Goal: Task Accomplishment & Management: Manage account settings

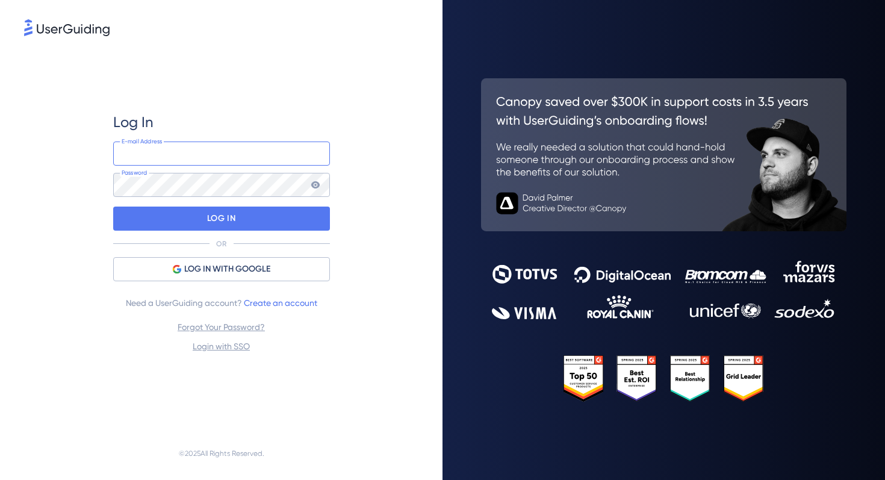
click at [246, 163] on input "email" at bounding box center [221, 153] width 217 height 24
type input "peeps@piktochart.com"
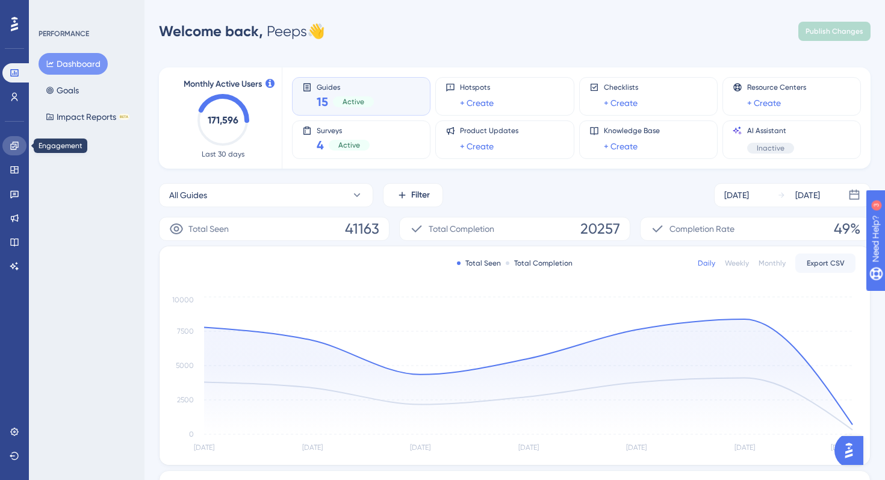
click at [10, 153] on link at bounding box center [14, 145] width 24 height 19
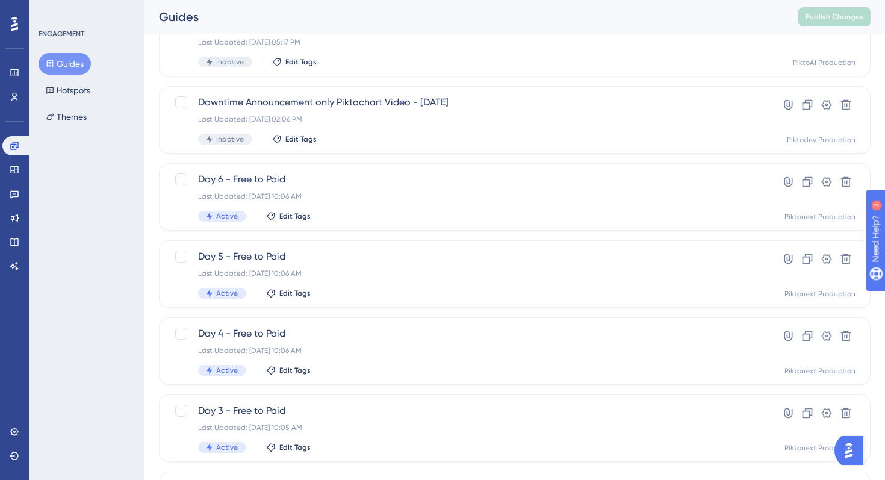
scroll to position [454, 0]
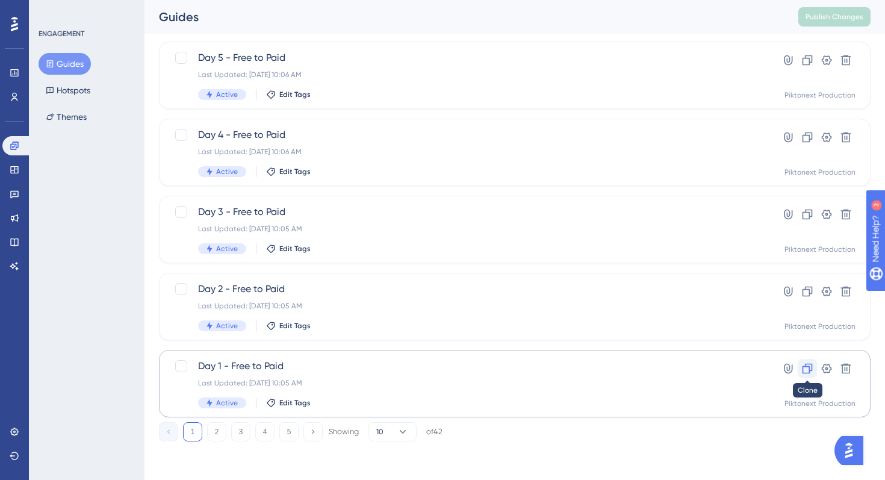
click at [807, 370] on icon at bounding box center [807, 368] width 12 height 12
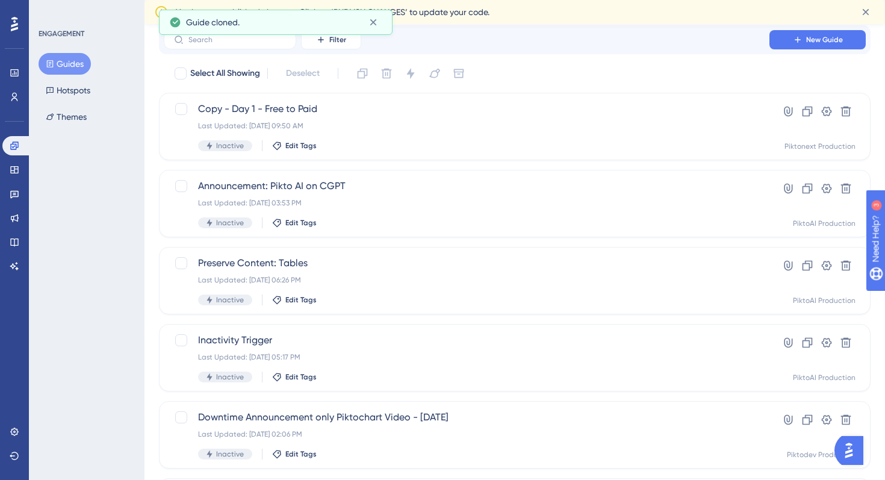
scroll to position [0, 0]
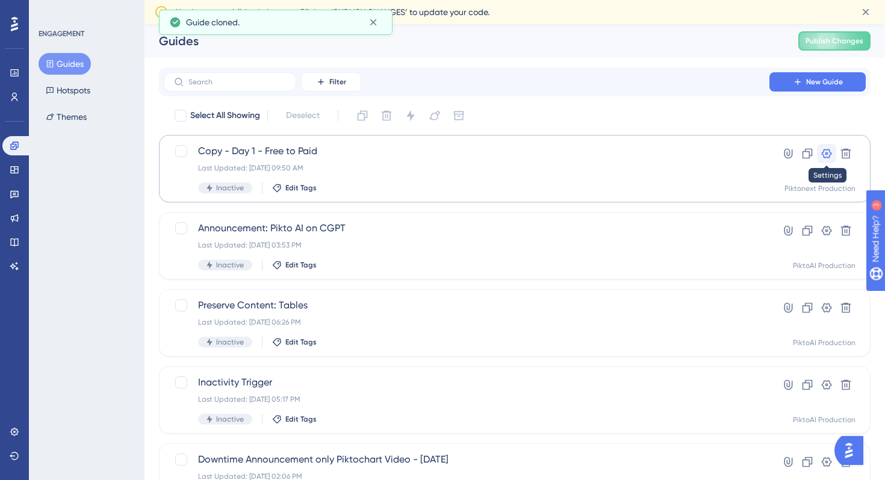
click at [830, 154] on icon at bounding box center [827, 154] width 10 height 10
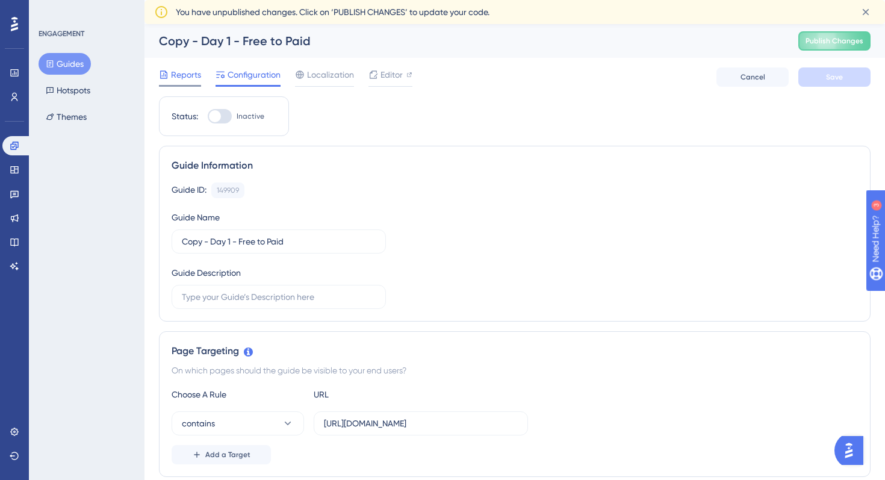
click at [187, 75] on span "Reports" at bounding box center [186, 74] width 30 height 14
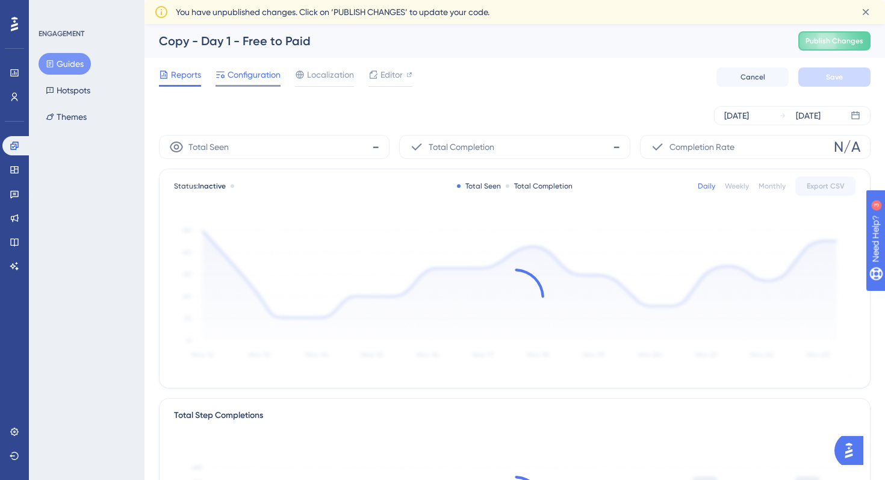
click at [243, 75] on span "Configuration" at bounding box center [254, 74] width 53 height 14
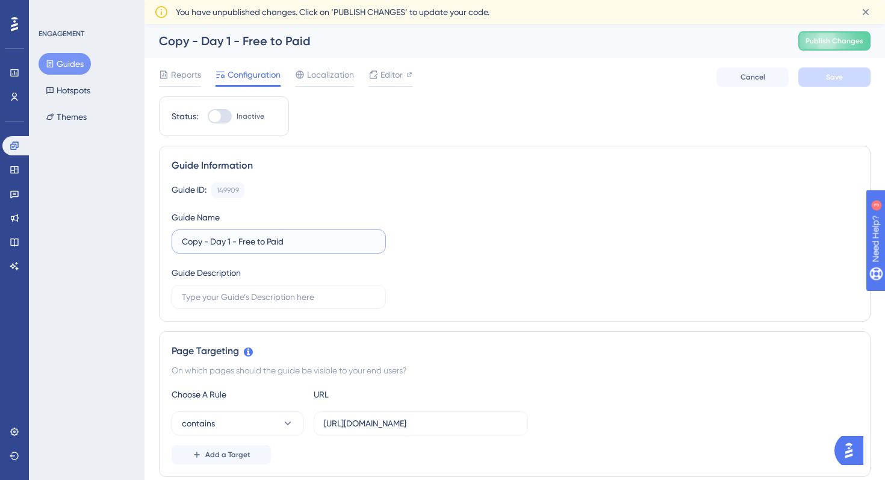
click at [190, 244] on input "Copy - Day 1 - Free to Paid" at bounding box center [279, 241] width 194 height 13
drag, startPoint x: 213, startPoint y: 244, endPoint x: 166, endPoint y: 241, distance: 47.0
click at [166, 241] on div "Guide Information Guide ID: 149909 Copy Guide Name Copy - Day 1 - Free to Paid …" at bounding box center [514, 234] width 711 height 176
click at [196, 244] on input "Copy - Day 1 - Free to Paid" at bounding box center [279, 241] width 194 height 13
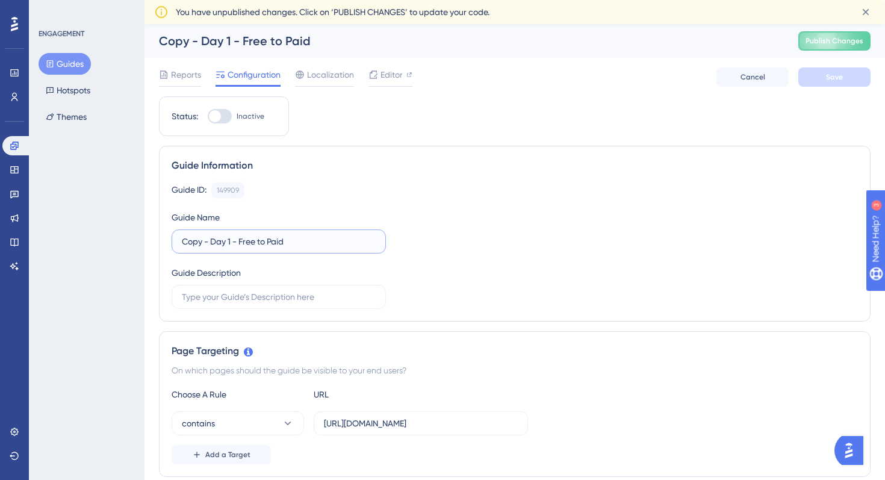
click at [196, 244] on input "Copy - Day 1 - Free to Paid" at bounding box center [279, 241] width 194 height 13
type input "e"
type input "New User (FUL) - Day 1"
click at [418, 288] on div "Guide ID: 149909 Copy Guide Name New User (FUL) - Day 1 Guide Description" at bounding box center [515, 245] width 686 height 126
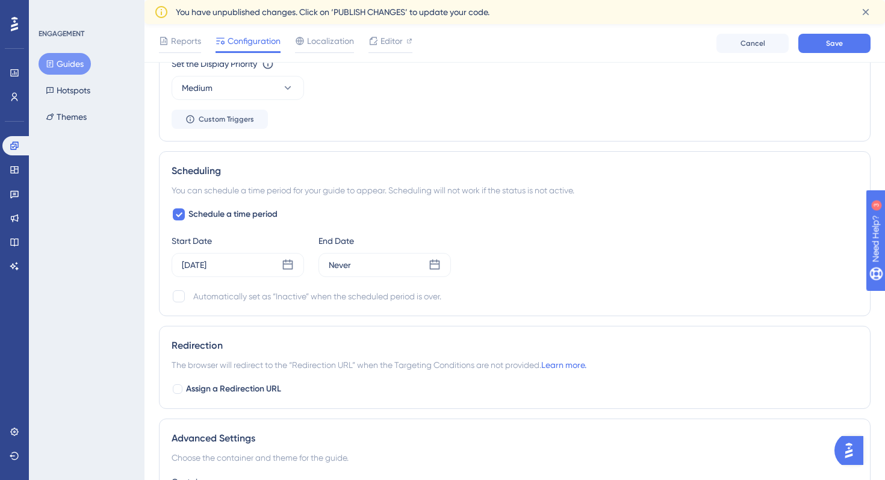
scroll to position [819, 0]
click at [291, 268] on icon at bounding box center [288, 265] width 12 height 12
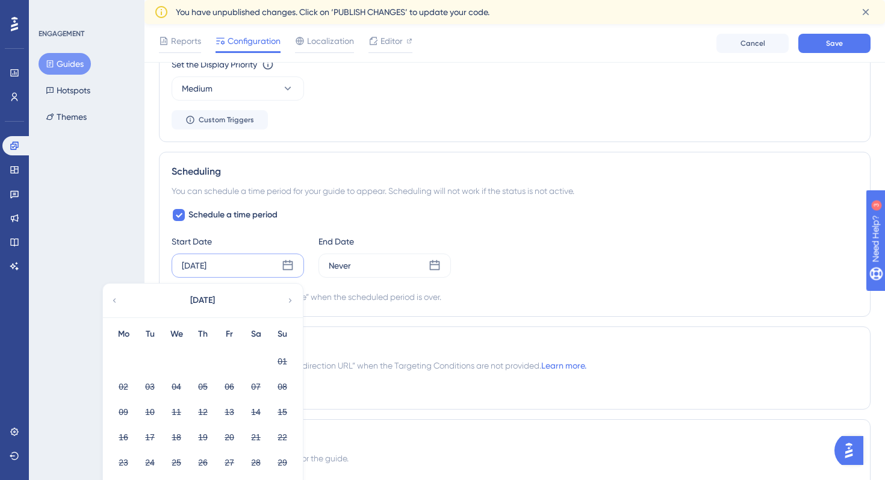
scroll to position [869, 0]
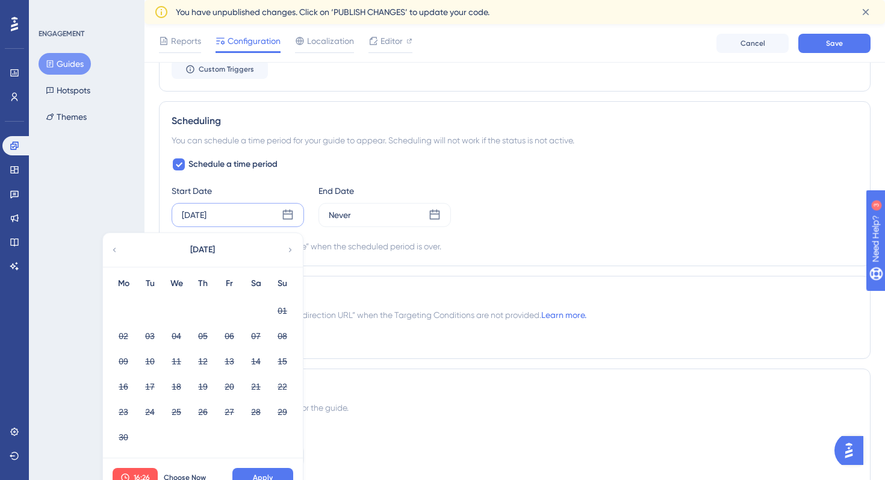
click at [290, 244] on icon at bounding box center [290, 249] width 8 height 11
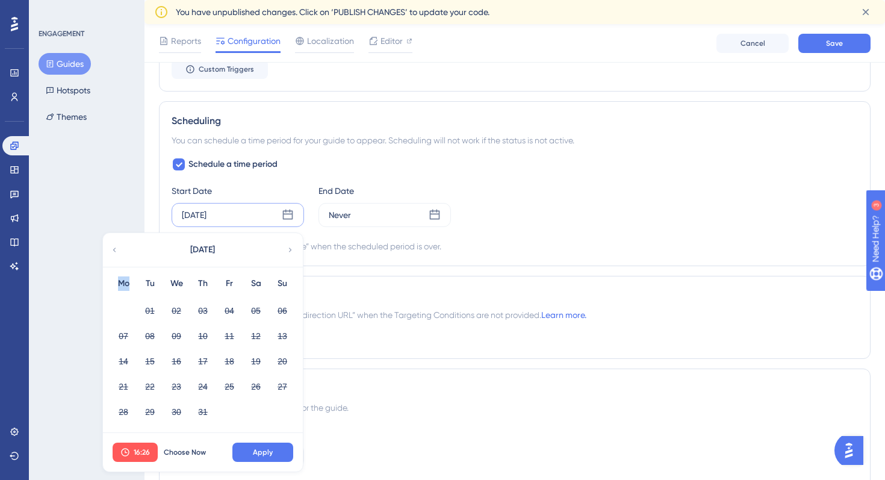
click at [290, 244] on icon at bounding box center [290, 249] width 8 height 11
click at [152, 408] on button "26" at bounding box center [150, 411] width 20 height 20
click at [245, 444] on button "Apply" at bounding box center [262, 451] width 61 height 19
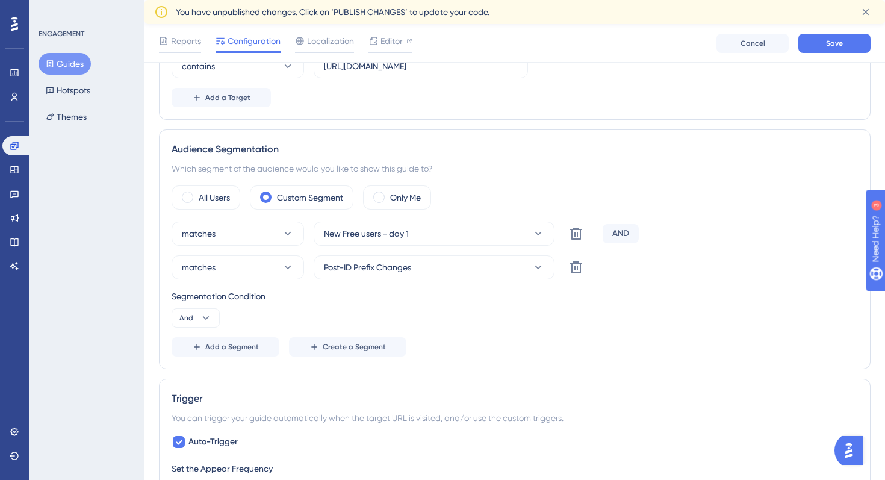
scroll to position [0, 0]
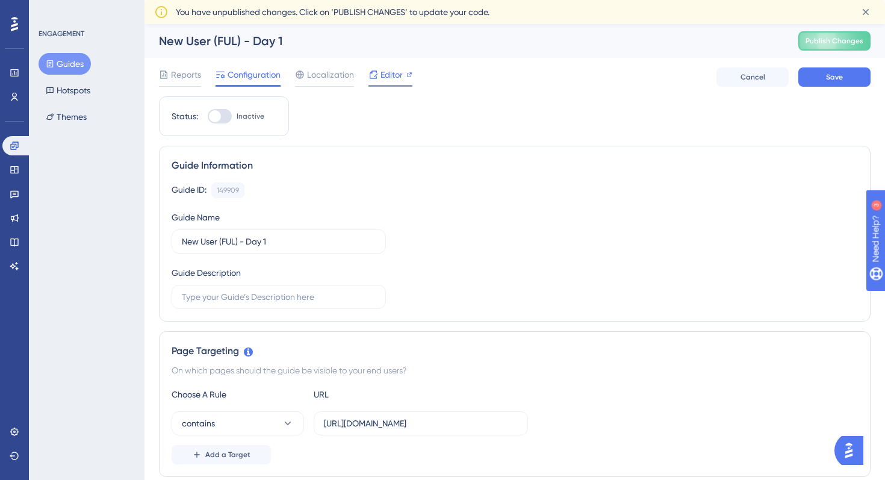
click at [395, 74] on span "Editor" at bounding box center [391, 74] width 22 height 14
click at [816, 76] on button "Save" at bounding box center [834, 76] width 72 height 19
click at [69, 67] on button "Guides" at bounding box center [65, 64] width 52 height 22
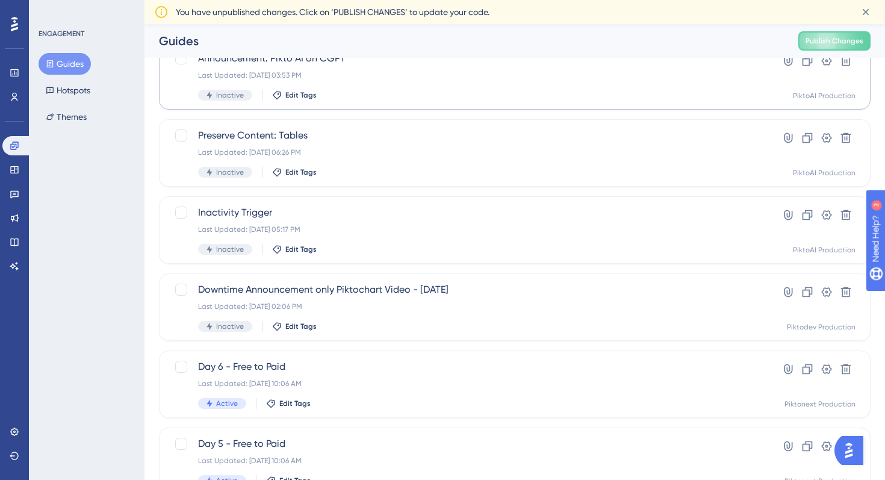
scroll to position [454, 0]
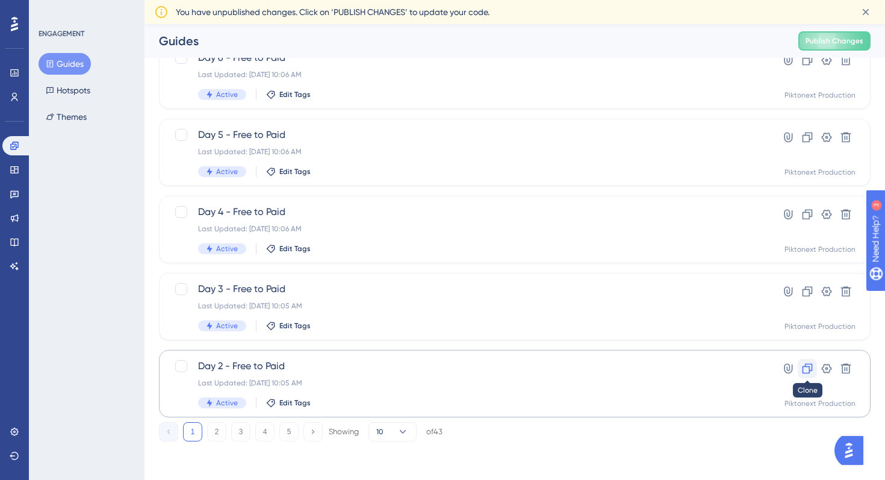
click at [807, 363] on icon at bounding box center [807, 368] width 12 height 12
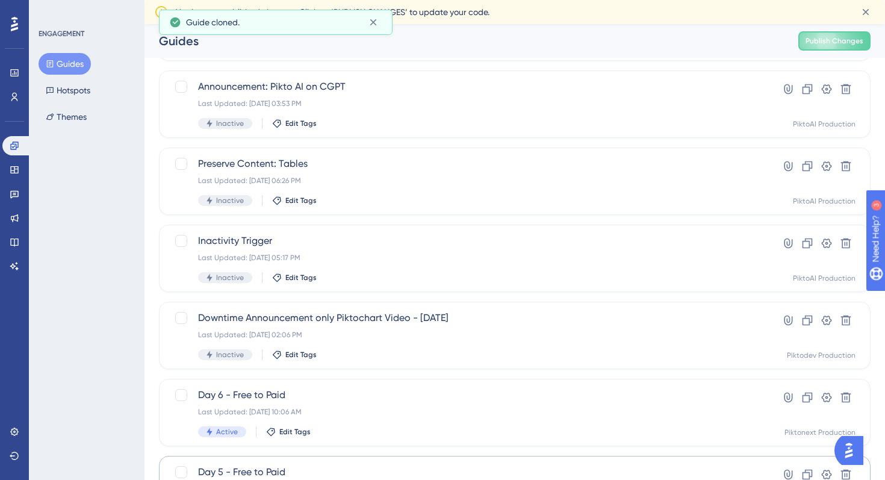
scroll to position [0, 0]
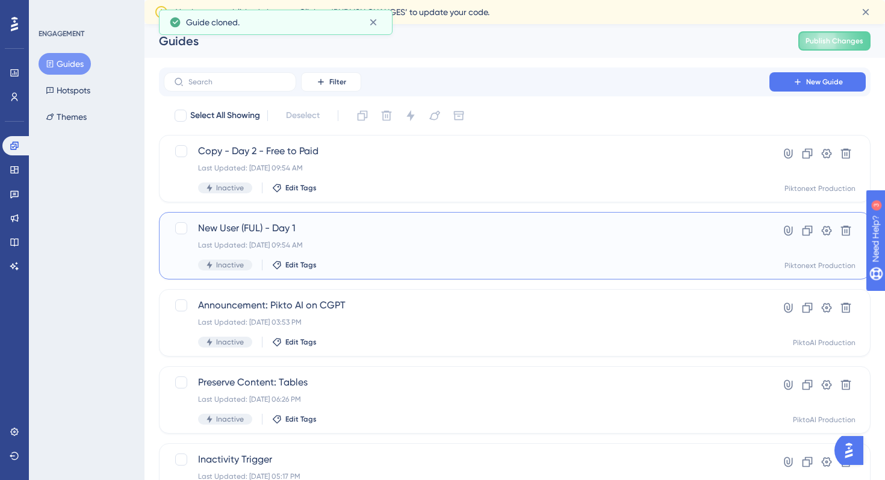
drag, startPoint x: 315, startPoint y: 227, endPoint x: 206, endPoint y: 226, distance: 109.6
click at [206, 226] on span "New User (FUL) - Day 1" at bounding box center [466, 228] width 537 height 14
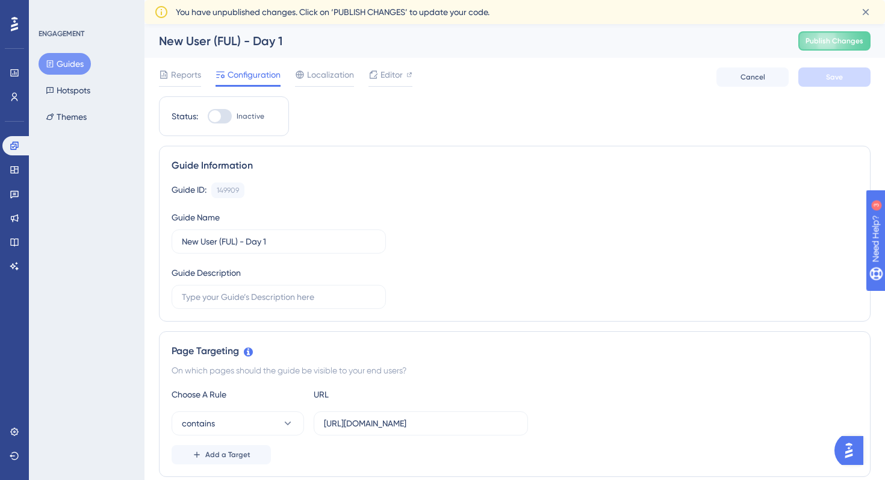
click at [60, 71] on button "Guides" at bounding box center [65, 64] width 52 height 22
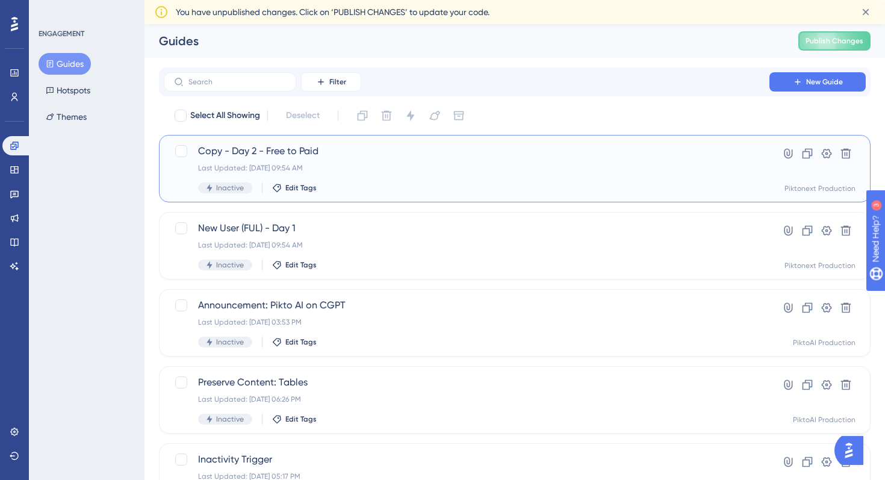
click at [333, 158] on span "Copy - Day 2 - Free to Paid" at bounding box center [466, 151] width 537 height 14
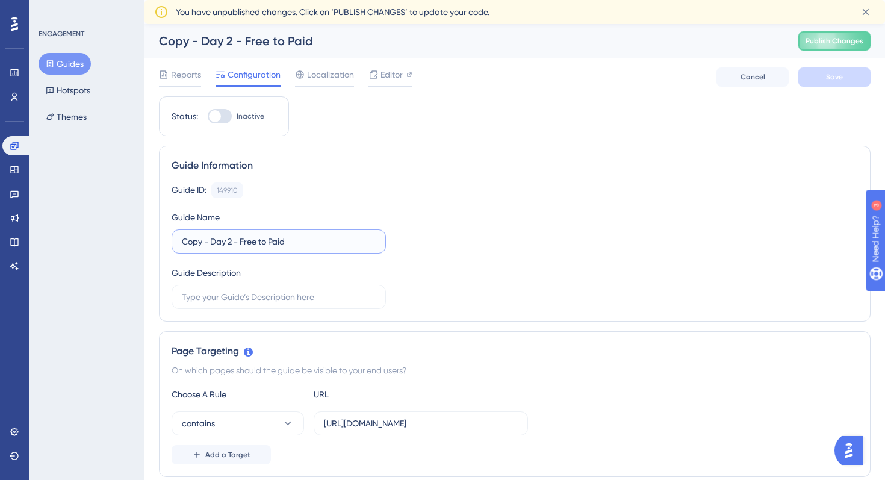
click at [212, 243] on input "Copy - Day 2 - Free to Paid" at bounding box center [279, 241] width 194 height 13
type input "New User (FUL) - Day 2"
click at [373, 262] on div "Guide ID: 149910 Copy Guide Name New User (FUL) - Day 2 Guide Description" at bounding box center [515, 245] width 686 height 126
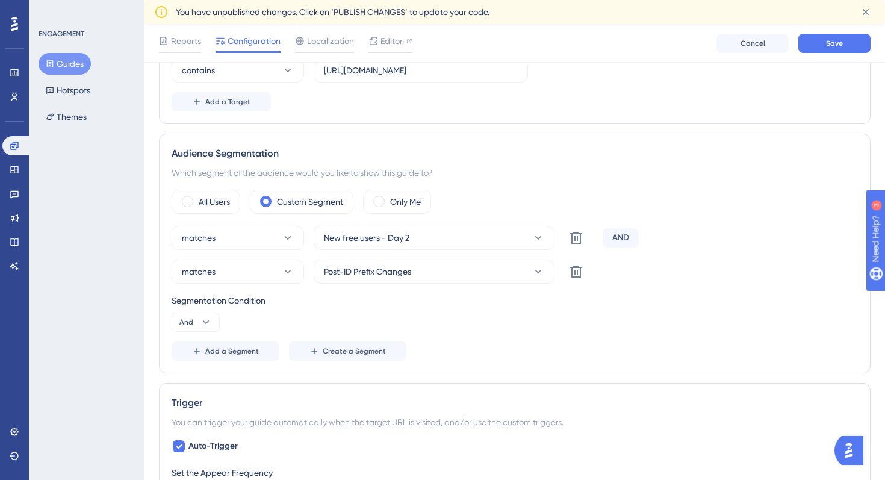
scroll to position [360, 0]
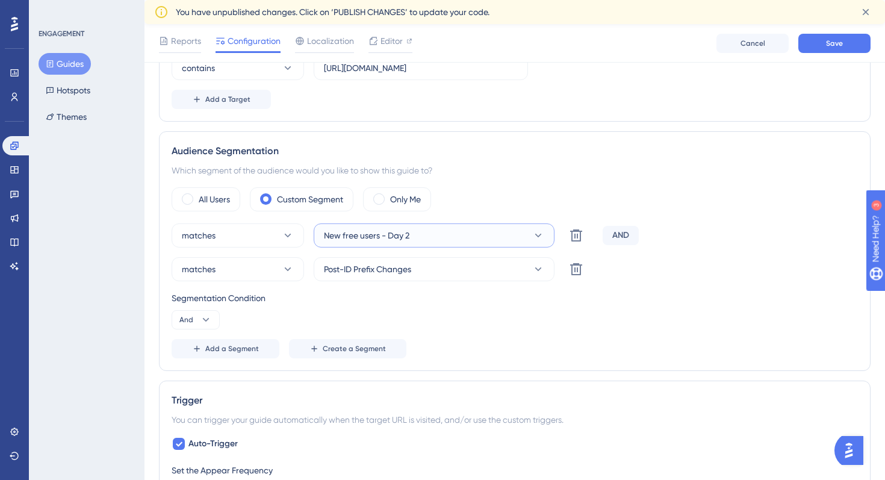
click at [542, 237] on icon at bounding box center [538, 235] width 12 height 12
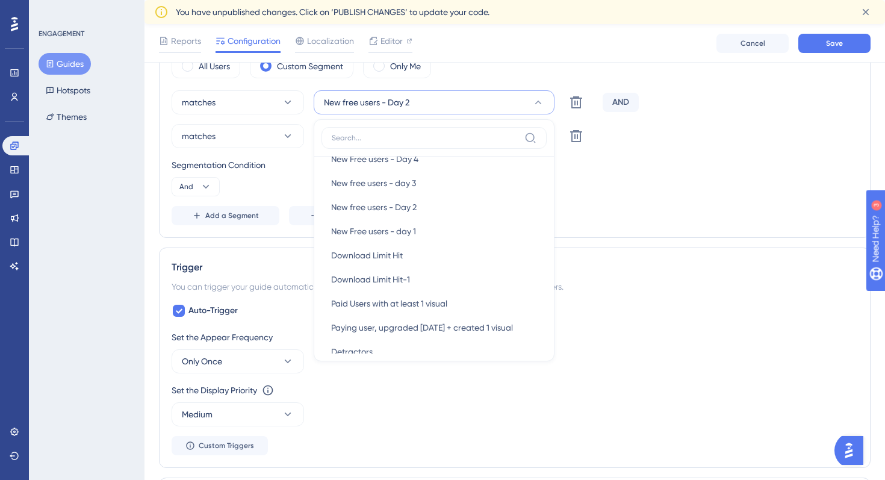
scroll to position [283, 0]
click at [647, 202] on div "matches New free users - Day 2 New Users New Users Weekly Active Users Weekly A…" at bounding box center [515, 157] width 686 height 135
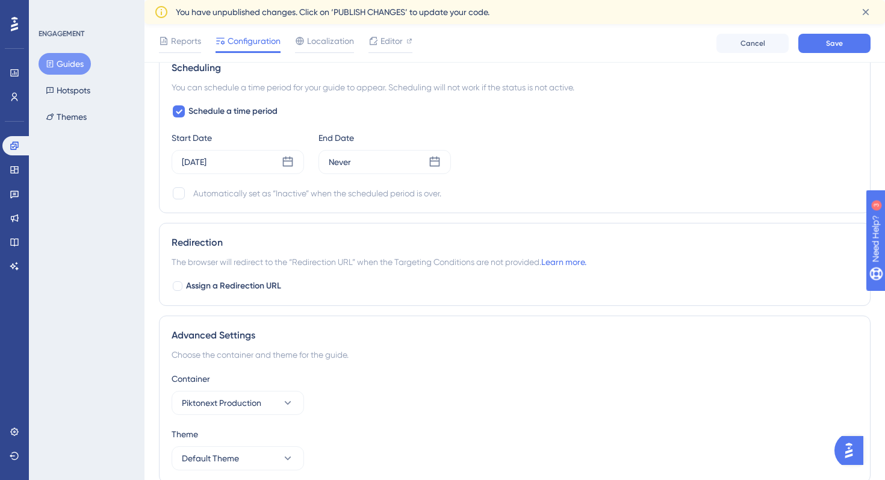
scroll to position [906, 0]
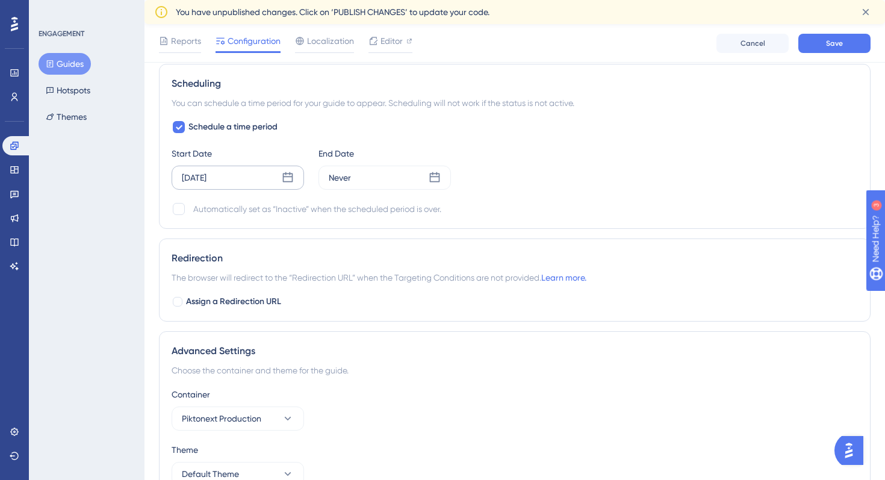
click at [288, 182] on icon at bounding box center [288, 178] width 12 height 12
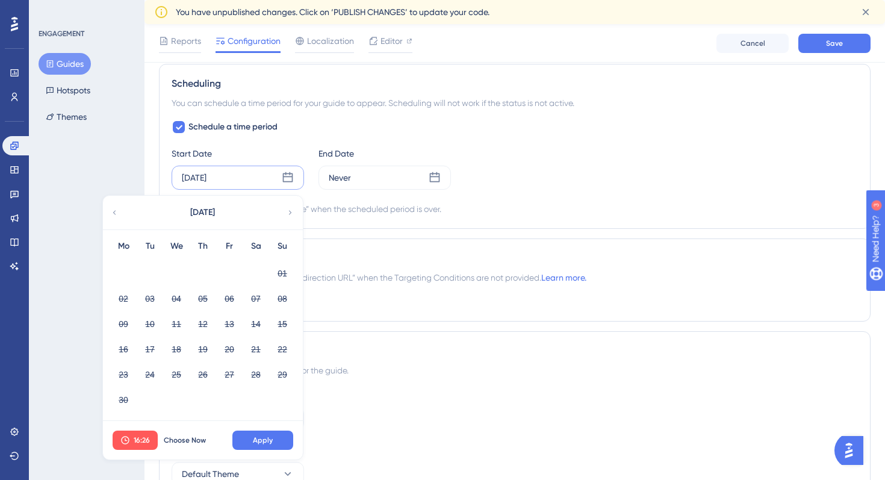
click at [280, 136] on div "Schedule a time period Start Date Jun 11 2025 June 2025 Mo Tu We Th Fr Sa Su 01…" at bounding box center [515, 168] width 686 height 96
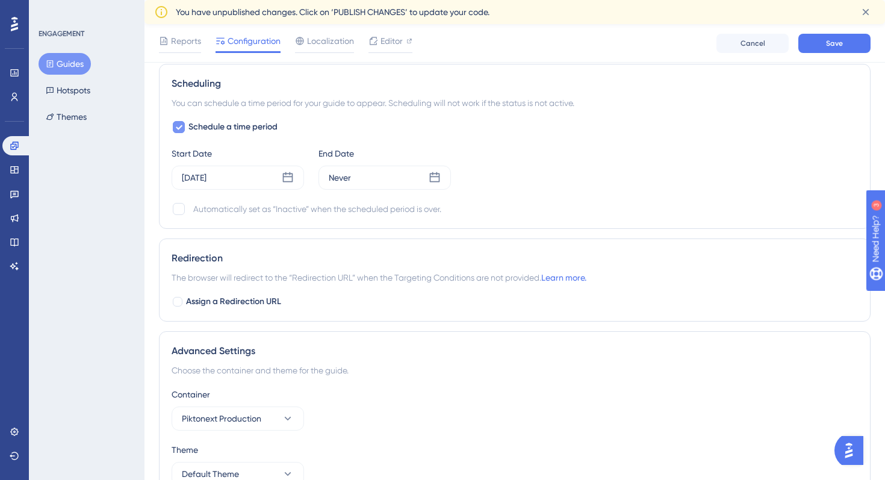
click at [270, 129] on span "Schedule a time period" at bounding box center [232, 127] width 89 height 14
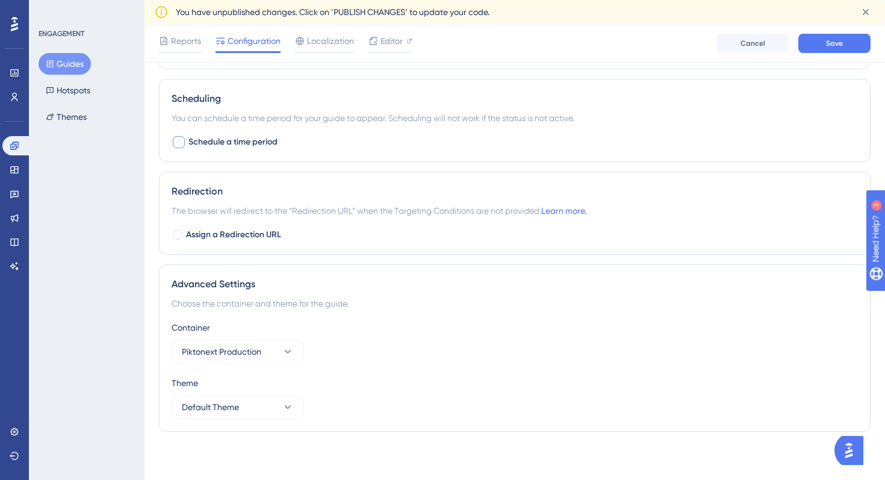
click at [263, 139] on span "Schedule a time period" at bounding box center [232, 142] width 89 height 14
checkbox input "true"
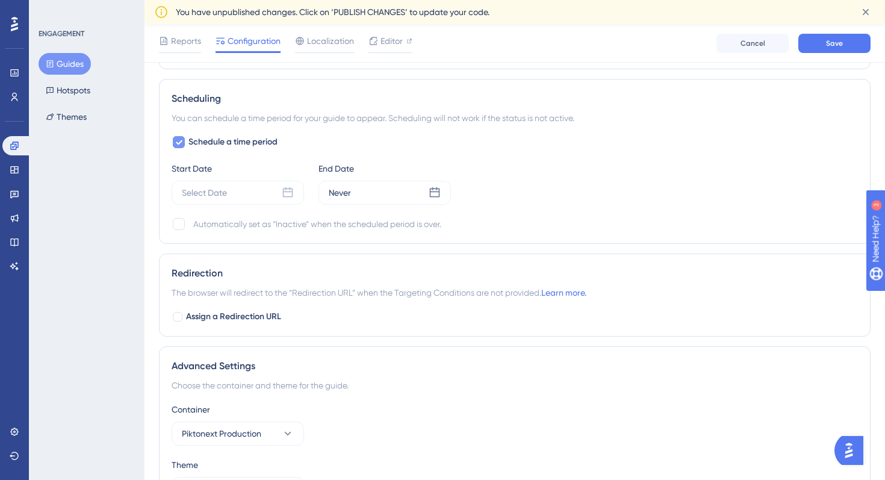
scroll to position [906, 0]
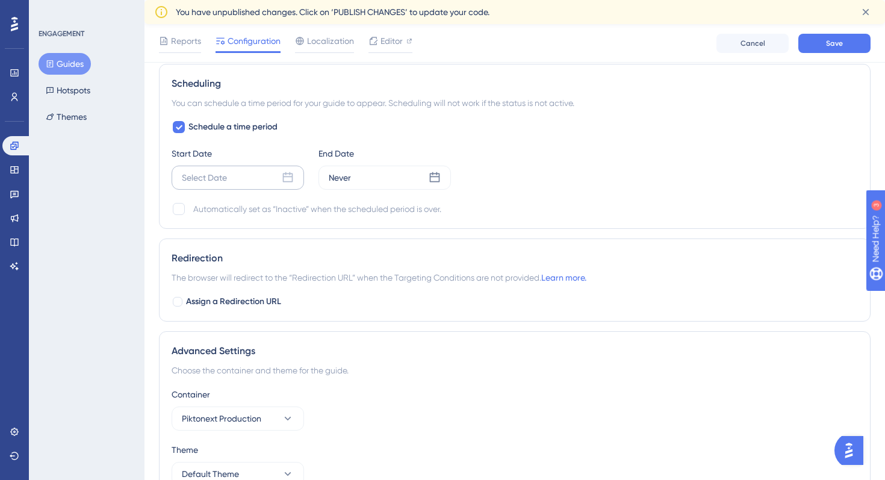
click at [280, 173] on div "Select Date" at bounding box center [238, 178] width 132 height 24
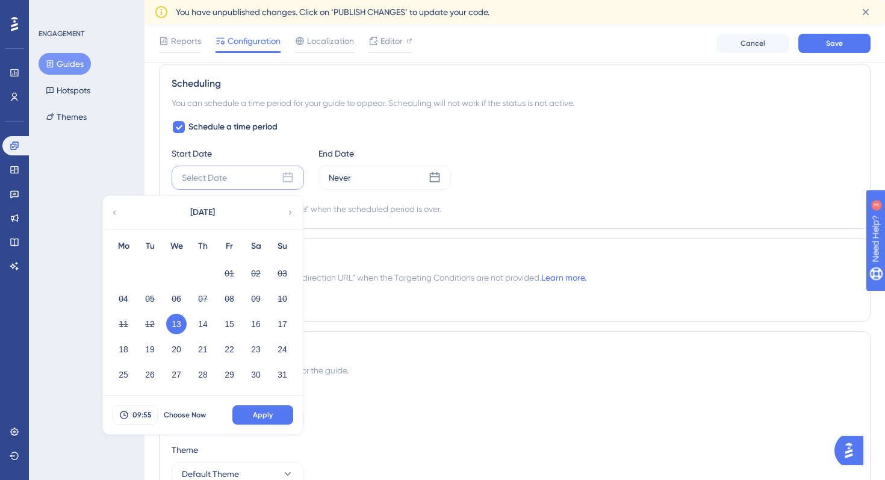
click at [293, 211] on icon at bounding box center [290, 212] width 8 height 11
click at [120, 214] on div "September 2025" at bounding box center [202, 213] width 199 height 34
click at [116, 212] on icon at bounding box center [114, 212] width 8 height 11
click at [176, 376] on button "27" at bounding box center [176, 374] width 20 height 20
click at [264, 419] on button "Apply" at bounding box center [262, 414] width 61 height 19
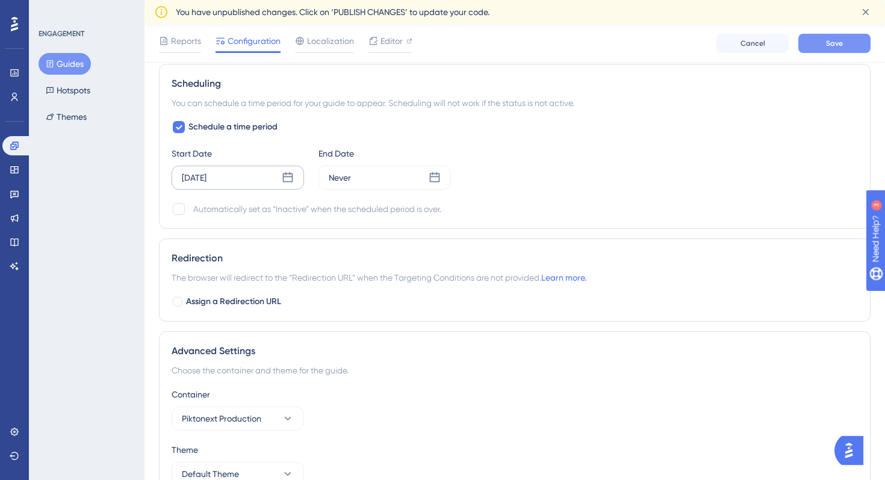
click at [853, 41] on button "Save" at bounding box center [834, 43] width 72 height 19
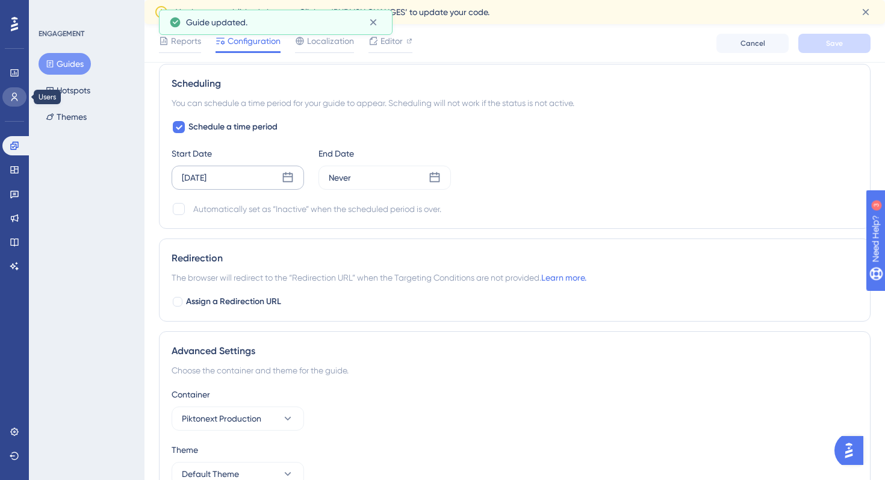
click at [13, 96] on icon at bounding box center [15, 97] width 10 height 10
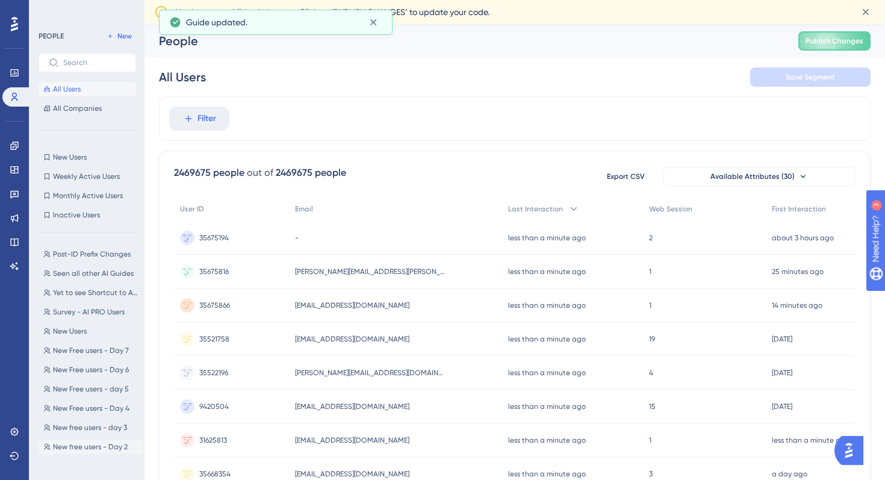
click at [90, 448] on span "New free users - Day 2" at bounding box center [90, 447] width 75 height 10
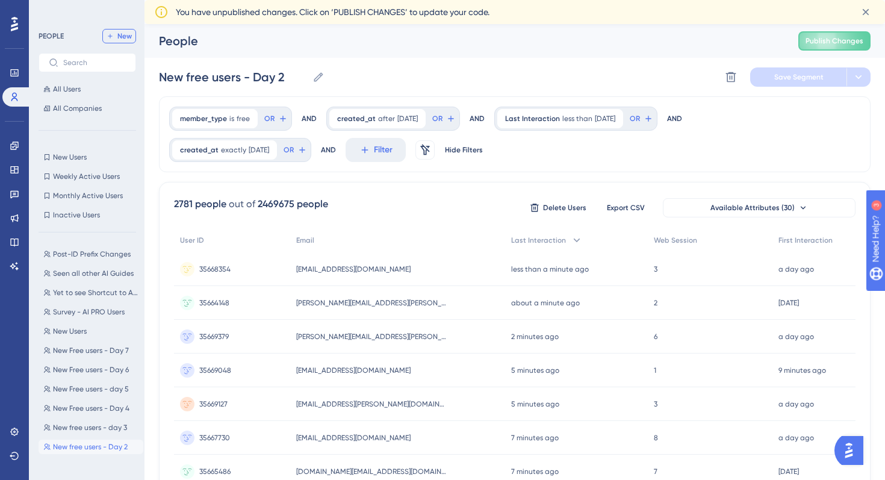
click at [125, 39] on span "New" at bounding box center [124, 36] width 14 height 10
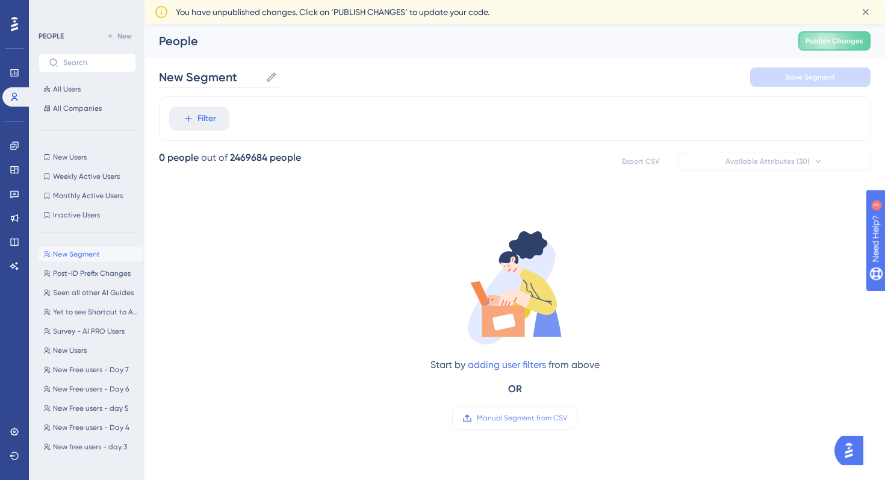
click at [271, 79] on icon at bounding box center [271, 77] width 12 height 12
click at [261, 79] on input "New Segment" at bounding box center [210, 77] width 102 height 17
click at [231, 80] on input "New Segment" at bounding box center [210, 77] width 102 height 17
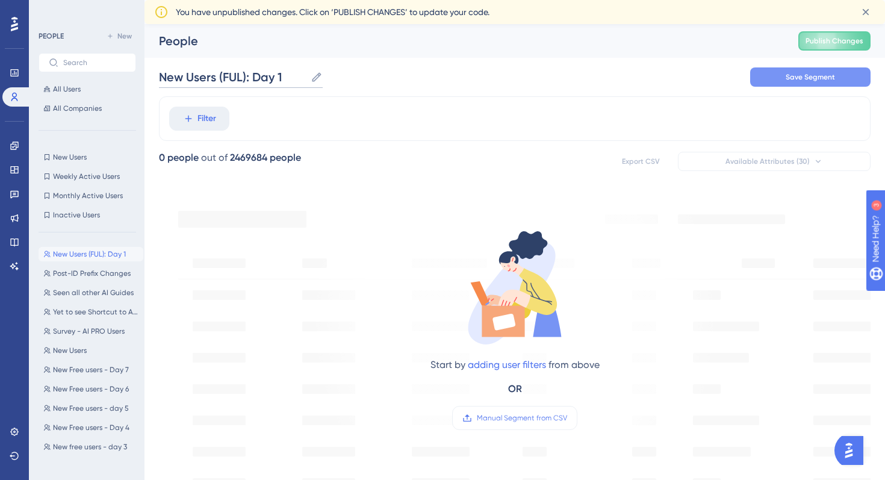
type input "New Users (FUL): Day 1"
click at [767, 78] on button "Save Segment" at bounding box center [810, 76] width 120 height 19
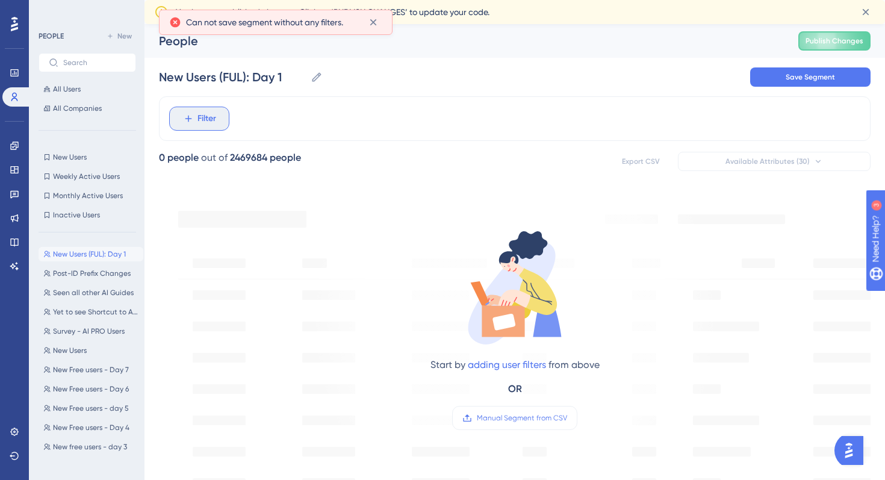
click at [202, 113] on span "Filter" at bounding box center [206, 118] width 19 height 14
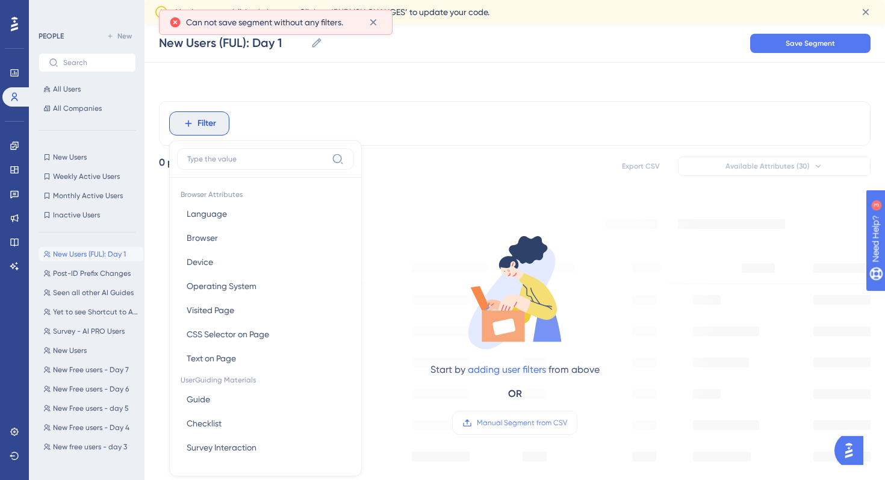
scroll to position [63, 0]
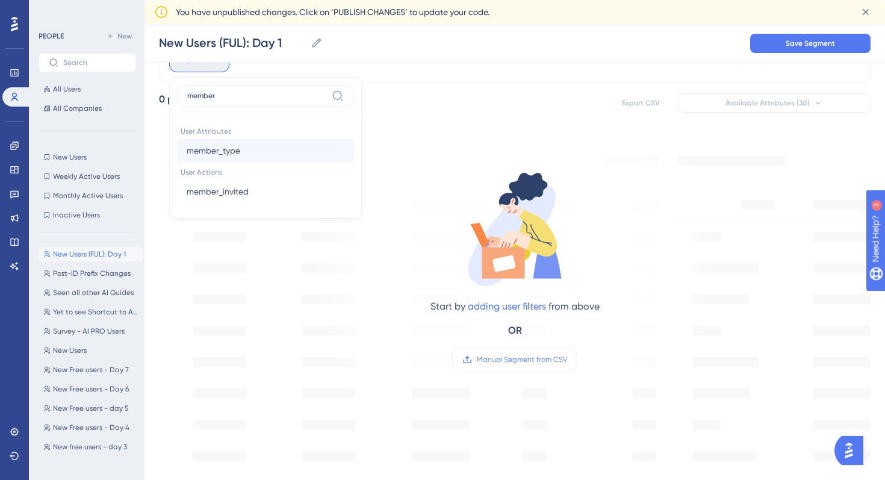
type input "member"
click at [235, 153] on span "member_type" at bounding box center [214, 150] width 54 height 14
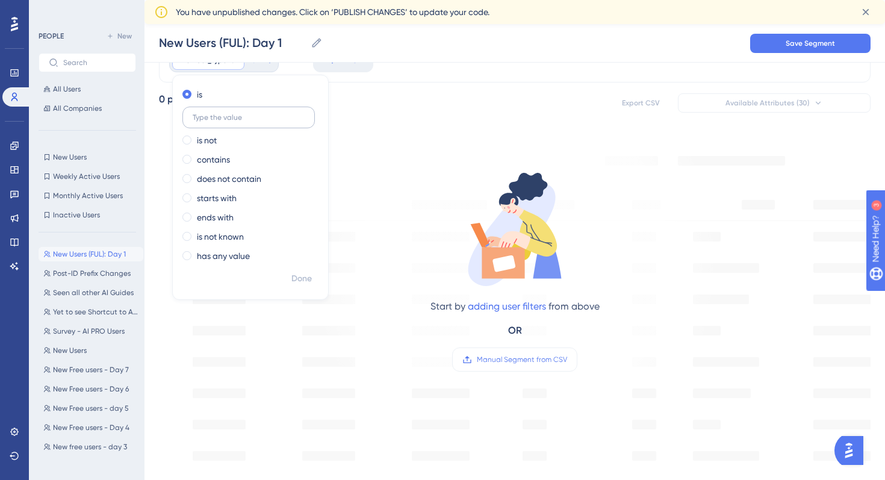
type input "f"
type input "Free"
click at [298, 276] on span "Done" at bounding box center [301, 278] width 20 height 14
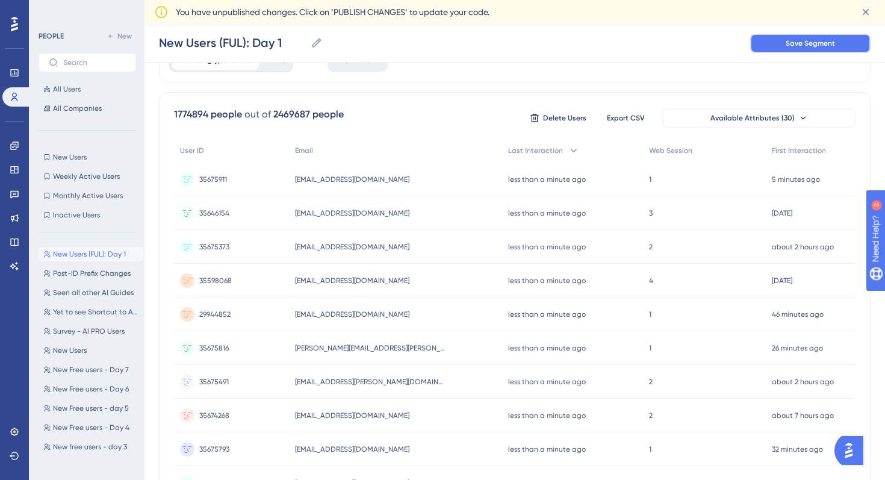
click at [813, 43] on span "Save Segment" at bounding box center [809, 44] width 49 height 10
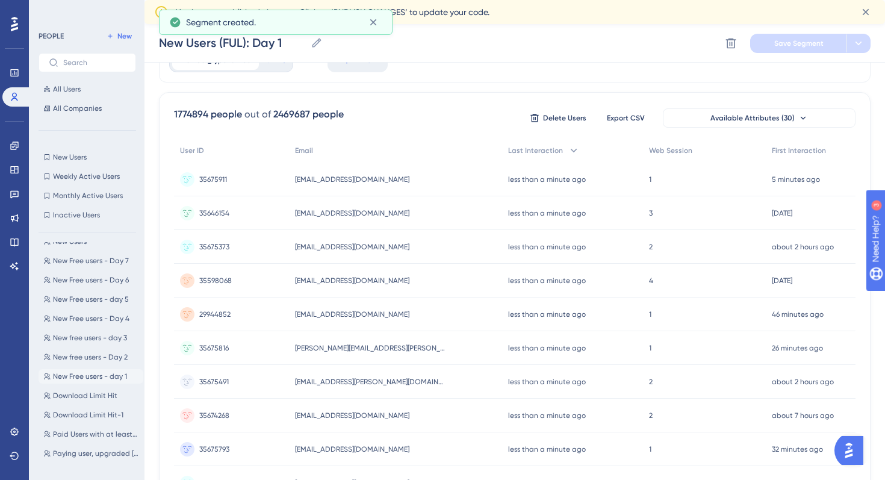
click at [104, 379] on span "New Free users - day 1" at bounding box center [90, 376] width 74 height 10
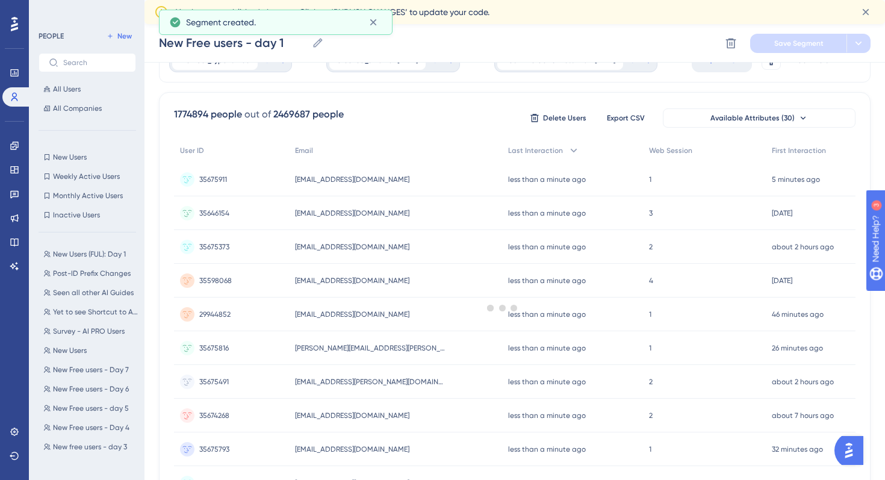
scroll to position [0, 0]
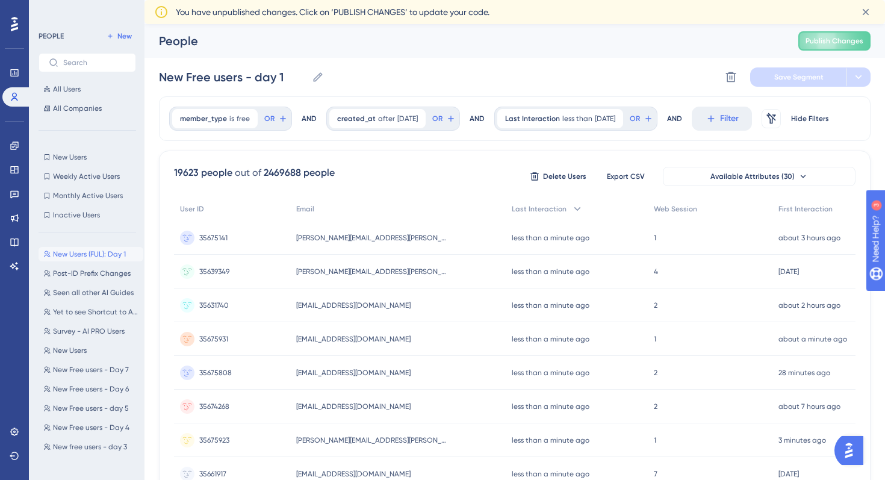
click at [90, 253] on span "New Users (FUL): Day 1" at bounding box center [89, 254] width 73 height 10
type input "New Users (FUL): Day 1"
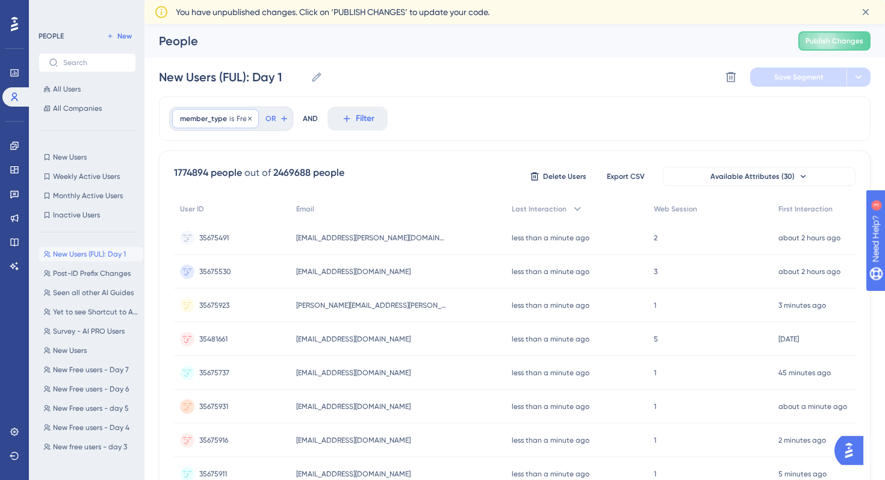
click at [226, 124] on div "member_type is Free Free Remove" at bounding box center [215, 118] width 87 height 19
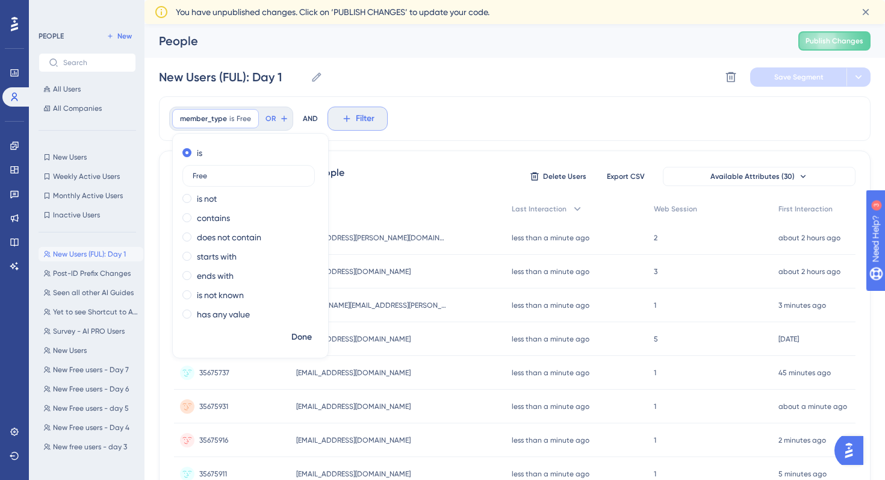
click at [365, 117] on span "Filter" at bounding box center [365, 118] width 19 height 14
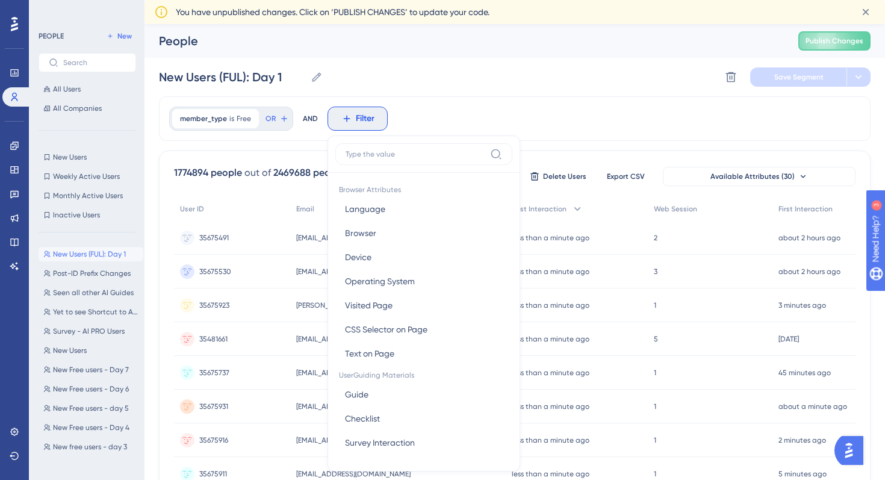
scroll to position [63, 0]
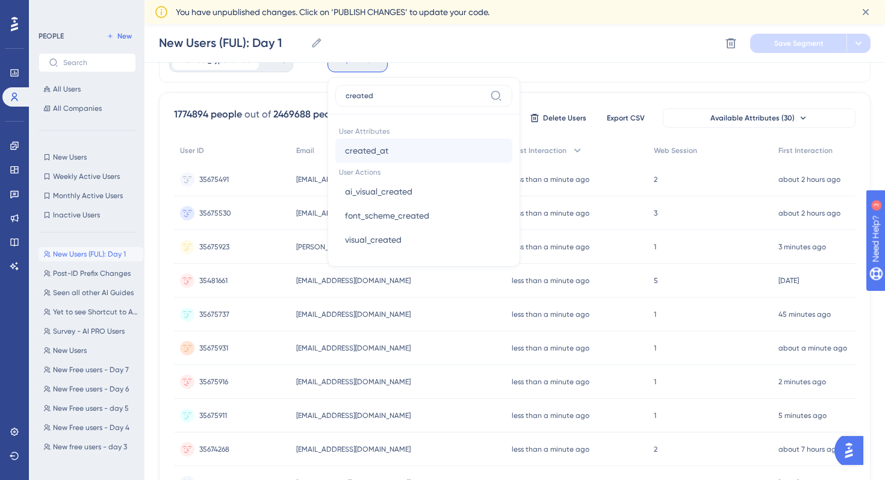
type input "created"
click at [373, 151] on span "created_at" at bounding box center [366, 150] width 43 height 14
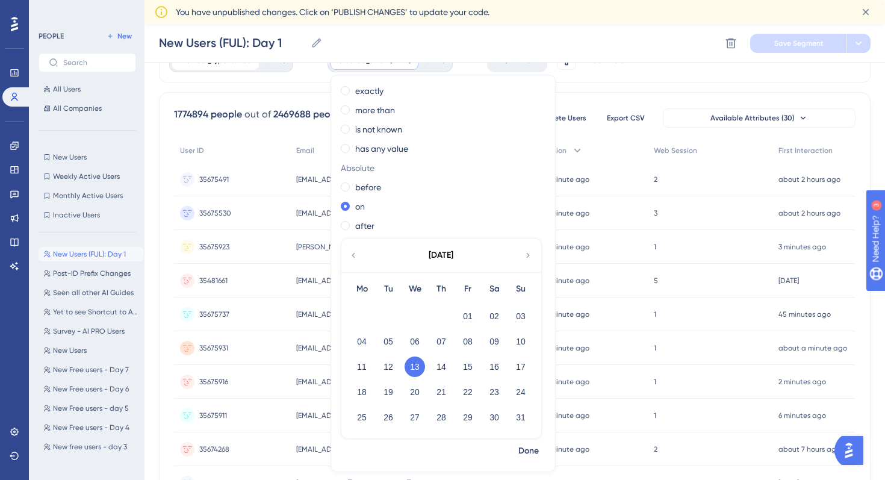
scroll to position [44, 0]
click at [362, 226] on label "after" at bounding box center [364, 224] width 19 height 14
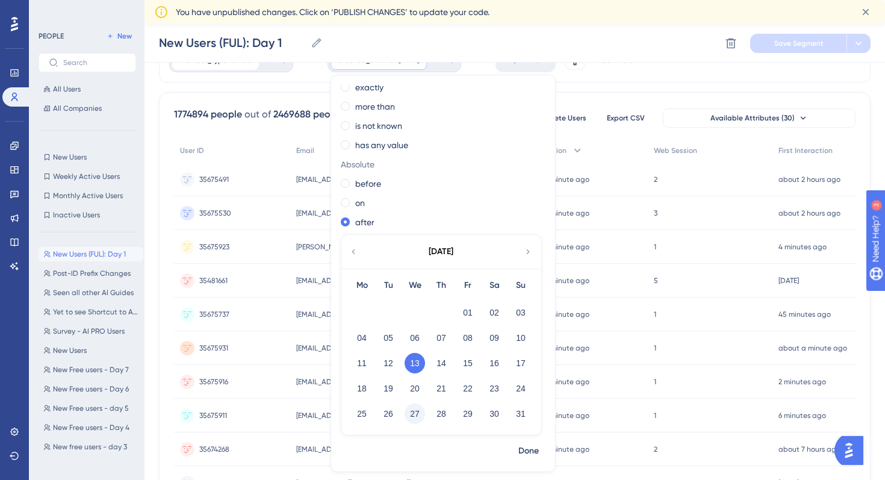
click at [415, 411] on button "27" at bounding box center [414, 413] width 20 height 20
click at [391, 414] on button "26" at bounding box center [388, 413] width 20 height 20
click at [530, 448] on span "Done" at bounding box center [528, 451] width 20 height 14
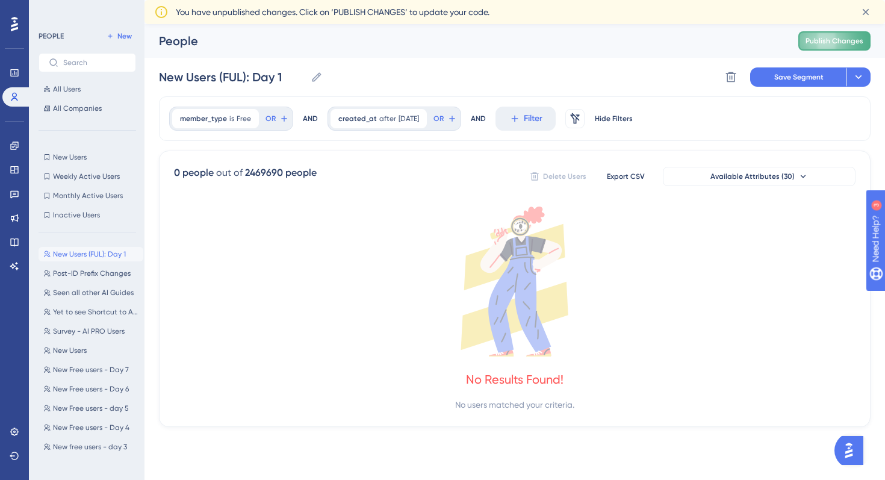
scroll to position [0, 0]
click at [817, 37] on span "Publish Changes" at bounding box center [834, 41] width 58 height 10
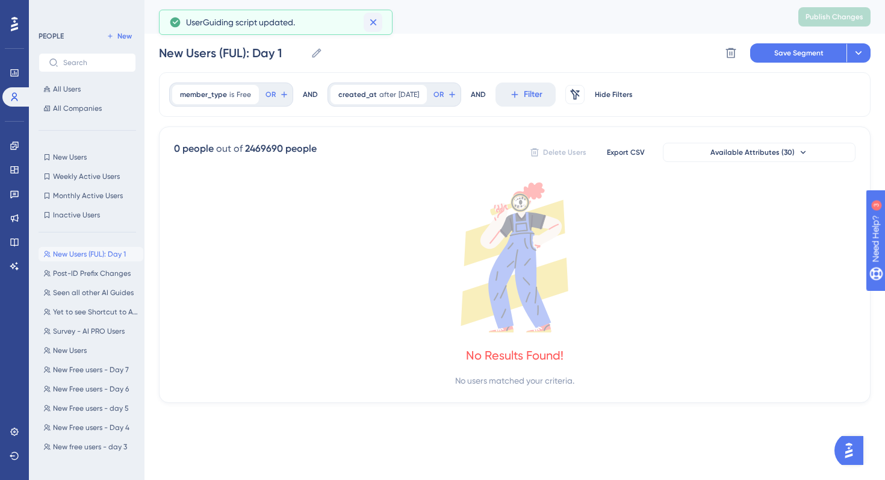
click at [379, 22] on button at bounding box center [373, 22] width 19 height 19
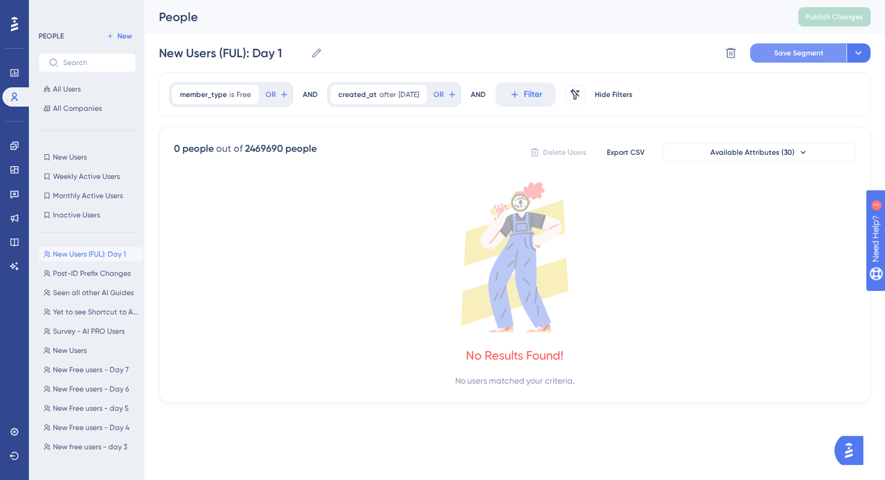
click at [811, 51] on span "Save Segment" at bounding box center [798, 53] width 49 height 10
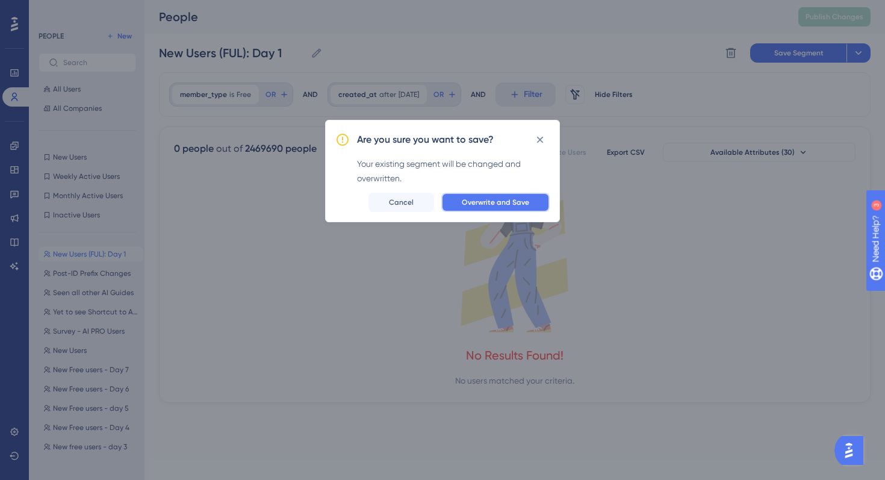
click at [492, 209] on button "Overwrite and Save" at bounding box center [495, 202] width 108 height 19
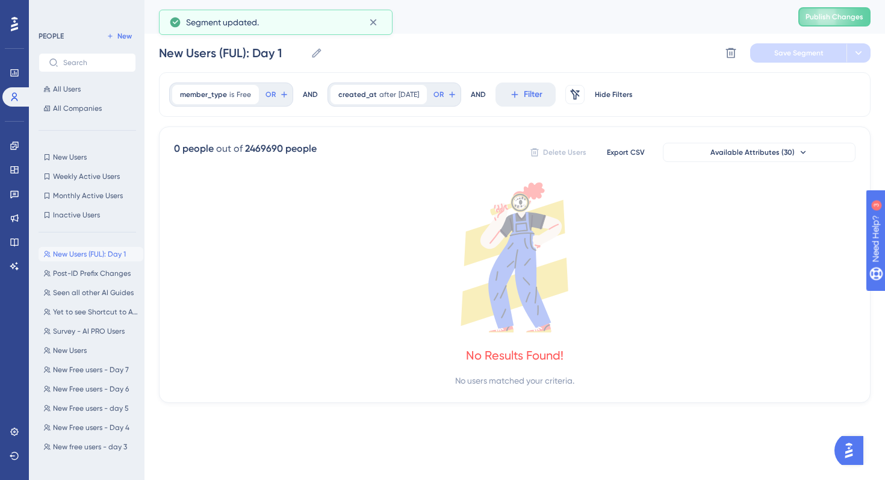
click at [99, 257] on span "New Users (FUL): Day 1" at bounding box center [89, 254] width 73 height 10
click at [230, 91] on span "is" at bounding box center [231, 95] width 5 height 10
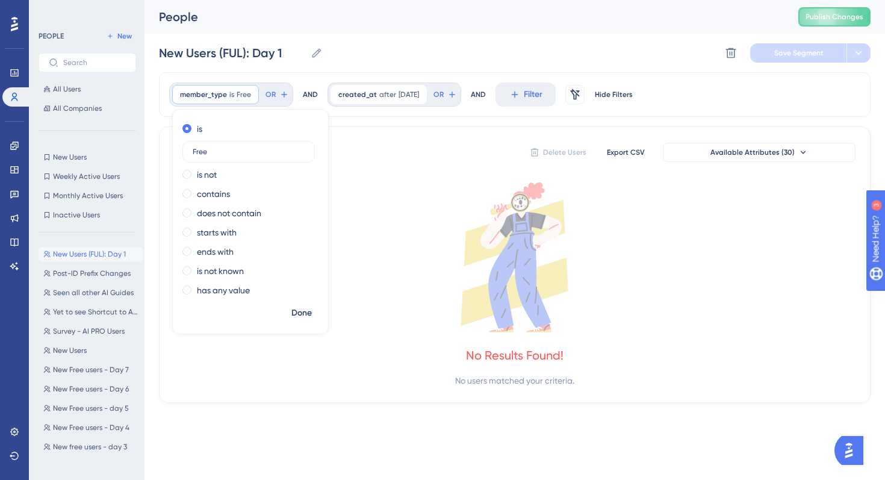
click at [379, 68] on div "New Users (FUL): Day 1 New Users (FUL): Day 1 Delete Segment Save Segment" at bounding box center [514, 53] width 711 height 39
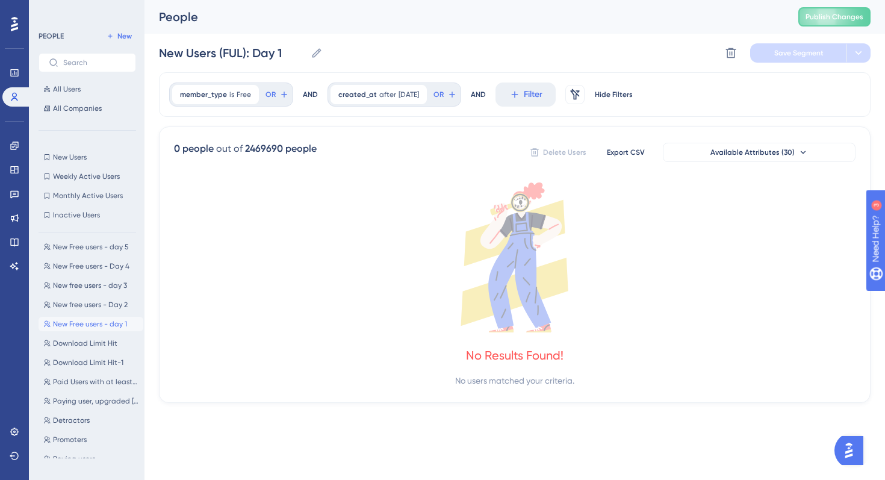
click at [97, 319] on span "New Free users - day 1" at bounding box center [90, 324] width 74 height 10
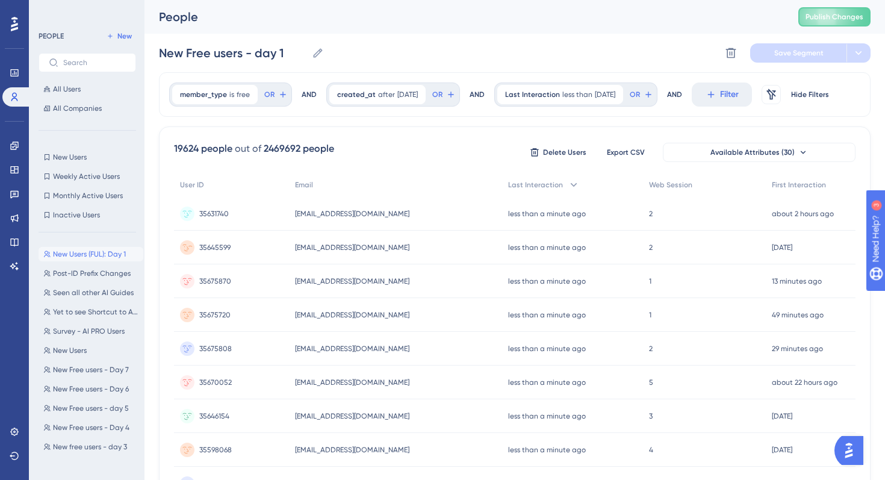
click at [94, 252] on span "New Users (FUL): Day 1" at bounding box center [89, 254] width 73 height 10
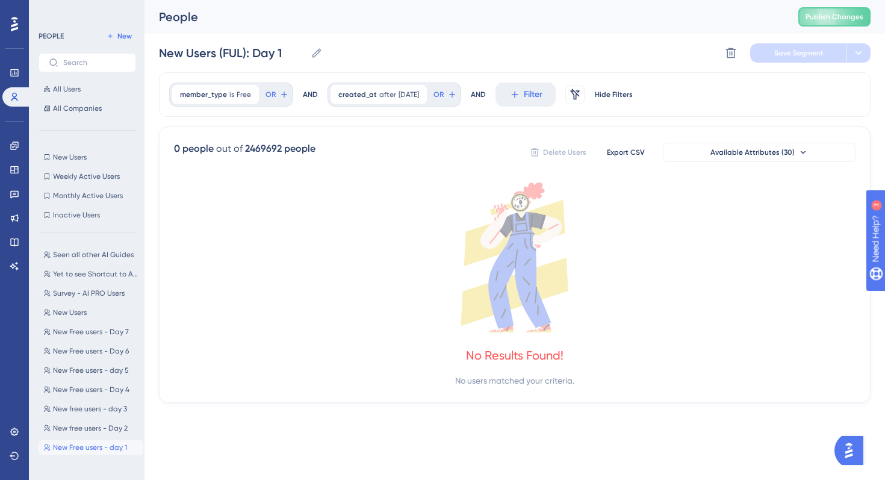
click at [96, 442] on button "New Free users - day 1 New Free users - day 1" at bounding box center [91, 447] width 105 height 14
type input "New Free users - day 1"
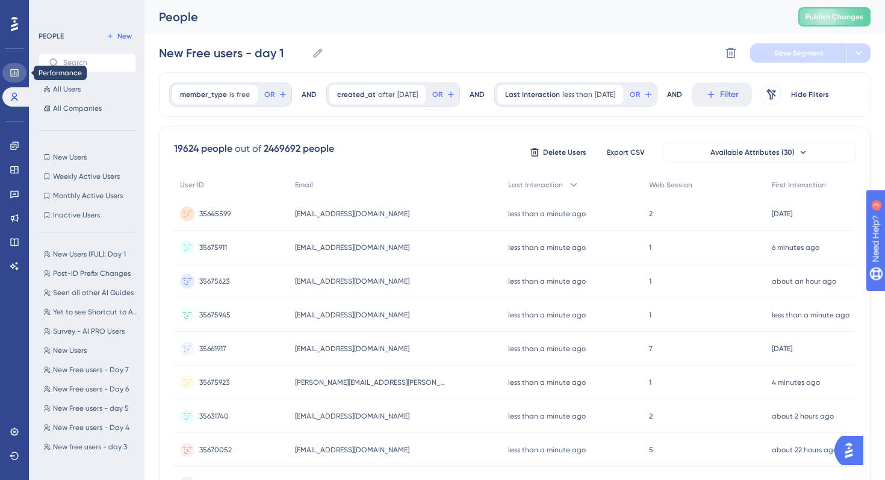
click at [10, 75] on icon at bounding box center [15, 73] width 10 height 10
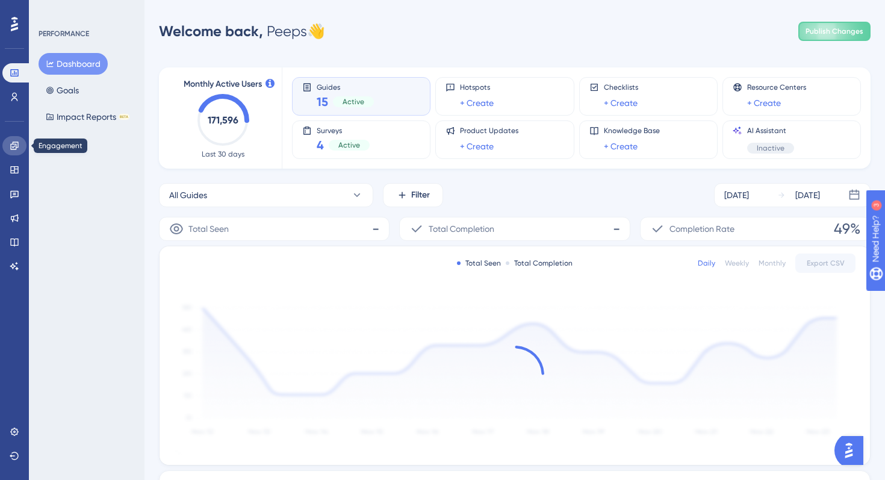
click at [17, 144] on icon at bounding box center [15, 146] width 10 height 10
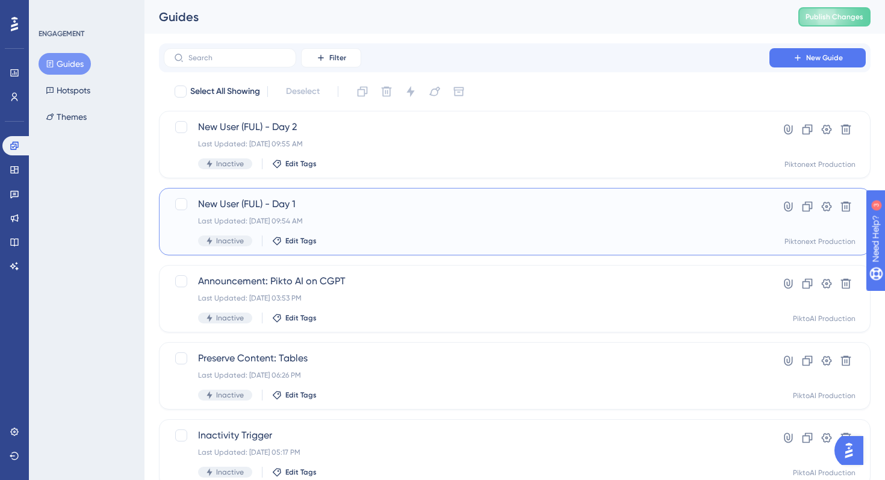
click at [448, 236] on div "Inactive Edit Tags" at bounding box center [466, 240] width 537 height 11
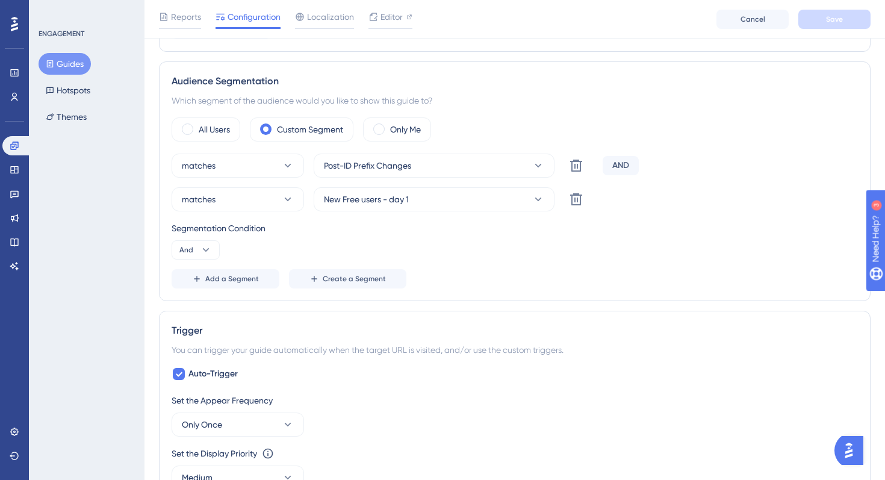
scroll to position [409, 0]
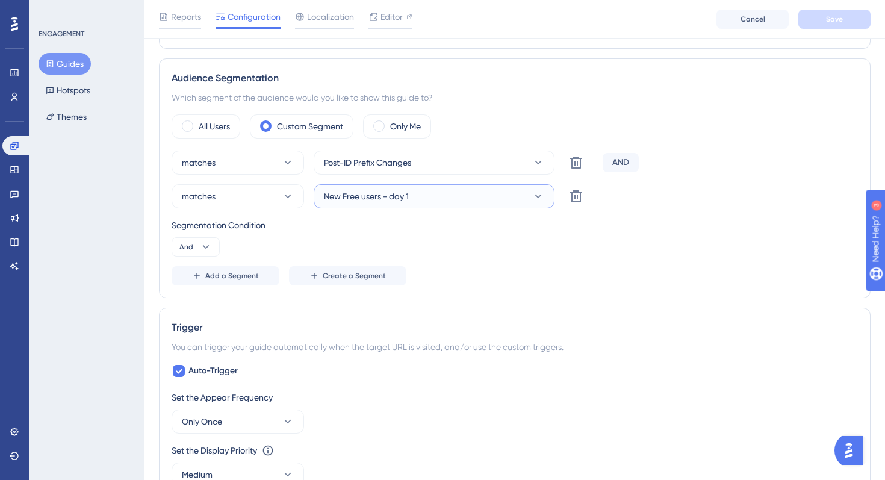
click at [500, 197] on button "New Free users - day 1" at bounding box center [434, 196] width 241 height 24
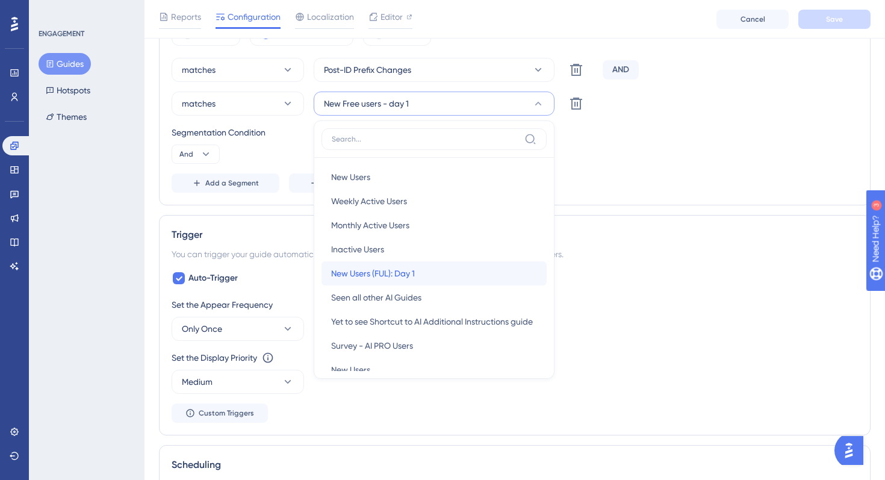
click at [448, 262] on div "New Users (FUL): Day 1 New Users (FUL): Day 1" at bounding box center [434, 273] width 206 height 24
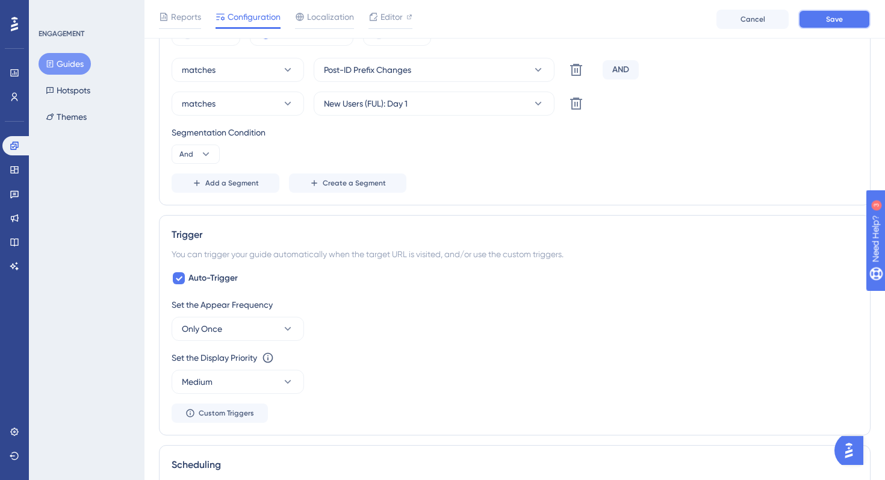
click at [849, 23] on button "Save" at bounding box center [834, 19] width 72 height 19
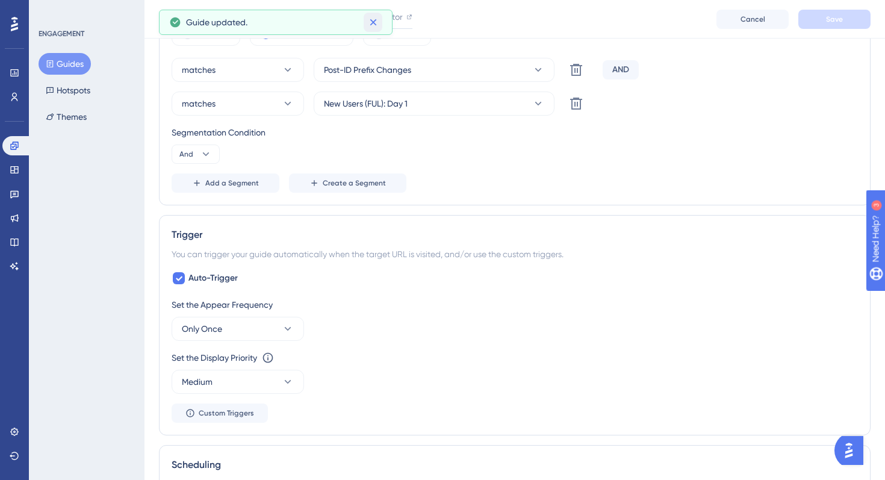
click at [372, 23] on icon at bounding box center [373, 22] width 7 height 7
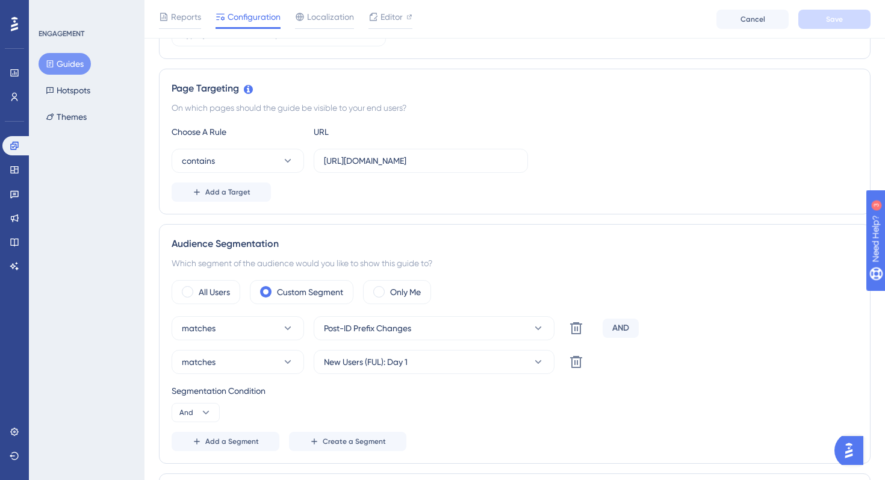
scroll to position [0, 0]
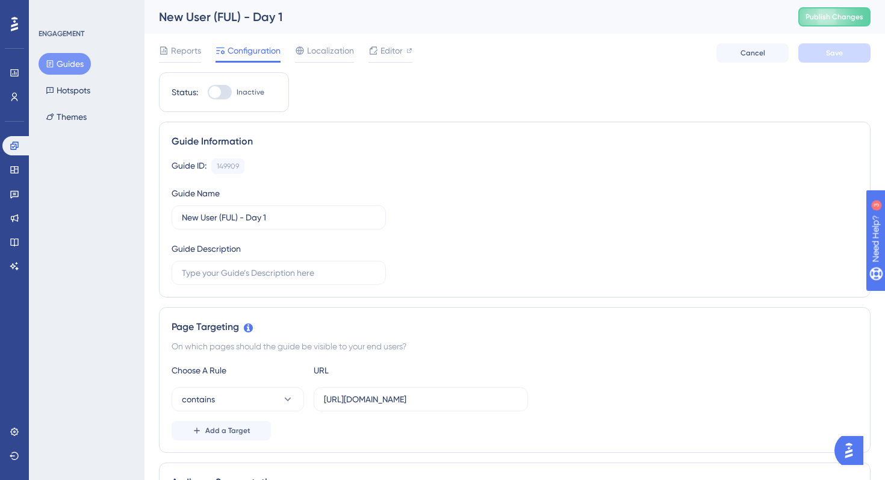
click at [59, 62] on button "Guides" at bounding box center [65, 64] width 52 height 22
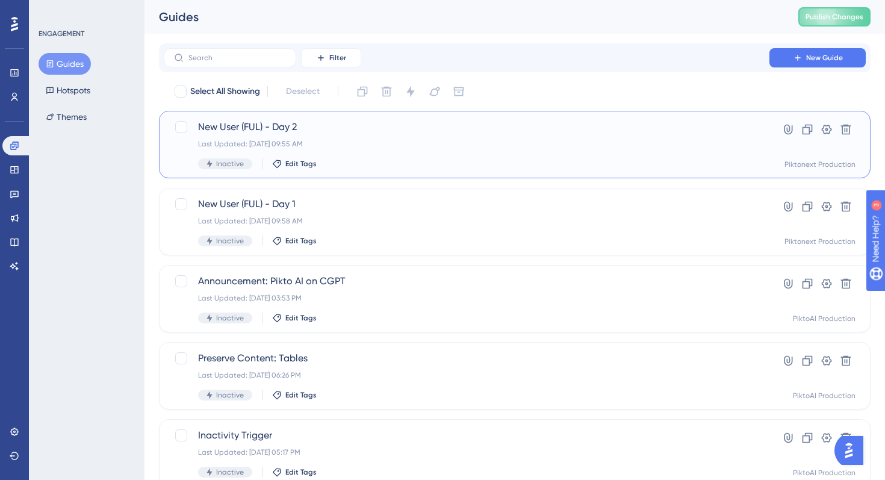
click at [427, 152] on div "New User (FUL) - Day 2 Last Updated: Aug 13 2025, 09:55 AM Inactive Edit Tags" at bounding box center [466, 144] width 537 height 49
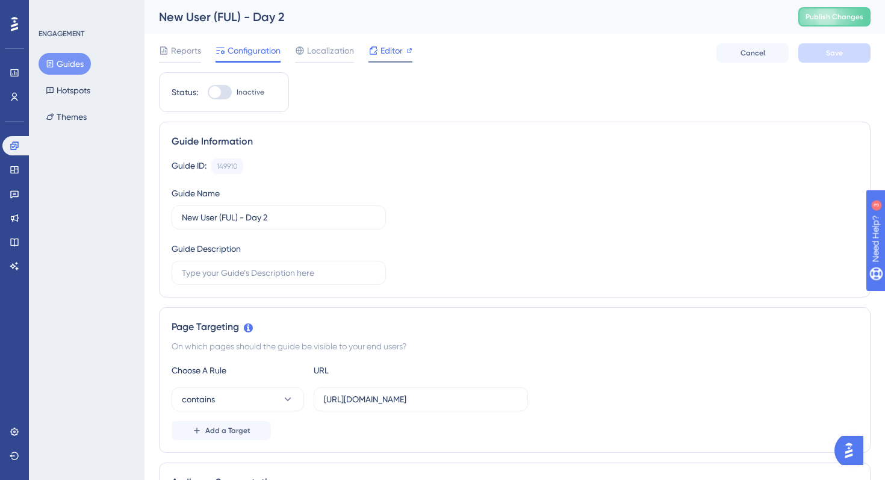
click at [393, 49] on span "Editor" at bounding box center [391, 50] width 22 height 14
click at [17, 104] on link at bounding box center [14, 96] width 24 height 19
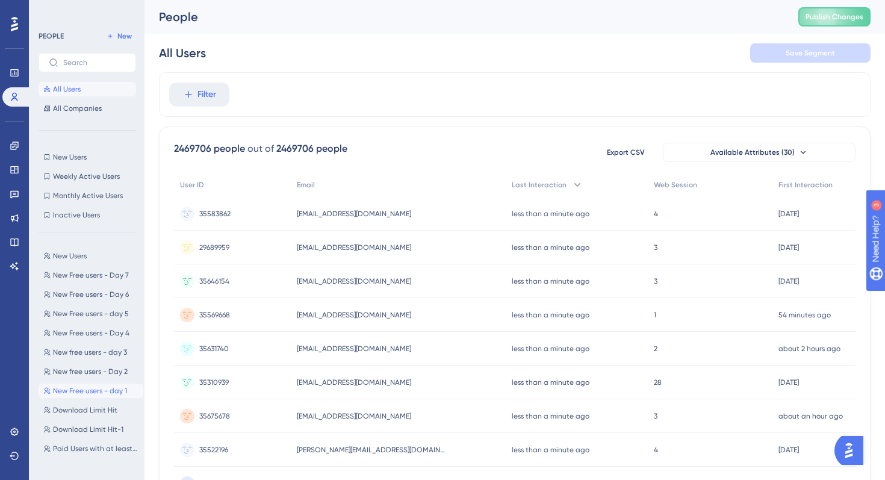
click at [107, 391] on span "New Free users - day 1" at bounding box center [90, 391] width 74 height 10
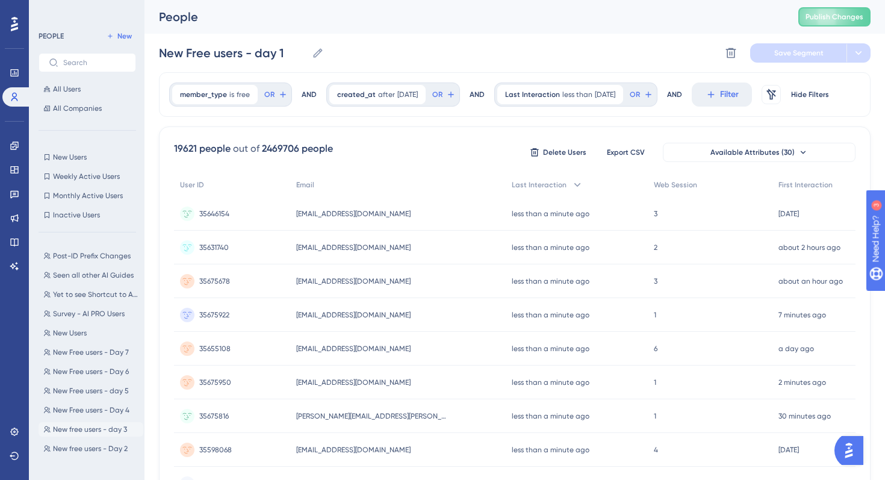
scroll to position [20, 0]
click at [87, 395] on span "New free users - Day 2" at bounding box center [90, 392] width 75 height 10
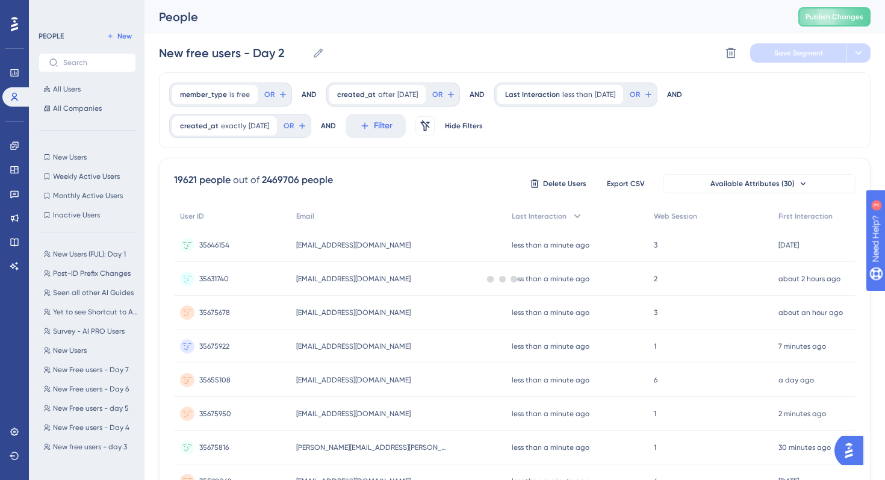
scroll to position [0, 0]
click at [109, 34] on icon at bounding box center [110, 36] width 7 height 7
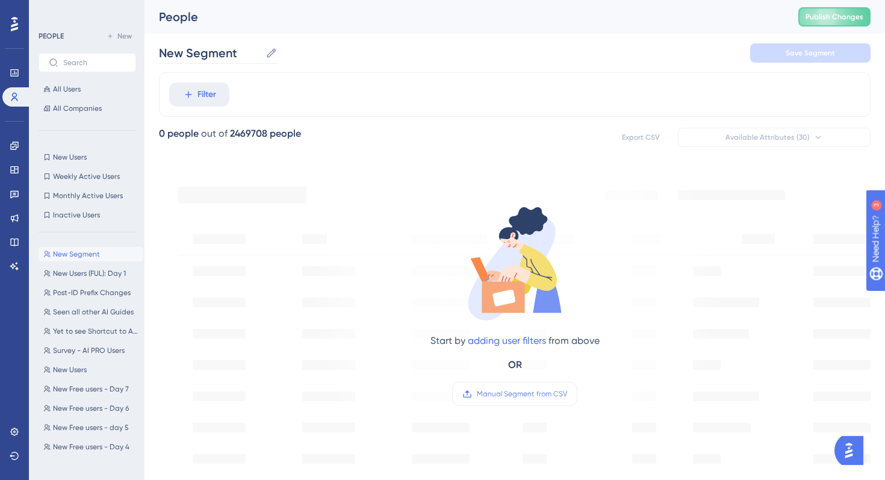
click at [272, 54] on icon at bounding box center [271, 53] width 12 height 12
click at [261, 54] on input "New Segment" at bounding box center [210, 53] width 102 height 17
click at [247, 45] on input "New Segment" at bounding box center [210, 53] width 102 height 17
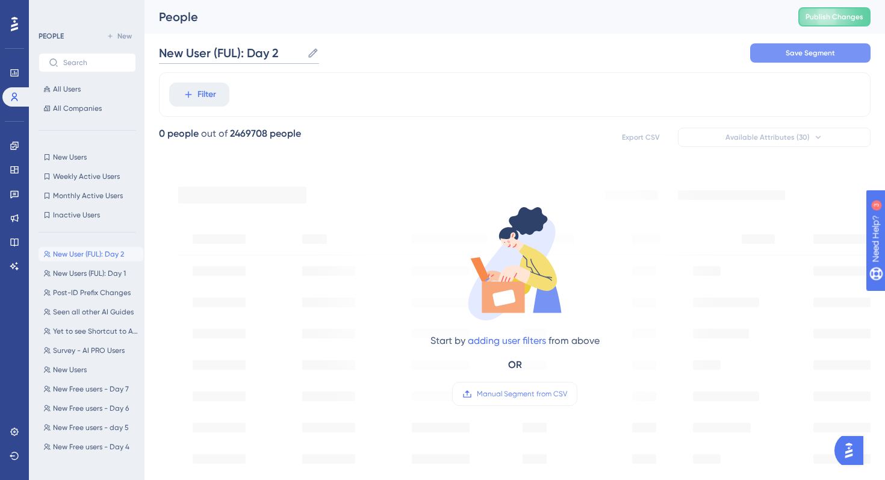
type input "New User (FUL): Day 2"
click at [785, 59] on button "Save Segment" at bounding box center [810, 52] width 120 height 19
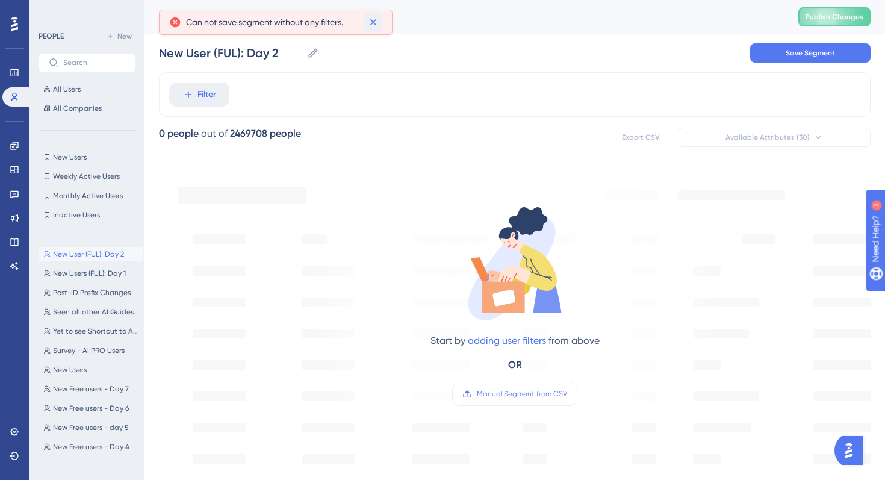
click at [376, 20] on icon at bounding box center [373, 22] width 12 height 12
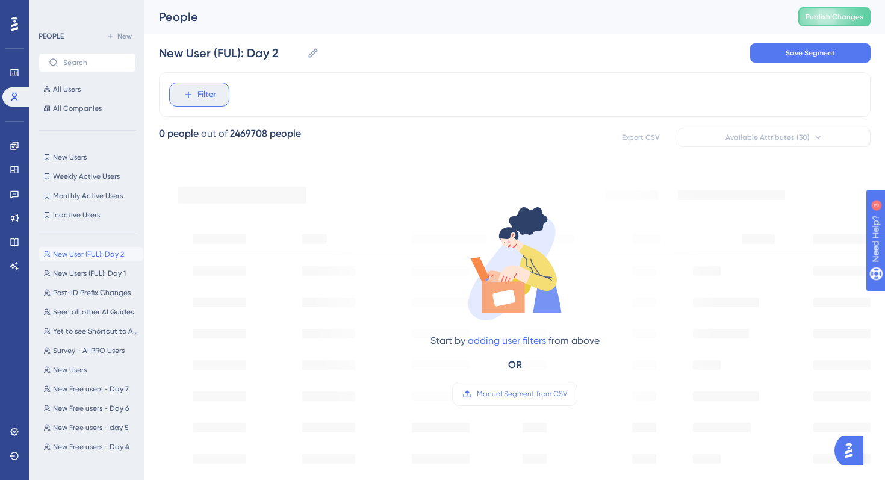
click at [184, 95] on icon at bounding box center [188, 94] width 11 height 11
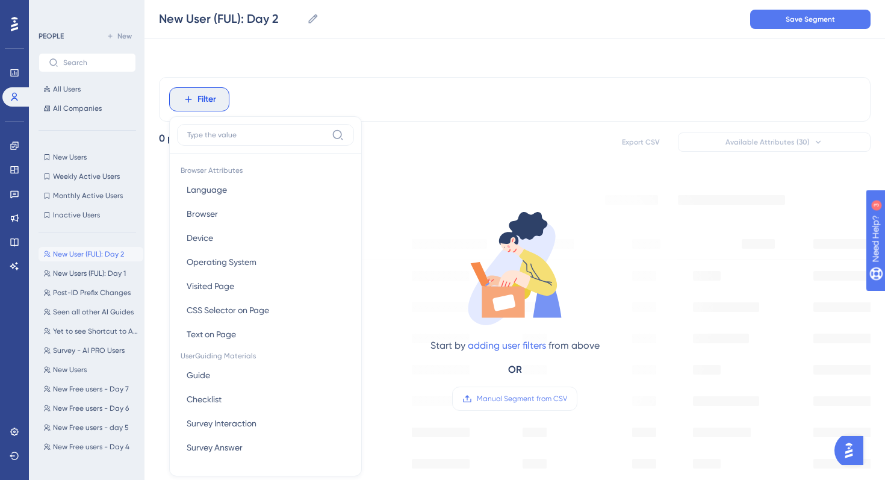
scroll to position [51, 0]
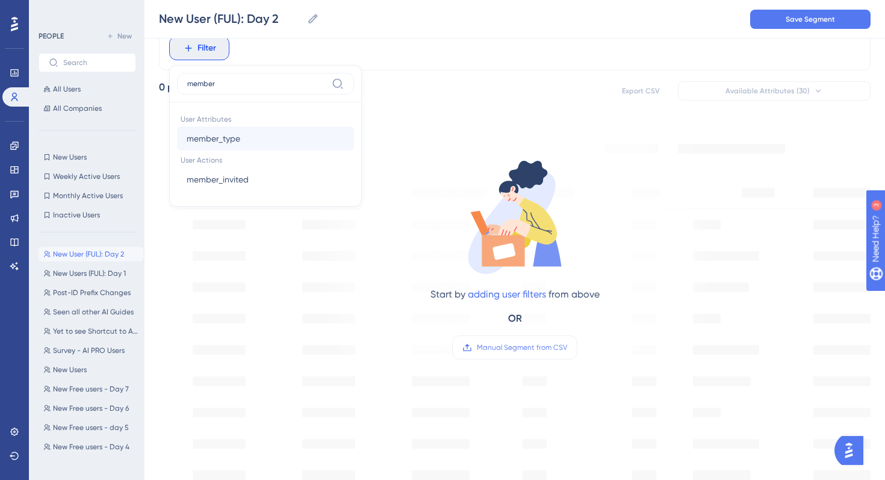
type input "member"
click at [250, 140] on button "member_type member_type" at bounding box center [265, 138] width 177 height 24
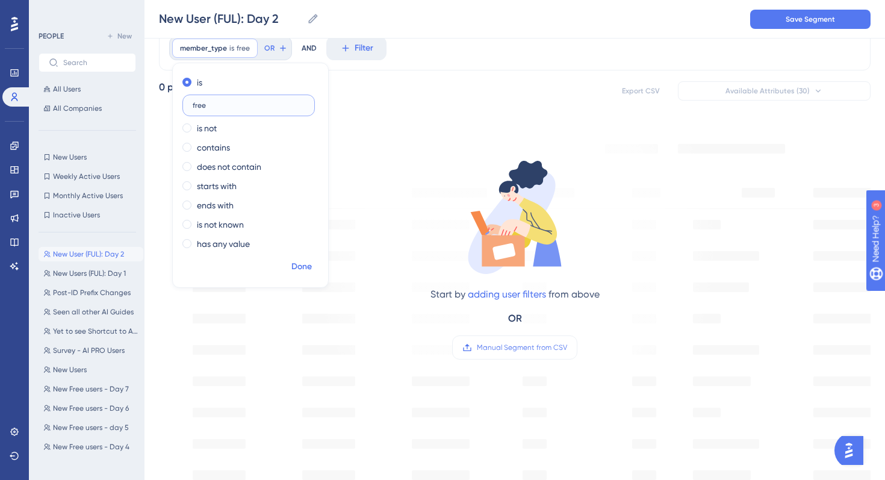
type input "free"
click at [297, 264] on span "Done" at bounding box center [301, 266] width 20 height 14
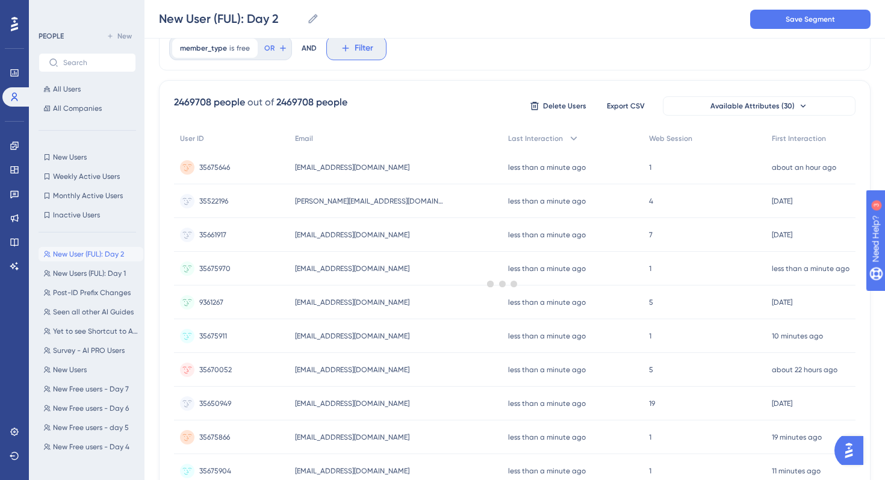
click at [349, 45] on icon at bounding box center [345, 48] width 11 height 11
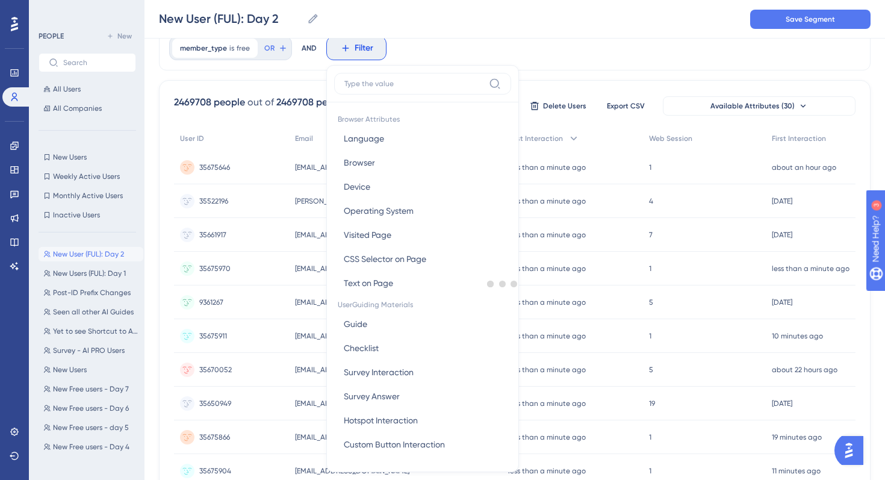
scroll to position [79, 0]
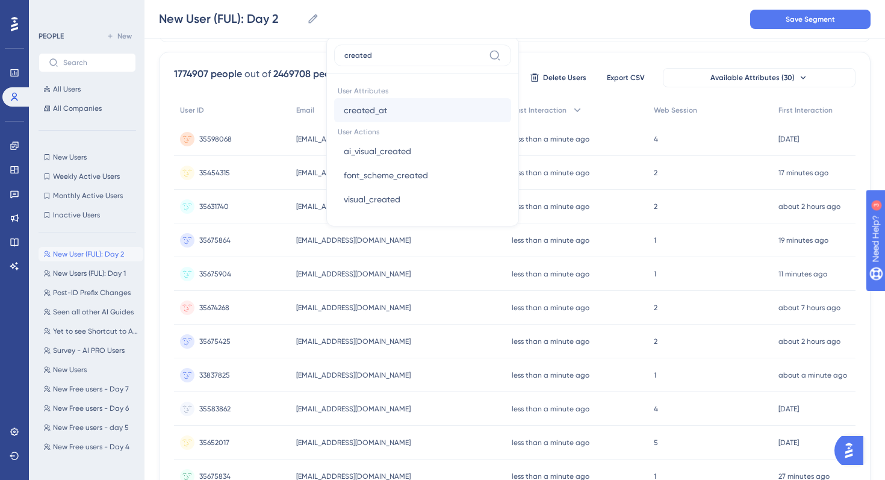
type input "created"
click at [390, 107] on button "created_at created_at" at bounding box center [422, 110] width 177 height 24
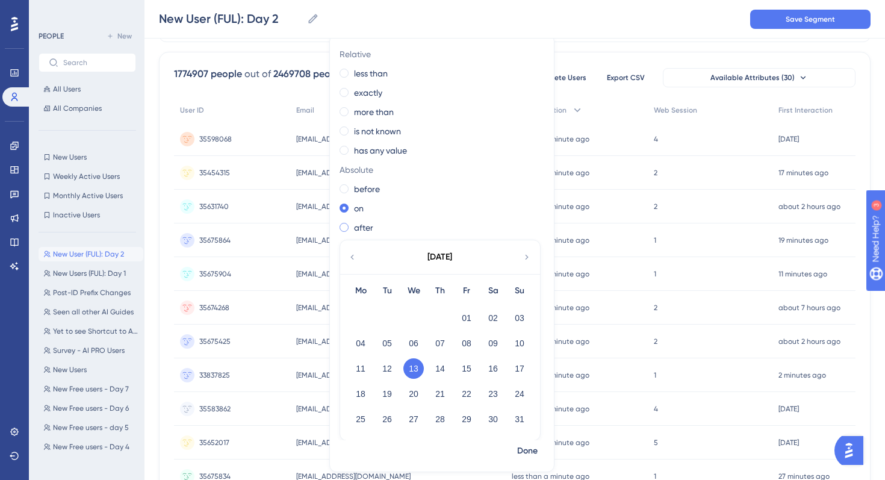
click at [360, 228] on label "after" at bounding box center [363, 227] width 19 height 14
click at [388, 415] on button "26" at bounding box center [387, 419] width 20 height 20
click at [526, 448] on span "Done" at bounding box center [527, 451] width 20 height 14
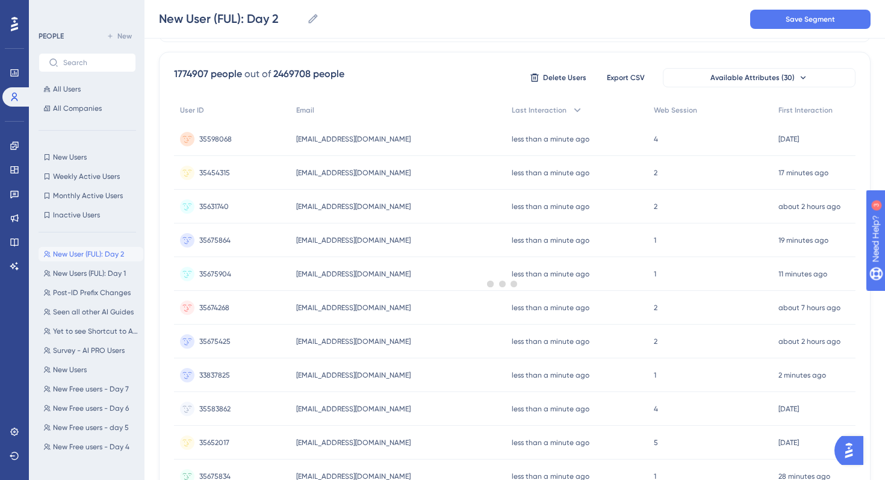
scroll to position [0, 0]
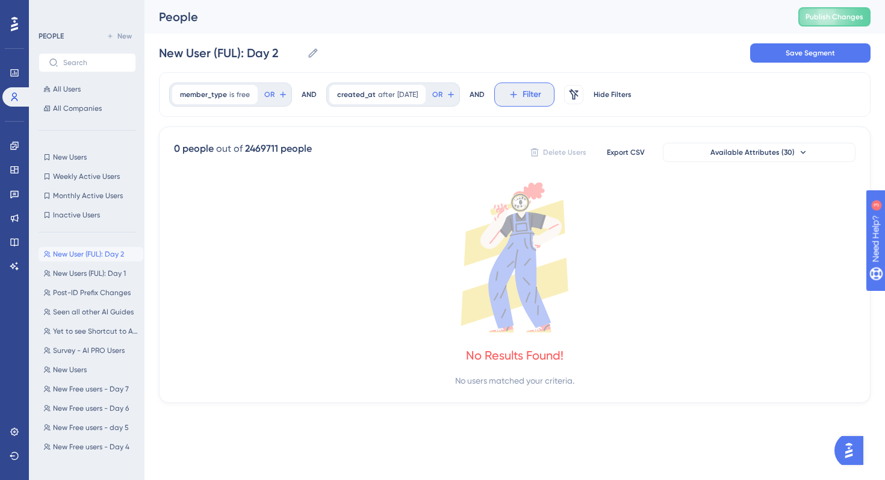
click at [519, 89] on icon at bounding box center [513, 94] width 11 height 11
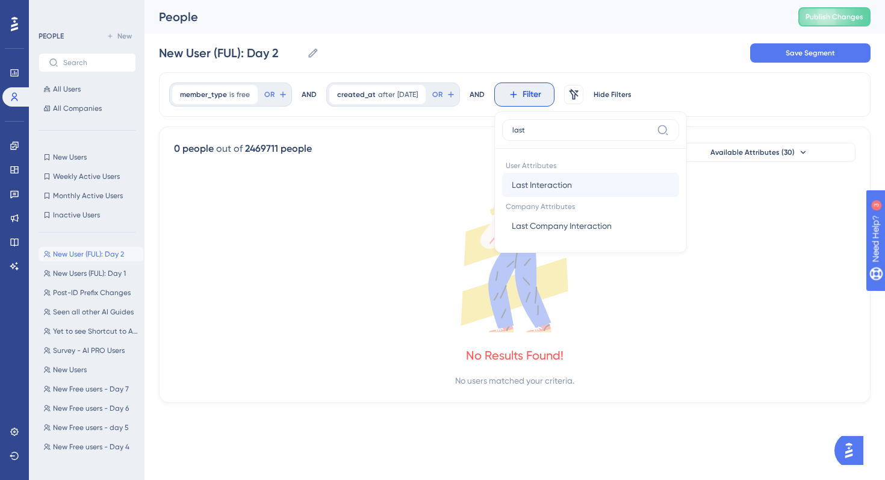
type input "last"
click at [566, 188] on span "Last Interaction" at bounding box center [542, 185] width 60 height 14
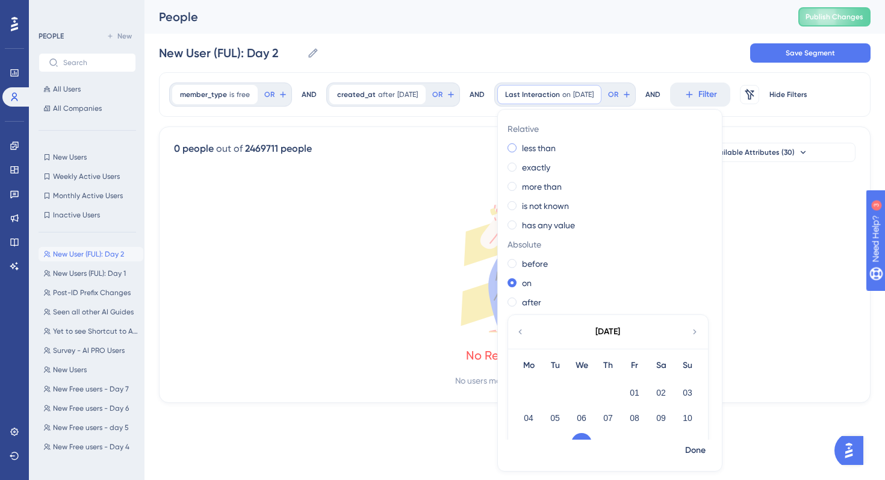
click at [552, 149] on label "less than" at bounding box center [539, 148] width 34 height 14
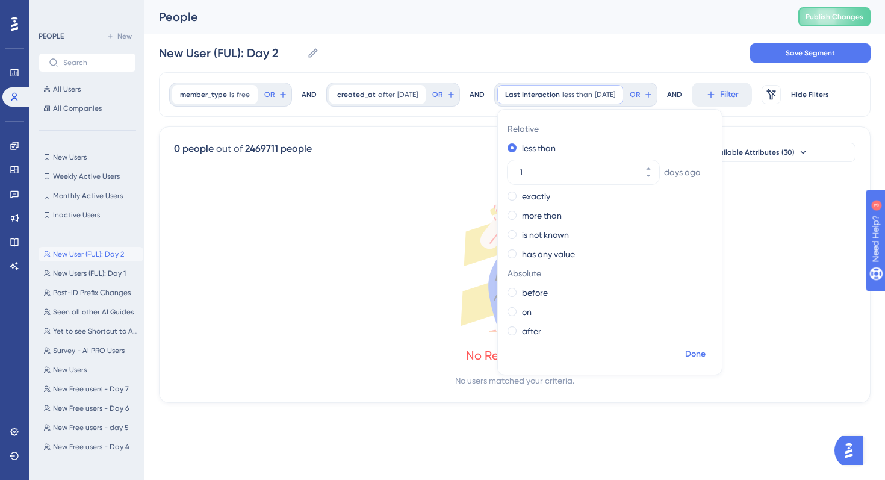
click at [705, 352] on span "Done" at bounding box center [695, 354] width 20 height 14
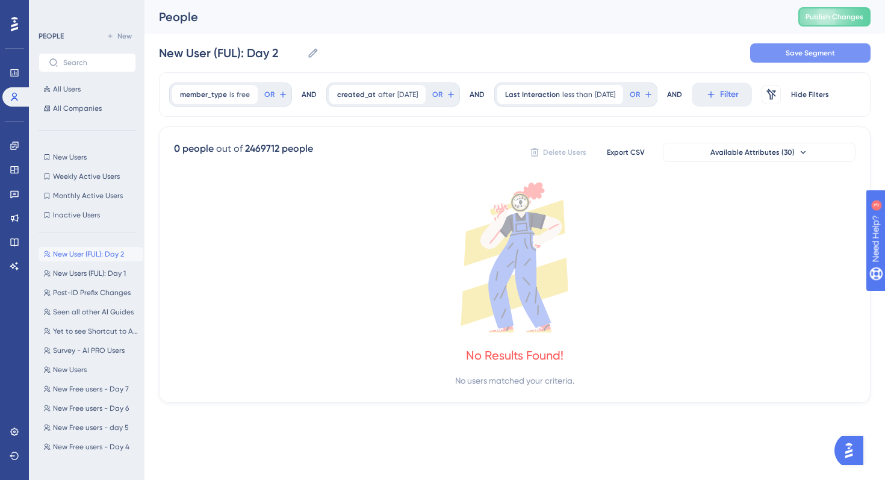
click at [793, 55] on span "Save Segment" at bounding box center [809, 53] width 49 height 10
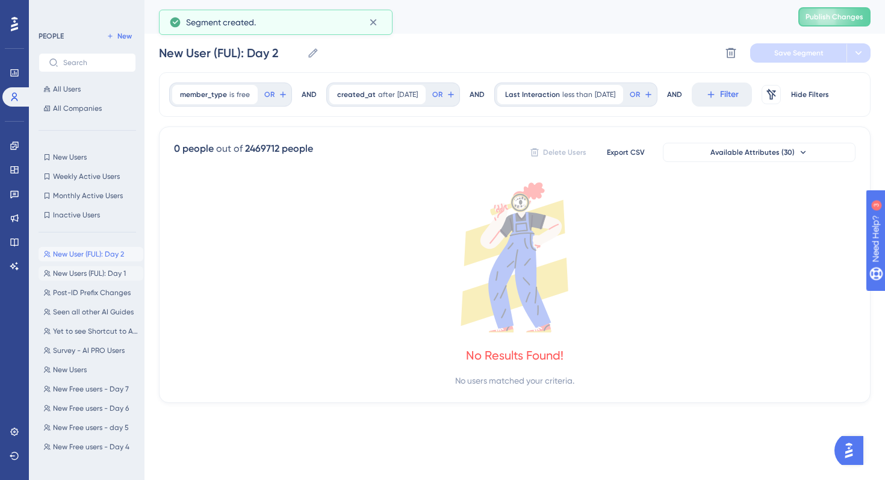
click at [100, 268] on span "New Users (FUL): Day 1" at bounding box center [89, 273] width 73 height 10
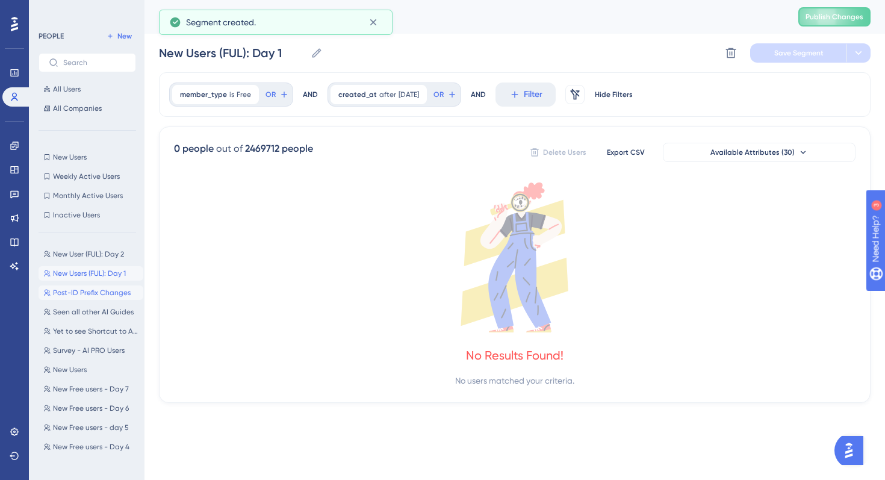
click at [96, 287] on button "Post-ID Prefix Changes Post-ID Prefix Changes" at bounding box center [91, 292] width 105 height 14
click at [96, 275] on span "New Users (FUL): Day 1" at bounding box center [89, 273] width 73 height 10
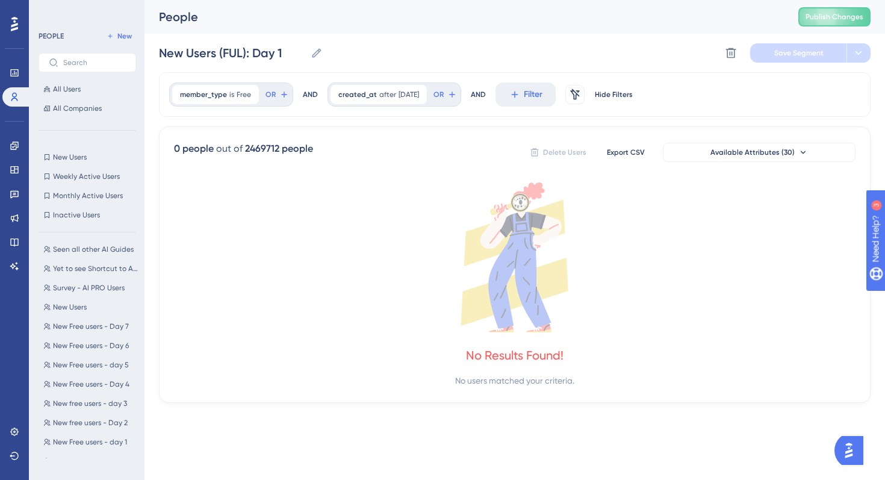
scroll to position [67, 0]
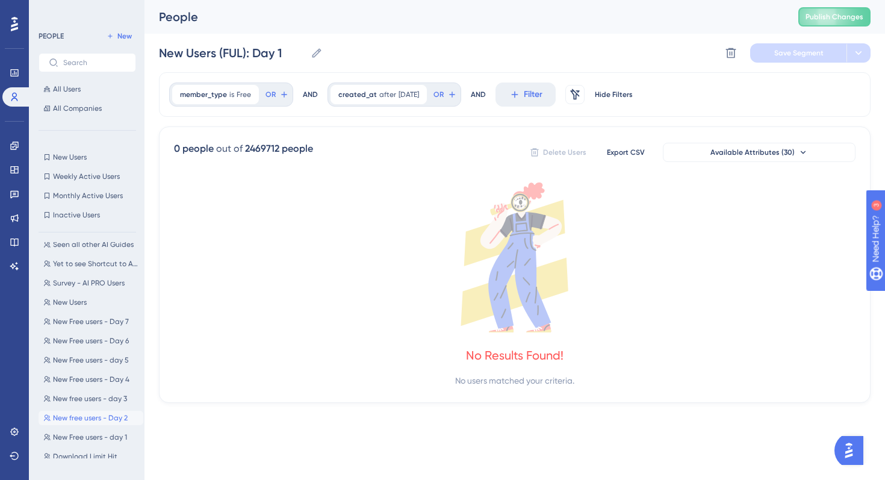
click at [84, 417] on span "New free users - Day 2" at bounding box center [90, 418] width 75 height 10
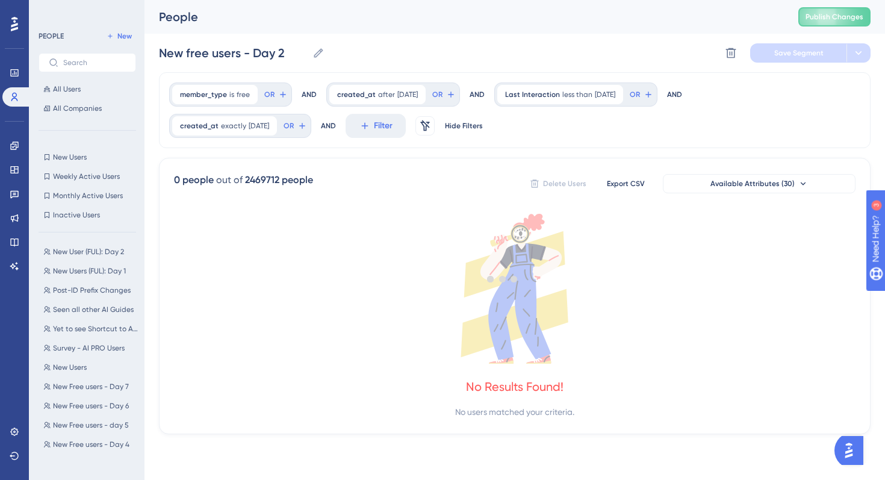
scroll to position [0, 0]
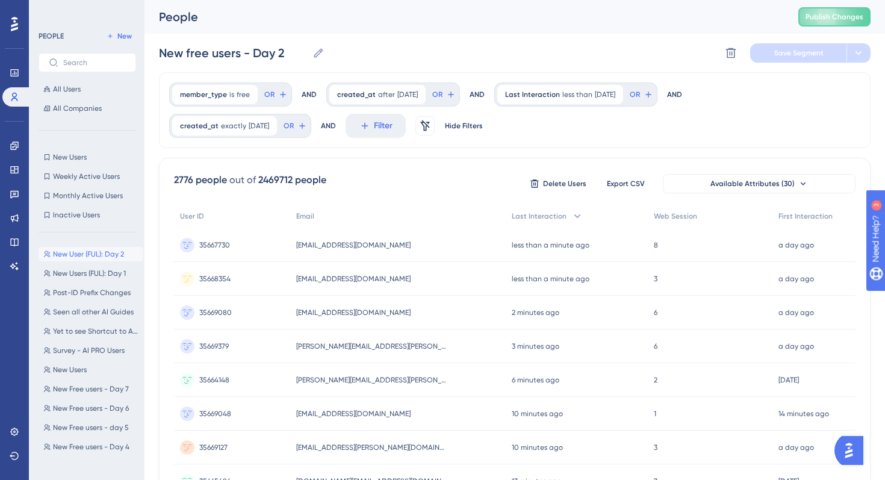
click at [105, 253] on span "New User (FUL): Day 2" at bounding box center [88, 254] width 71 height 10
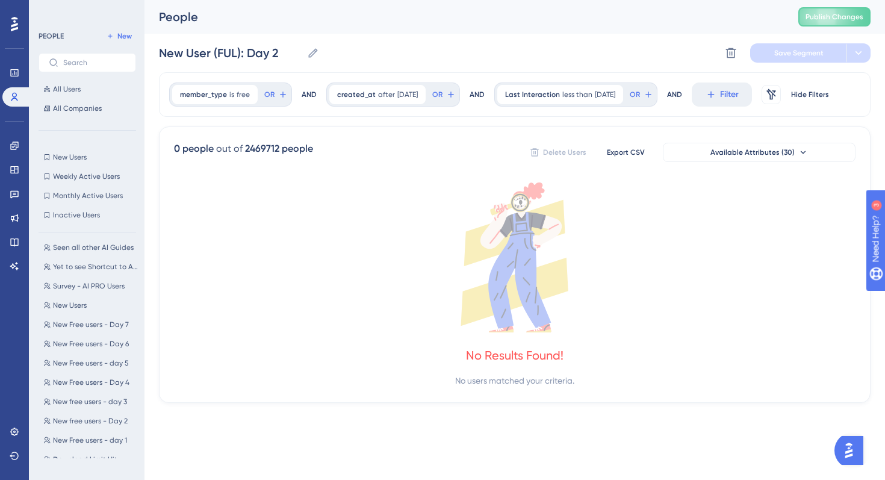
scroll to position [66, 0]
click at [87, 436] on span "New Free users - day 1" at bounding box center [90, 438] width 74 height 10
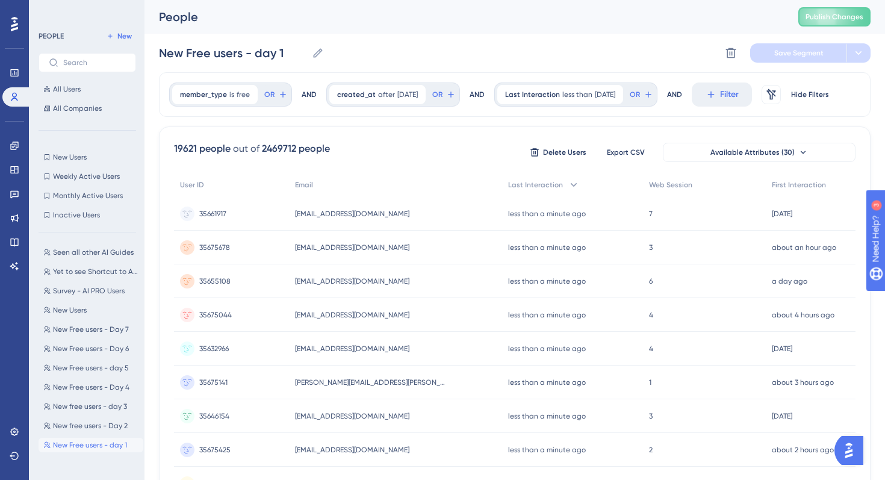
scroll to position [73, 0]
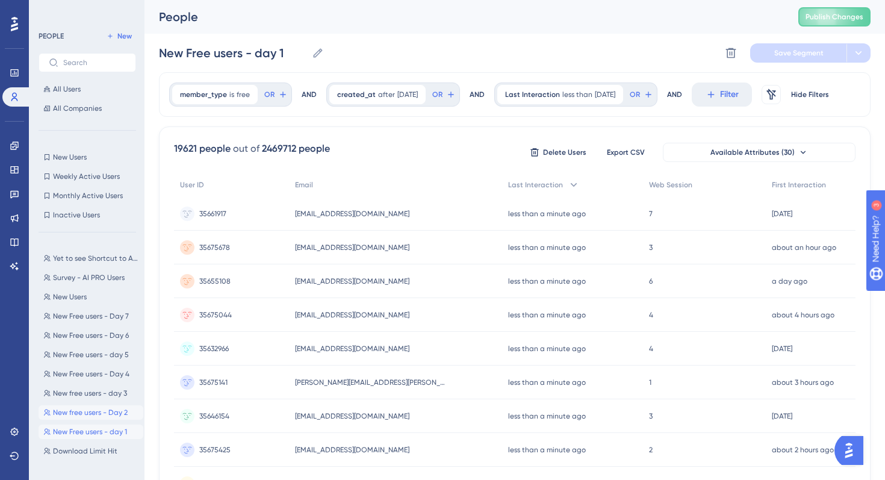
click at [98, 414] on span "New free users - Day 2" at bounding box center [90, 412] width 75 height 10
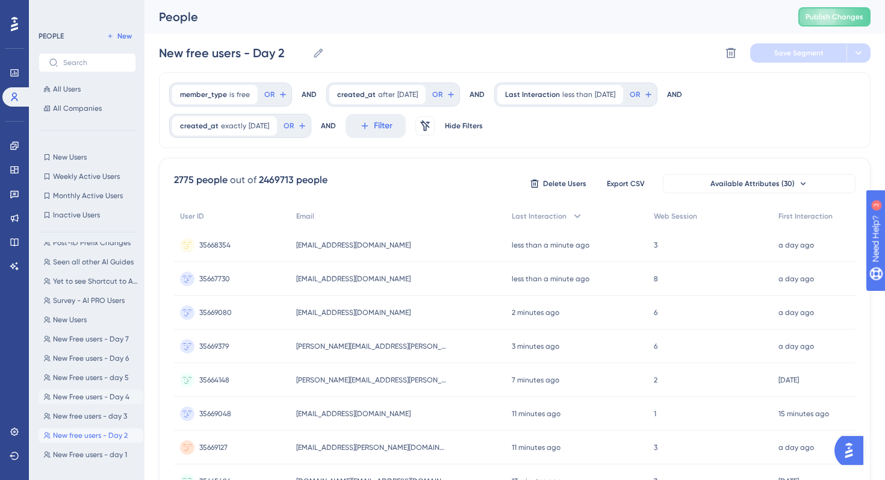
scroll to position [49, 0]
click at [93, 454] on span "New Free users - day 1" at bounding box center [90, 455] width 74 height 10
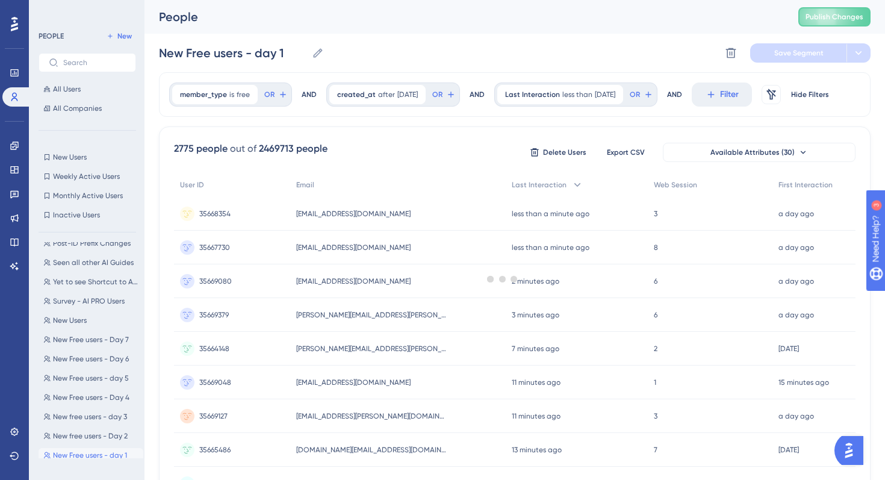
scroll to position [0, 0]
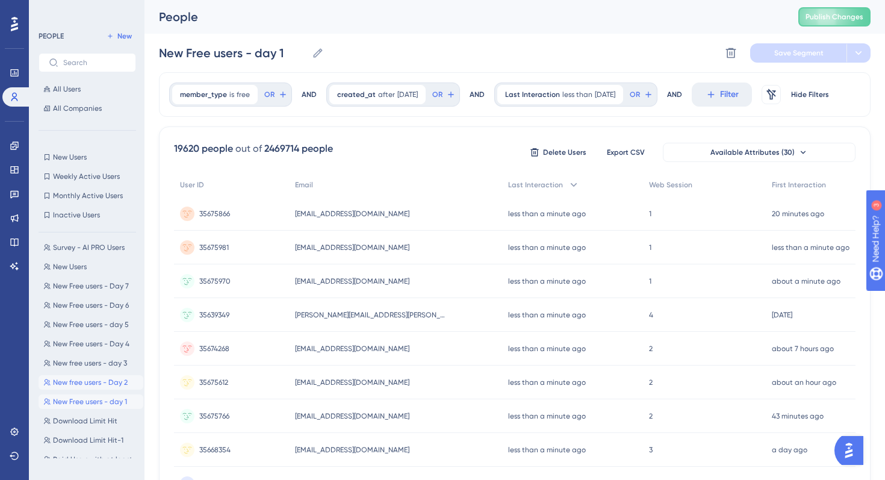
click at [99, 376] on button "New free users - Day 2 New free users - Day 2" at bounding box center [91, 382] width 105 height 14
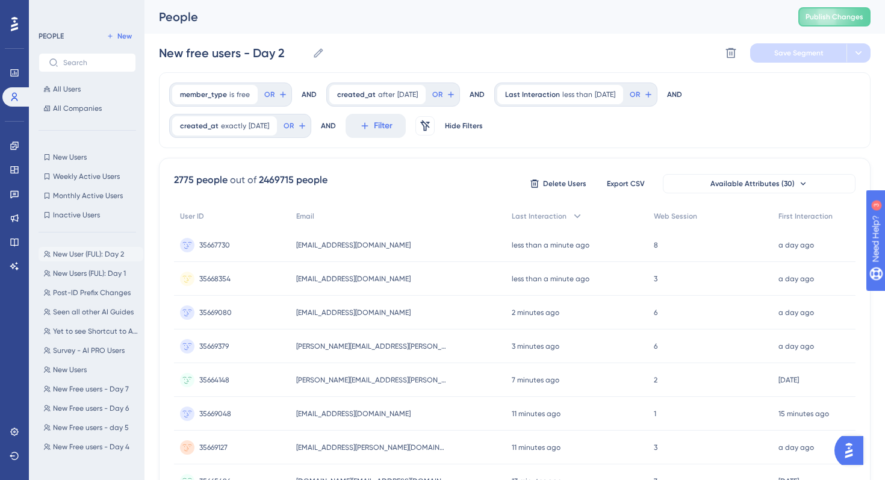
click at [91, 253] on span "New User (FUL): Day 2" at bounding box center [88, 254] width 71 height 10
type input "New User (FUL): Day 2"
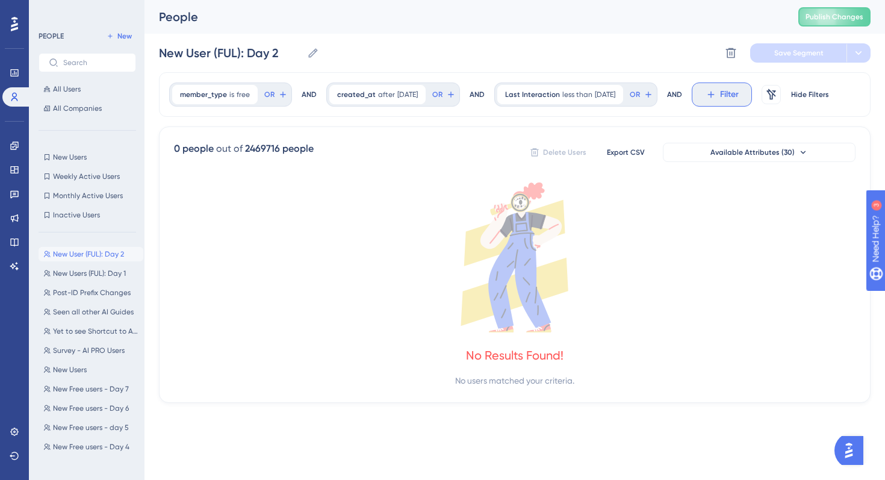
click at [716, 94] on icon at bounding box center [710, 94] width 11 height 11
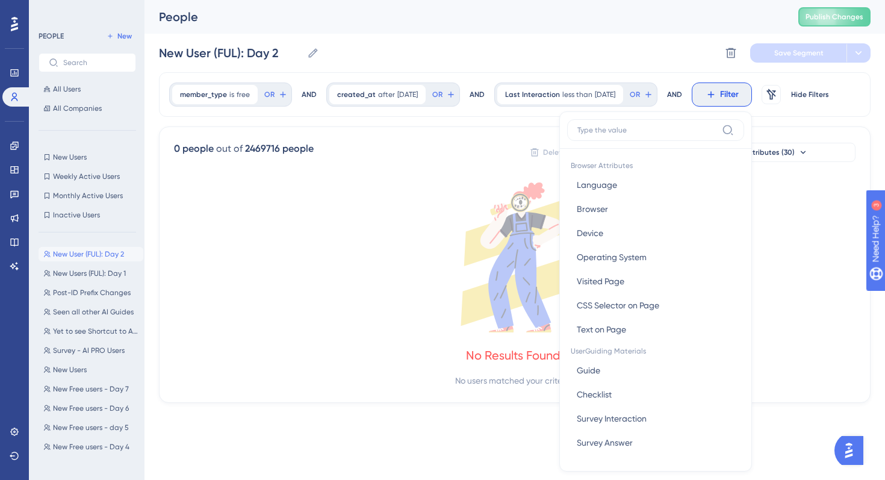
scroll to position [16, 0]
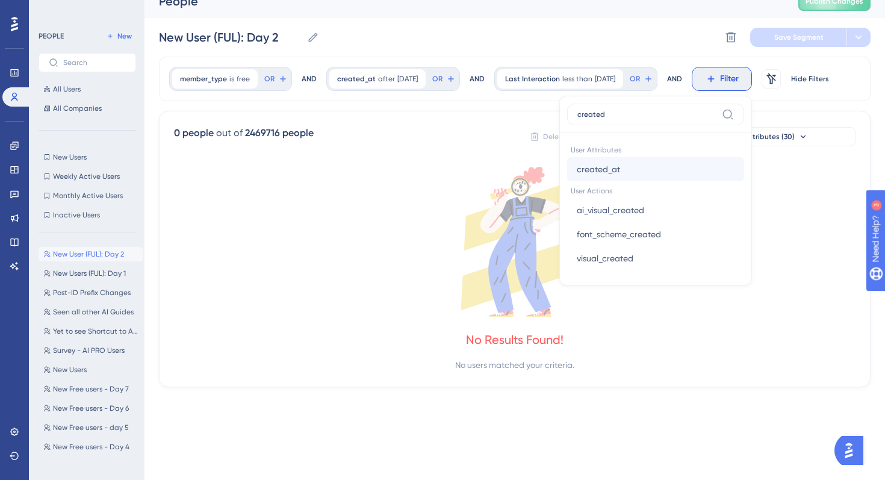
type input "created"
click at [679, 163] on button "created_at created_at" at bounding box center [655, 169] width 177 height 24
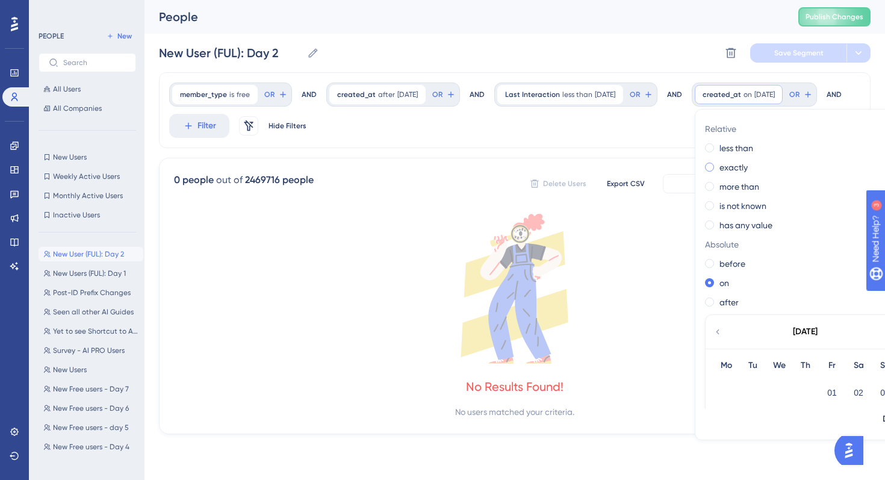
click at [719, 175] on label "exactly" at bounding box center [733, 167] width 28 height 14
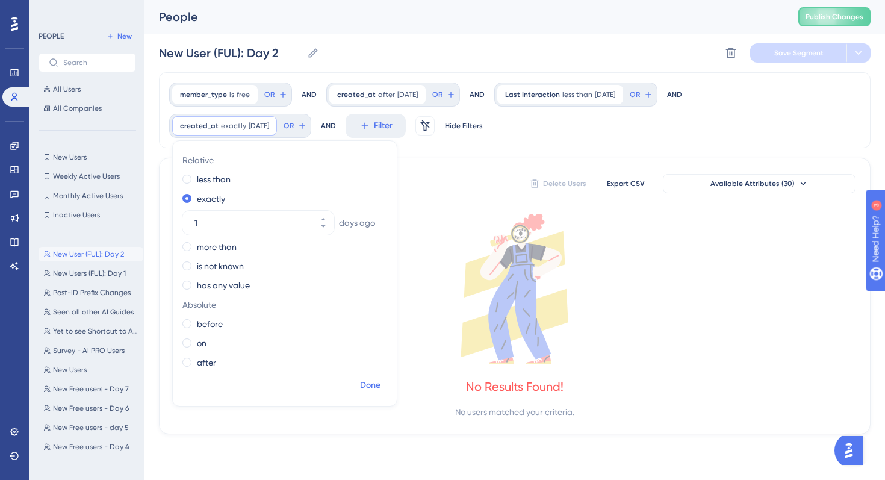
click at [367, 386] on span "Done" at bounding box center [370, 385] width 20 height 14
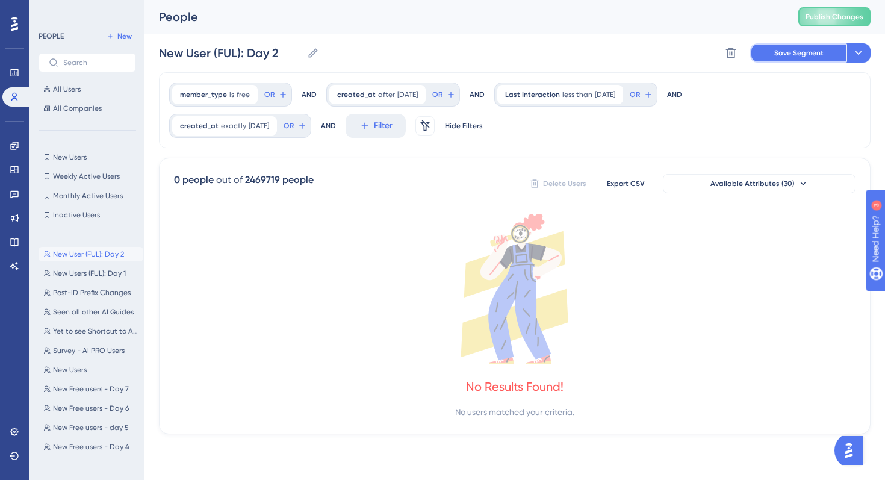
click at [810, 56] on span "Save Segment" at bounding box center [798, 53] width 49 height 10
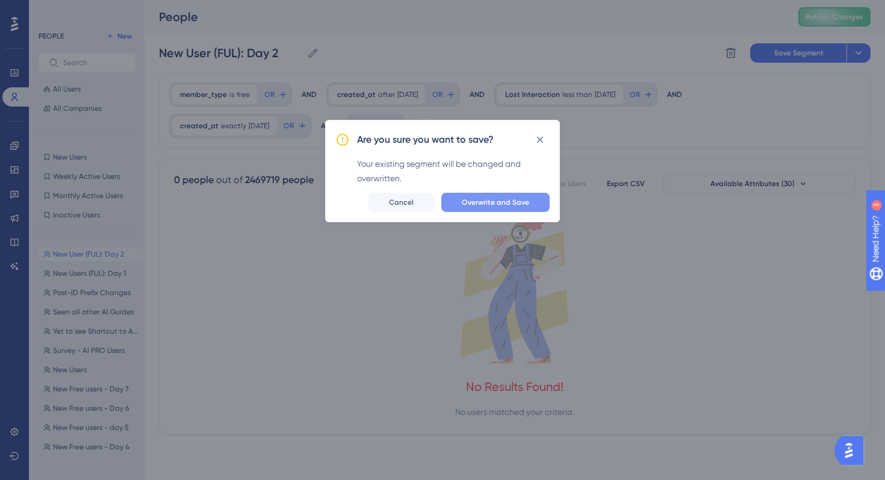
click at [529, 203] on button "Overwrite and Save" at bounding box center [495, 202] width 108 height 19
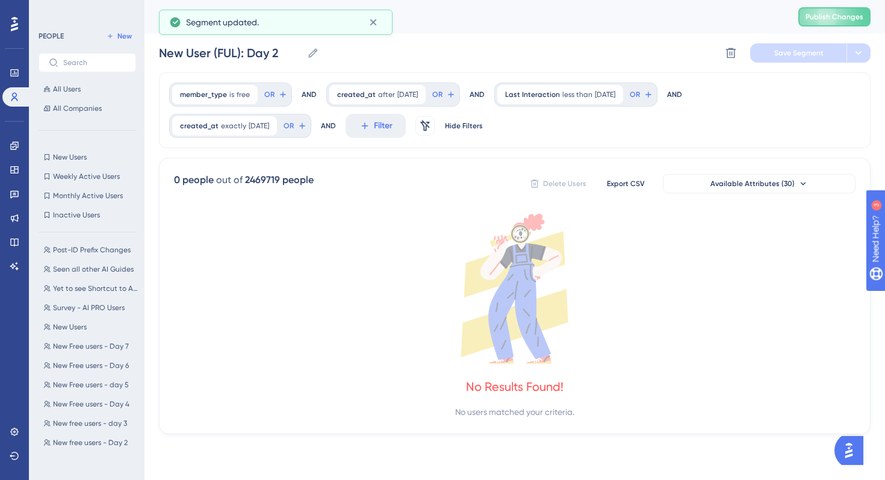
scroll to position [80, 0]
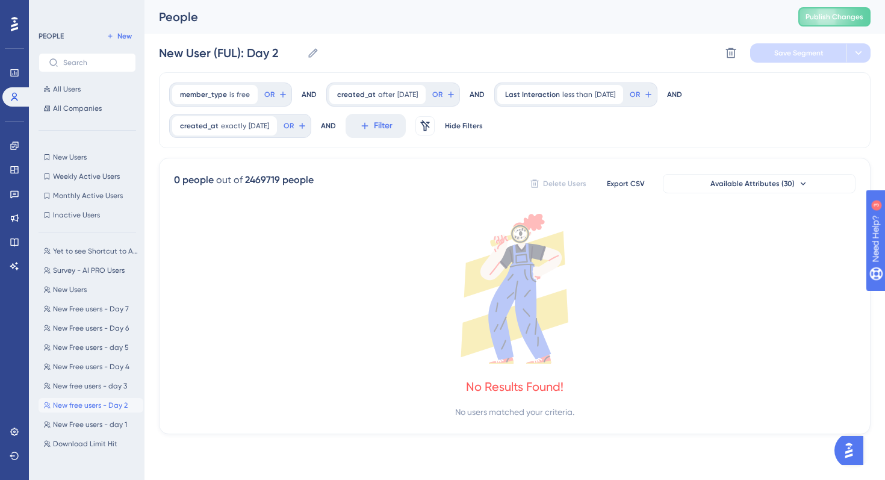
click at [101, 407] on span "New free users - Day 2" at bounding box center [90, 405] width 75 height 10
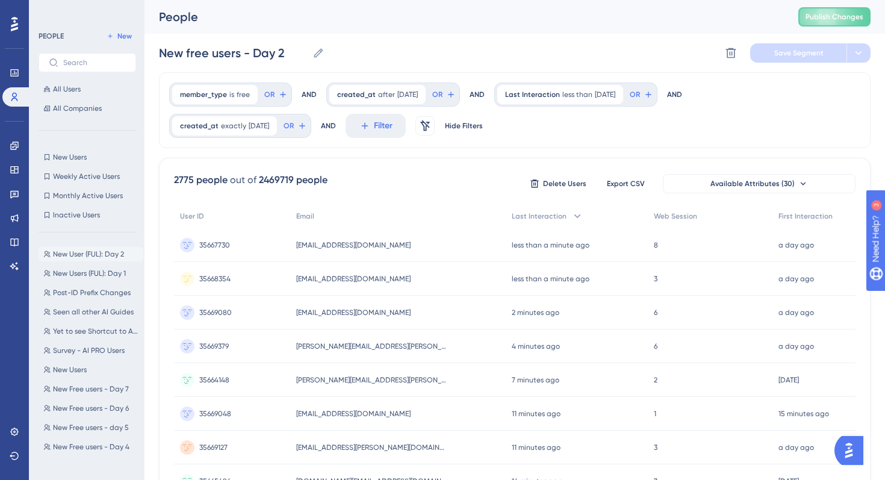
click at [110, 257] on span "New User (FUL): Day 2" at bounding box center [88, 254] width 71 height 10
type input "New User (FUL): Day 2"
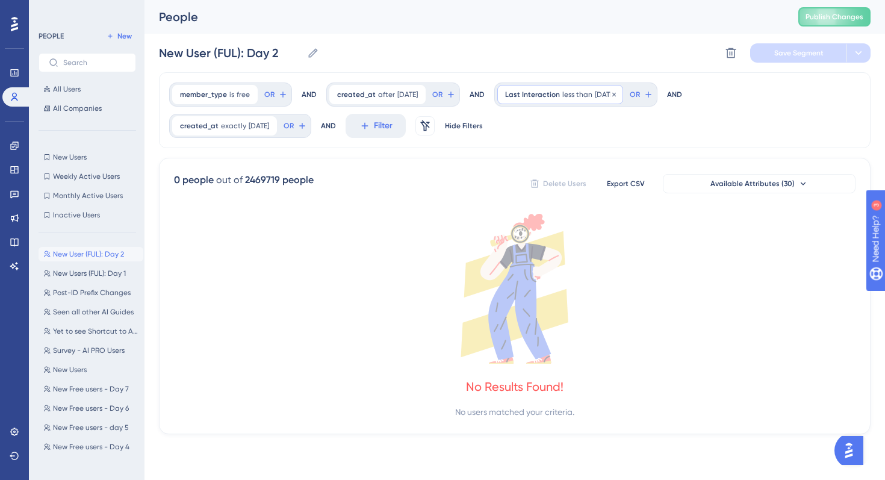
click at [613, 93] on span "1 days ago" at bounding box center [605, 95] width 20 height 10
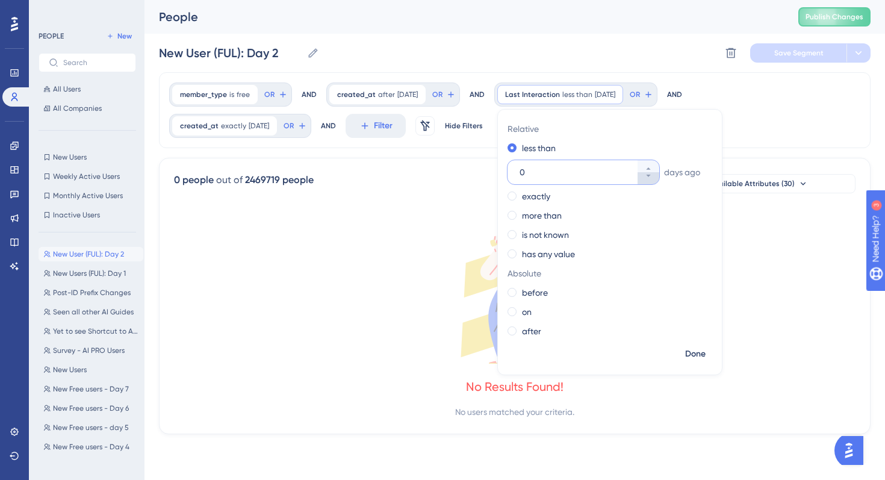
click at [655, 176] on button "0" at bounding box center [648, 178] width 22 height 12
click at [652, 169] on icon at bounding box center [648, 168] width 7 height 7
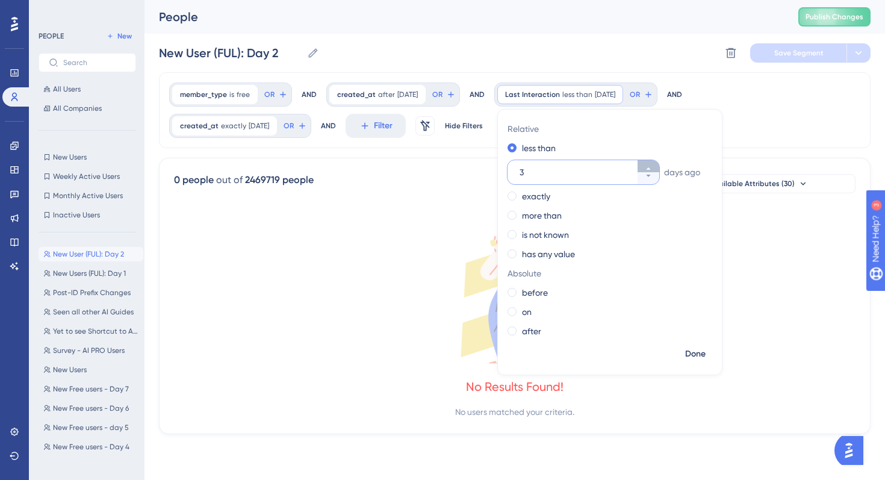
click at [652, 169] on icon at bounding box center [648, 168] width 7 height 7
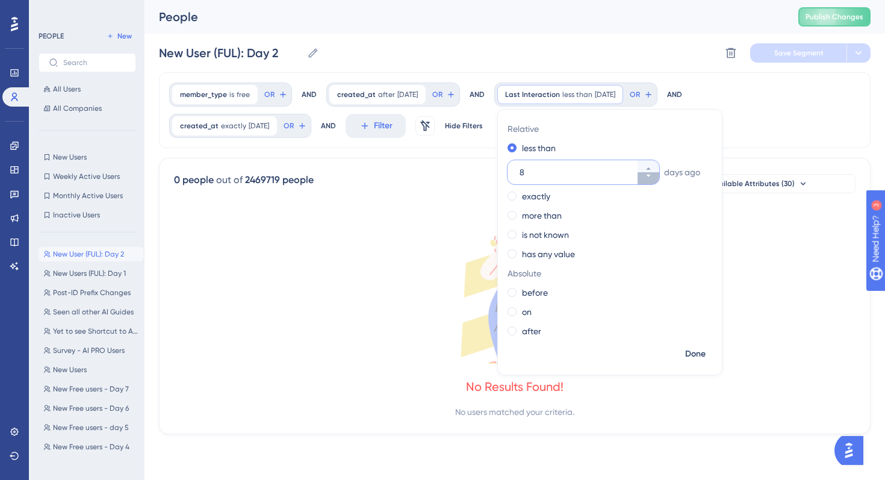
click at [658, 180] on button "8" at bounding box center [648, 178] width 22 height 12
type input "7"
click at [705, 353] on span "Done" at bounding box center [695, 354] width 20 height 14
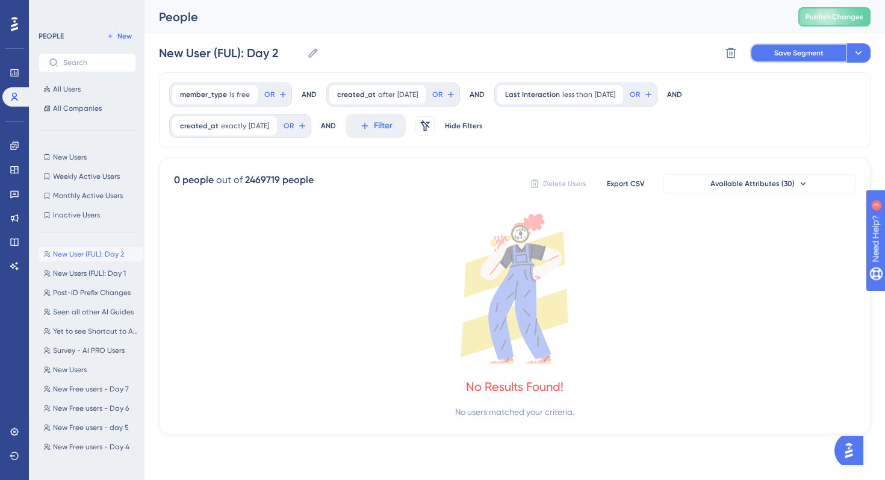
click at [781, 54] on span "Save Segment" at bounding box center [798, 53] width 49 height 10
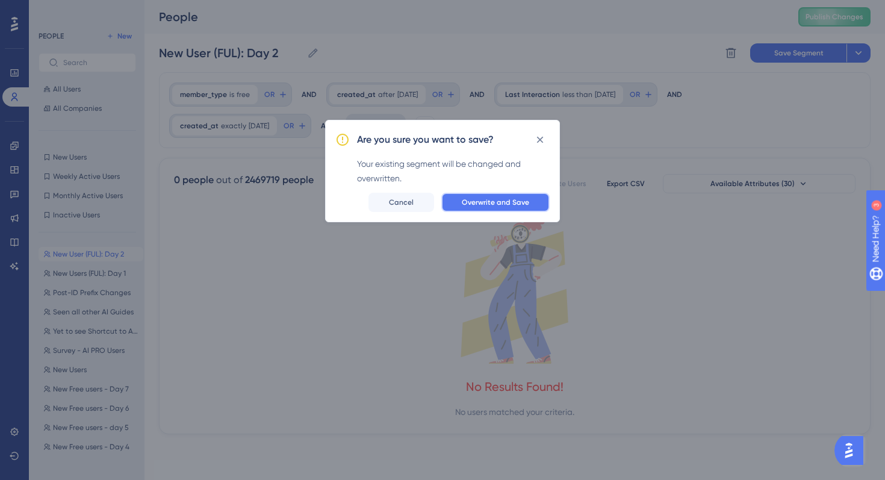
click at [499, 201] on span "Overwrite and Save" at bounding box center [495, 202] width 67 height 10
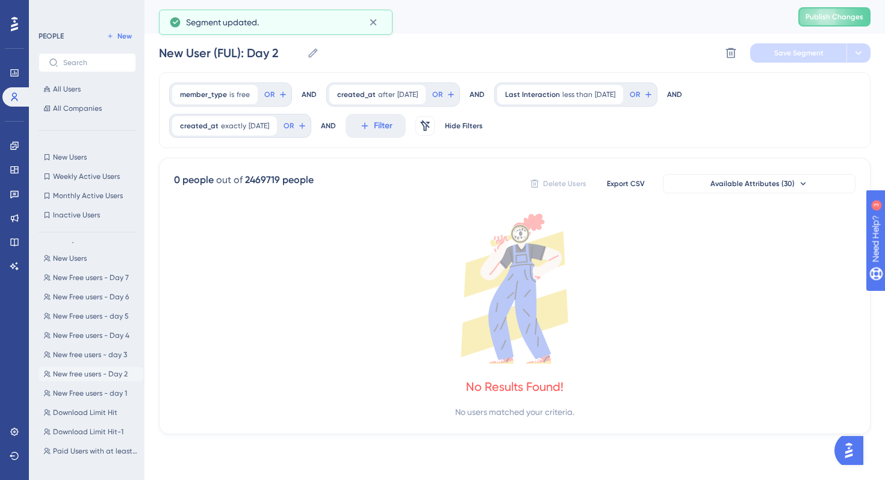
click at [102, 369] on span "New free users - Day 2" at bounding box center [90, 374] width 75 height 10
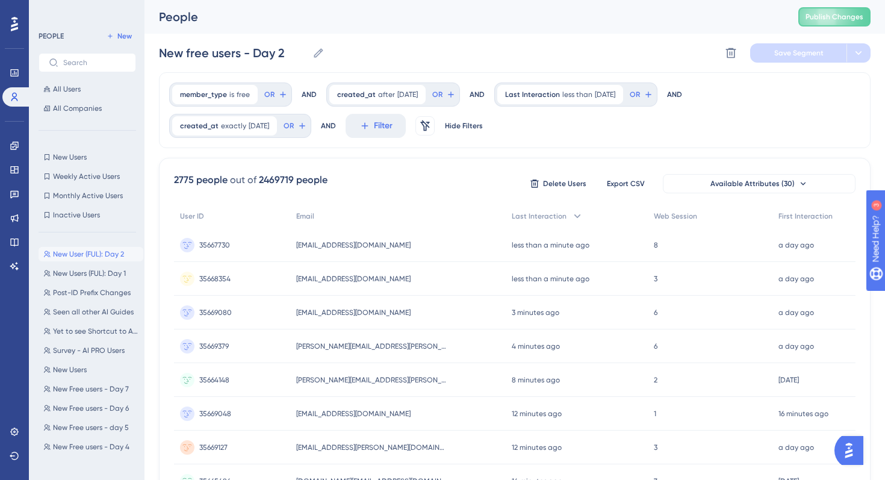
click at [113, 255] on span "New User (FUL): Day 2" at bounding box center [88, 254] width 71 height 10
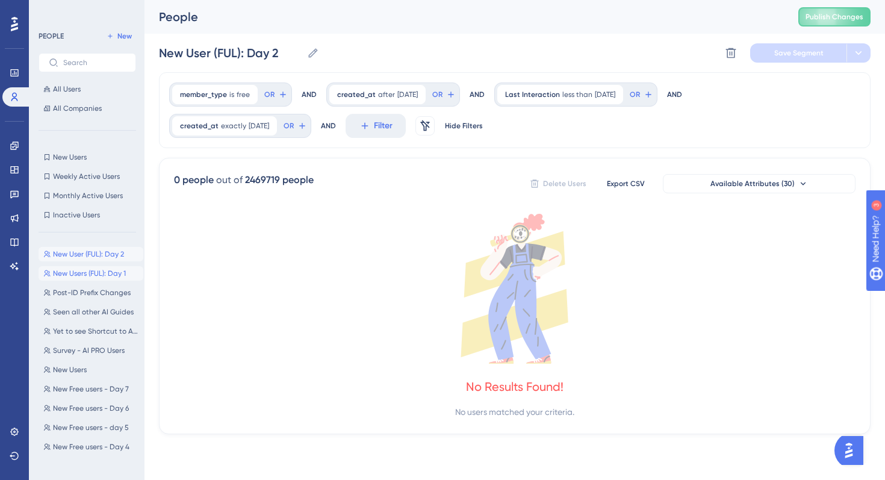
click at [111, 277] on span "New Users (FUL): Day 1" at bounding box center [89, 273] width 73 height 10
type input "New Users (FUL): Day 1"
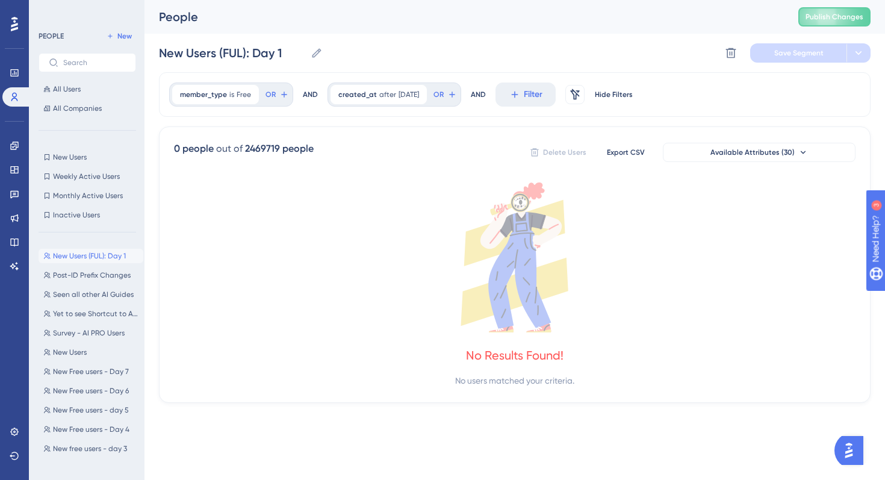
scroll to position [42, 0]
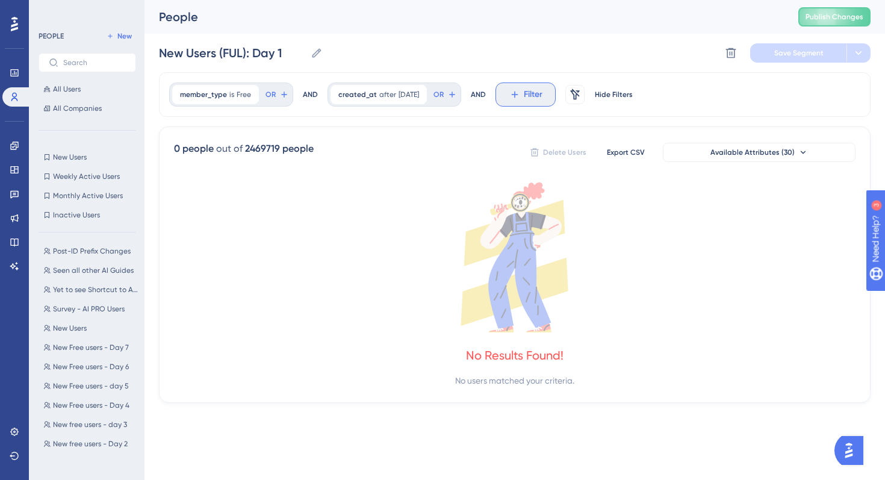
click at [540, 99] on span "Filter" at bounding box center [533, 94] width 19 height 14
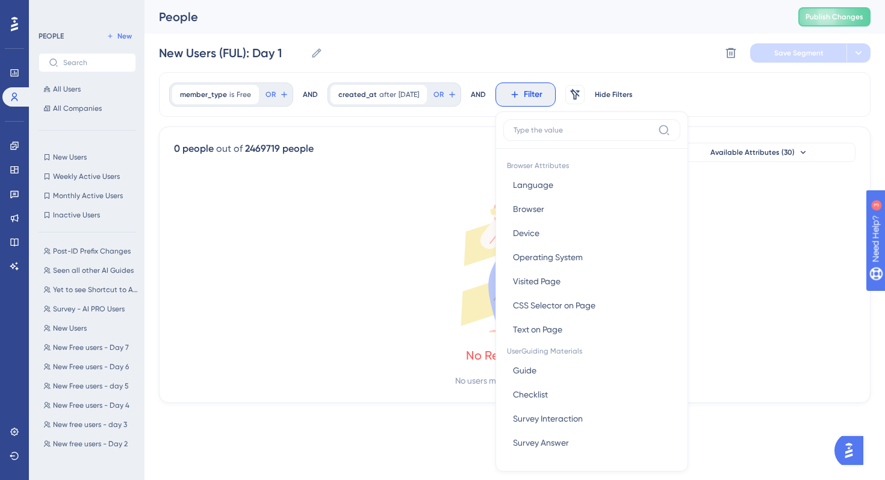
scroll to position [38, 0]
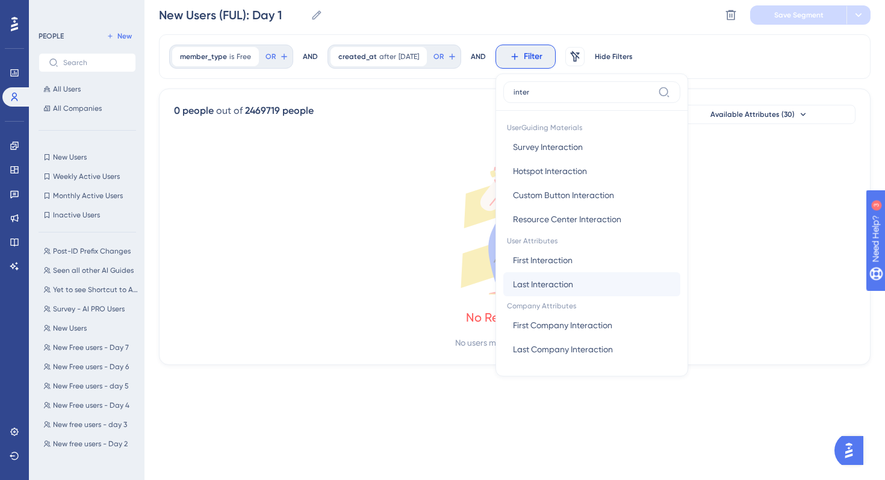
type input "inter"
click at [556, 279] on span "Last Interaction" at bounding box center [543, 284] width 60 height 14
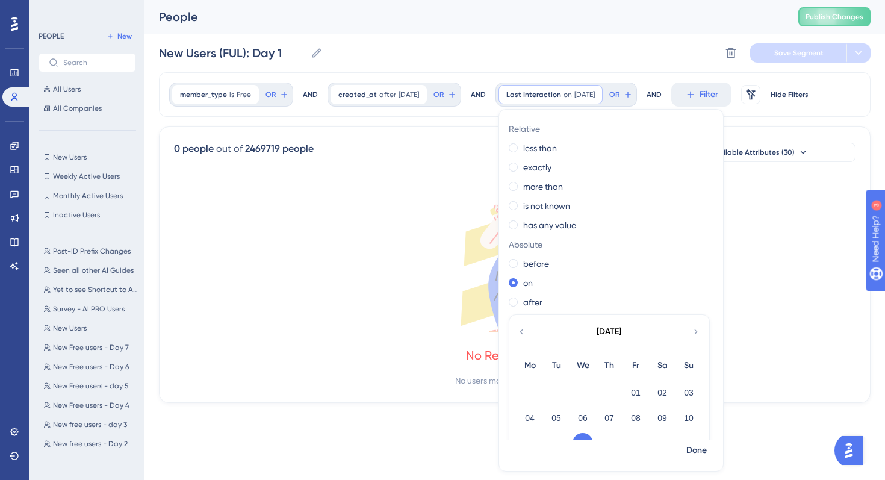
scroll to position [0, 0]
click at [557, 150] on label "less than" at bounding box center [540, 148] width 34 height 14
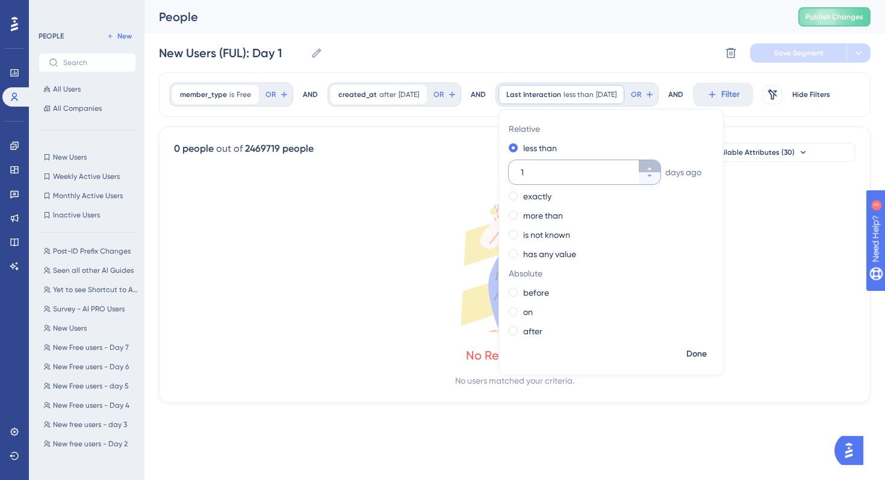
click at [653, 165] on icon at bounding box center [649, 168] width 7 height 7
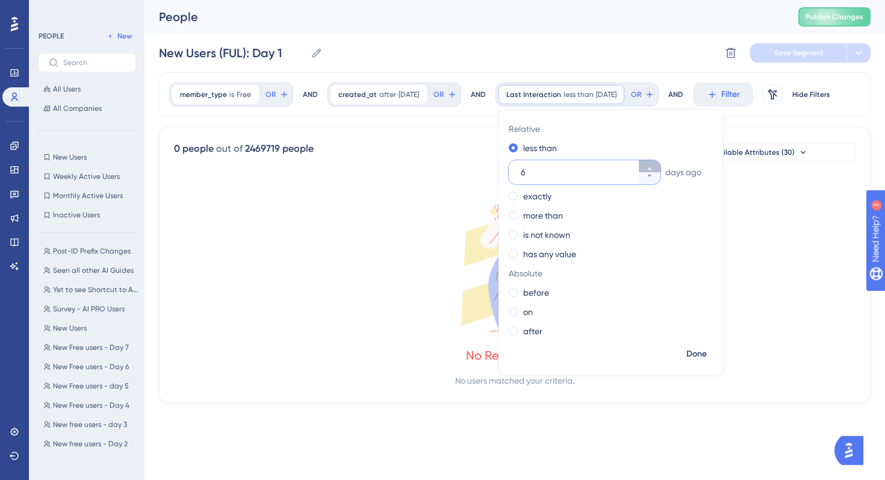
click at [653, 165] on icon at bounding box center [649, 168] width 7 height 7
type input "7"
click at [703, 350] on span "Done" at bounding box center [696, 354] width 20 height 14
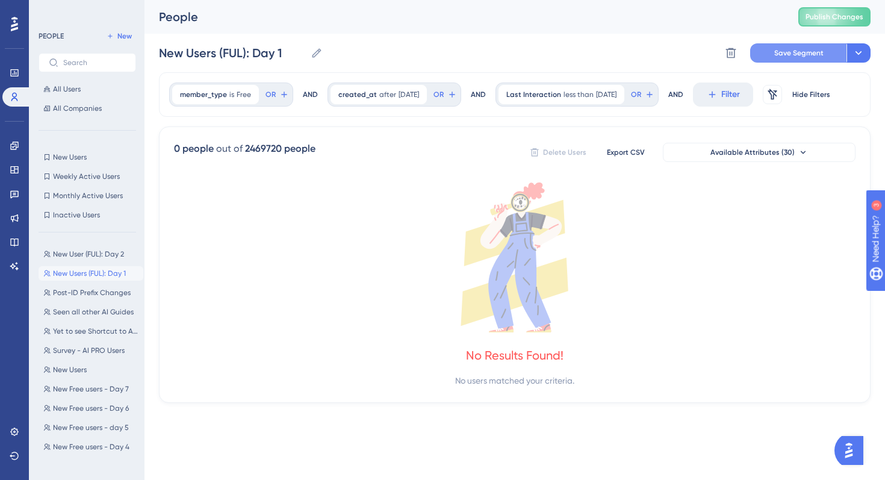
click at [790, 57] on span "Save Segment" at bounding box center [798, 53] width 49 height 10
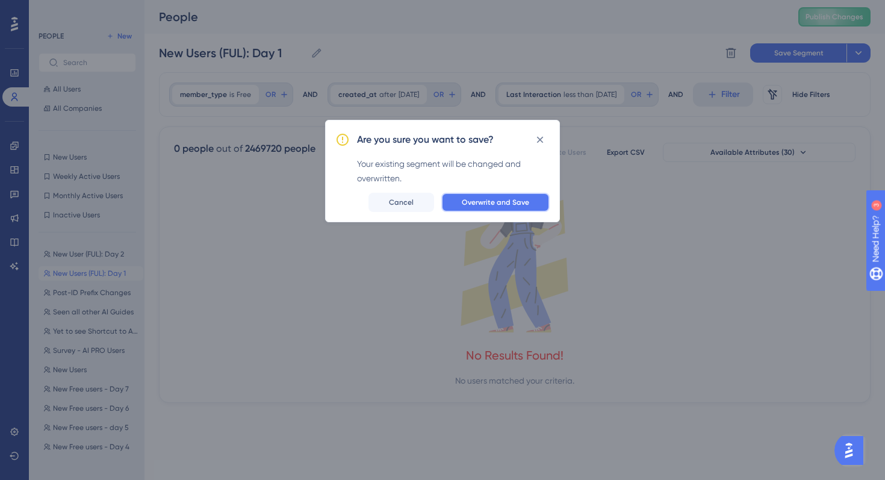
click at [527, 200] on span "Overwrite and Save" at bounding box center [495, 202] width 67 height 10
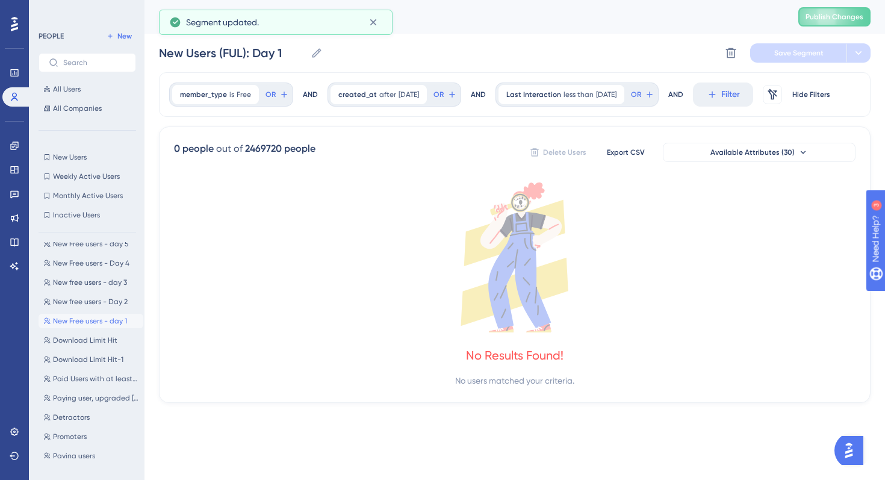
click at [87, 320] on span "New Free users - day 1" at bounding box center [90, 321] width 74 height 10
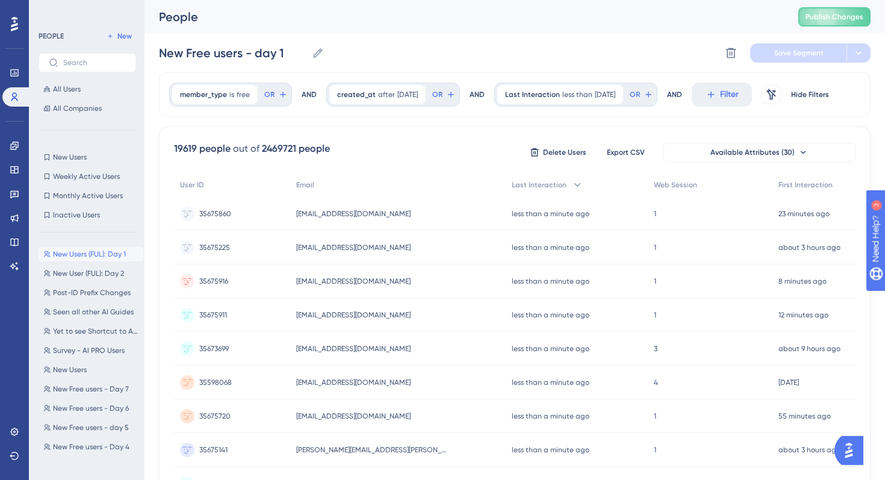
click at [90, 249] on span "New Users (FUL): Day 1" at bounding box center [89, 254] width 73 height 10
click at [93, 277] on span "New User (FUL): Day 2" at bounding box center [88, 273] width 71 height 10
type input "New User (FUL): Day 2"
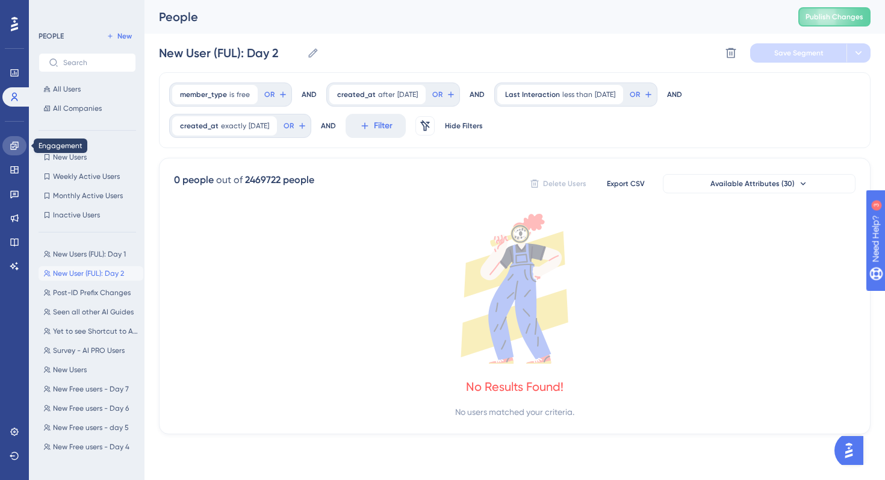
click at [17, 143] on icon at bounding box center [15, 146] width 10 height 10
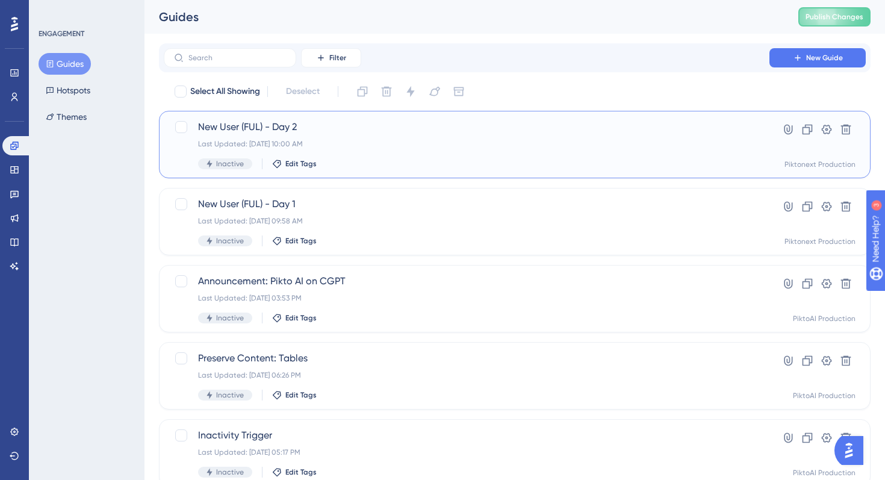
click at [444, 146] on div "Last Updated: Aug 13 2025, 10:00 AM" at bounding box center [466, 144] width 537 height 10
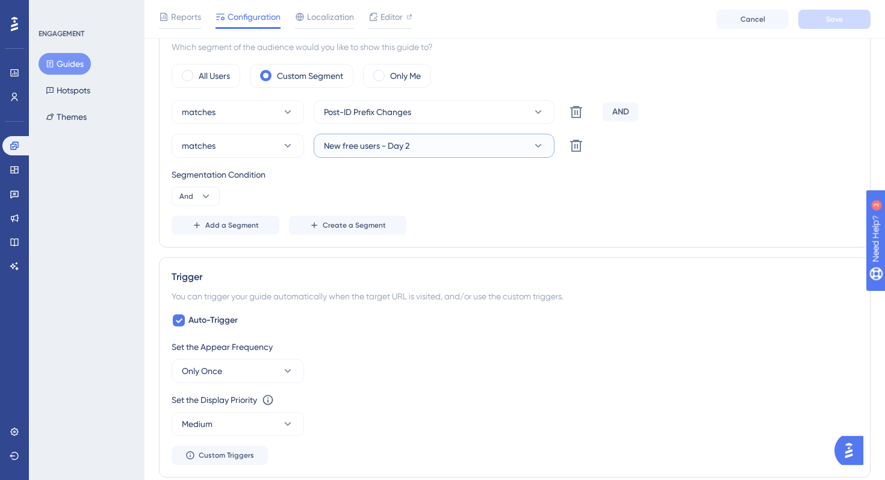
click at [539, 143] on icon at bounding box center [538, 146] width 12 height 12
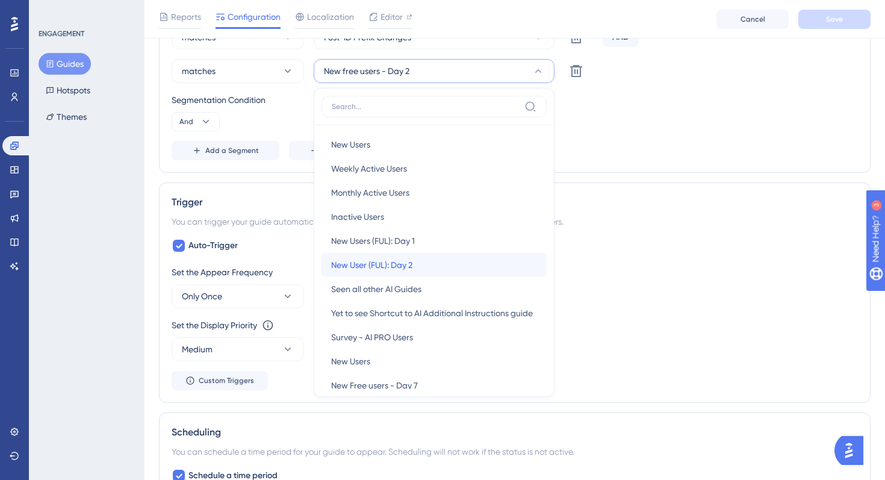
click at [444, 264] on div "New User (FUL): Day 2 New User (FUL): Day 2" at bounding box center [434, 265] width 206 height 24
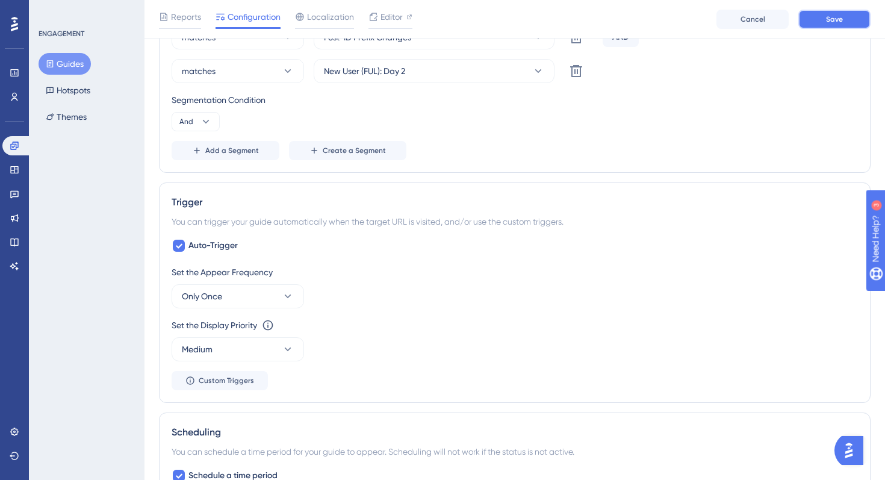
click at [828, 14] on span "Save" at bounding box center [834, 19] width 17 height 10
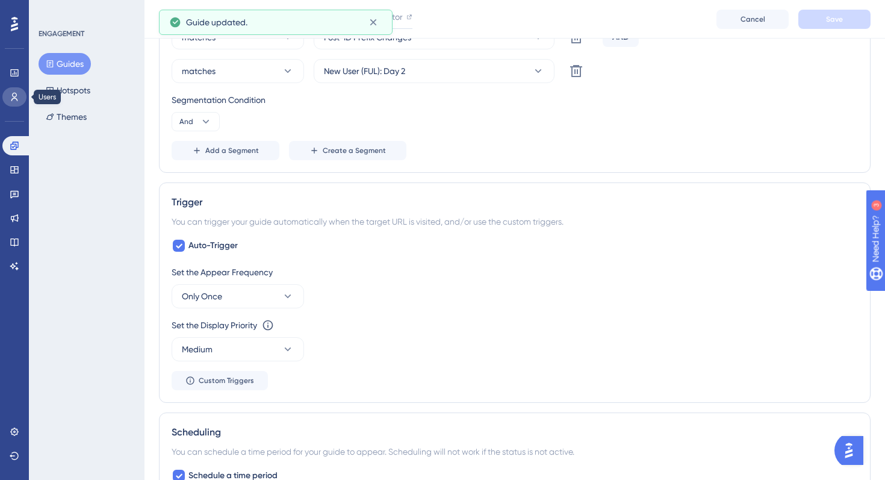
click at [19, 92] on icon at bounding box center [15, 97] width 10 height 10
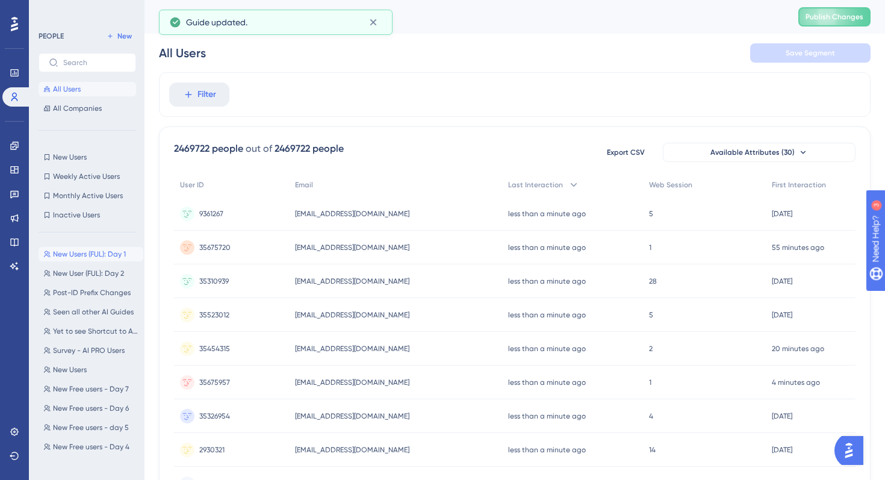
click at [103, 256] on span "New Users (FUL): Day 1" at bounding box center [89, 254] width 73 height 10
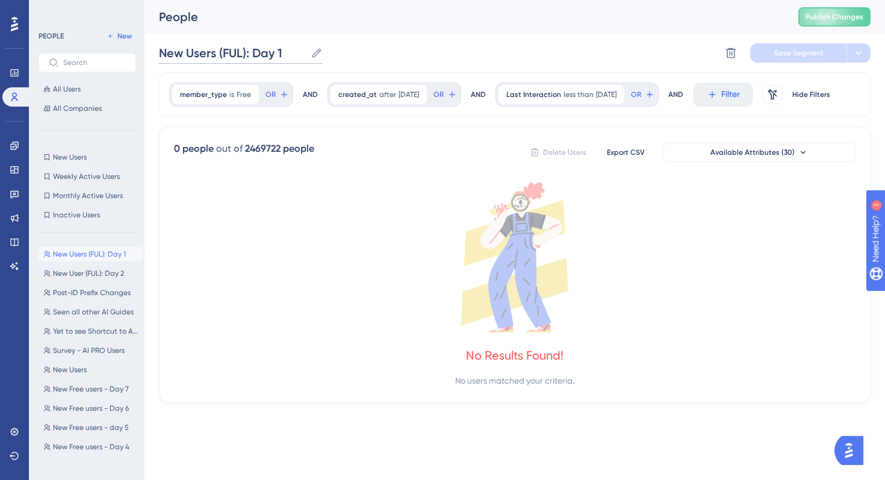
click at [244, 54] on input "New Users (FUL): Day 1" at bounding box center [232, 53] width 147 height 17
click at [215, 52] on input "New Users (FUL): Day 1" at bounding box center [232, 53] width 147 height 17
type input "New User (FUL): Day 1"
click at [798, 48] on button "Save Segment" at bounding box center [798, 52] width 96 height 19
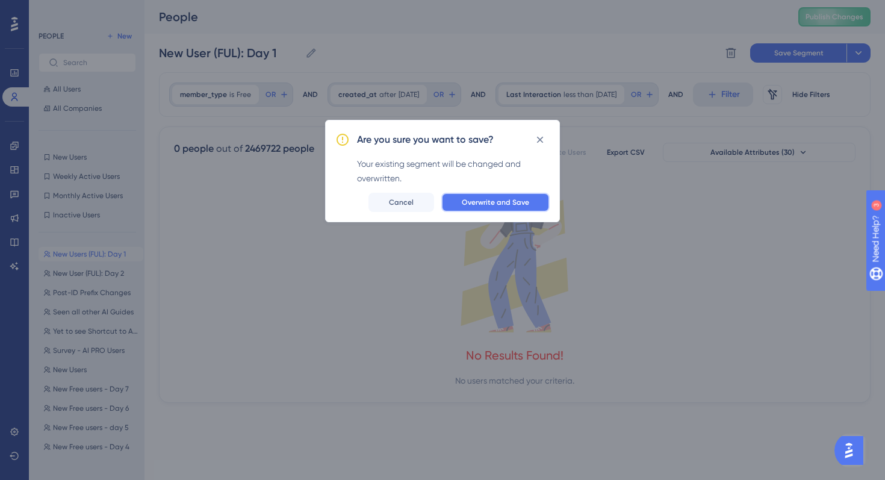
click at [480, 196] on button "Overwrite and Save" at bounding box center [495, 202] width 108 height 19
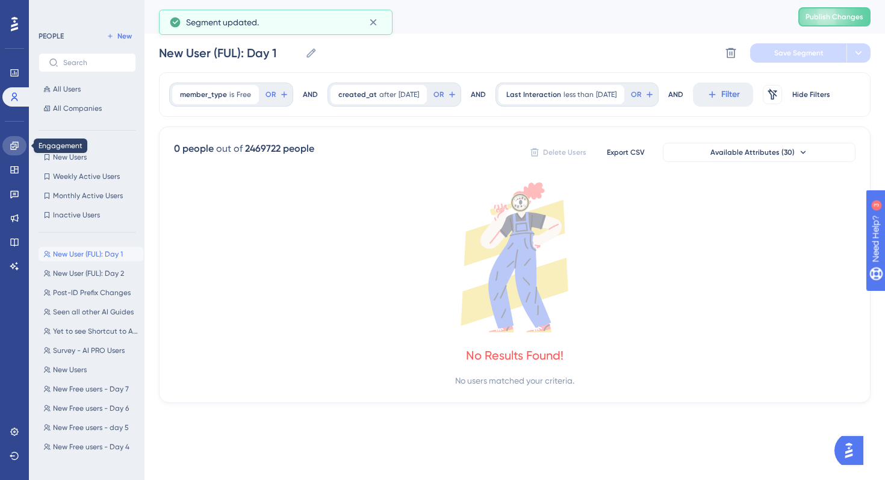
click at [17, 146] on icon at bounding box center [15, 146] width 10 height 10
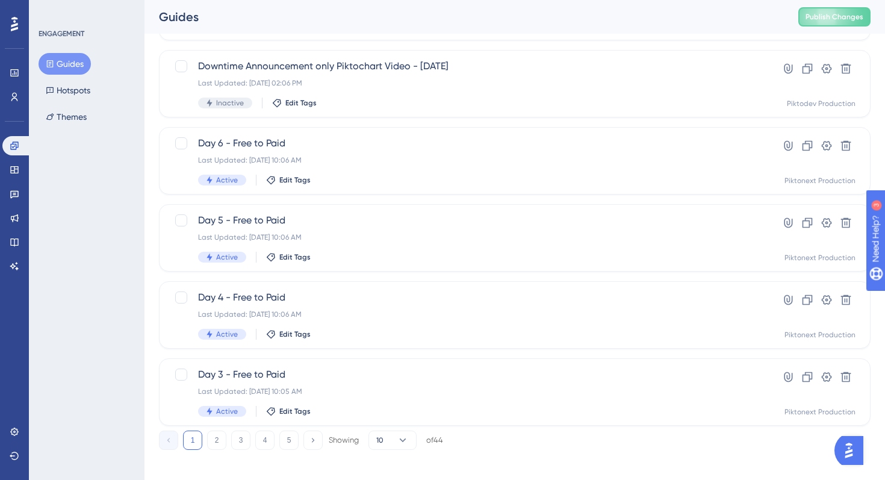
scroll to position [454, 0]
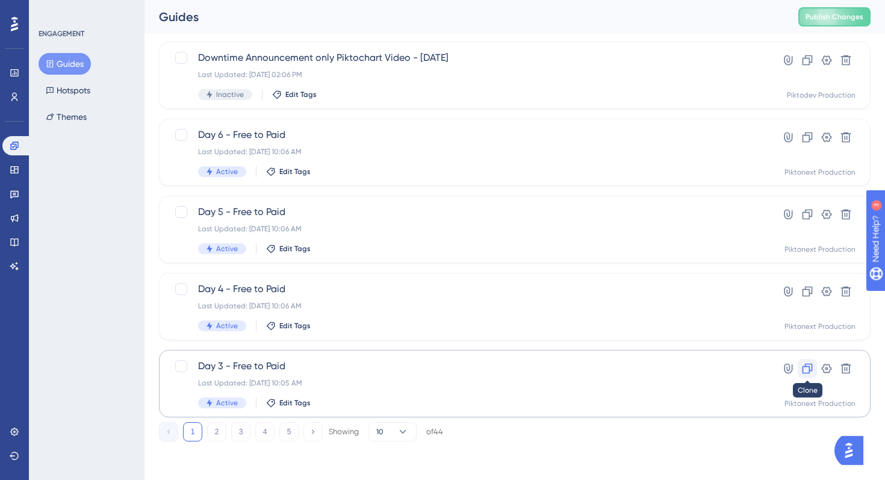
click at [810, 366] on icon at bounding box center [807, 368] width 12 height 12
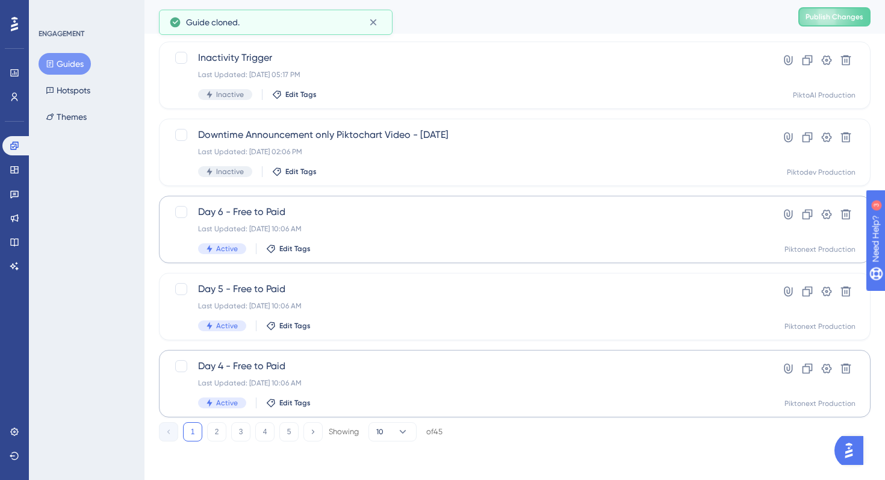
scroll to position [0, 0]
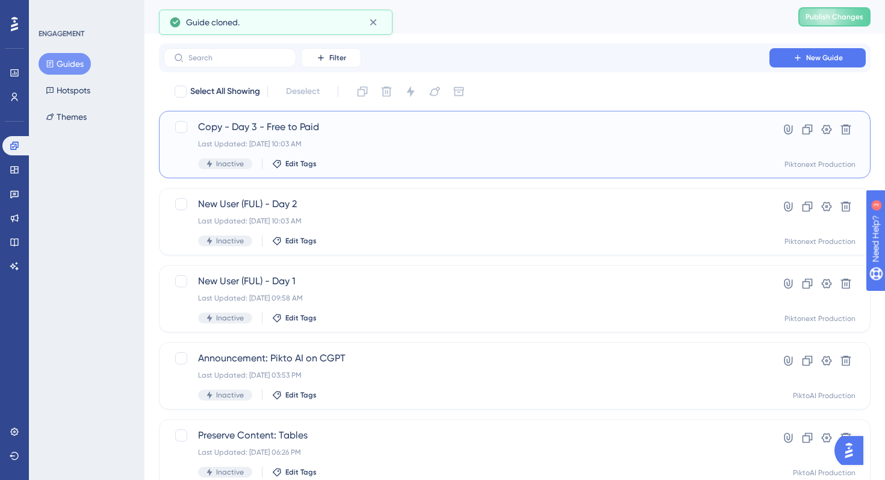
click at [243, 123] on span "Copy - Day 3 - Free to Paid" at bounding box center [466, 127] width 537 height 14
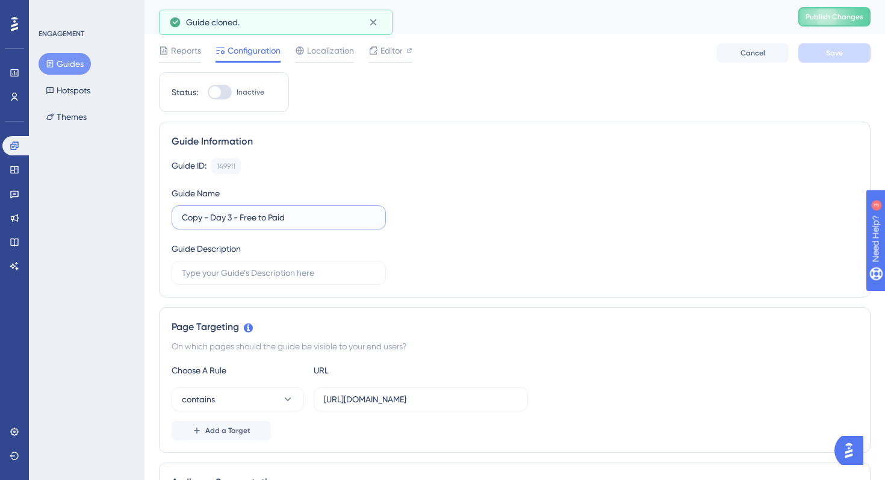
click at [208, 217] on input "Copy - Day 3 - Free to Paid" at bounding box center [279, 217] width 194 height 13
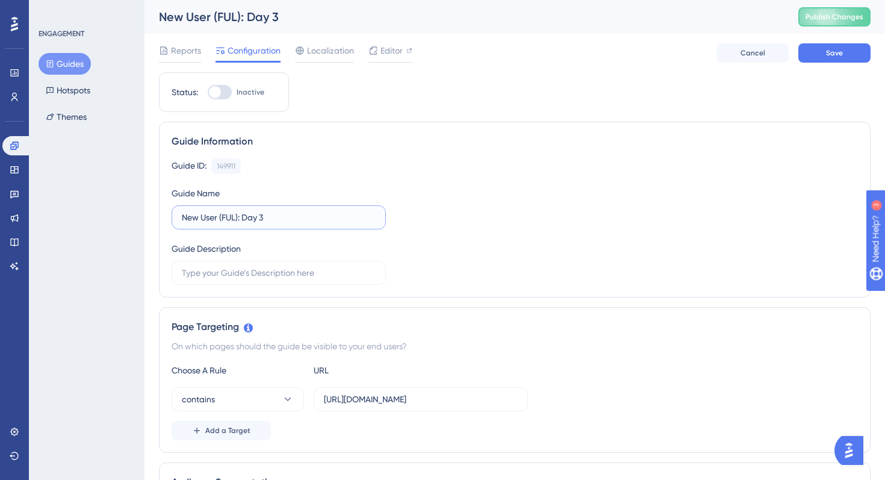
type input "New User (FUL): Day 3"
click at [471, 258] on div "Guide ID: 149911 Copy Guide Name New User (FUL): Day 3 Guide Description" at bounding box center [515, 221] width 686 height 126
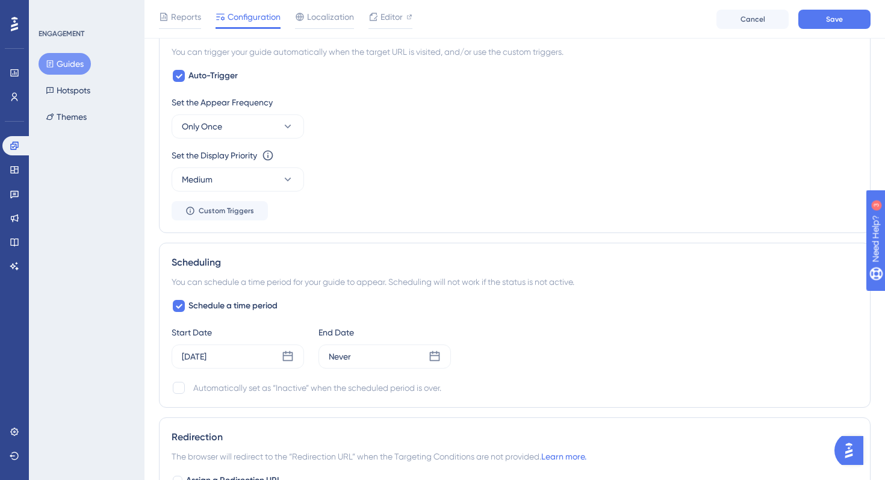
scroll to position [715, 0]
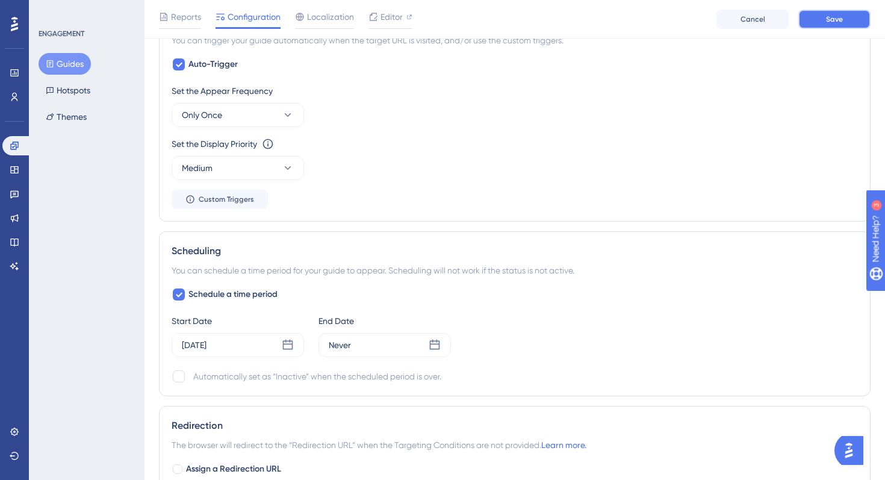
click at [829, 18] on span "Save" at bounding box center [834, 19] width 17 height 10
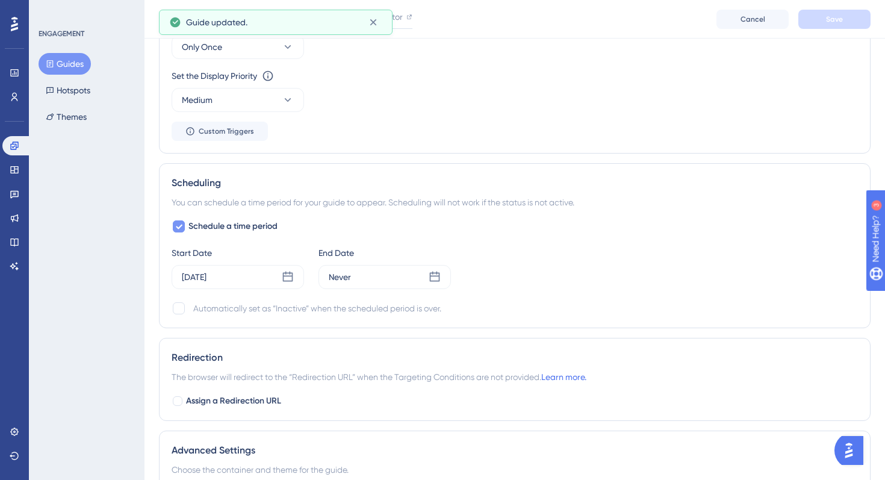
scroll to position [795, 0]
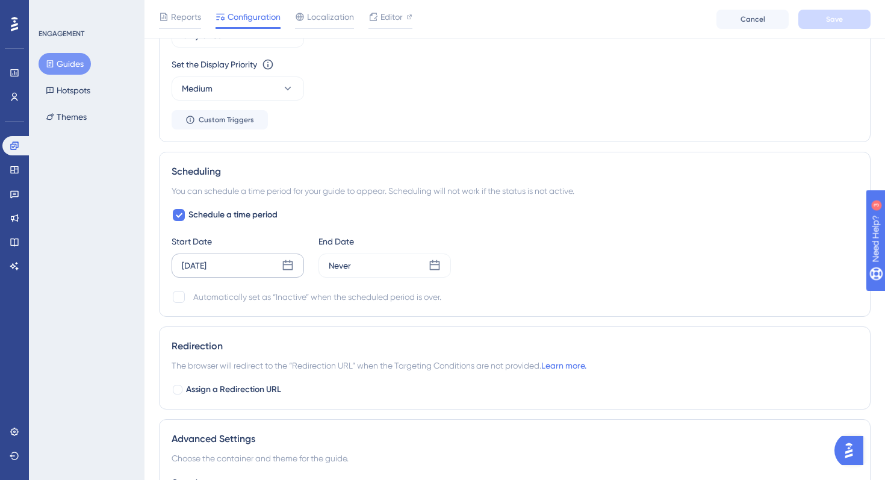
click at [281, 261] on div "Jun 12 2025" at bounding box center [238, 265] width 132 height 24
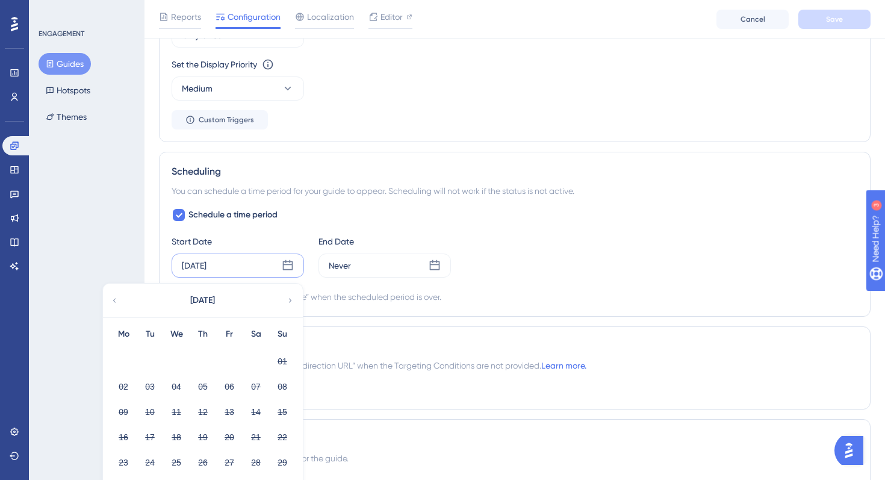
click at [282, 297] on div "June 2025" at bounding box center [202, 300] width 199 height 34
click at [288, 298] on icon at bounding box center [290, 300] width 8 height 11
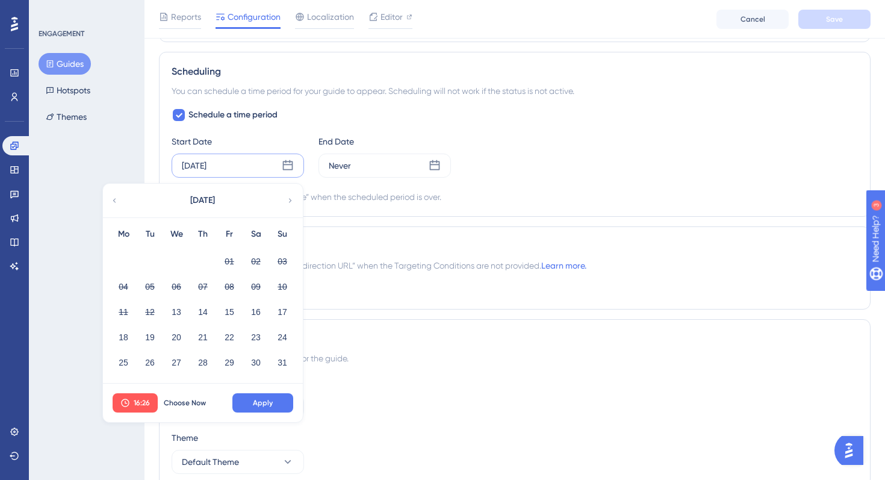
scroll to position [896, 0]
click at [206, 361] on button "28" at bounding box center [203, 361] width 20 height 20
click at [253, 402] on span "Apply" at bounding box center [263, 402] width 20 height 10
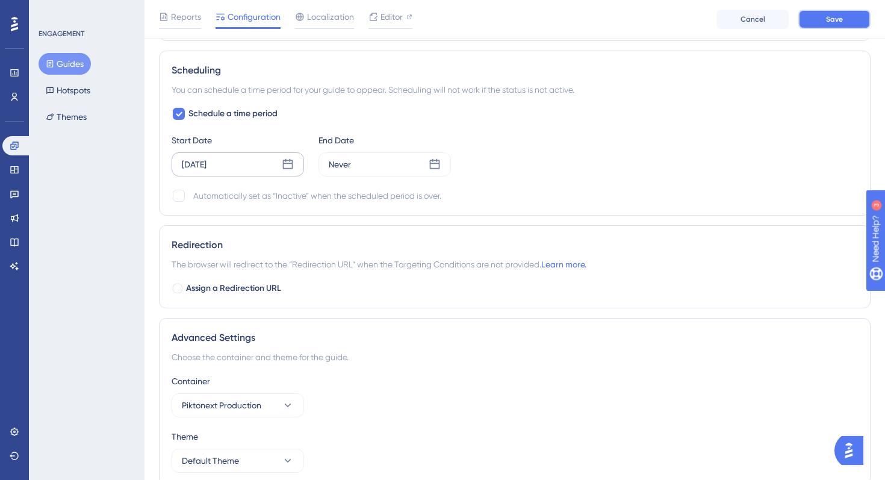
click at [823, 19] on button "Save" at bounding box center [834, 19] width 72 height 19
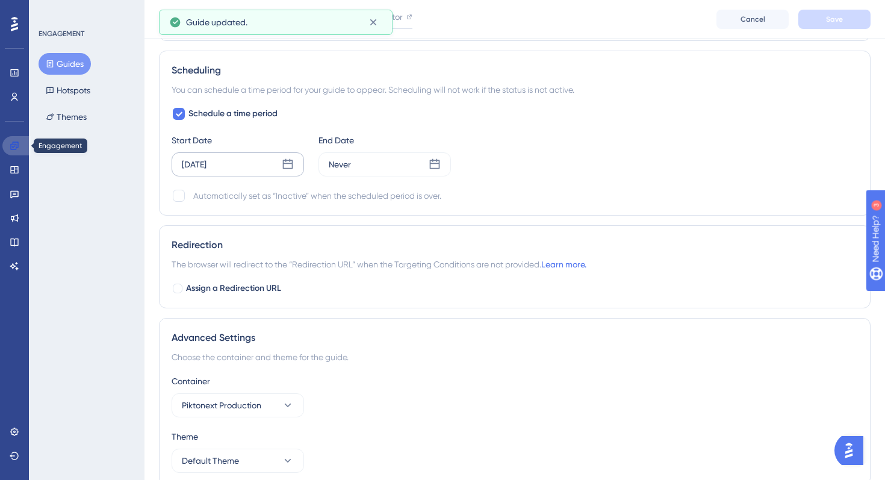
click at [19, 147] on link at bounding box center [16, 145] width 29 height 19
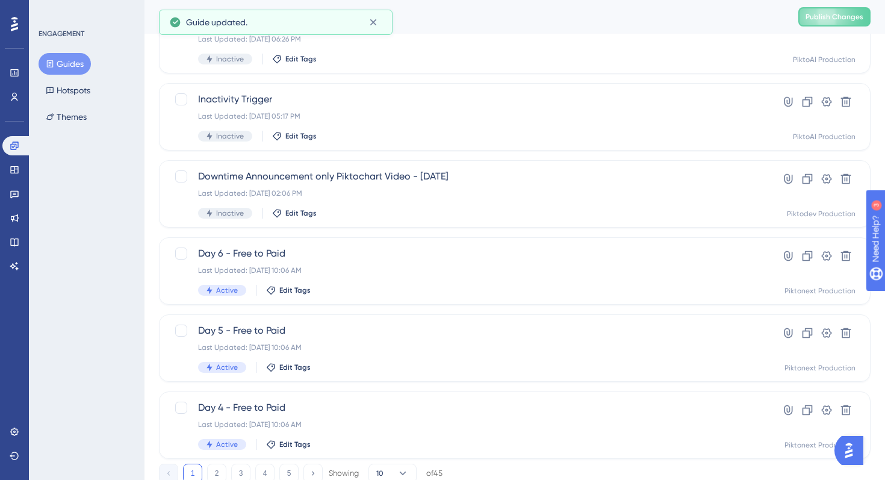
scroll to position [454, 0]
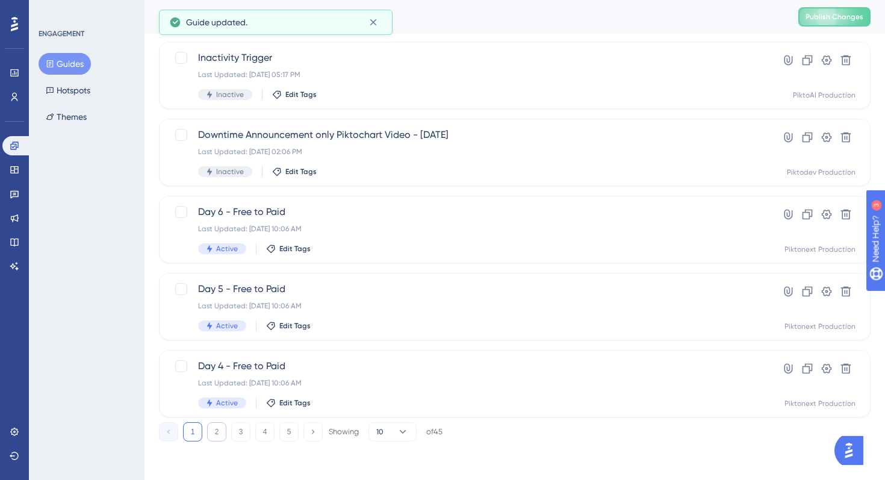
click at [221, 437] on button "2" at bounding box center [216, 431] width 19 height 19
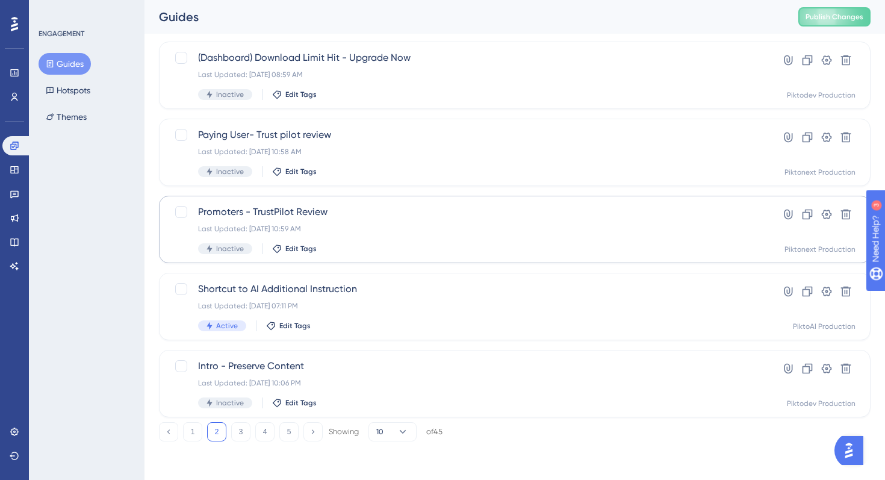
scroll to position [0, 0]
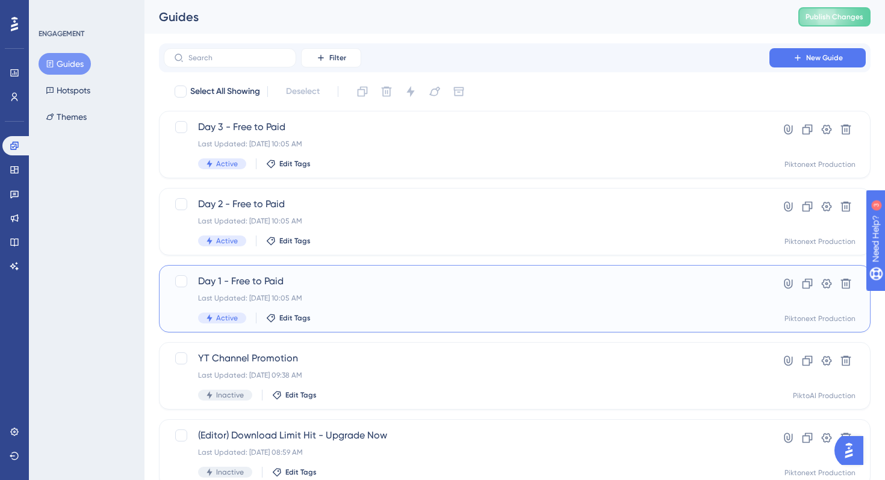
click at [379, 284] on span "Day 1 - Free to Paid" at bounding box center [466, 281] width 537 height 14
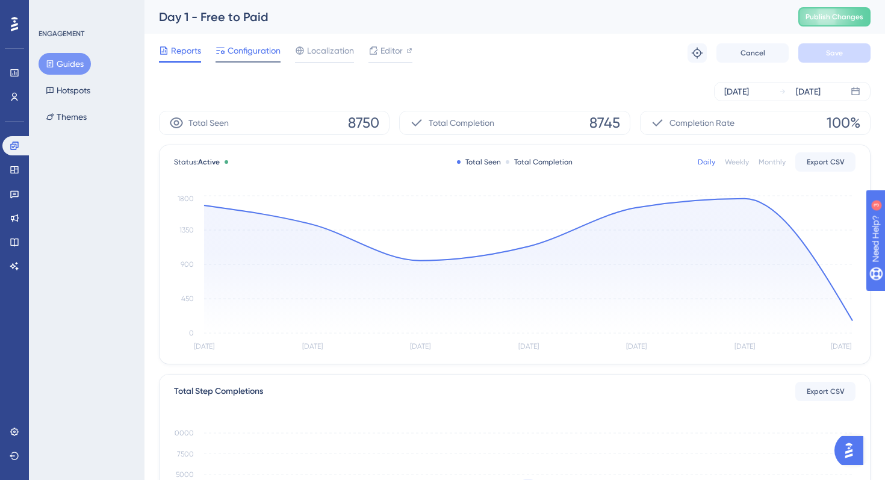
click at [265, 51] on span "Configuration" at bounding box center [254, 50] width 53 height 14
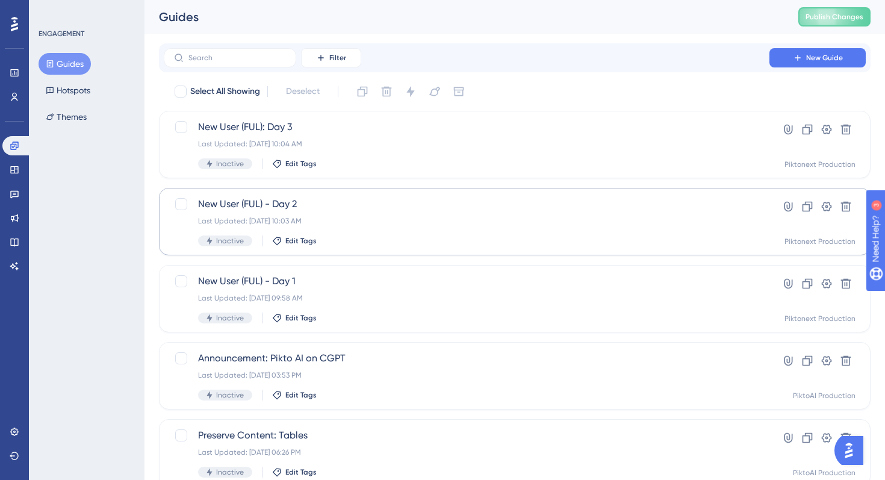
scroll to position [454, 0]
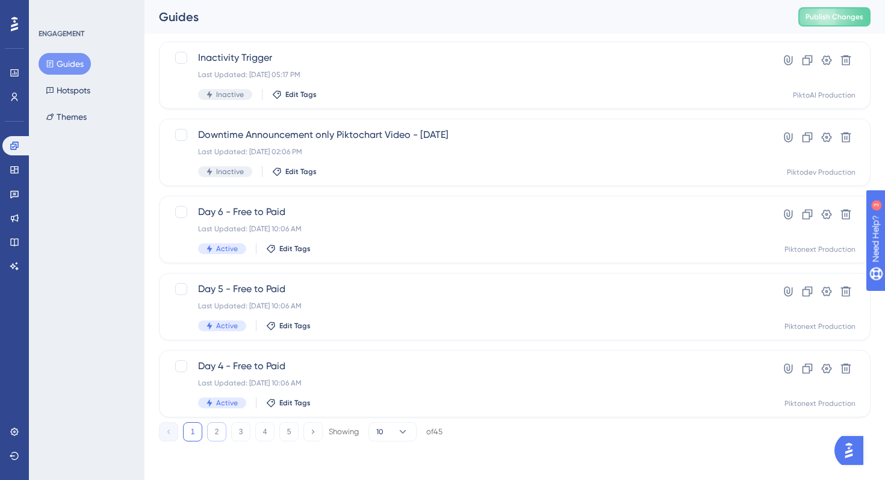
click at [219, 432] on button "2" at bounding box center [216, 431] width 19 height 19
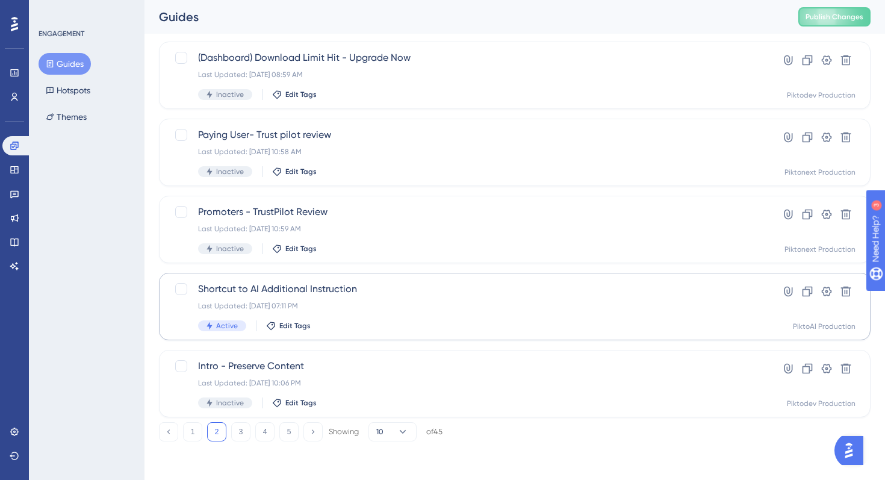
scroll to position [0, 0]
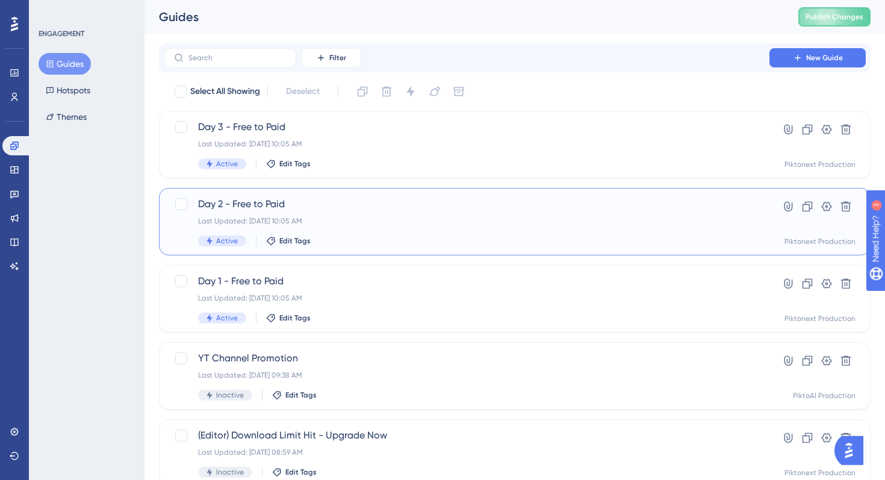
click at [409, 220] on div "Last Updated: Jul 30 2025, 10:05 AM" at bounding box center [466, 221] width 537 height 10
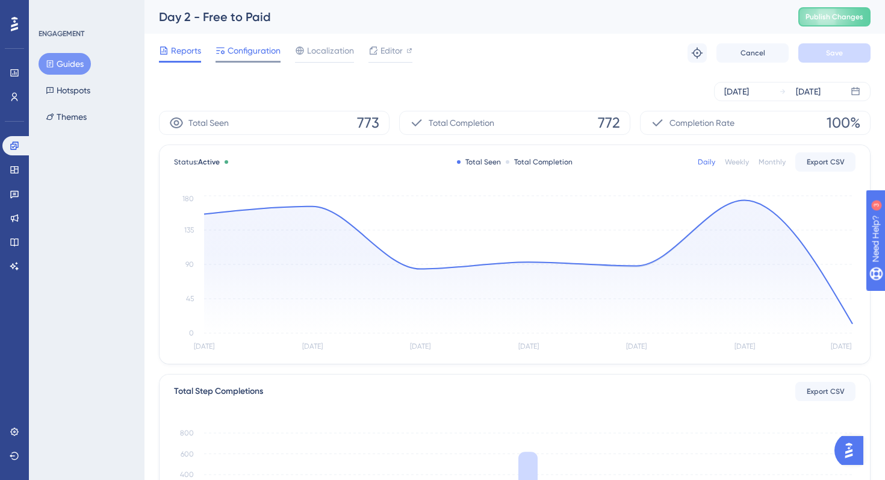
click at [267, 52] on span "Configuration" at bounding box center [254, 50] width 53 height 14
click at [79, 65] on button "Guides" at bounding box center [65, 64] width 52 height 22
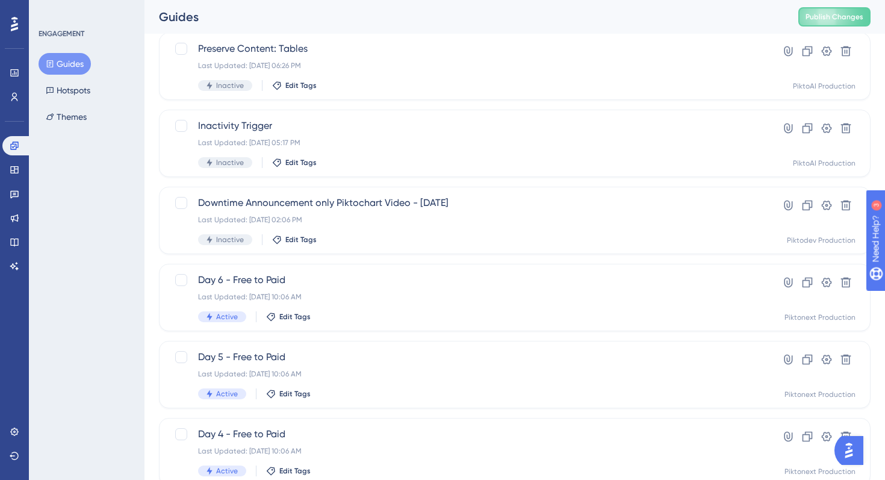
scroll to position [454, 0]
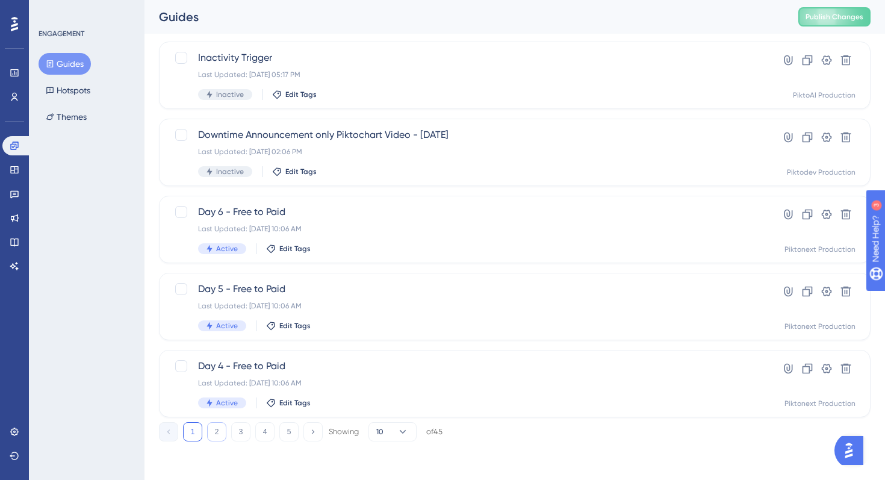
click at [223, 432] on button "2" at bounding box center [216, 431] width 19 height 19
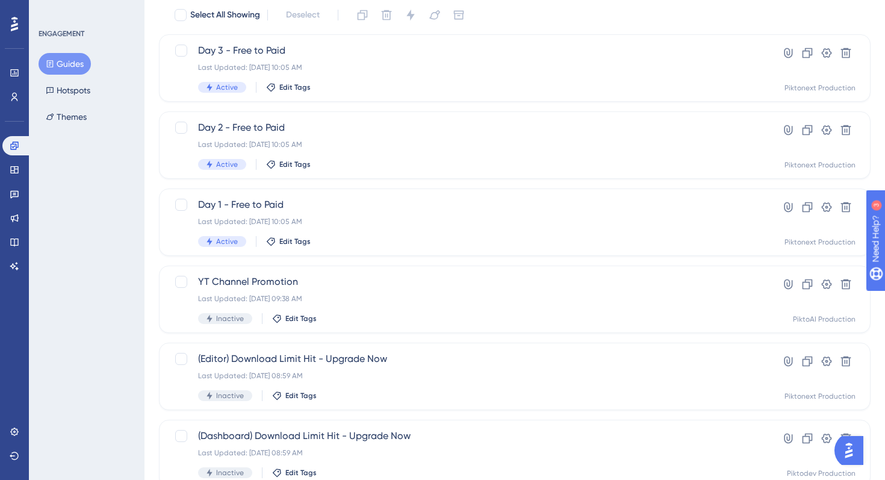
scroll to position [0, 0]
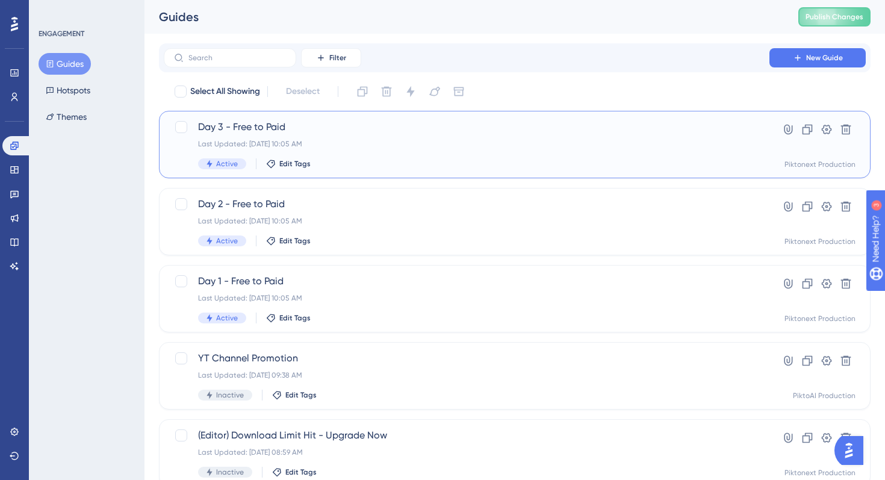
click at [305, 137] on div "Day 3 - Free to Paid Last Updated: Jul 30 2025, 10:05 AM Active Edit Tags" at bounding box center [466, 144] width 537 height 49
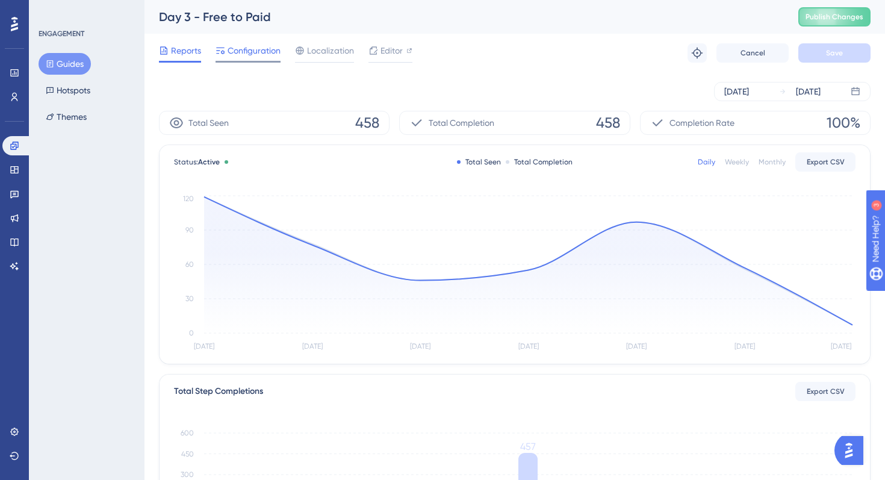
click at [246, 52] on span "Configuration" at bounding box center [254, 50] width 53 height 14
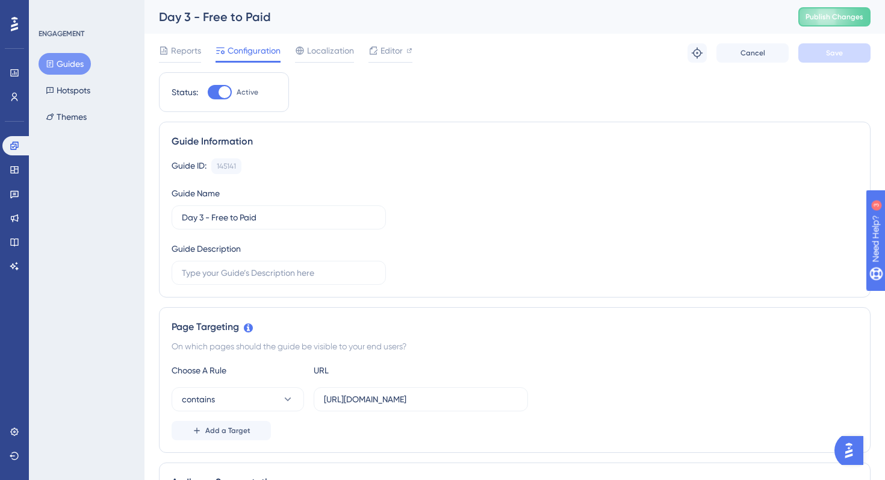
click at [75, 69] on button "Guides" at bounding box center [65, 64] width 52 height 22
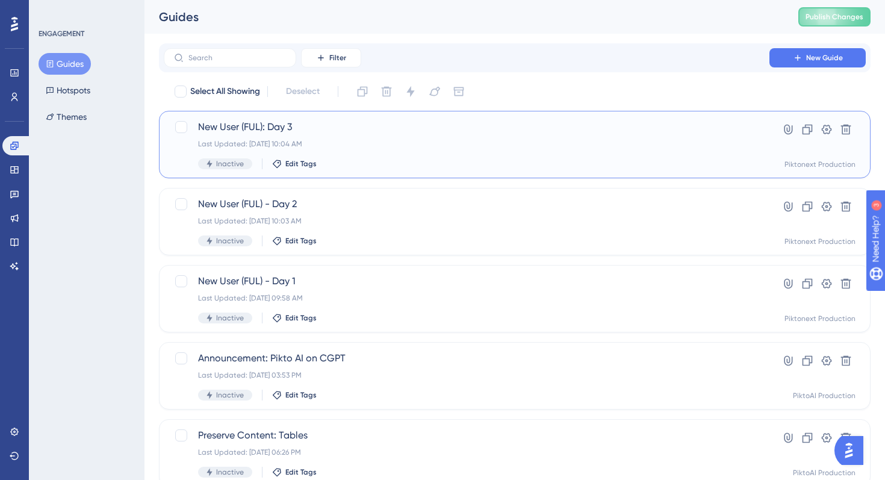
click at [333, 142] on div "Last Updated: Aug 13 2025, 10:04 AM" at bounding box center [466, 144] width 537 height 10
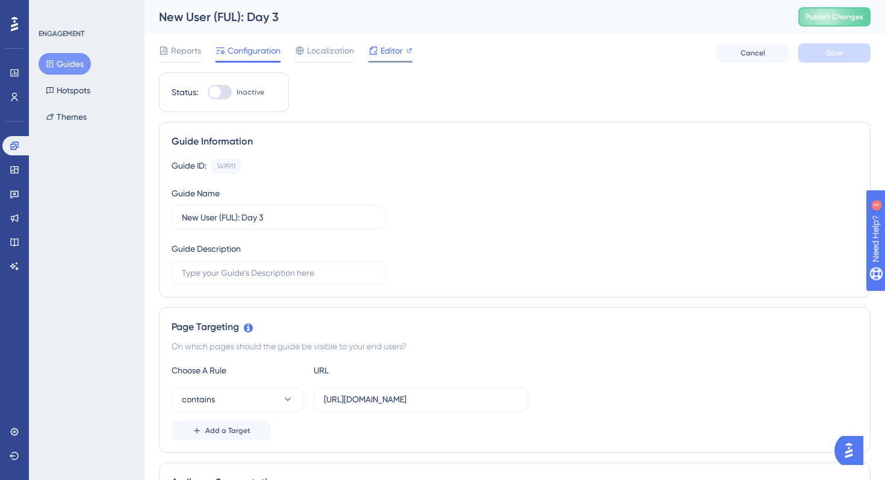
click at [386, 43] on span "Editor" at bounding box center [391, 50] width 22 height 14
click at [14, 95] on icon at bounding box center [15, 97] width 10 height 10
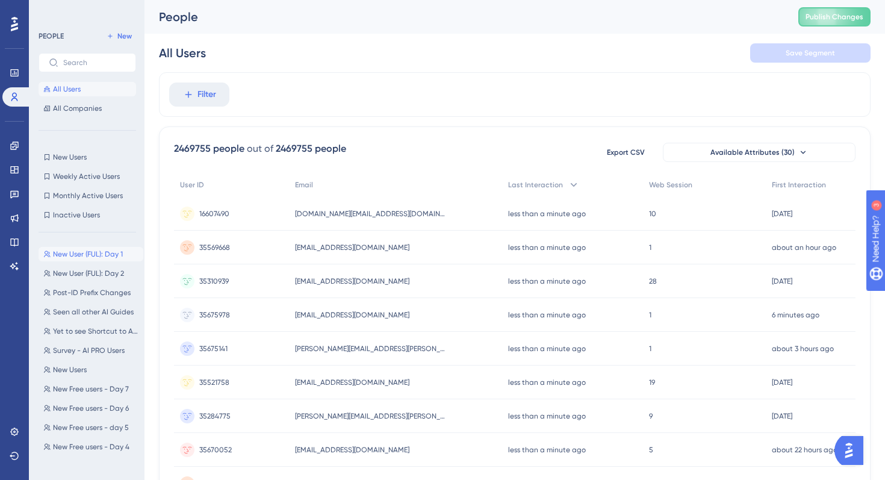
click at [107, 253] on span "New User (FUL): Day 1" at bounding box center [88, 254] width 70 height 10
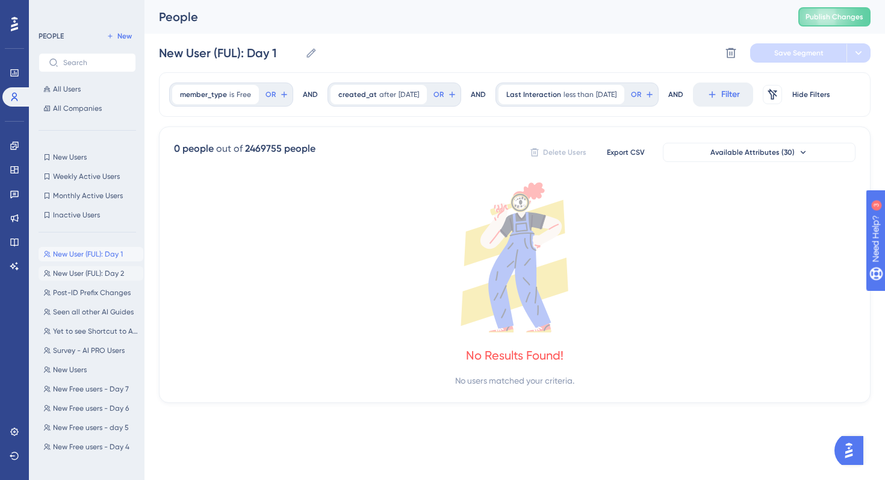
click at [103, 270] on span "New User (FUL): Day 2" at bounding box center [88, 273] width 71 height 10
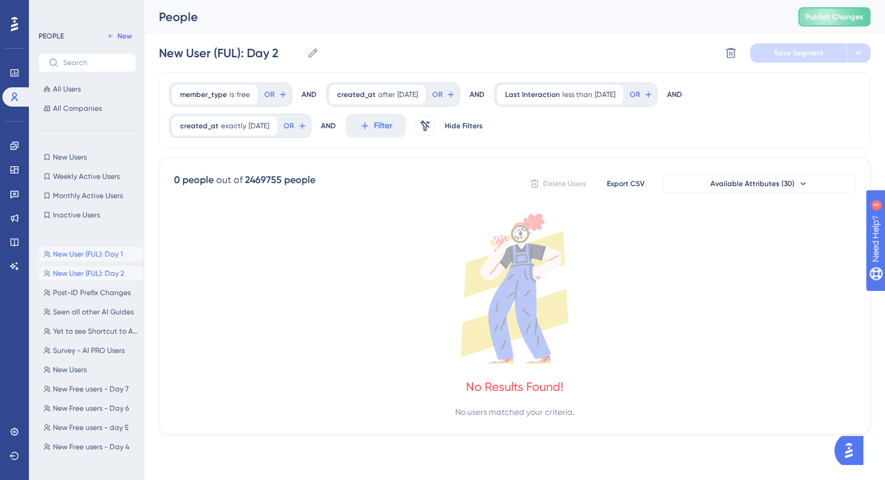
click at [108, 254] on span "New User (FUL): Day 1" at bounding box center [88, 254] width 70 height 10
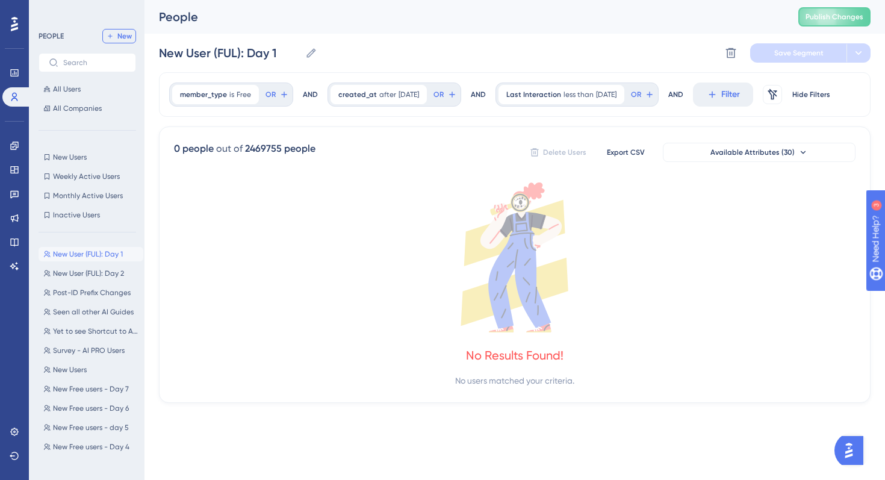
click at [108, 39] on icon at bounding box center [110, 36] width 7 height 7
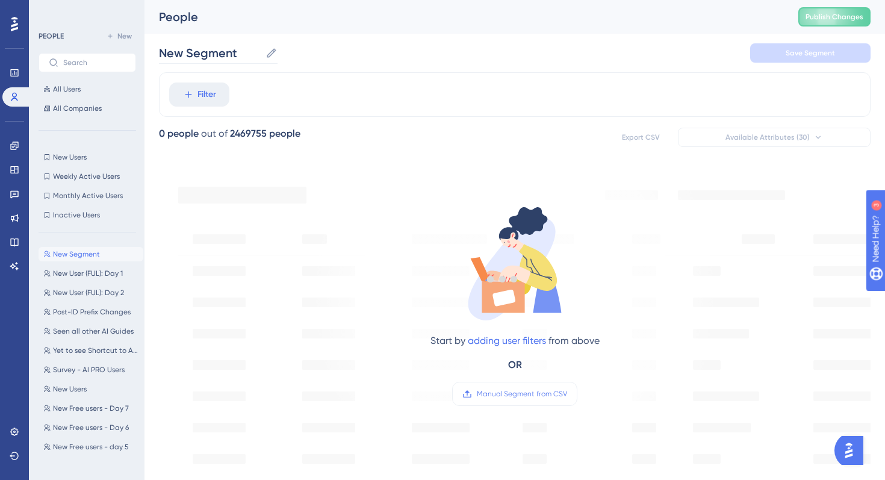
click at [275, 61] on label "New Segment New Segment" at bounding box center [218, 53] width 119 height 22
click at [261, 61] on input "New Segment" at bounding box center [210, 53] width 102 height 17
click at [271, 55] on icon at bounding box center [271, 53] width 12 height 12
click at [261, 55] on input "New Segment" at bounding box center [210, 53] width 102 height 17
click at [271, 55] on icon at bounding box center [271, 53] width 12 height 12
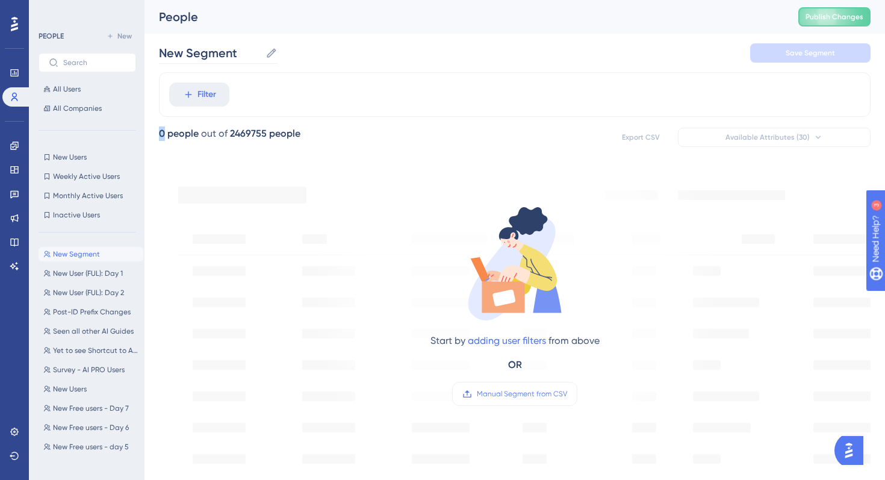
click at [261, 55] on input "New Segment" at bounding box center [210, 53] width 102 height 17
click at [271, 55] on icon at bounding box center [271, 53] width 12 height 12
click at [261, 55] on input "New Segment" at bounding box center [210, 53] width 102 height 17
click at [258, 55] on input "New Segment" at bounding box center [210, 53] width 102 height 17
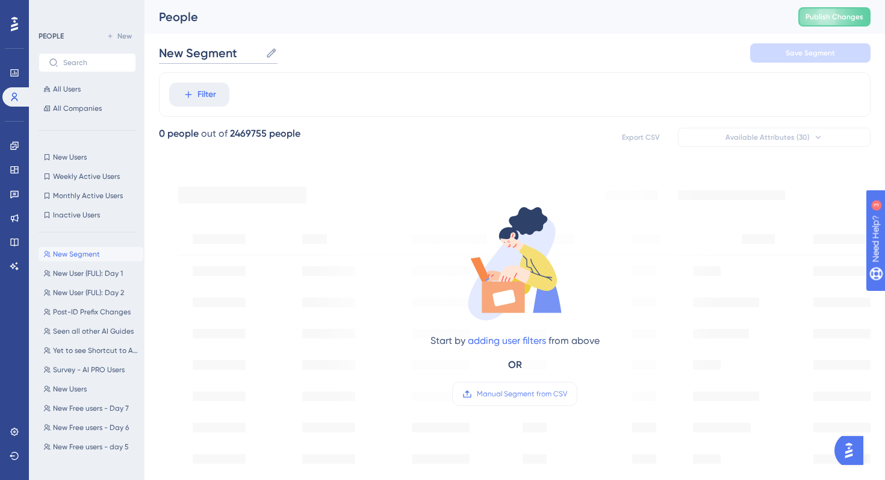
click at [258, 55] on input "New Segment" at bounding box center [210, 53] width 102 height 17
type input "New User (FUL): Day 3"
click at [203, 109] on div "Filter" at bounding box center [514, 94] width 711 height 45
click at [203, 101] on span "Filter" at bounding box center [206, 94] width 19 height 14
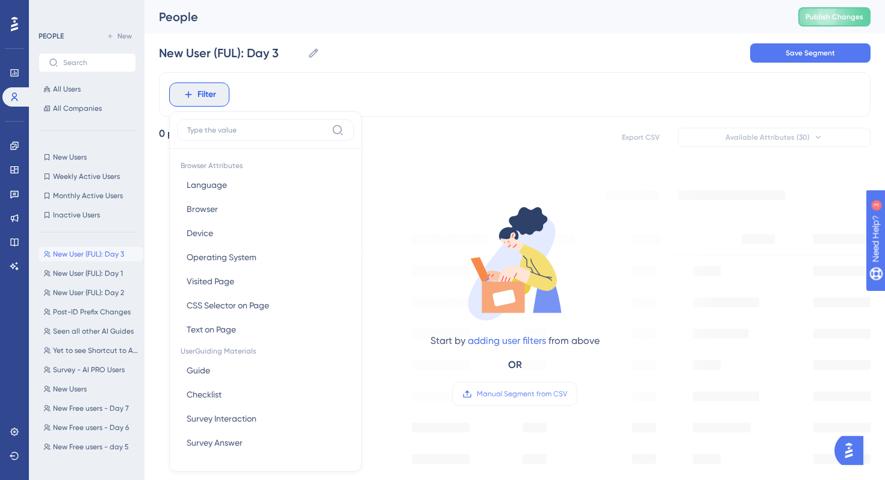
scroll to position [51, 0]
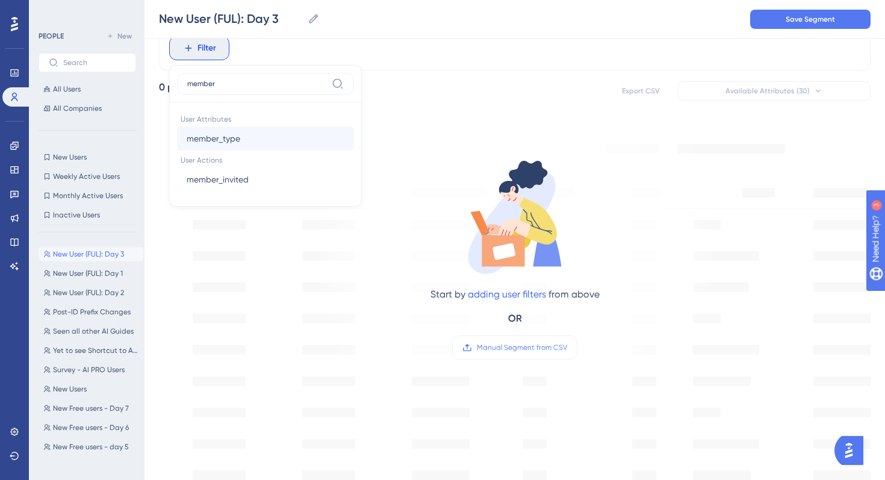
type input "member"
click at [244, 136] on button "member_type member_type" at bounding box center [265, 138] width 177 height 24
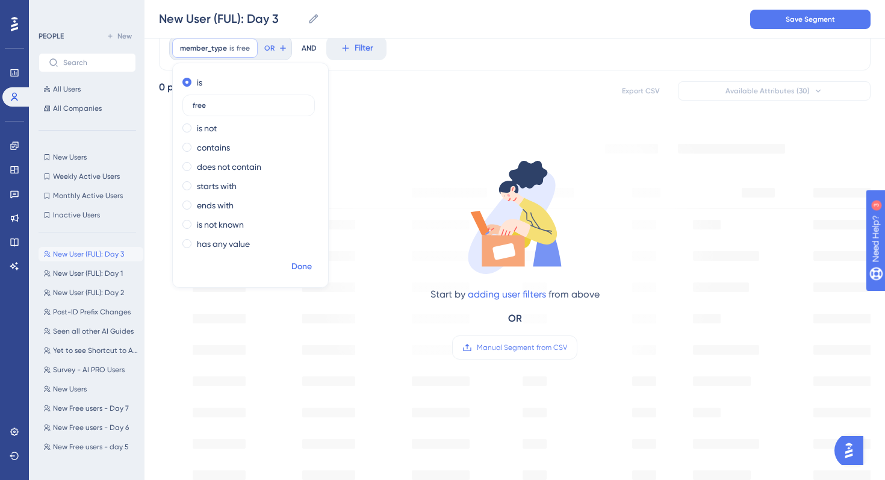
type input "free"
click at [299, 266] on span "Done" at bounding box center [301, 266] width 20 height 14
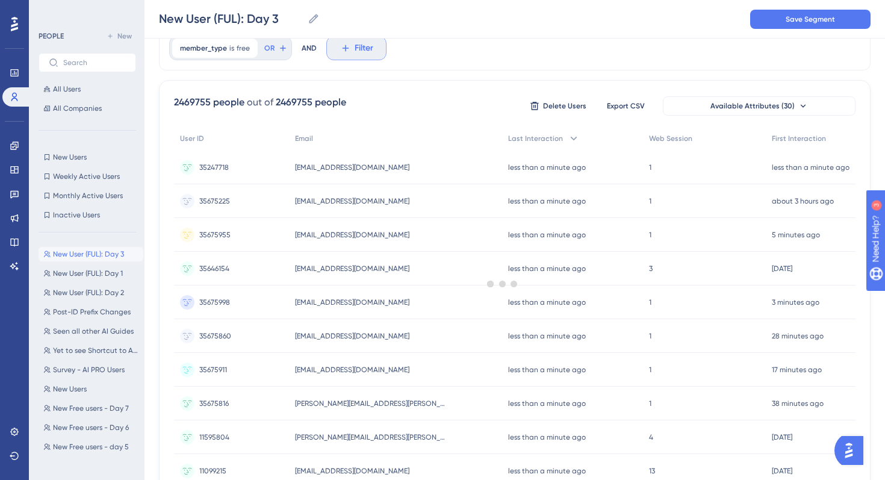
click at [355, 51] on span "Filter" at bounding box center [364, 48] width 19 height 14
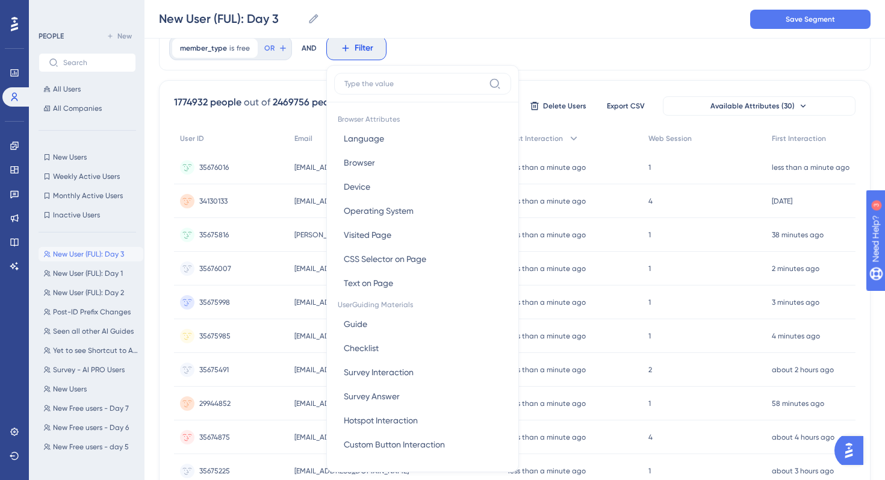
scroll to position [79, 0]
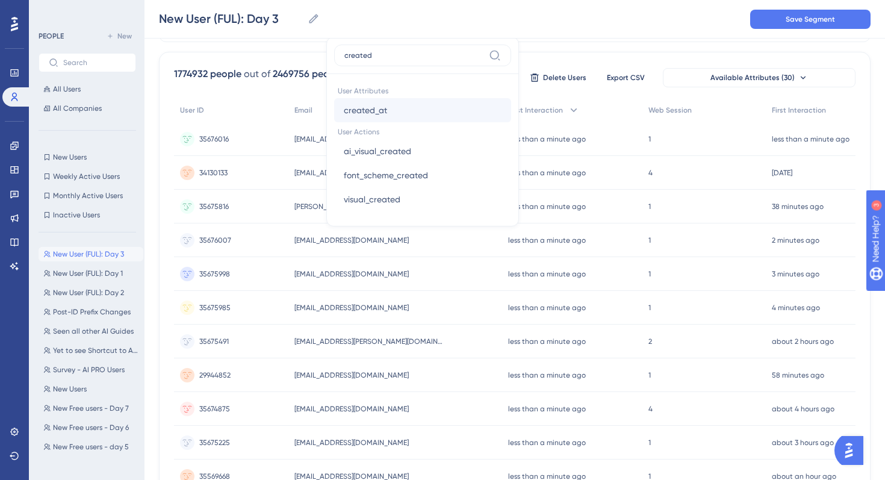
type input "created"
click at [373, 110] on span "created_at" at bounding box center [365, 110] width 43 height 14
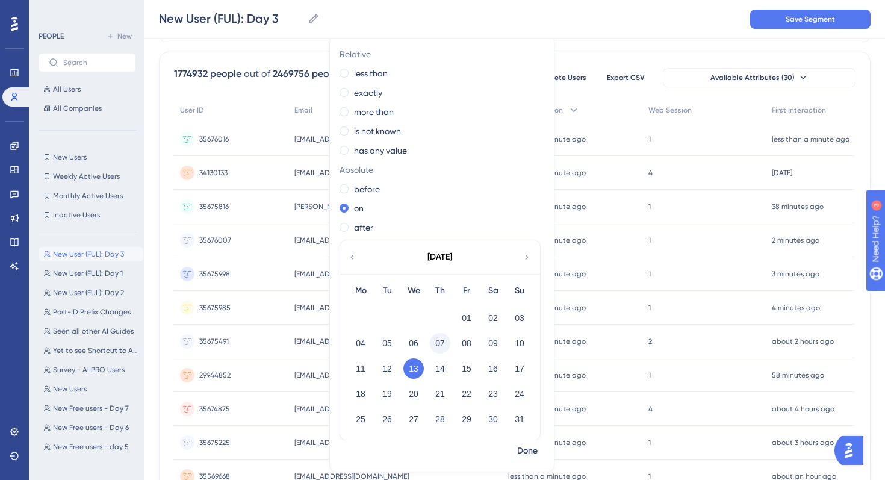
scroll to position [5, 0]
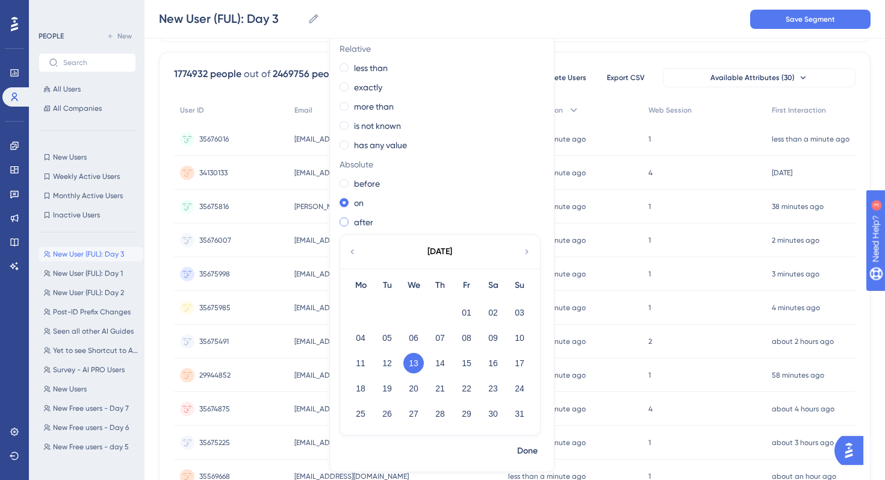
click at [363, 223] on label "after" at bounding box center [363, 222] width 19 height 14
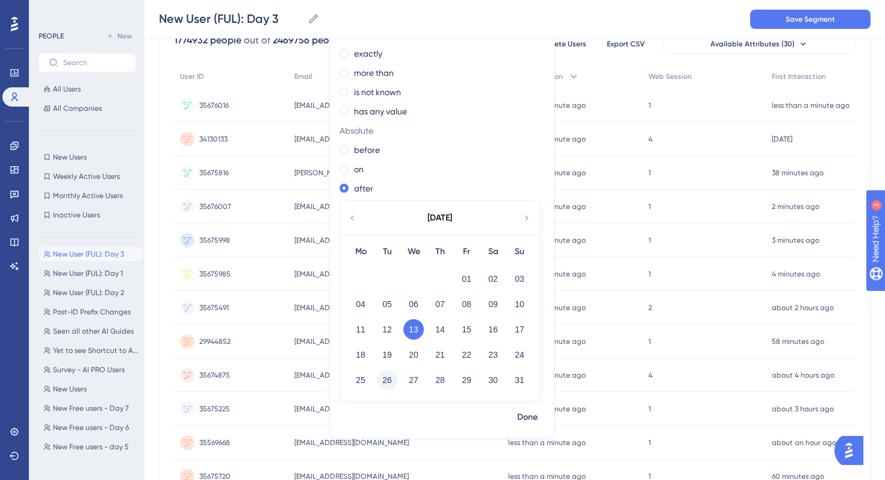
click at [388, 380] on button "26" at bounding box center [387, 380] width 20 height 20
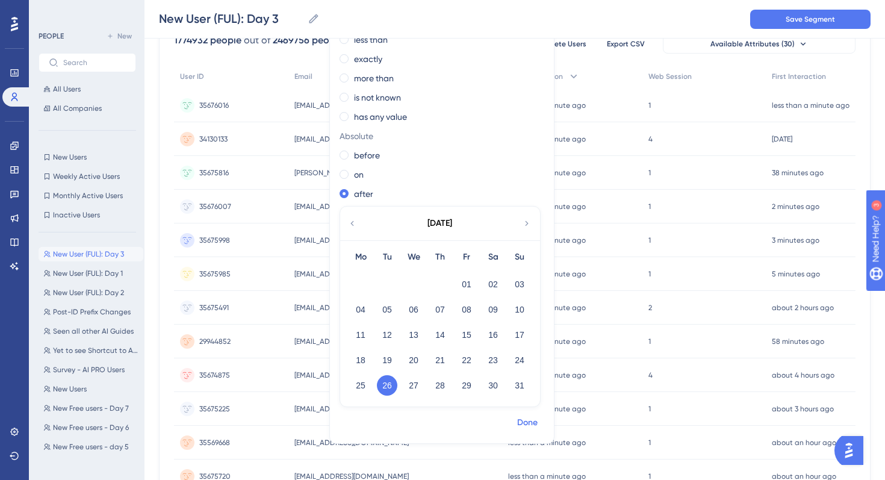
click at [524, 421] on span "Done" at bounding box center [527, 422] width 20 height 14
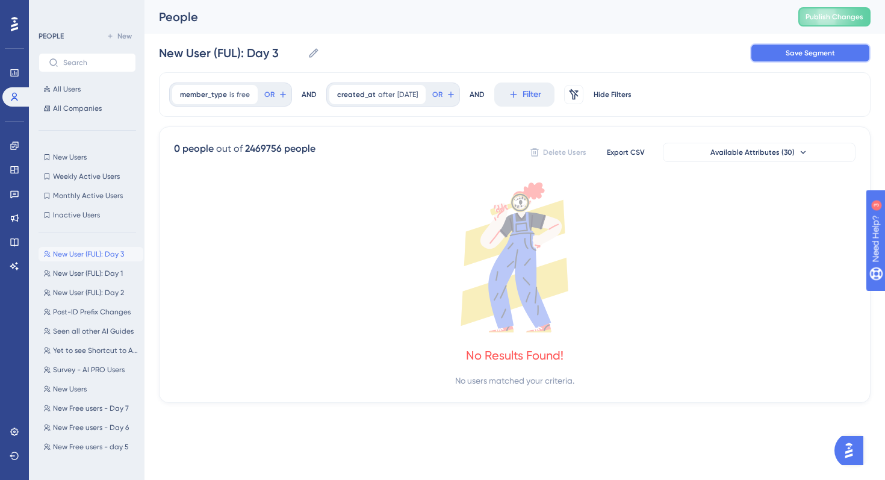
click at [799, 52] on span "Save Segment" at bounding box center [809, 53] width 49 height 10
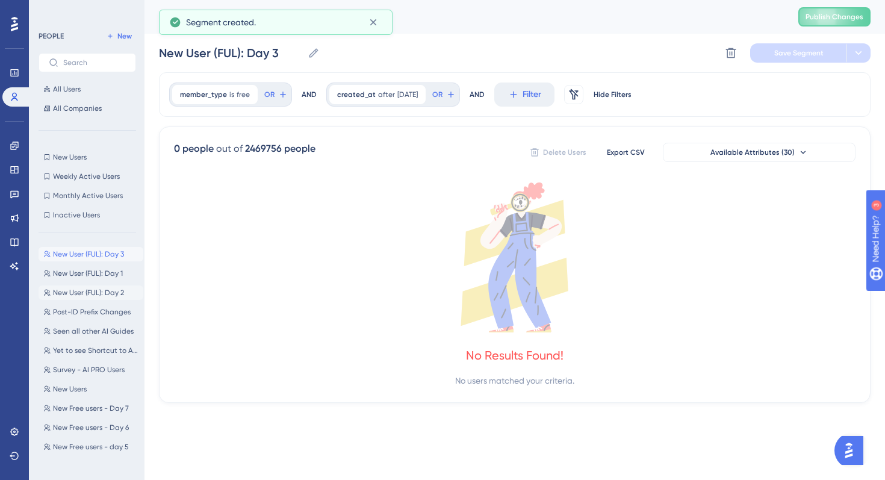
click at [95, 298] on button "New User (FUL): Day 2 New User (FUL): Day 2" at bounding box center [91, 292] width 105 height 14
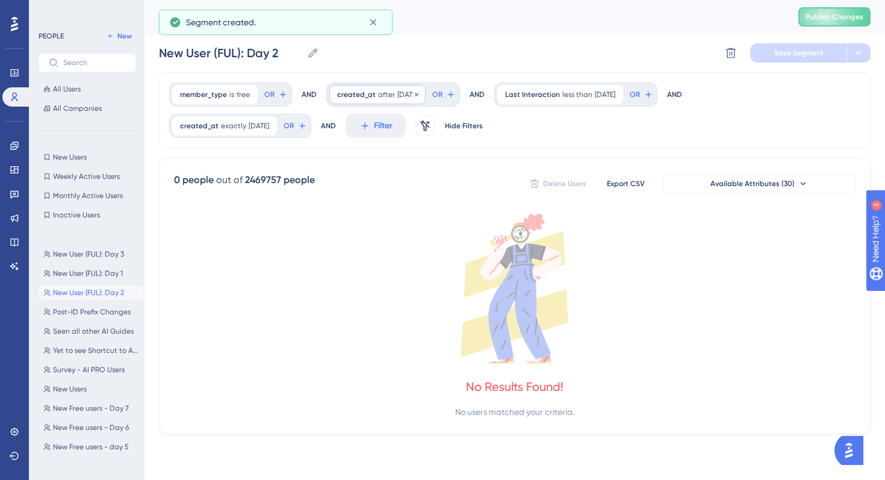
click at [400, 94] on span "8/26/2025" at bounding box center [407, 95] width 20 height 10
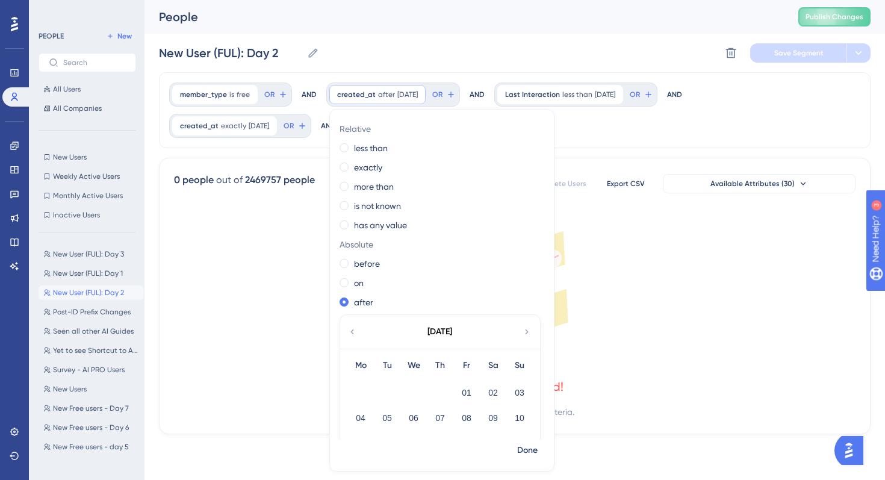
click at [668, 58] on div "New User (FUL): Day 2 New User (FUL): Day 2 Delete Segment Save Segment" at bounding box center [514, 53] width 711 height 39
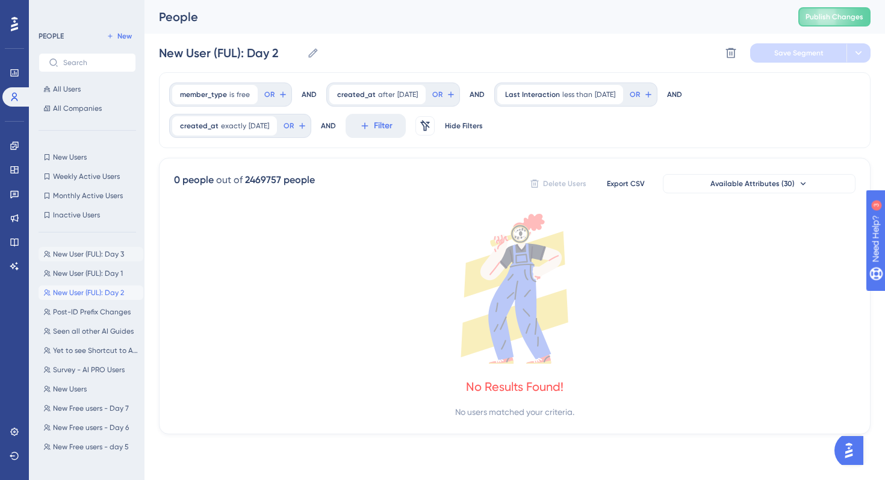
click at [79, 254] on span "New User (FUL): Day 3" at bounding box center [88, 254] width 71 height 10
type input "New User (FUL): Day 3"
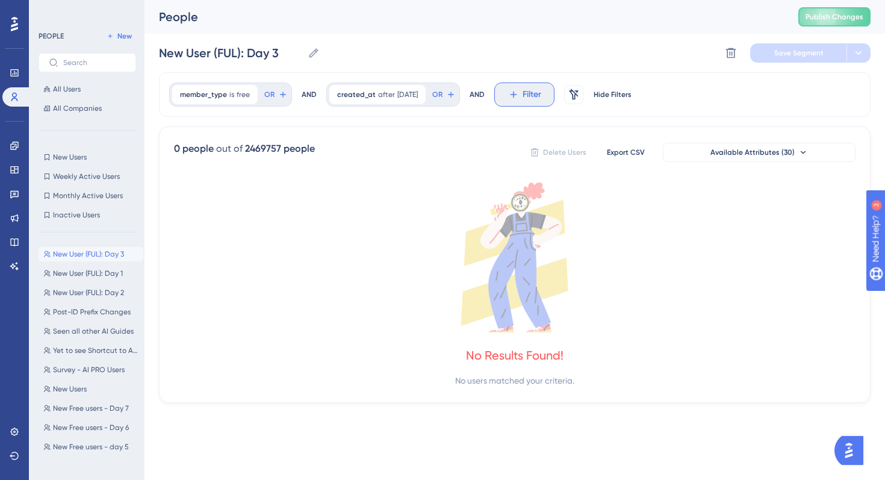
click at [509, 96] on button "Filter" at bounding box center [524, 94] width 60 height 24
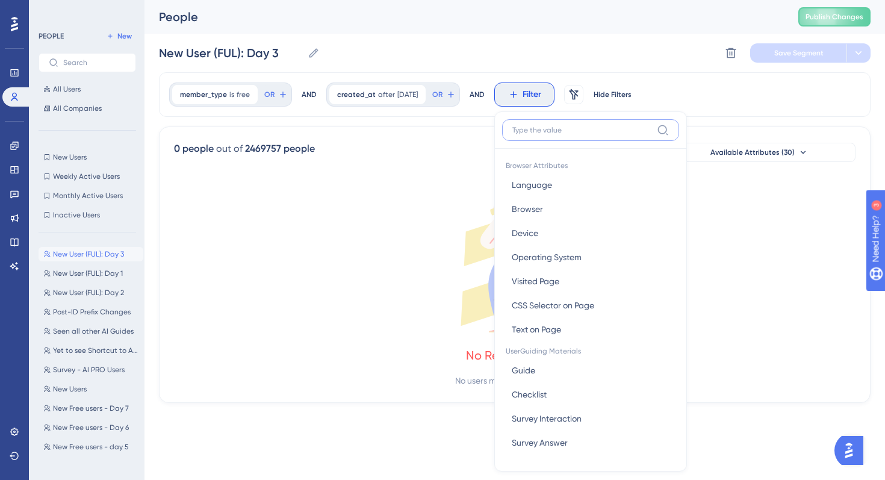
scroll to position [38, 0]
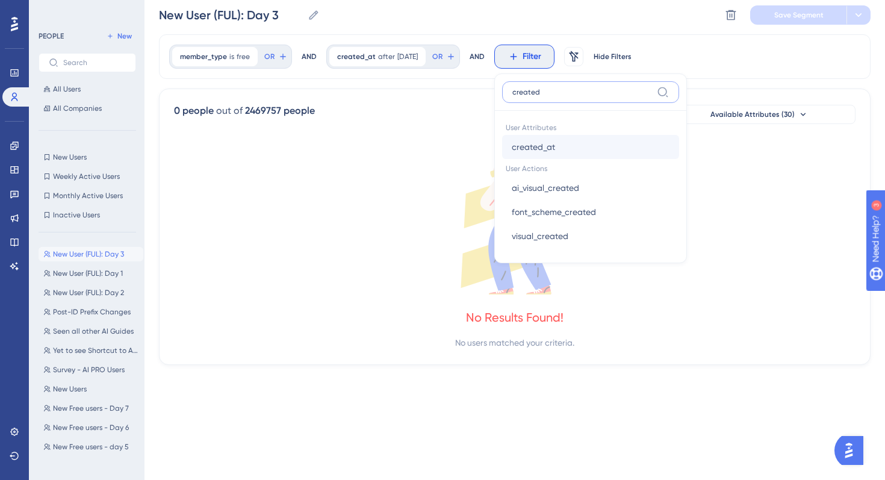
type input "created"
click at [574, 147] on button "created_at created_at" at bounding box center [590, 147] width 177 height 24
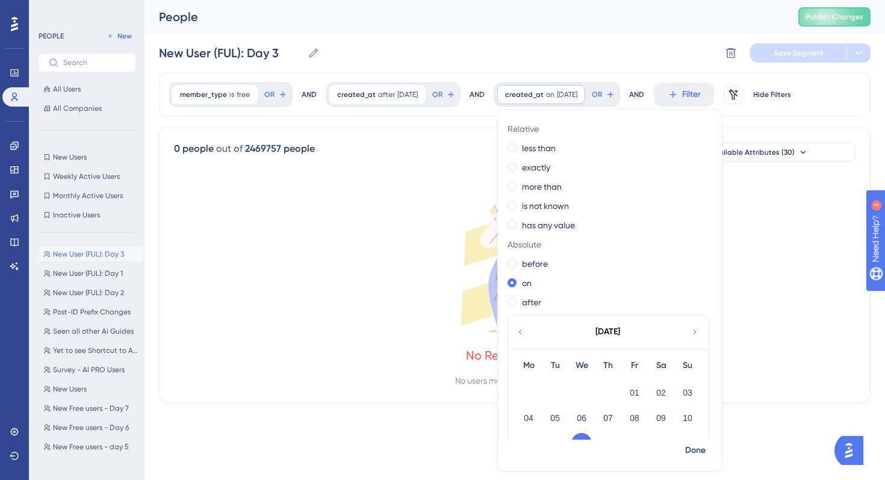
scroll to position [0, 0]
click at [550, 168] on label "exactly" at bounding box center [536, 167] width 28 height 14
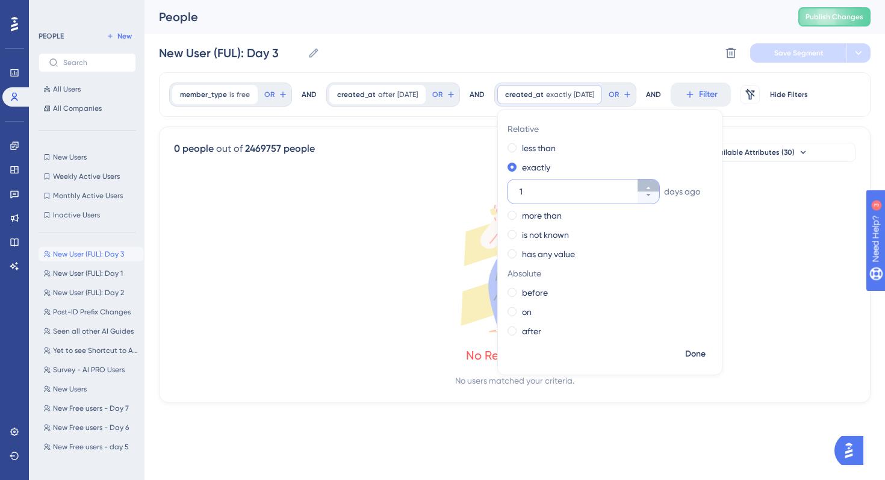
click at [659, 187] on button "1" at bounding box center [648, 185] width 22 height 12
click at [659, 187] on button "2" at bounding box center [648, 185] width 22 height 12
click at [659, 196] on button "3" at bounding box center [648, 197] width 22 height 12
type input "2"
click at [704, 355] on span "Done" at bounding box center [695, 354] width 20 height 14
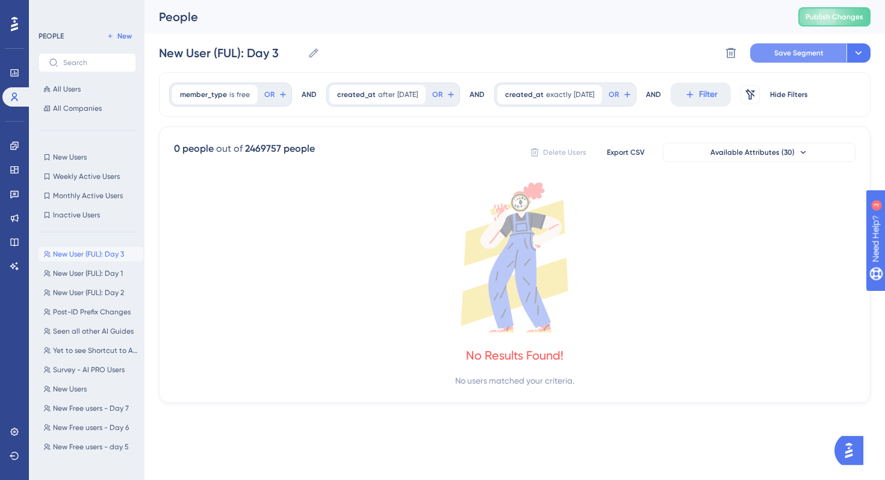
click at [788, 51] on span "Save Segment" at bounding box center [798, 53] width 49 height 10
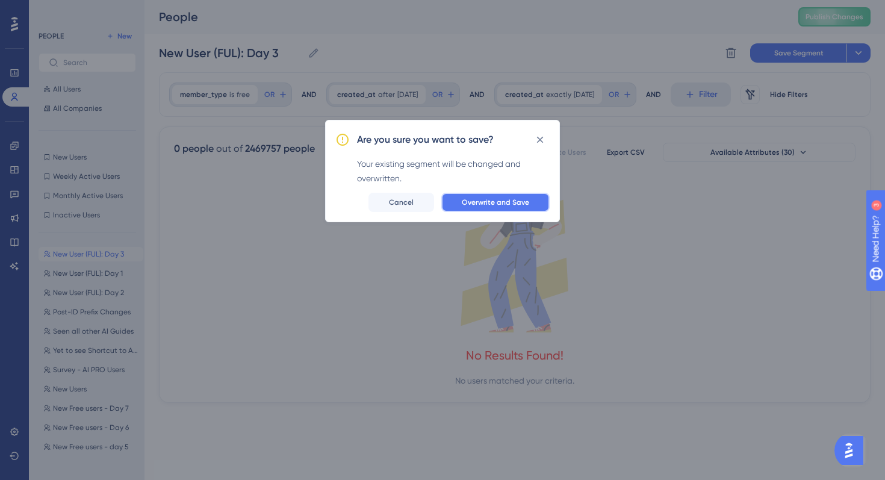
click at [488, 200] on span "Overwrite and Save" at bounding box center [495, 202] width 67 height 10
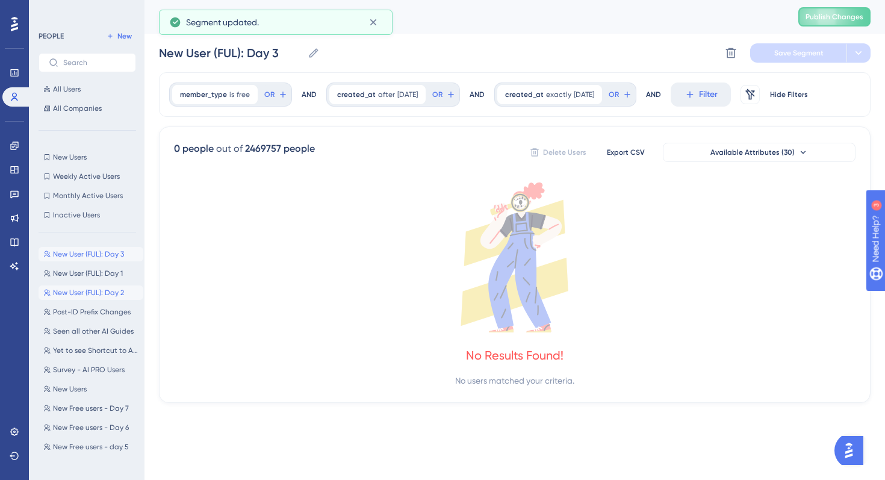
click at [86, 296] on span "New User (FUL): Day 2" at bounding box center [88, 293] width 71 height 10
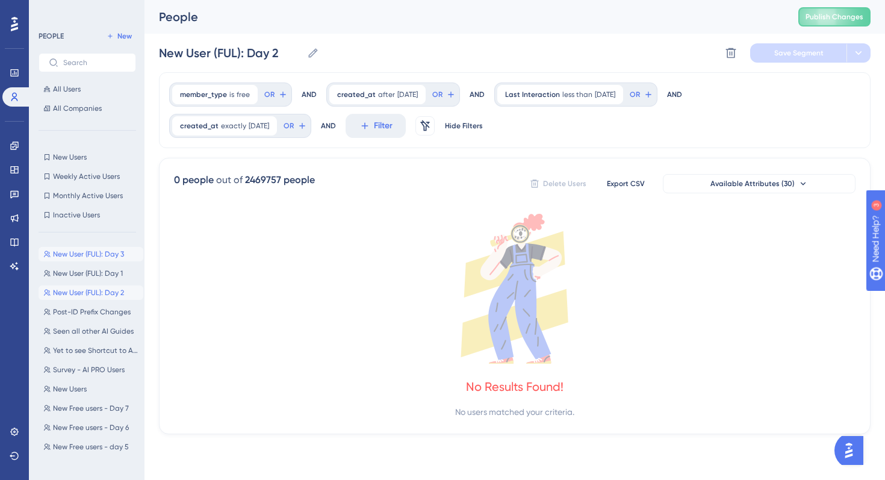
click at [96, 251] on span "New User (FUL): Day 3" at bounding box center [88, 254] width 71 height 10
type input "New User (FUL): Day 3"
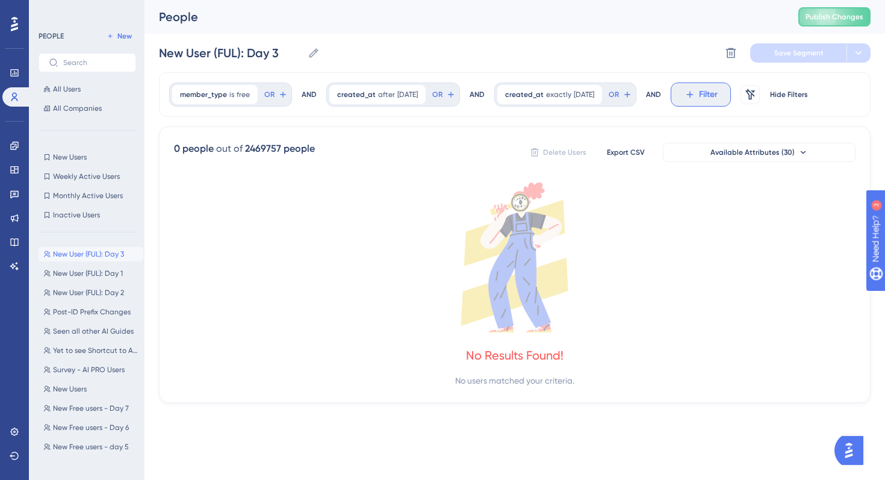
click at [722, 93] on button "Filter" at bounding box center [701, 94] width 60 height 24
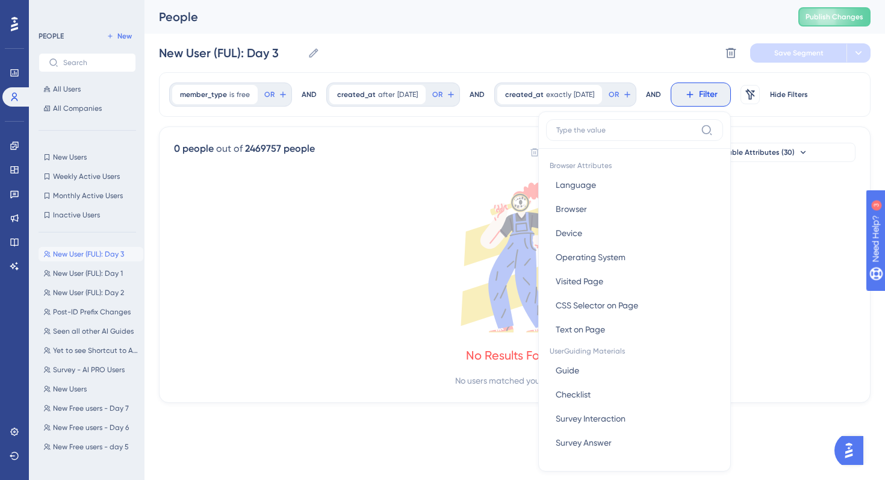
scroll to position [51, 0]
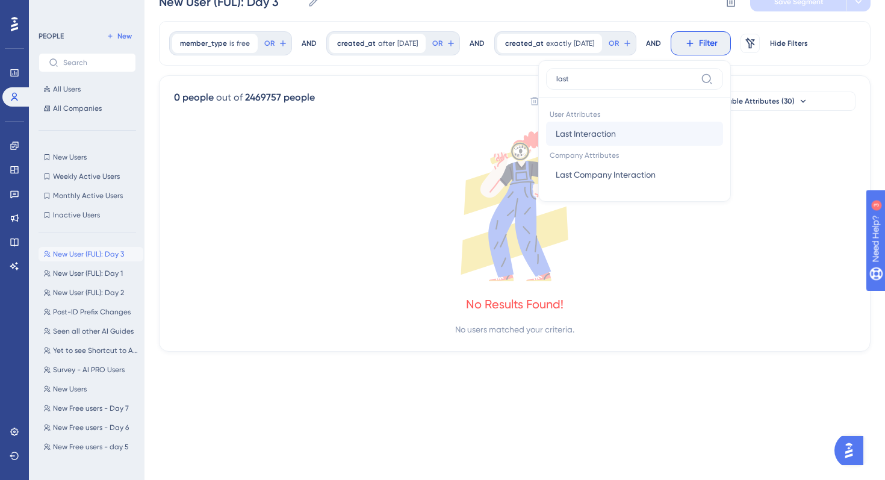
type input "last"
click at [685, 126] on button "Last Interaction Last Interaction" at bounding box center [634, 134] width 177 height 24
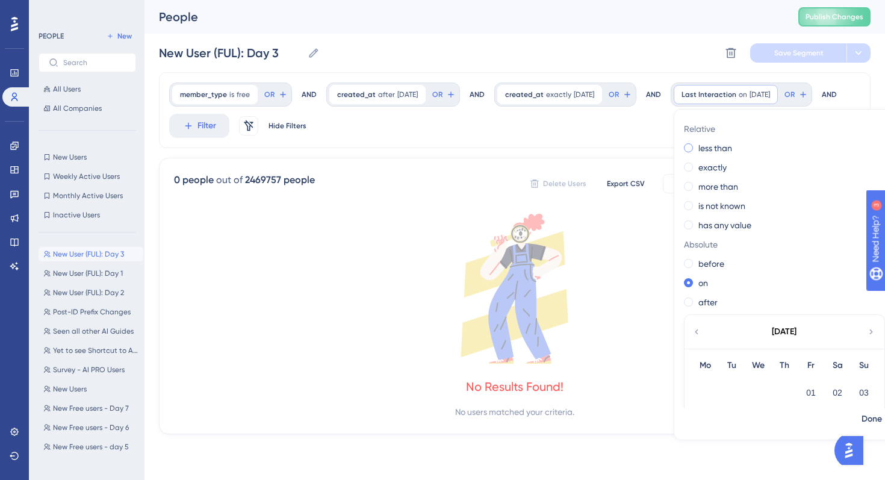
click at [698, 155] on label "less than" at bounding box center [715, 148] width 34 height 14
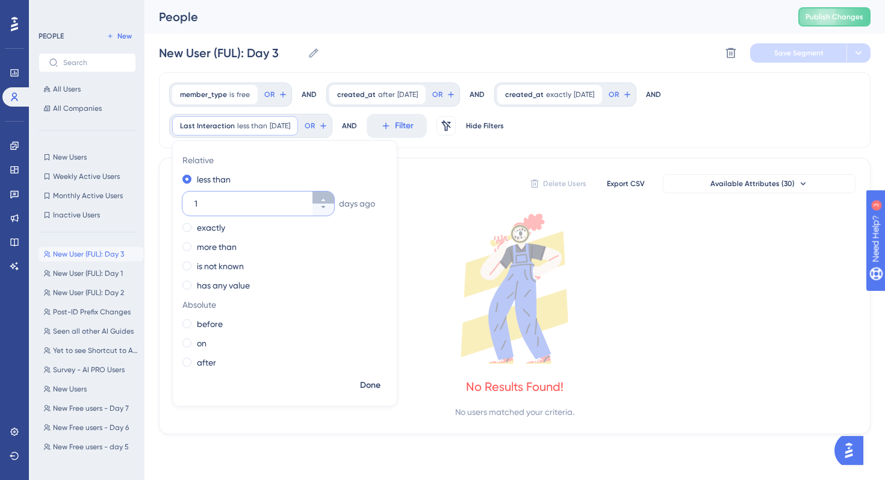
click at [324, 199] on icon at bounding box center [323, 199] width 7 height 7
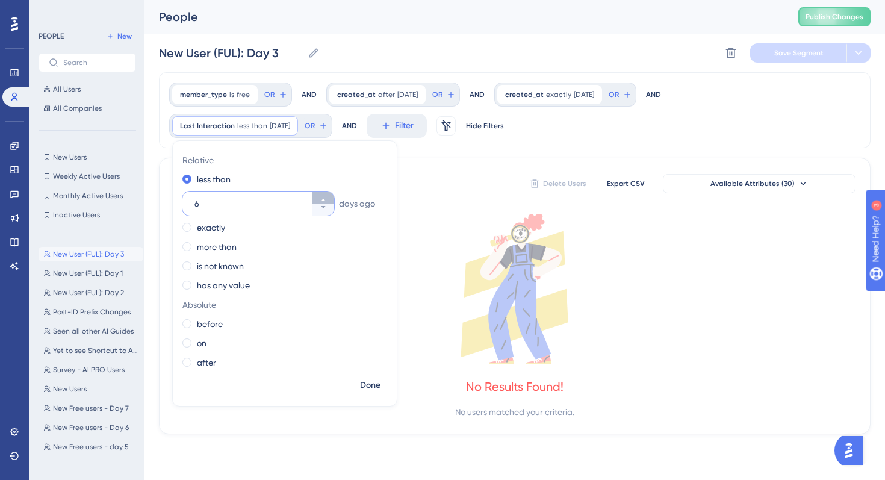
click at [324, 199] on icon at bounding box center [323, 199] width 7 height 7
type input "7"
click at [366, 381] on span "Done" at bounding box center [370, 385] width 20 height 14
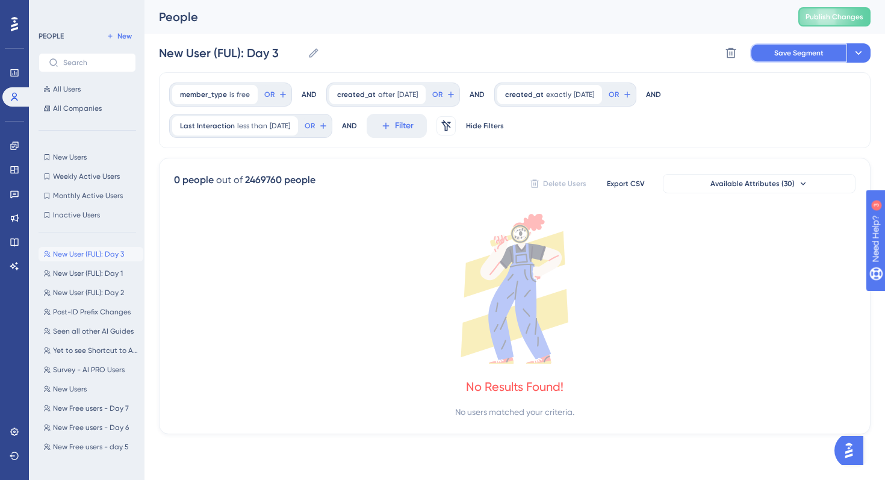
click at [819, 51] on span "Save Segment" at bounding box center [798, 53] width 49 height 10
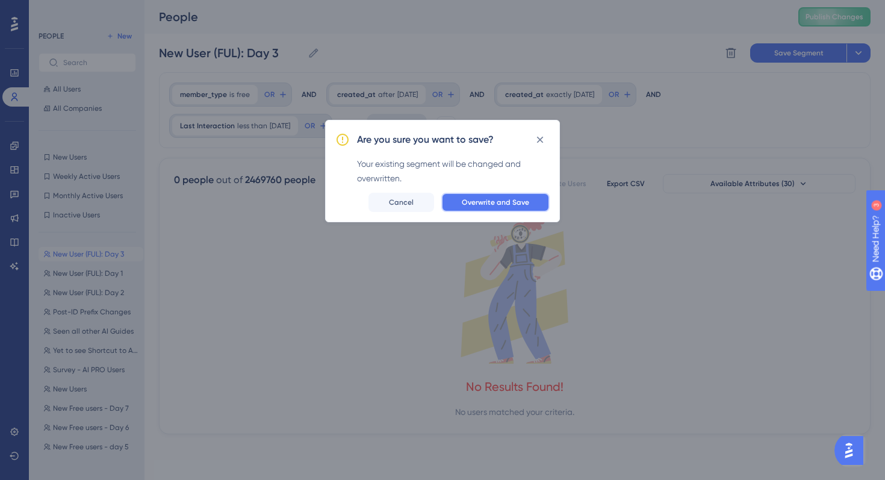
click at [512, 199] on span "Overwrite and Save" at bounding box center [495, 202] width 67 height 10
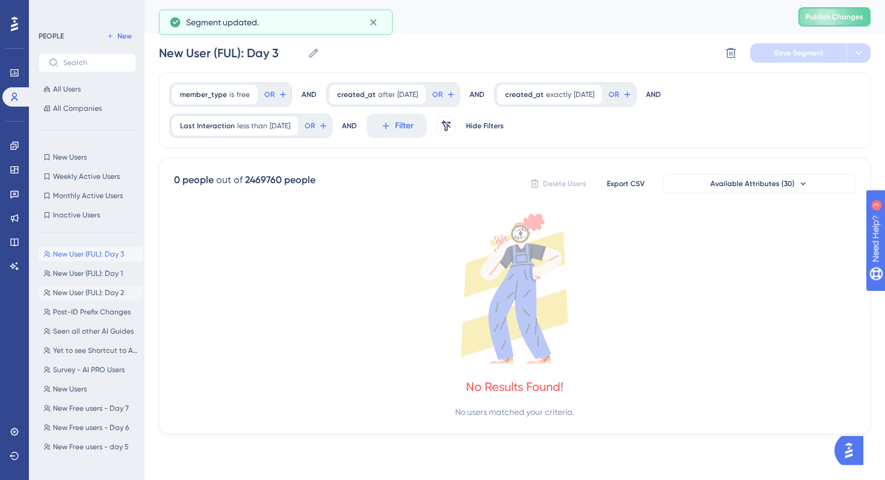
click at [96, 298] on button "New User (FUL): Day 2 New User (FUL): Day 2" at bounding box center [91, 292] width 105 height 14
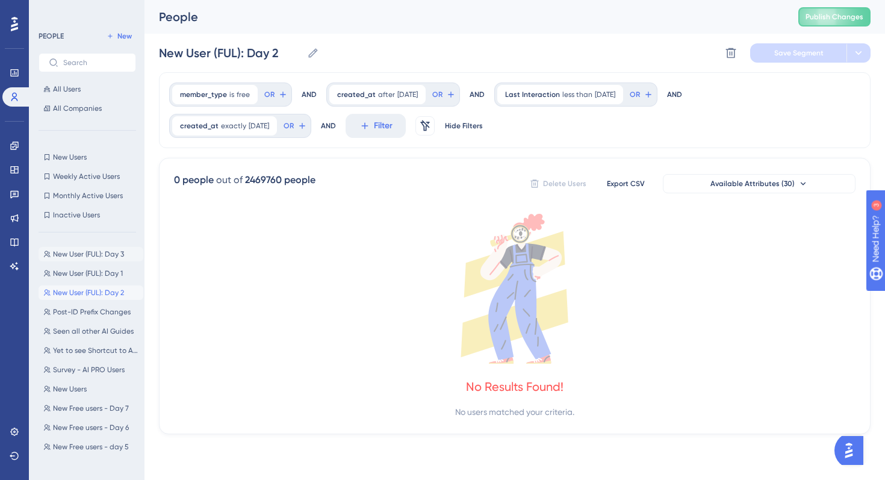
click at [108, 253] on span "New User (FUL): Day 3" at bounding box center [88, 254] width 71 height 10
click at [105, 265] on div "New User (FUL): Day 3 New User (FUL): Day 3 New User (FUL): Day 1 New User (FUL…" at bounding box center [91, 350] width 105 height 216
click at [103, 270] on span "New User (FUL): Day 1" at bounding box center [88, 273] width 70 height 10
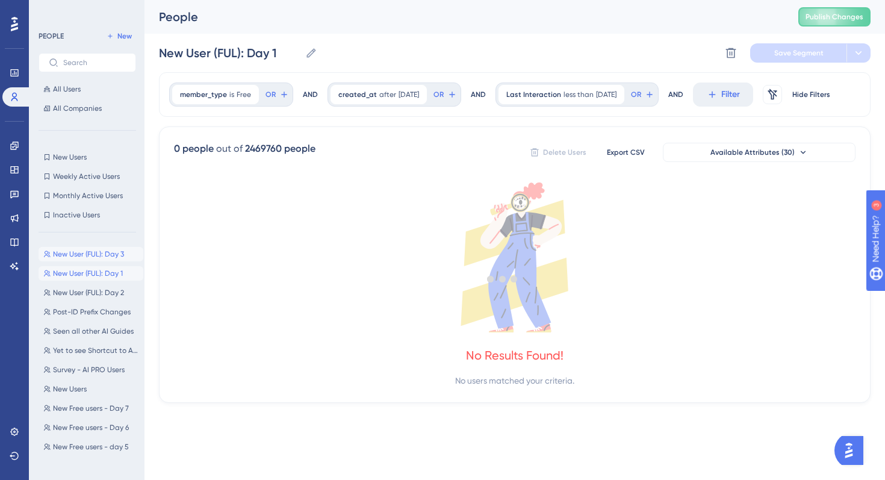
click at [107, 251] on span "New User (FUL): Day 3" at bounding box center [88, 254] width 71 height 10
type input "New User (FUL): Day 3"
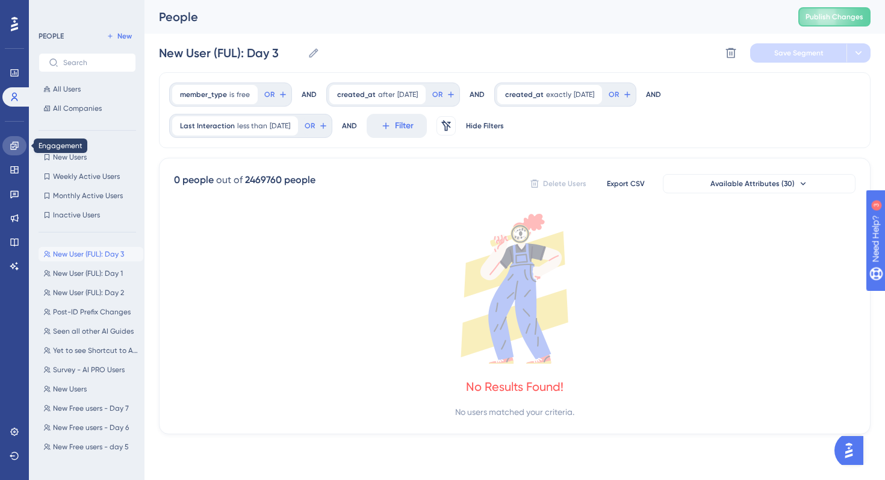
click at [10, 138] on link at bounding box center [14, 145] width 24 height 19
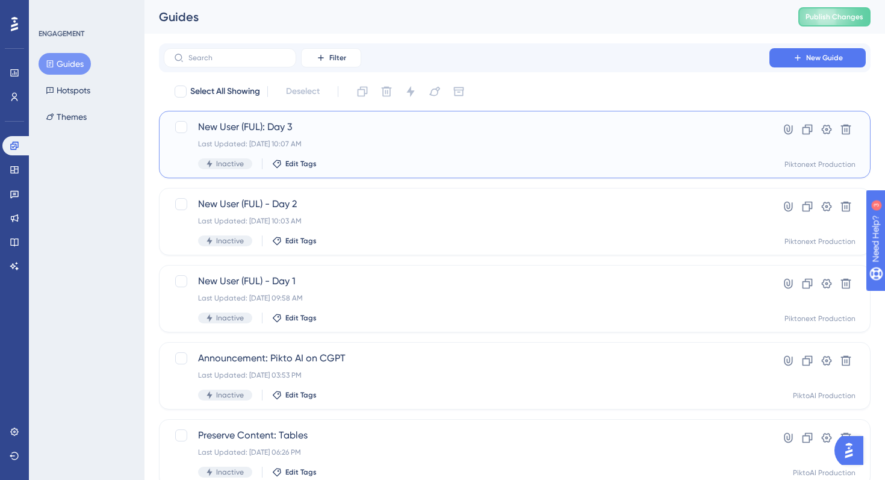
click at [456, 149] on div "New User (FUL): Day 3 Last Updated: Aug 13 2025, 10:07 AM Inactive Edit Tags" at bounding box center [466, 144] width 537 height 49
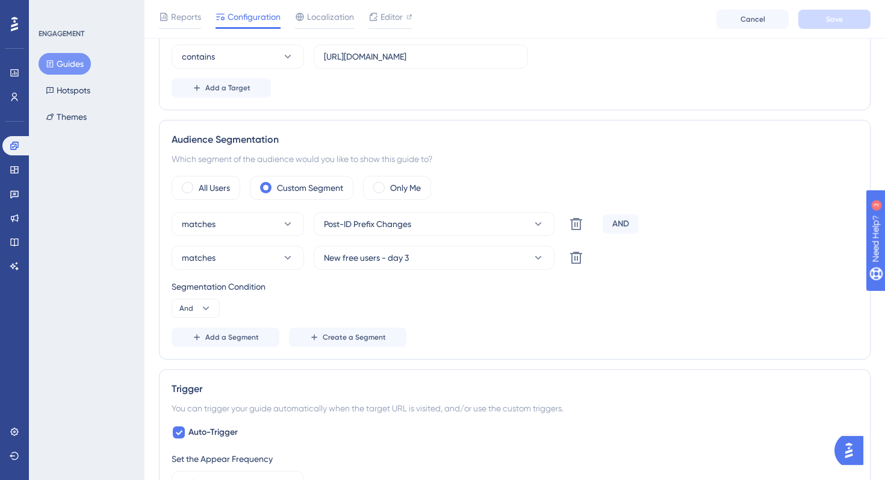
scroll to position [372, 0]
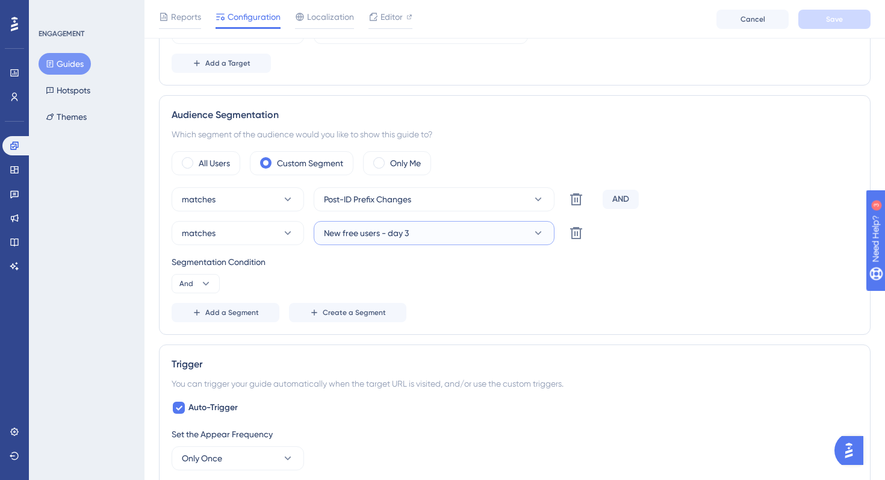
click at [410, 232] on button "New free users - day 3" at bounding box center [434, 233] width 241 height 24
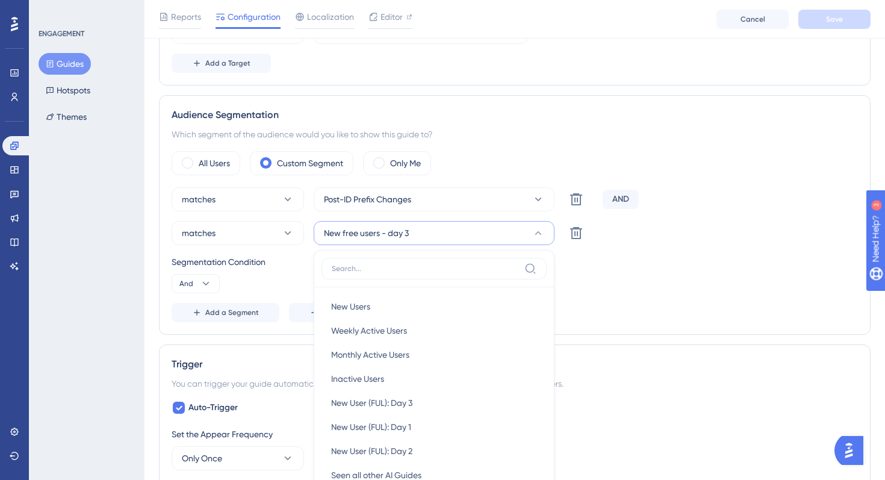
scroll to position [501, 0]
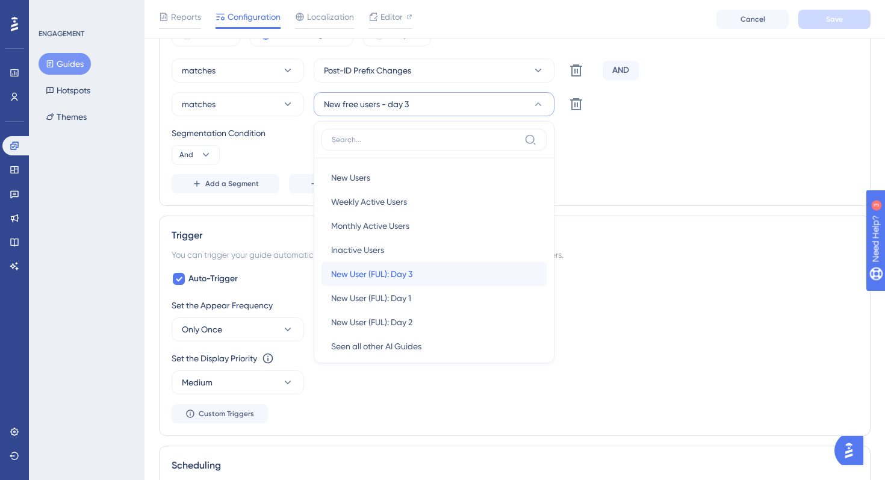
click at [423, 270] on div "New User (FUL): Day 3 New User (FUL): Day 3" at bounding box center [434, 274] width 206 height 24
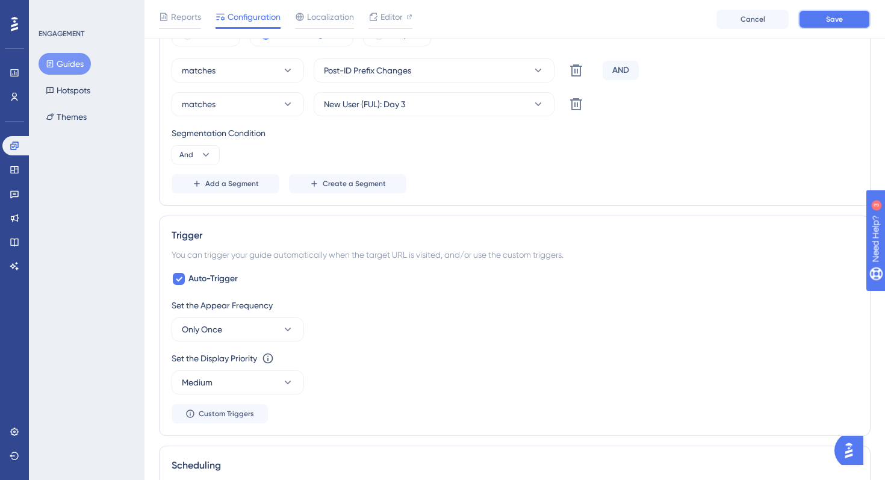
click at [837, 23] on span "Save" at bounding box center [834, 19] width 17 height 10
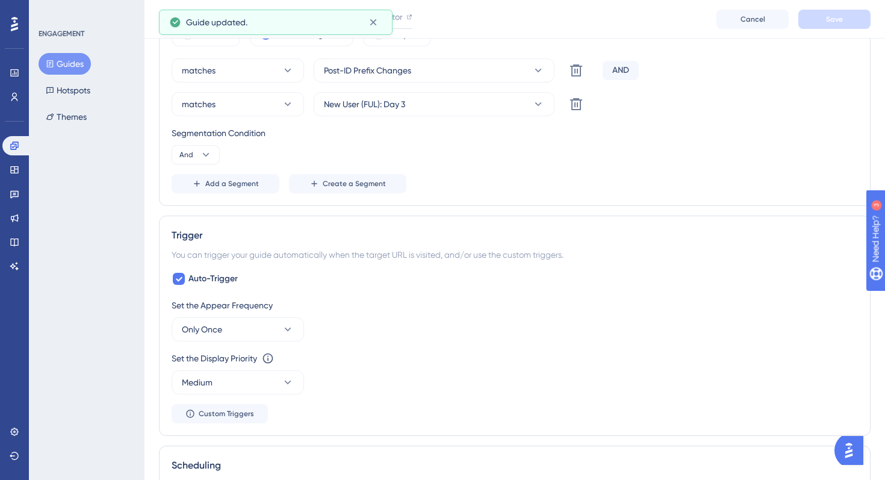
click at [67, 70] on button "Guides" at bounding box center [65, 64] width 52 height 22
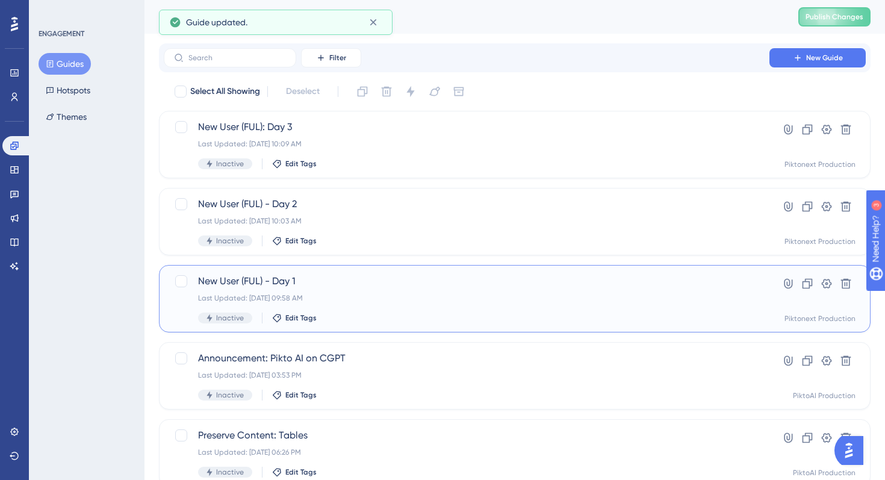
click at [337, 291] on div "New User (FUL) - Day 1 Last Updated: Aug 13 2025, 09:58 AM Inactive Edit Tags" at bounding box center [466, 298] width 537 height 49
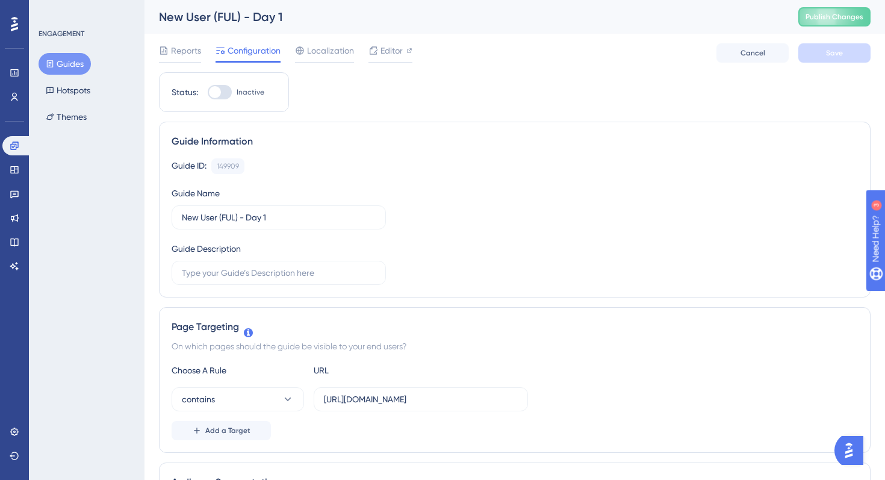
click at [64, 60] on button "Guides" at bounding box center [65, 64] width 52 height 22
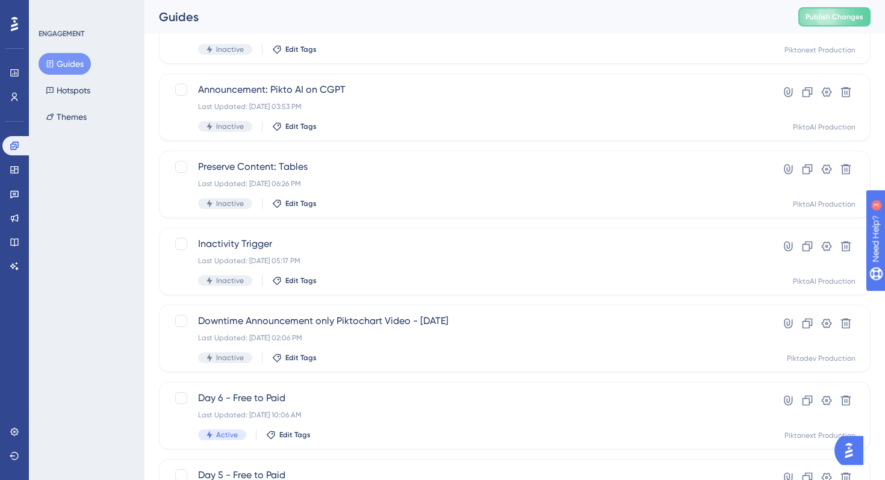
scroll to position [454, 0]
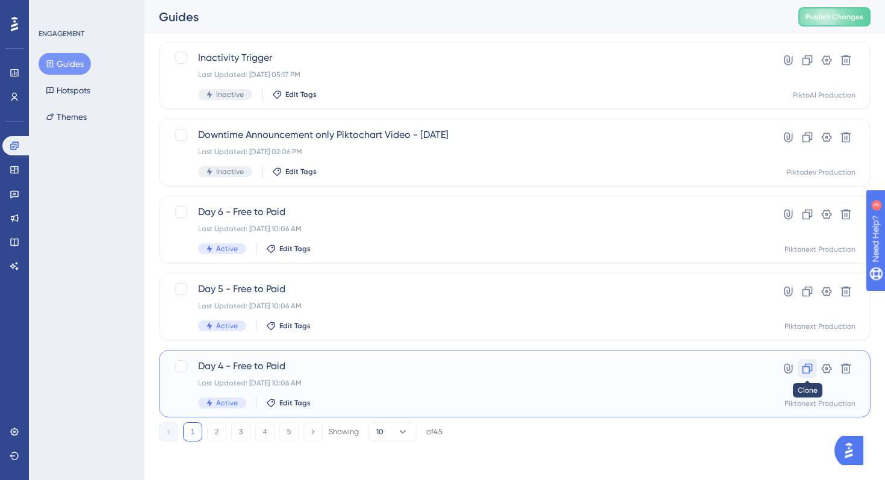
click at [810, 370] on icon at bounding box center [807, 369] width 10 height 10
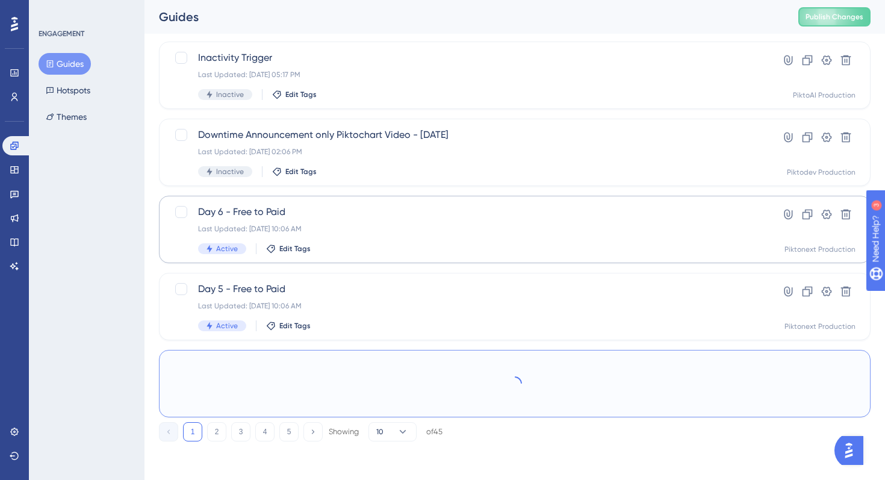
scroll to position [0, 0]
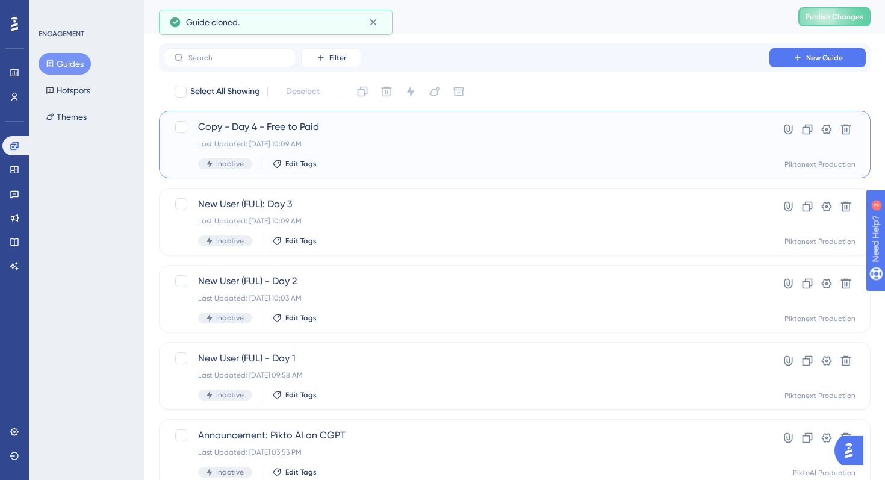
click at [298, 123] on span "Copy - Day 4 - Free to Paid" at bounding box center [466, 127] width 537 height 14
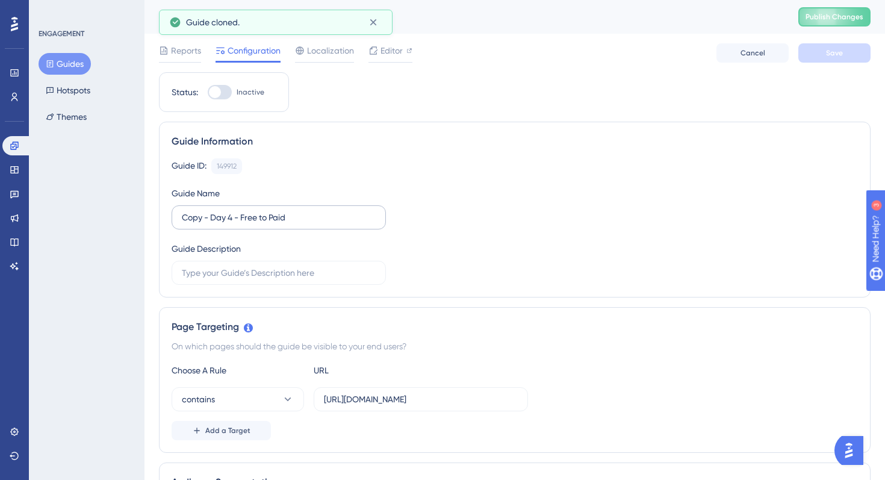
click at [243, 224] on label "Copy - Day 4 - Free to Paid" at bounding box center [279, 217] width 214 height 24
click at [243, 224] on input "Copy - Day 4 - Free to Paid" at bounding box center [279, 217] width 194 height 13
click at [243, 224] on label "Copy - Day 4 - Free to Paid" at bounding box center [279, 217] width 214 height 24
click at [243, 224] on input "Copy - Day 4 - Free to Paid" at bounding box center [279, 217] width 194 height 13
click at [243, 224] on label "Copy - Day 4 - Free to Paid" at bounding box center [279, 217] width 214 height 24
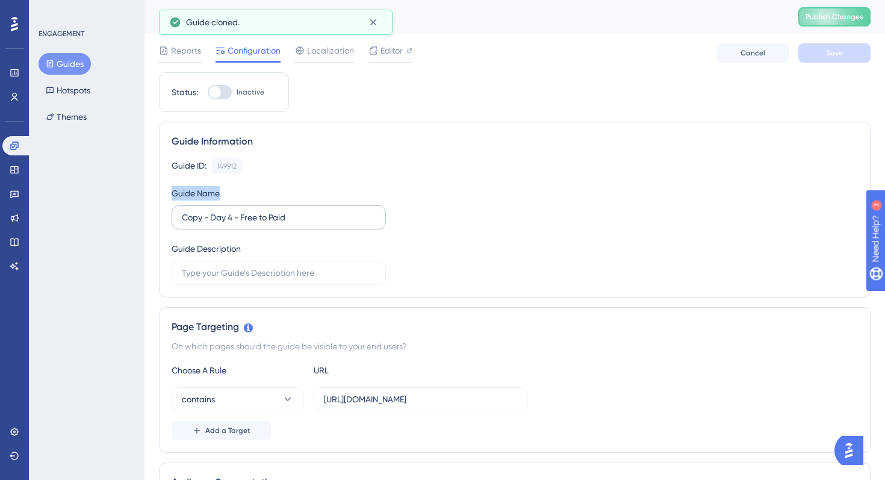
click at [243, 224] on input "Copy - Day 4 - Free to Paid" at bounding box center [279, 217] width 194 height 13
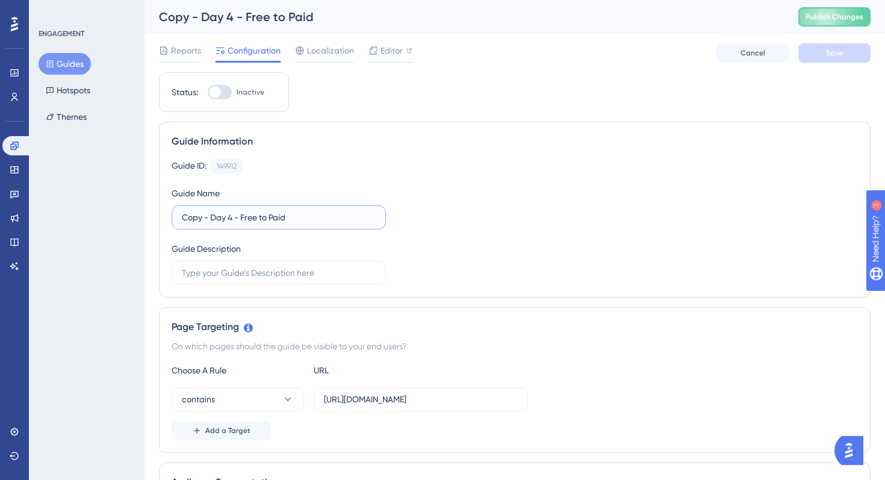
click at [243, 223] on input "Copy - Day 4 - Free to Paid" at bounding box center [279, 217] width 194 height 13
type input "New User (FUL): Day 4"
click at [821, 57] on button "Save" at bounding box center [834, 52] width 72 height 19
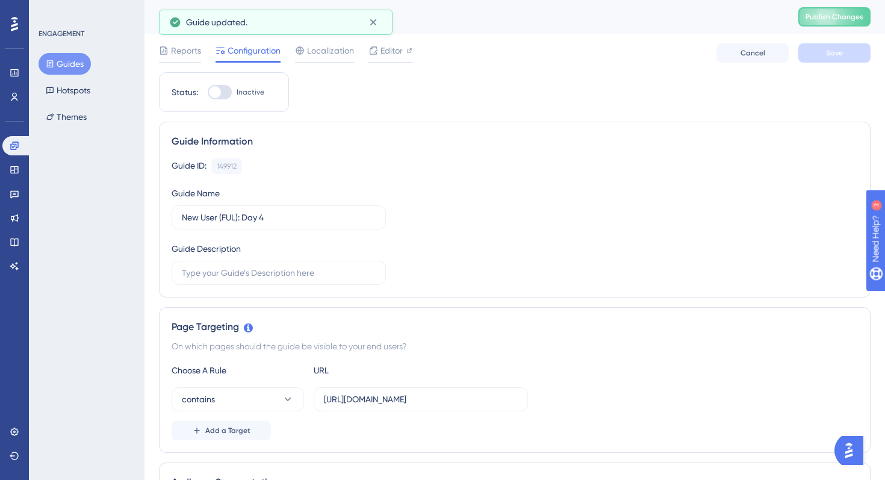
click at [78, 63] on button "Guides" at bounding box center [65, 64] width 52 height 22
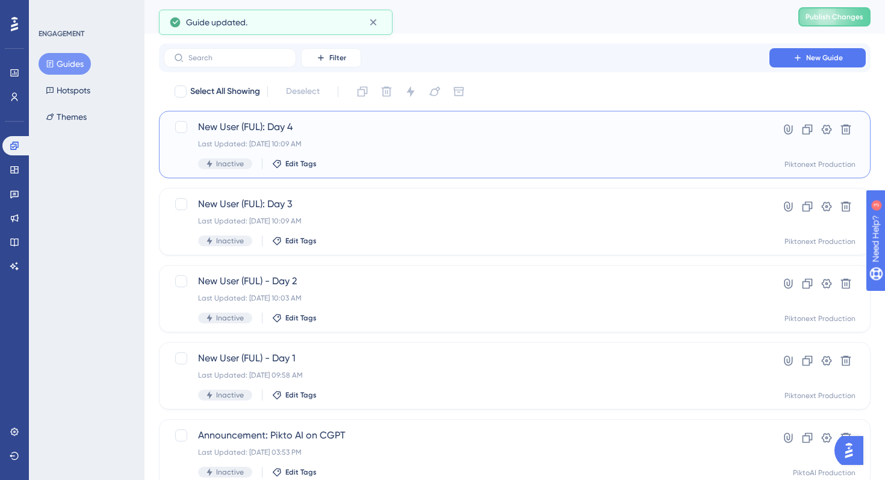
click at [509, 143] on div "Last Updated: Aug 13 2025, 10:09 AM" at bounding box center [466, 144] width 537 height 10
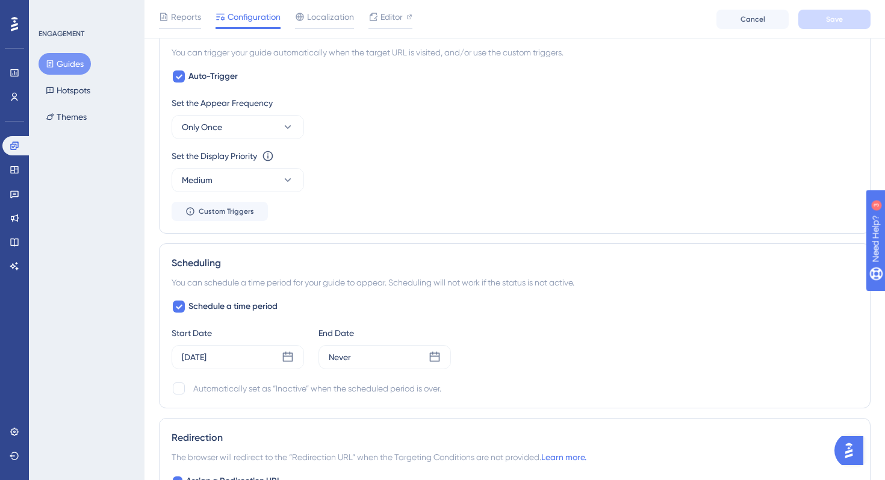
scroll to position [711, 0]
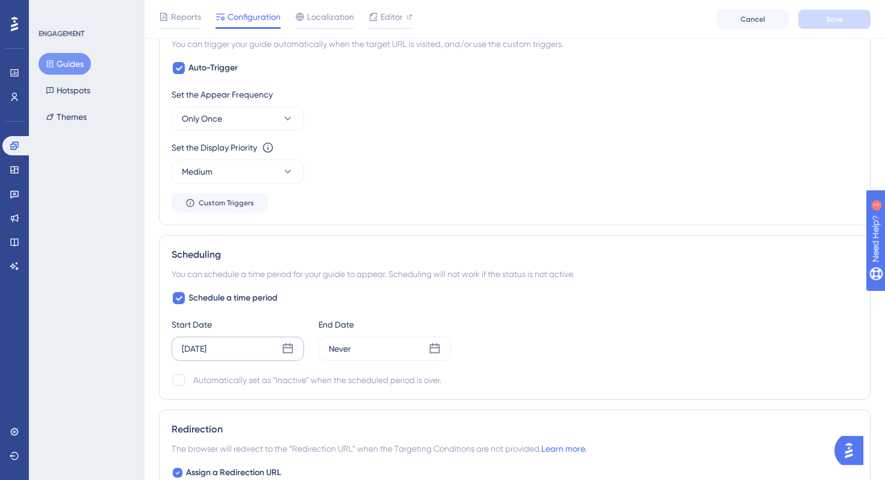
click at [285, 351] on icon at bounding box center [288, 348] width 12 height 12
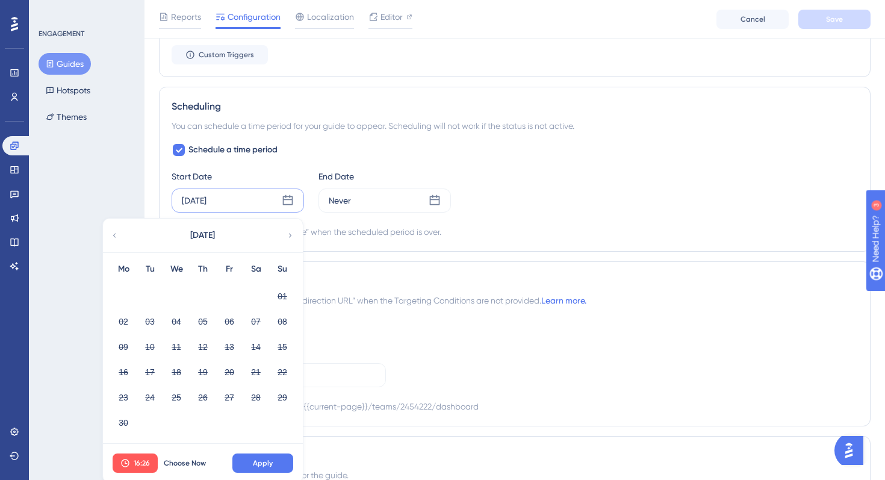
scroll to position [906, 0]
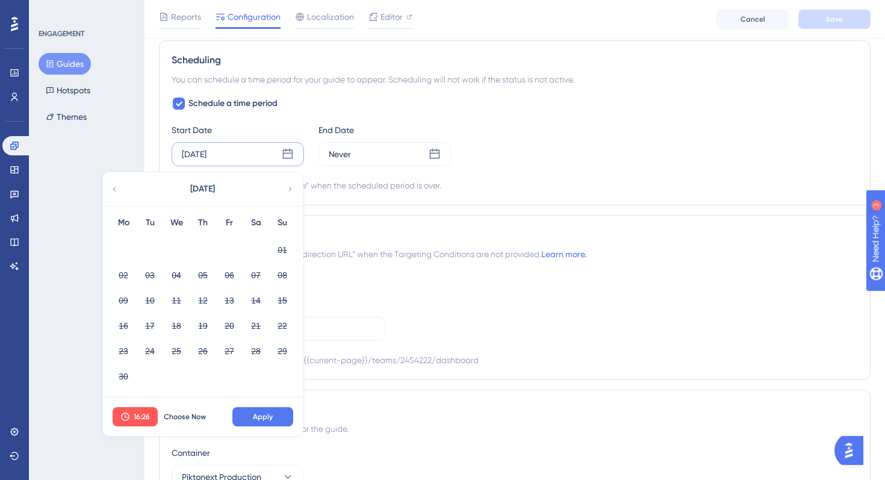
click at [293, 187] on icon at bounding box center [290, 189] width 8 height 11
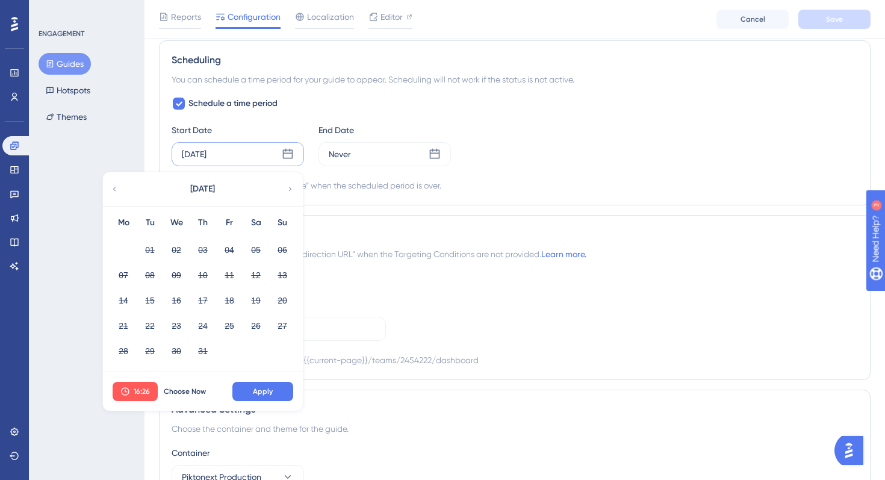
click at [293, 187] on icon at bounding box center [290, 189] width 8 height 11
click at [229, 352] on button "29" at bounding box center [229, 351] width 20 height 20
click at [269, 392] on span "Apply" at bounding box center [263, 391] width 20 height 10
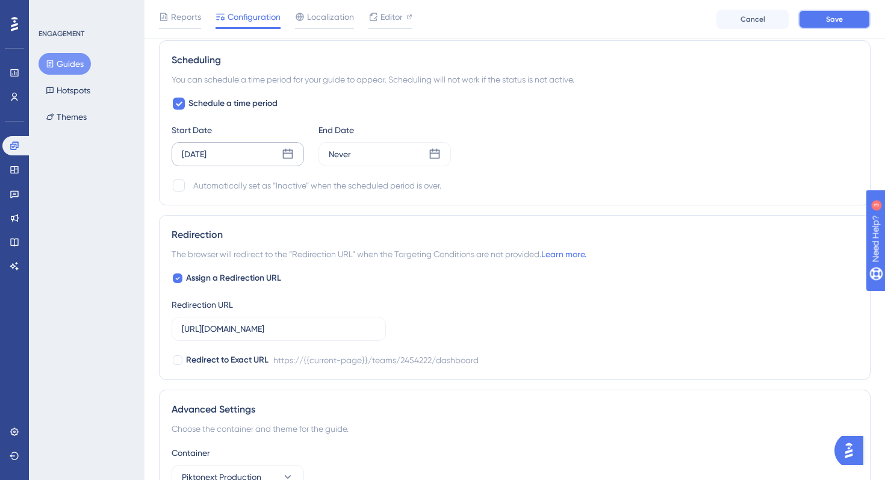
click at [850, 16] on button "Save" at bounding box center [834, 19] width 72 height 19
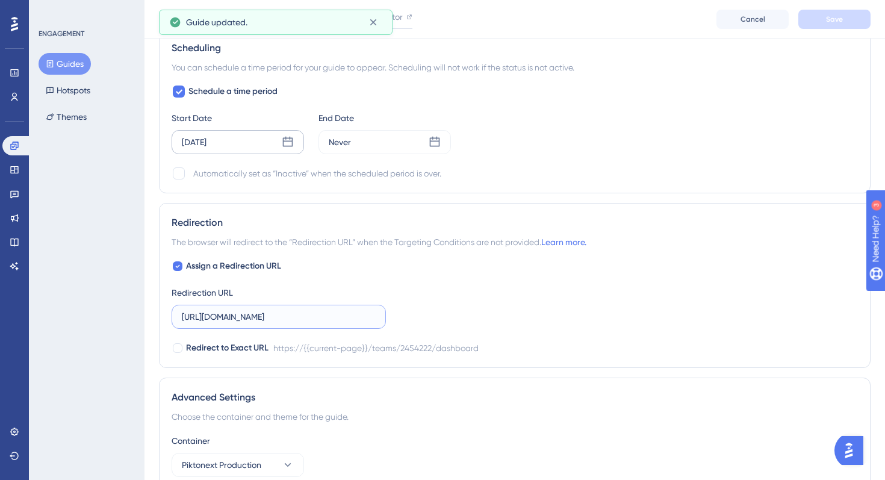
scroll to position [0, 35]
drag, startPoint x: 311, startPoint y: 317, endPoint x: 406, endPoint y: 327, distance: 96.2
click at [406, 327] on div "Assign a Redirection URL Redirection URL https://create.piktochart.com/teams/24…" at bounding box center [515, 307] width 686 height 96
click at [371, 314] on input "https://create.piktochart.com/teams/2454222/dashboard" at bounding box center [279, 316] width 194 height 13
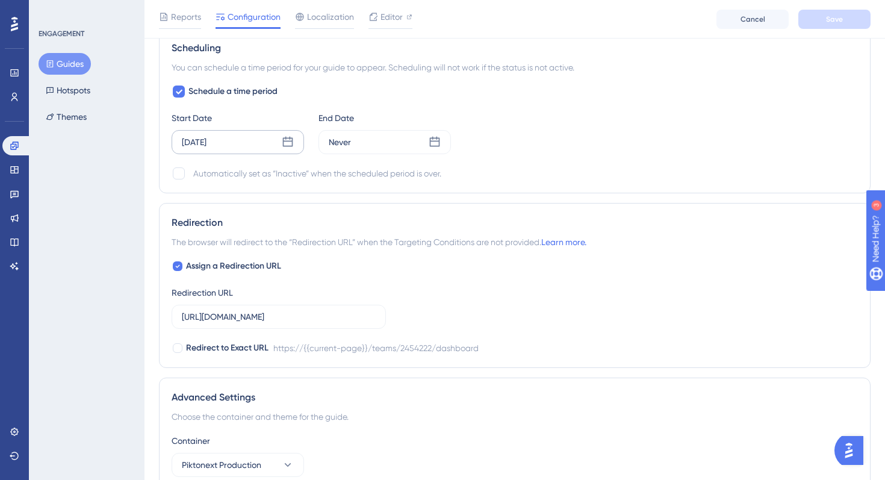
click at [356, 283] on div "Assign a Redirection URL Redirection URL https://create.piktochart.com/teams/24…" at bounding box center [515, 307] width 686 height 96
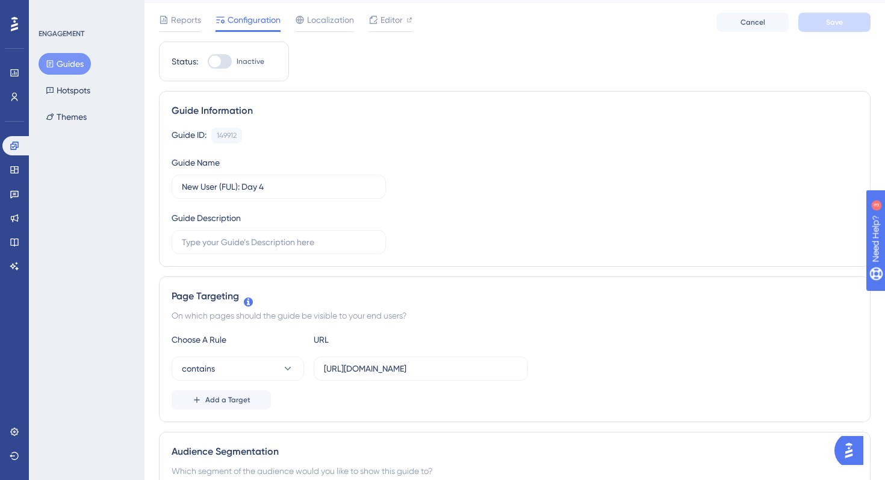
scroll to position [29, 0]
click at [72, 58] on button "Guides" at bounding box center [65, 64] width 52 height 22
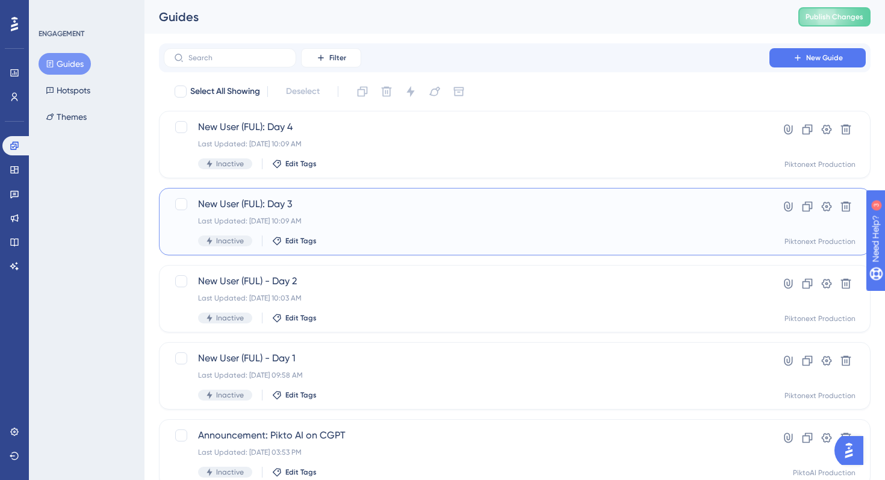
click at [353, 221] on div "Last Updated: Aug 13 2025, 10:09 AM" at bounding box center [466, 221] width 537 height 10
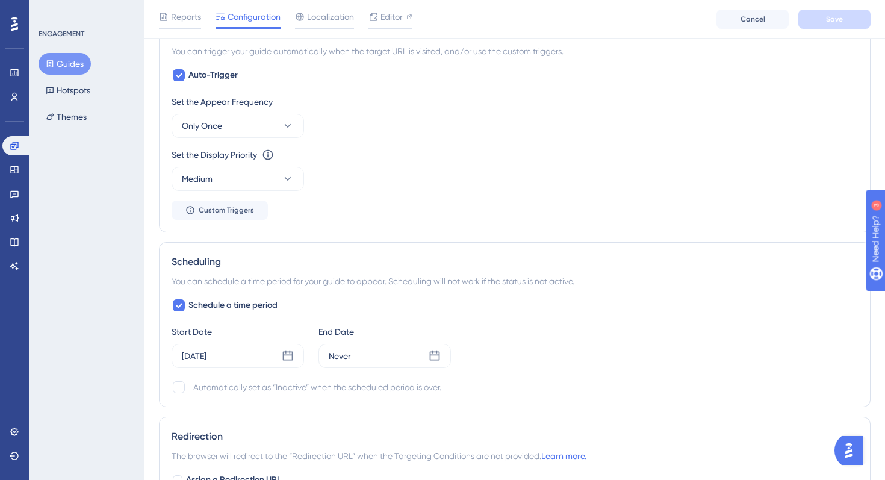
scroll to position [949, 0]
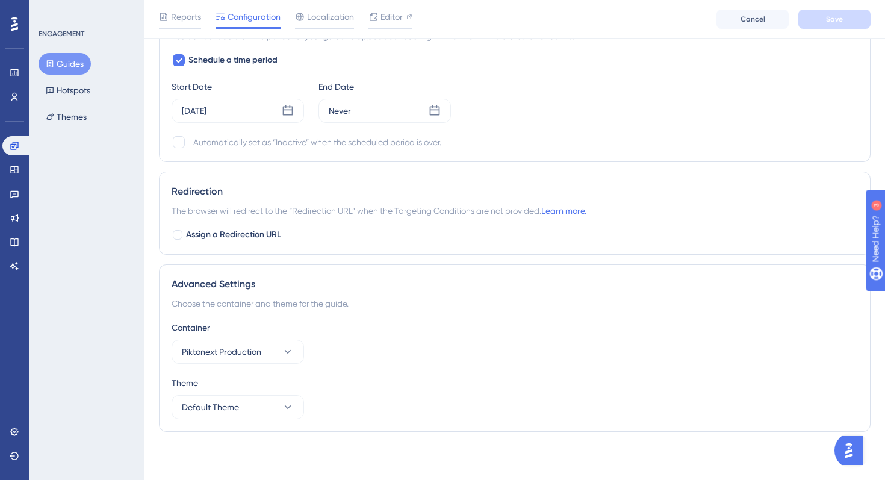
click at [219, 22] on div at bounding box center [220, 17] width 10 height 14
click at [182, 15] on span "Reports" at bounding box center [186, 17] width 30 height 14
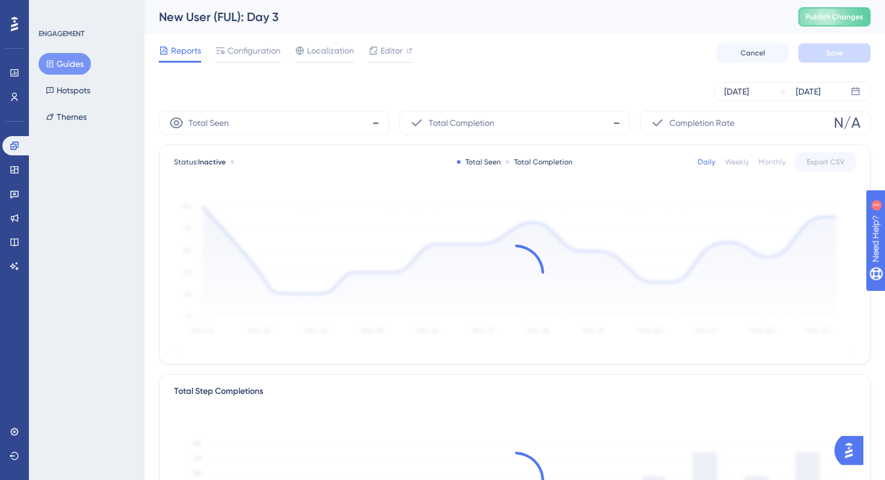
click at [55, 67] on button "Guides" at bounding box center [65, 64] width 52 height 22
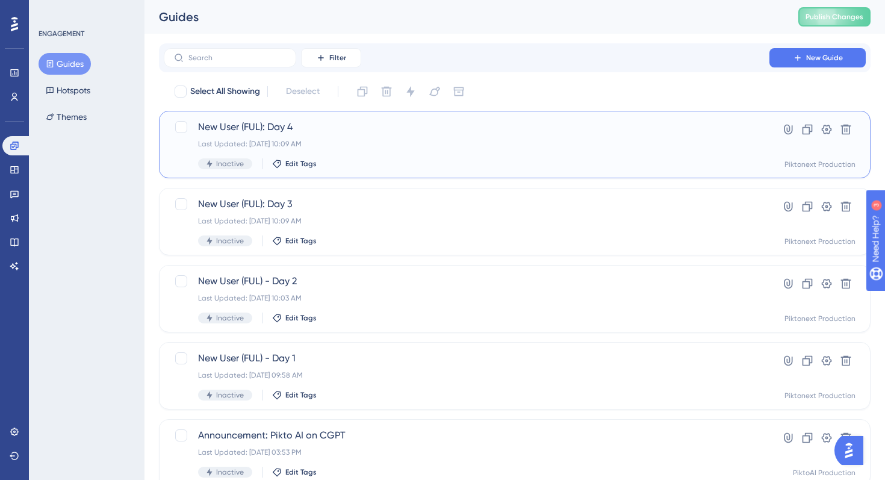
click at [313, 146] on div "Last Updated: Aug 13 2025, 10:09 AM" at bounding box center [466, 144] width 537 height 10
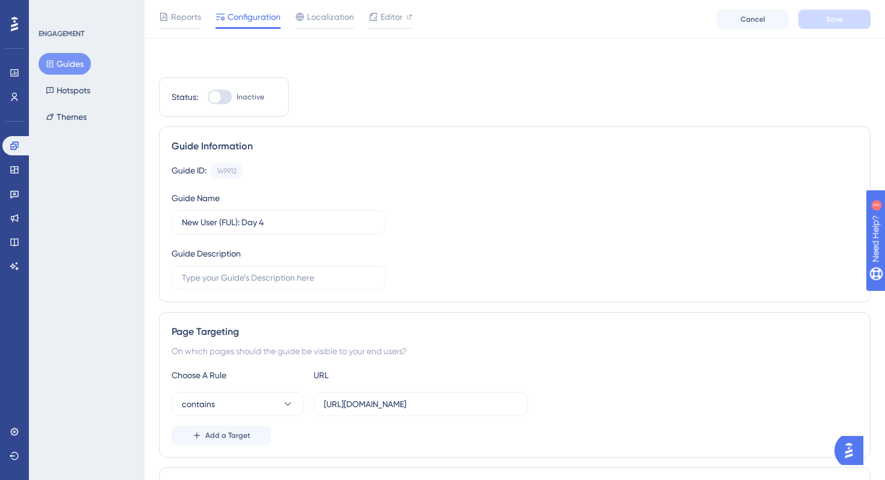
scroll to position [1031, 0]
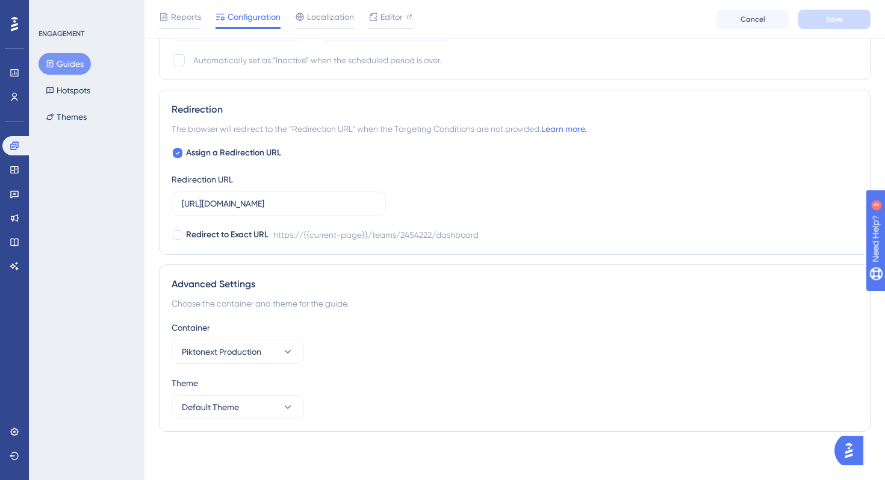
click at [209, 162] on div "Assign a Redirection URL Redirection URL https://create.piktochart.com/teams/24…" at bounding box center [515, 194] width 686 height 96
click at [188, 151] on span "Assign a Redirection URL" at bounding box center [233, 153] width 95 height 14
checkbox input "false"
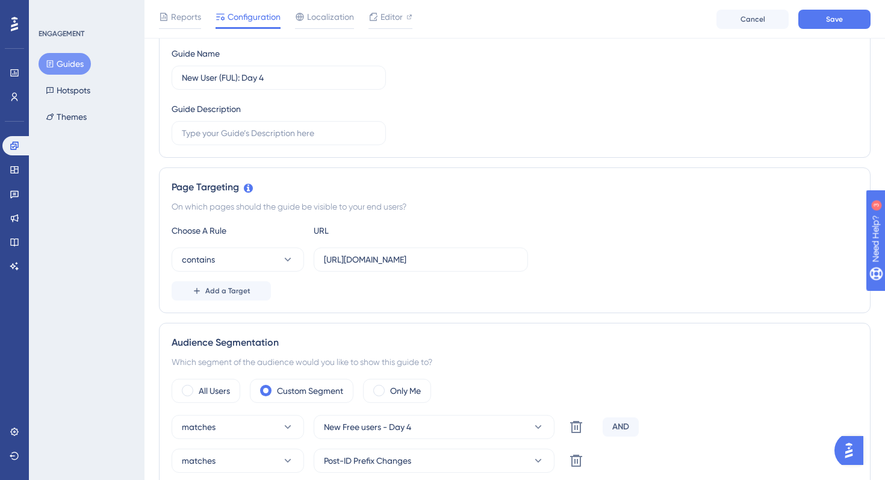
scroll to position [0, 0]
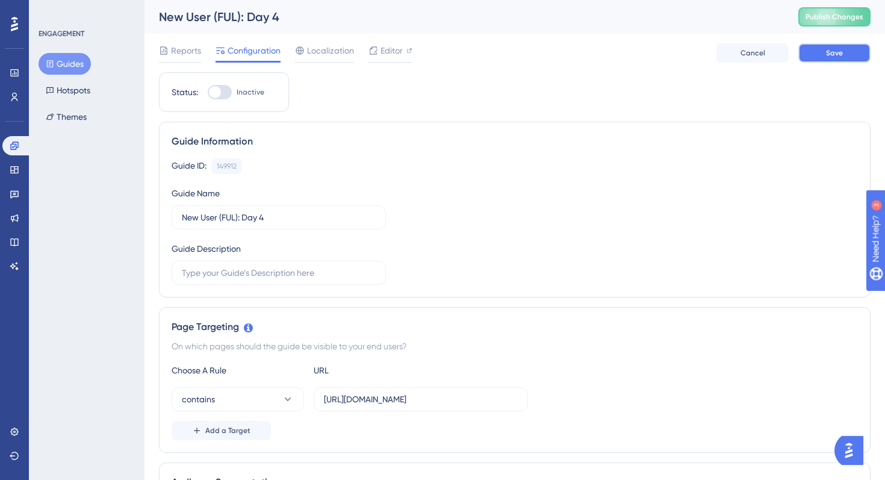
click at [831, 49] on span "Save" at bounding box center [834, 53] width 17 height 10
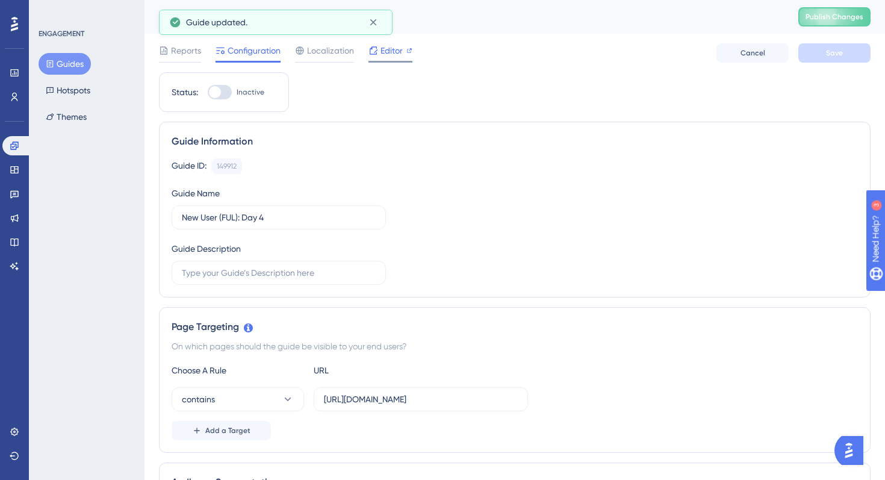
click at [392, 51] on span "Editor" at bounding box center [391, 50] width 22 height 14
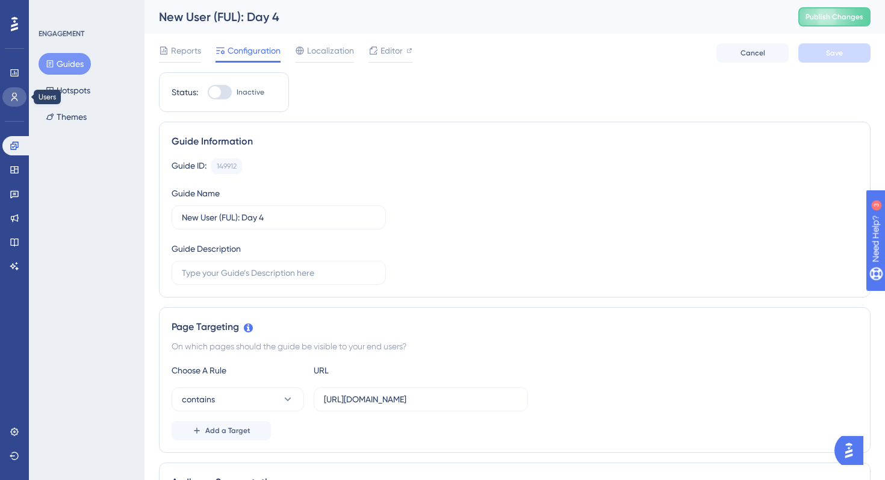
click at [14, 92] on icon at bounding box center [15, 97] width 10 height 10
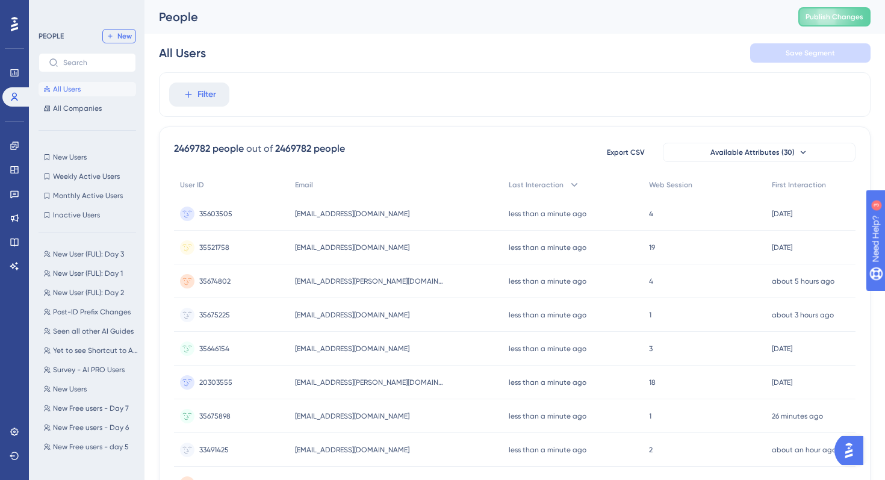
click at [113, 30] on button "New" at bounding box center [119, 36] width 34 height 14
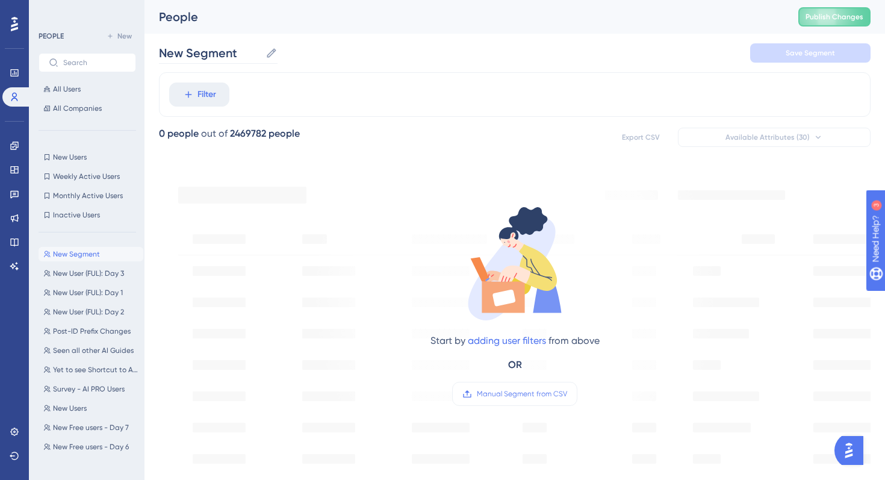
click at [268, 53] on icon at bounding box center [271, 53] width 12 height 12
click at [261, 53] on input "New Segment" at bounding box center [210, 53] width 102 height 17
click at [249, 53] on input "New Segment" at bounding box center [210, 53] width 102 height 17
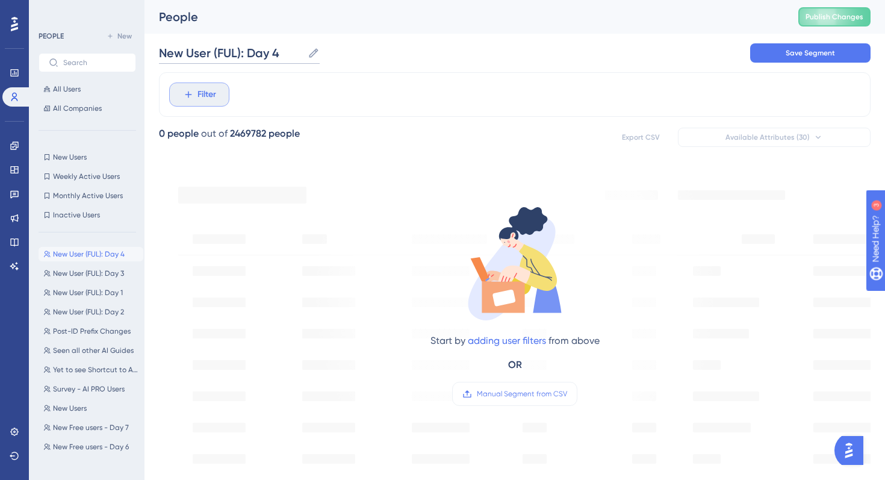
type input "New User (FUL): Day 4"
click at [204, 98] on span "Filter" at bounding box center [206, 94] width 19 height 14
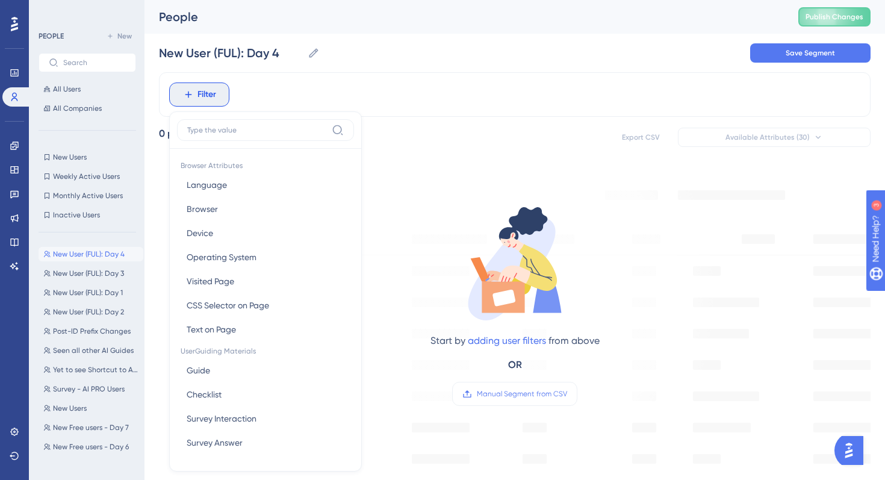
scroll to position [51, 0]
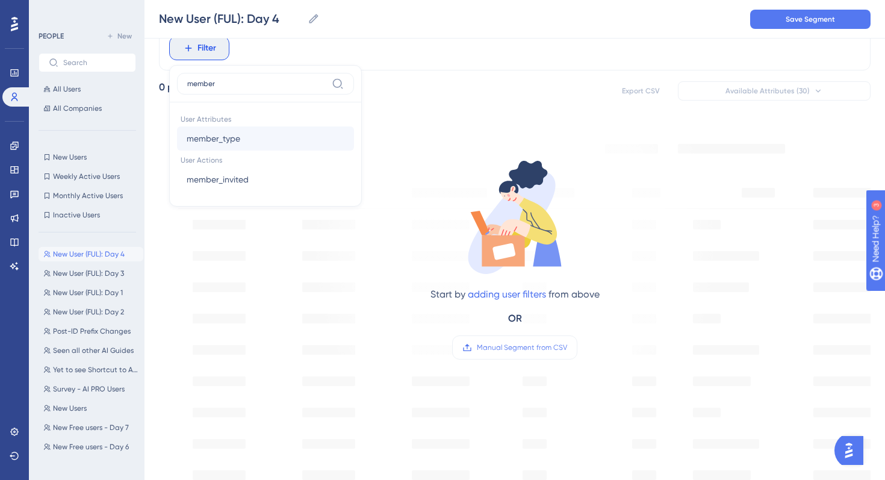
type input "member"
click at [241, 144] on button "member_type member_type" at bounding box center [265, 138] width 177 height 24
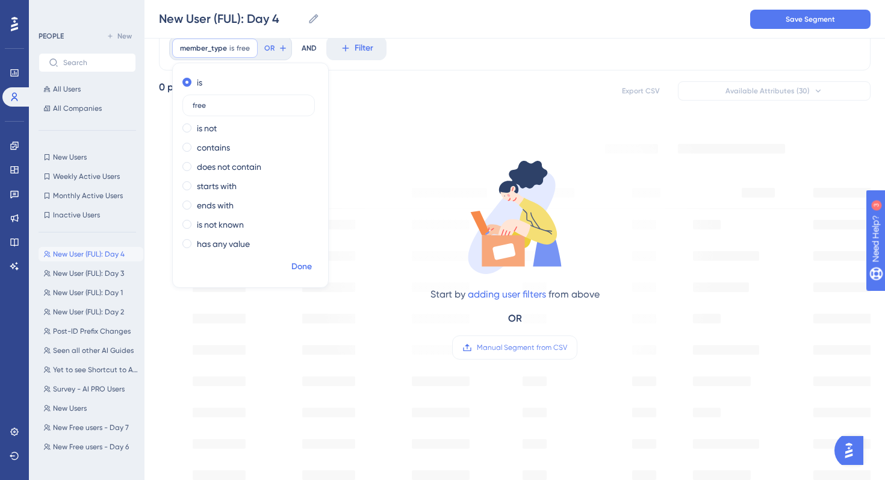
type input "free"
click at [302, 264] on span "Done" at bounding box center [301, 266] width 20 height 14
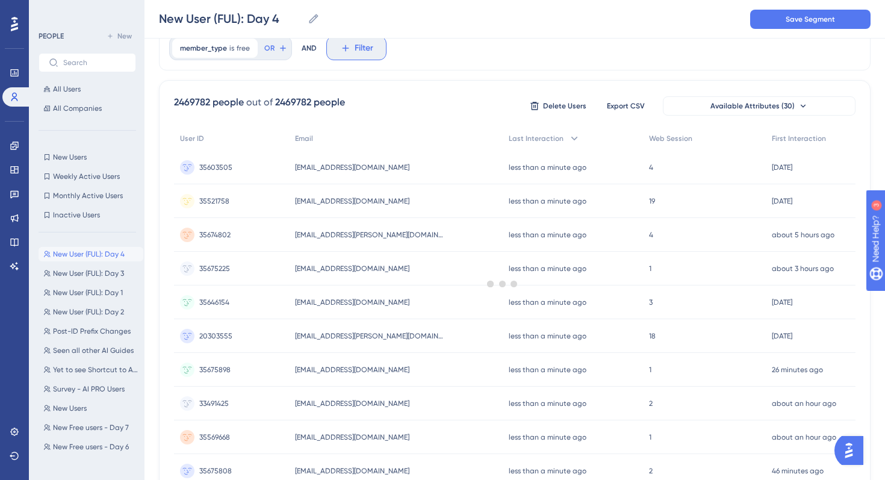
click at [359, 46] on span "Filter" at bounding box center [364, 48] width 19 height 14
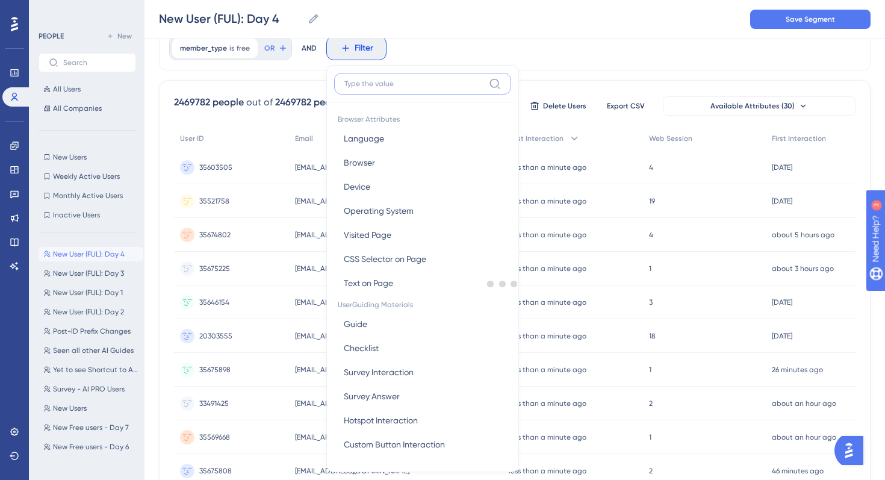
scroll to position [79, 0]
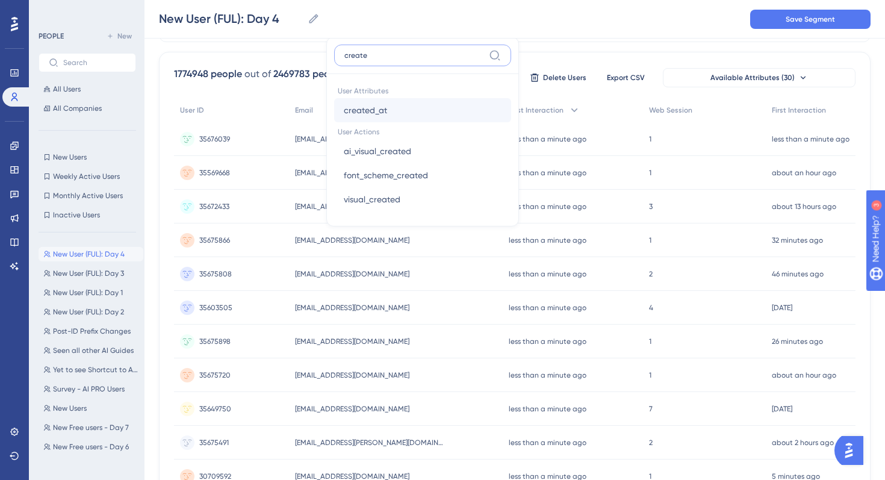
type input "create"
click at [359, 112] on span "created_at" at bounding box center [365, 110] width 43 height 14
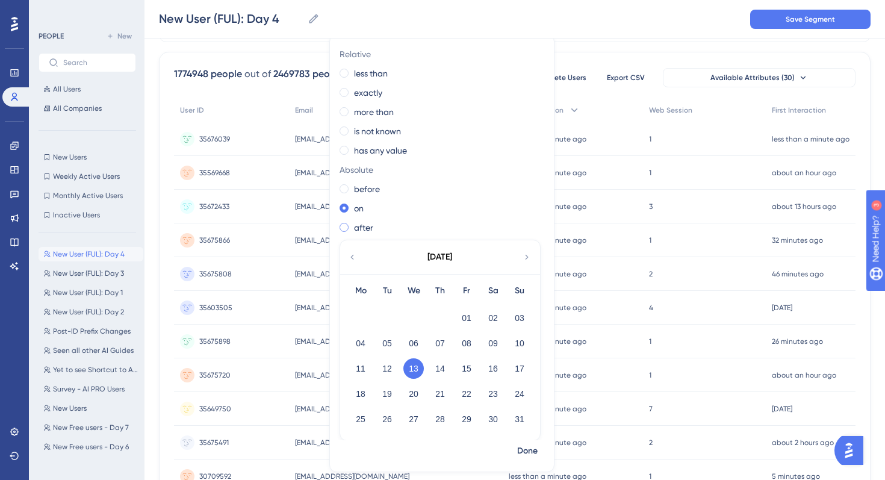
click at [356, 228] on label "after" at bounding box center [363, 227] width 19 height 14
click at [388, 418] on button "26" at bounding box center [387, 419] width 20 height 20
click at [518, 450] on span "Done" at bounding box center [527, 451] width 20 height 14
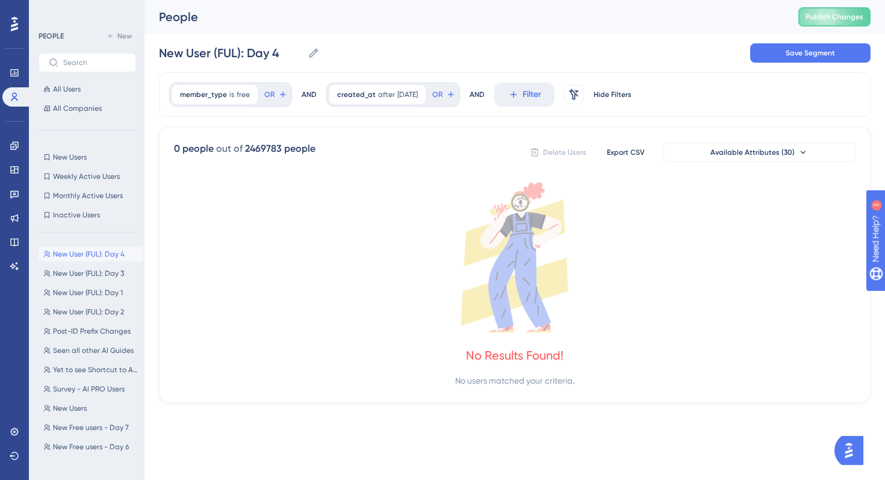
scroll to position [0, 0]
click at [316, 54] on icon at bounding box center [314, 53] width 12 height 12
click at [303, 54] on input "New User (FUL): Day 4" at bounding box center [231, 53] width 144 height 17
click at [533, 87] on button "Filter" at bounding box center [524, 94] width 60 height 24
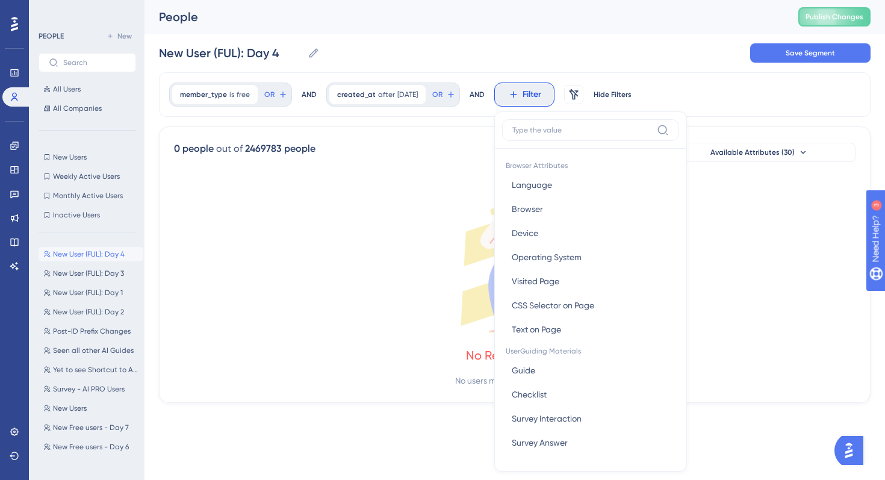
scroll to position [48, 0]
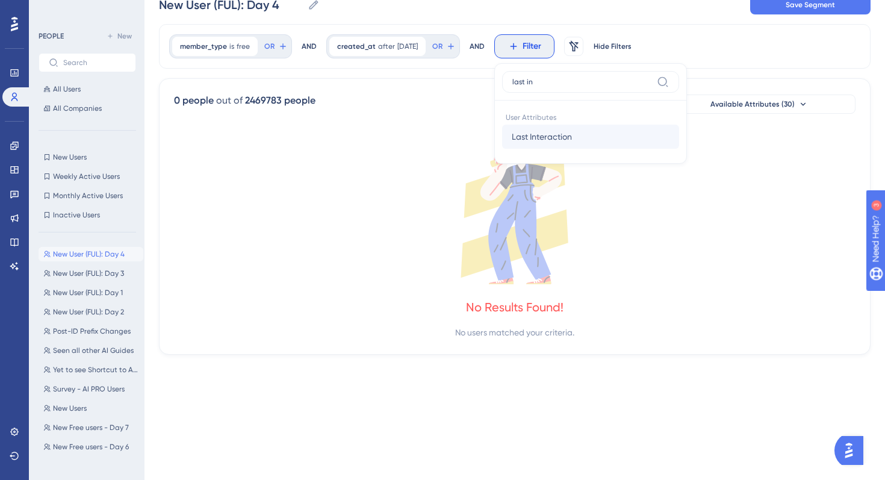
type input "last in"
click at [572, 138] on span "Last Interaction" at bounding box center [542, 136] width 60 height 14
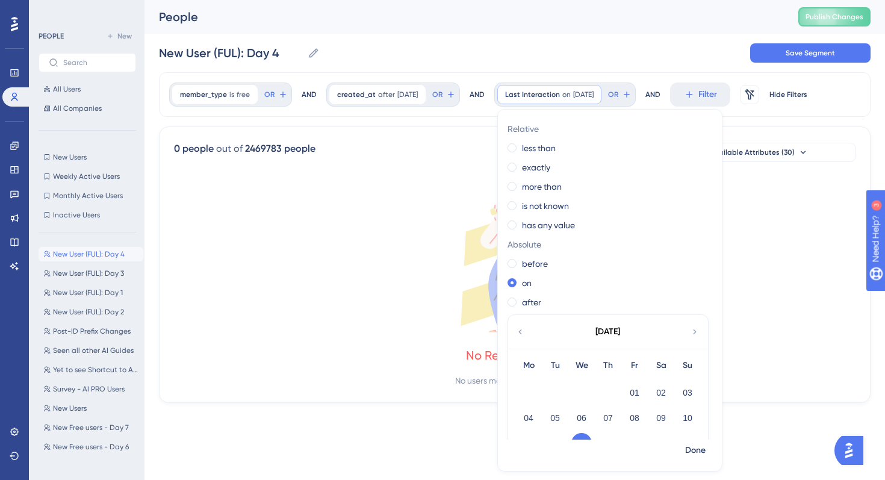
scroll to position [0, 0]
click at [547, 150] on label "less than" at bounding box center [539, 148] width 34 height 14
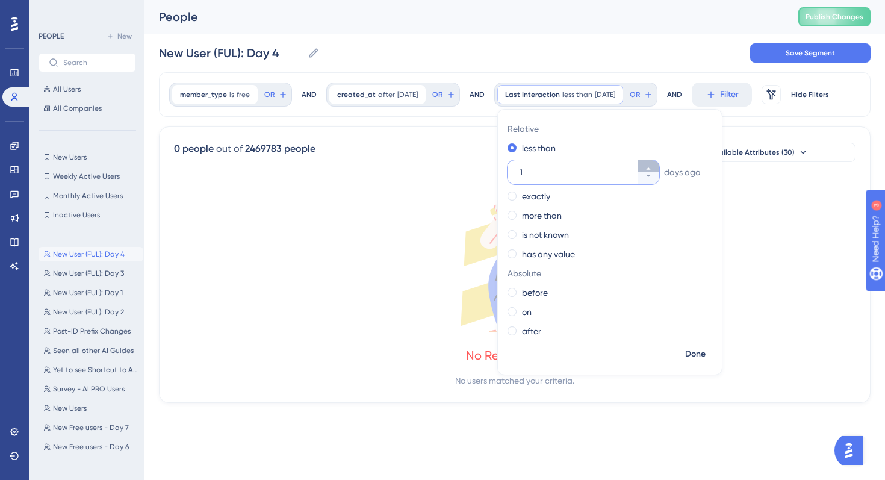
click at [652, 166] on icon at bounding box center [648, 168] width 7 height 7
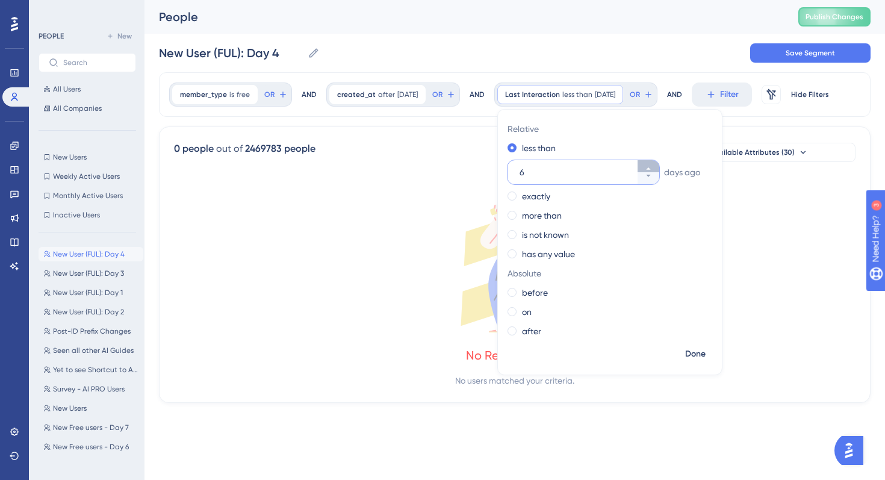
click at [652, 166] on icon at bounding box center [648, 168] width 7 height 7
click at [652, 179] on icon at bounding box center [648, 175] width 7 height 7
type input "7"
click at [705, 358] on span "Done" at bounding box center [695, 354] width 20 height 14
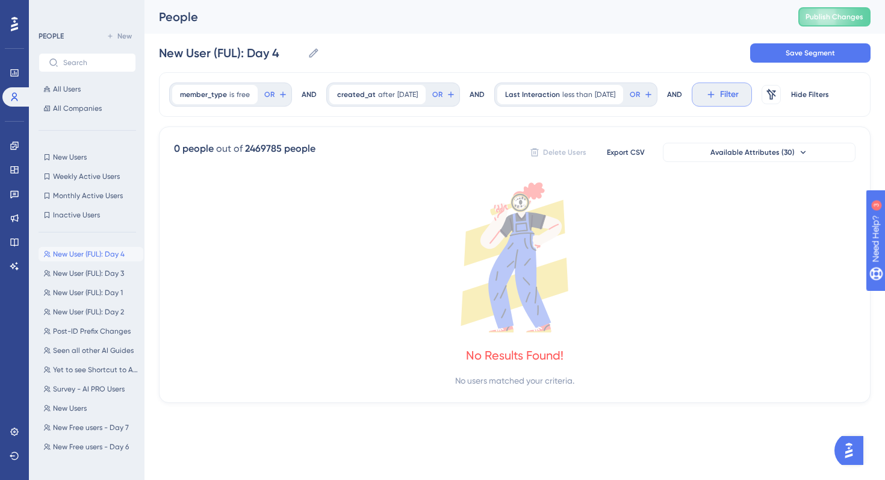
click at [716, 93] on icon at bounding box center [710, 94] width 11 height 11
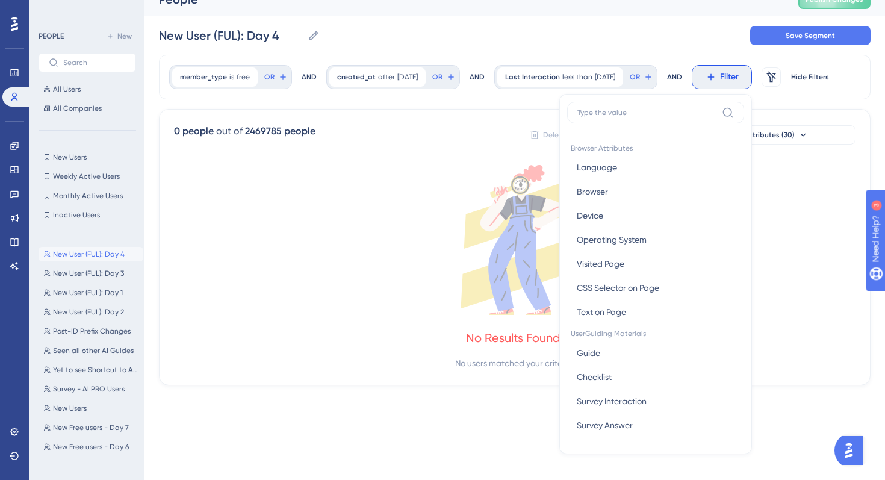
click at [731, 89] on div "Filter Browser Attributes Language Language Browser Browser Device Device Opera…" at bounding box center [722, 77] width 60 height 24
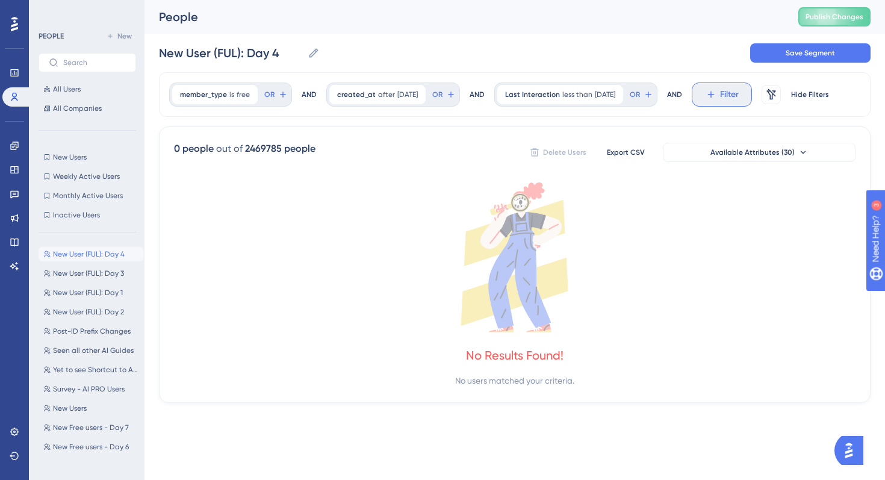
click at [716, 93] on icon at bounding box center [710, 94] width 11 height 11
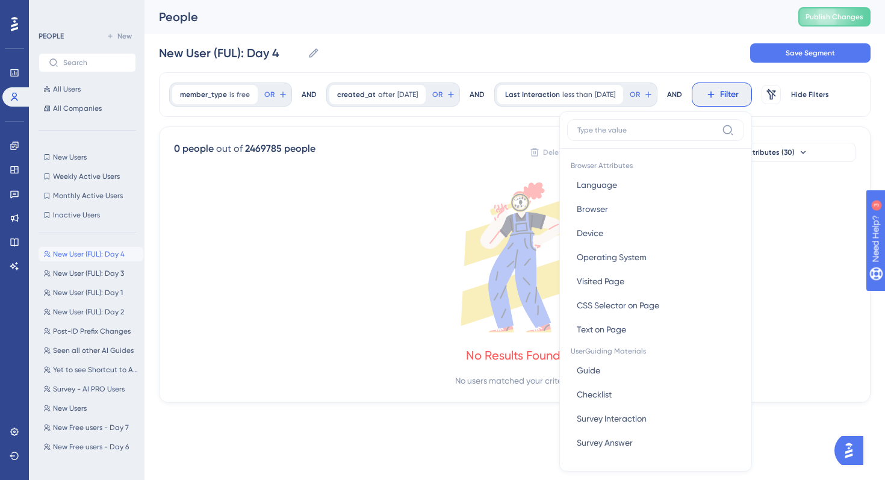
scroll to position [51, 0]
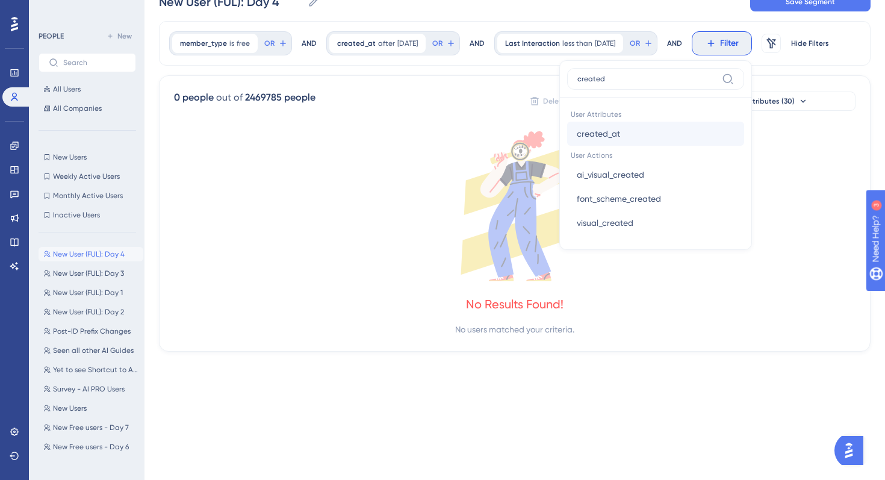
type input "created"
click at [684, 135] on button "created_at created_at" at bounding box center [655, 134] width 177 height 24
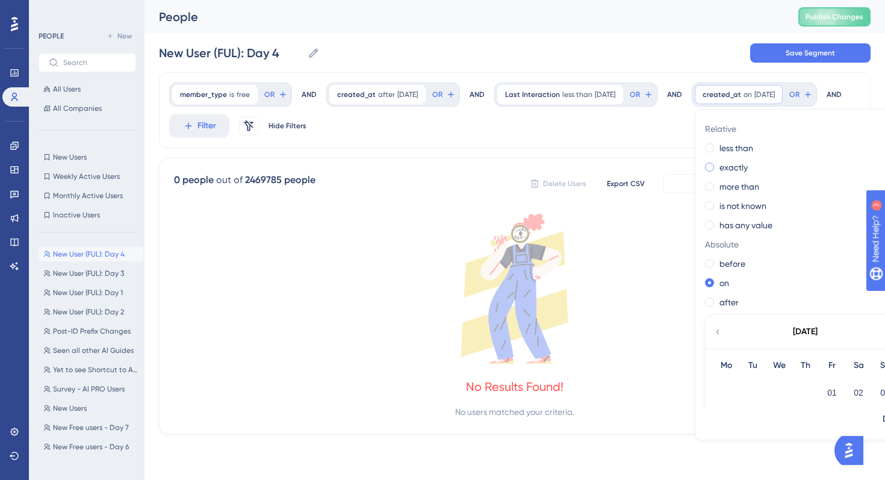
click at [719, 175] on label "exactly" at bounding box center [733, 167] width 28 height 14
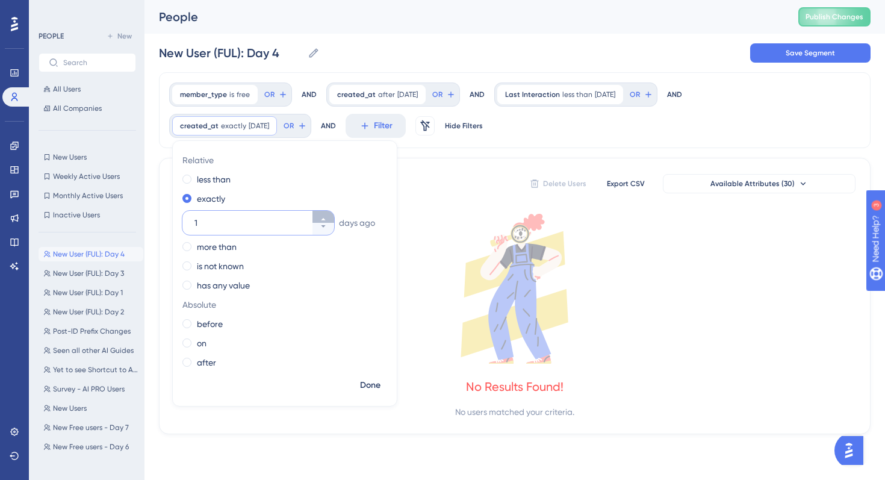
click at [320, 216] on icon at bounding box center [323, 218] width 7 height 7
type input "4"
click at [360, 382] on span "Done" at bounding box center [370, 385] width 20 height 14
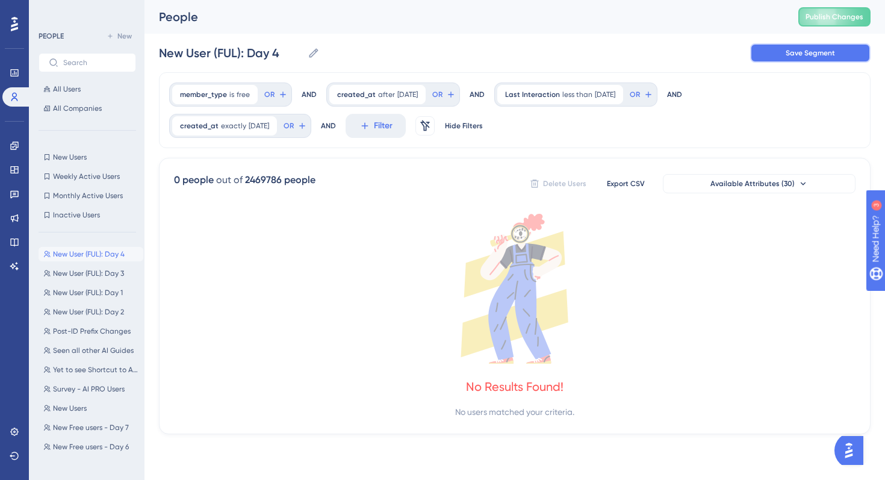
click at [772, 58] on button "Save Segment" at bounding box center [810, 52] width 120 height 19
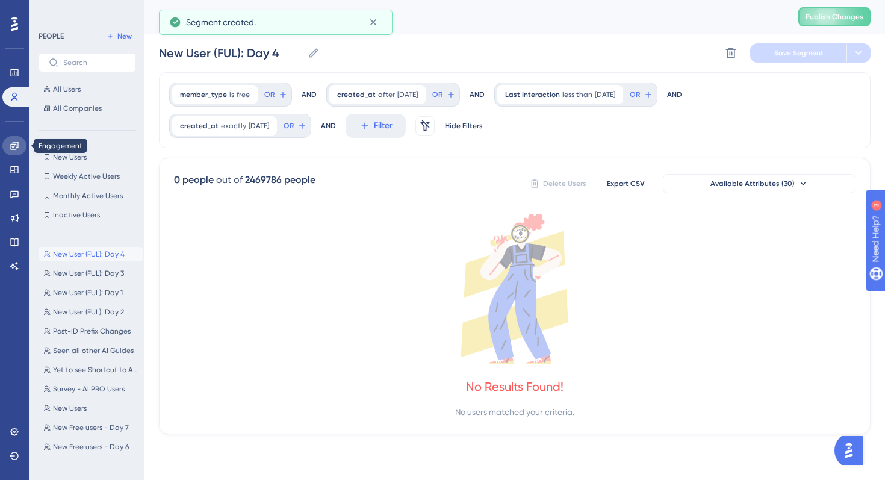
click at [17, 150] on icon at bounding box center [15, 146] width 10 height 10
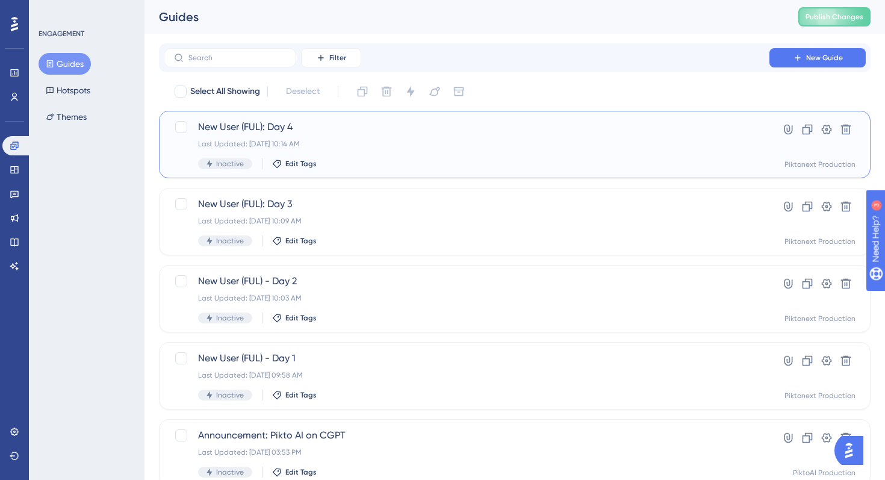
click at [395, 139] on div "Last Updated: Aug 13 2025, 10:14 AM" at bounding box center [466, 144] width 537 height 10
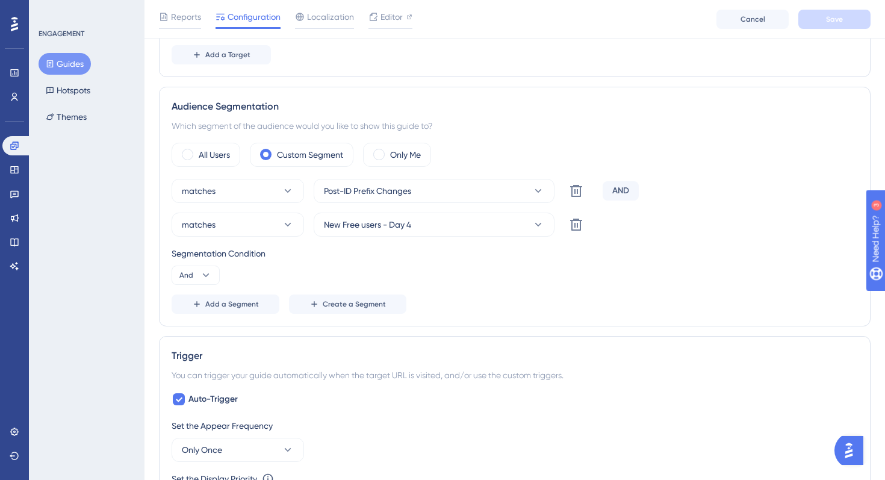
scroll to position [398, 0]
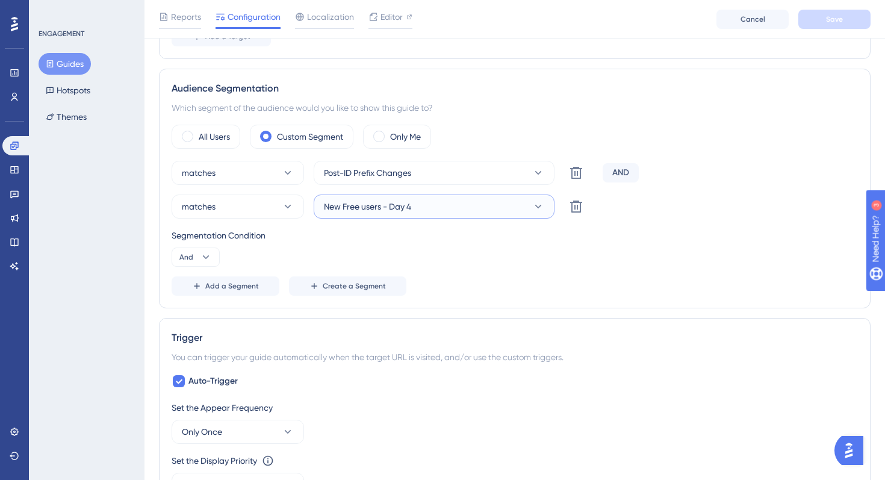
click at [513, 210] on button "New Free users - Day 4" at bounding box center [434, 206] width 241 height 24
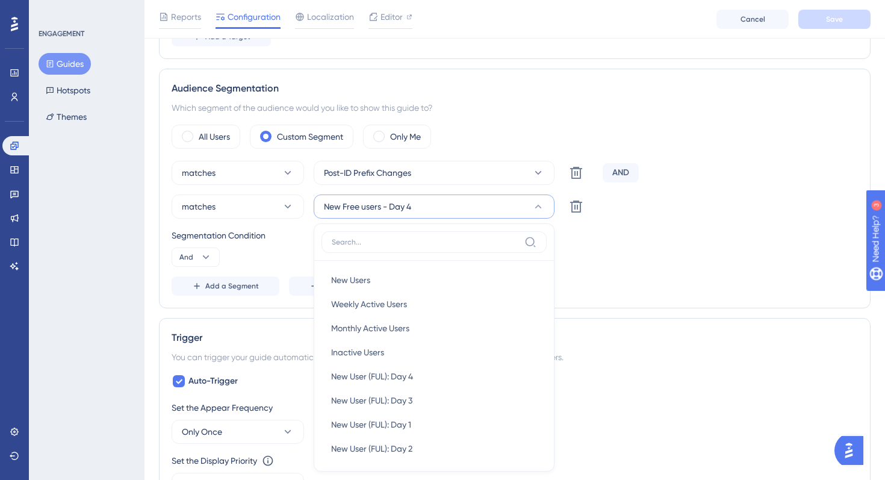
scroll to position [496, 0]
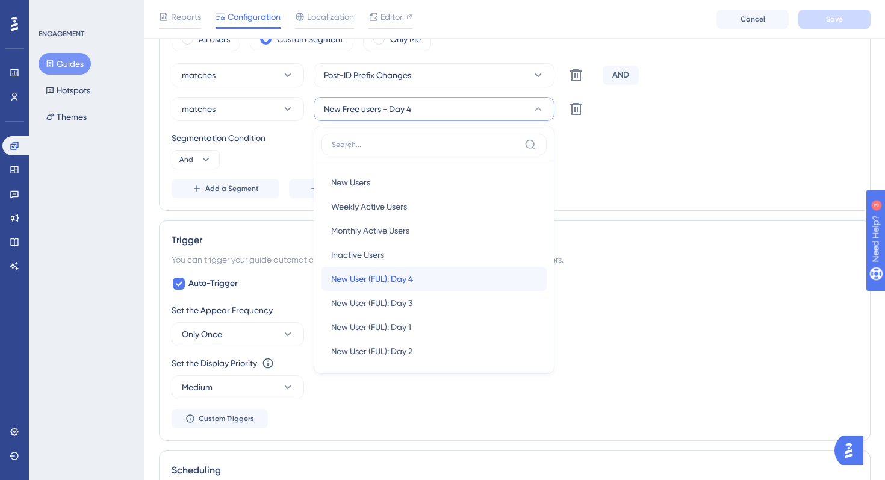
click at [482, 274] on div "New User (FUL): Day 4 New User (FUL): Day 4" at bounding box center [434, 279] width 206 height 24
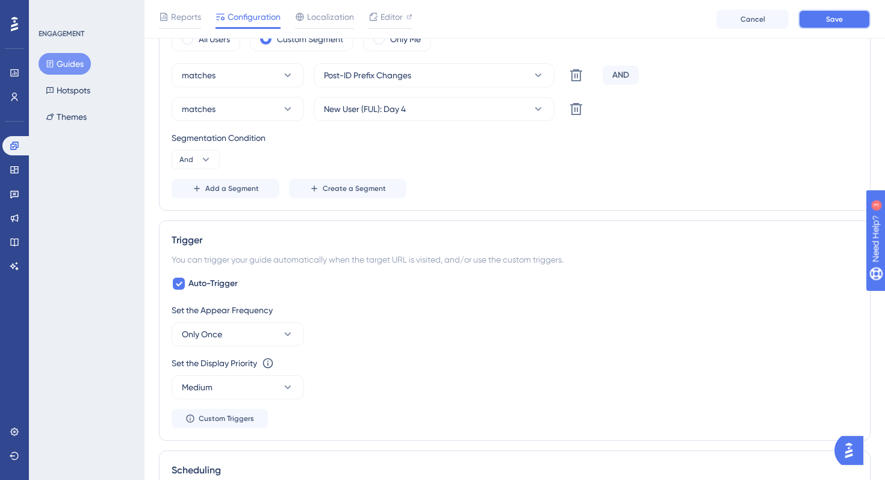
click at [821, 21] on button "Save" at bounding box center [834, 19] width 72 height 19
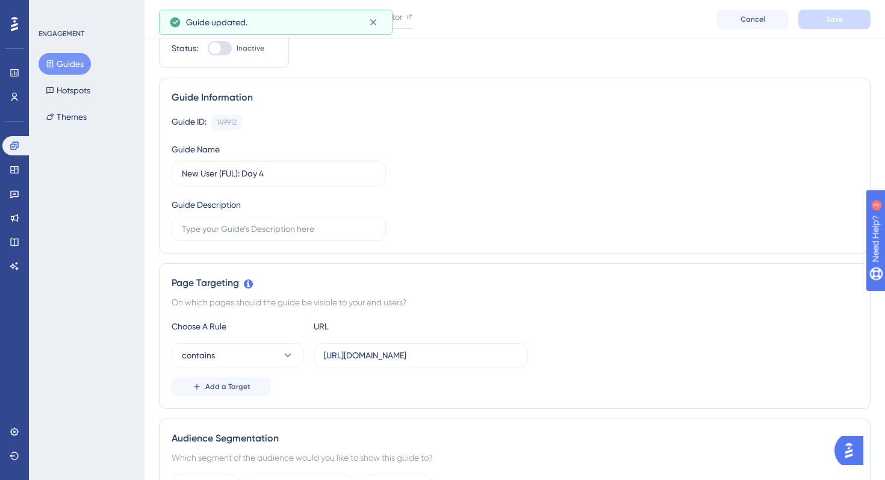
scroll to position [0, 0]
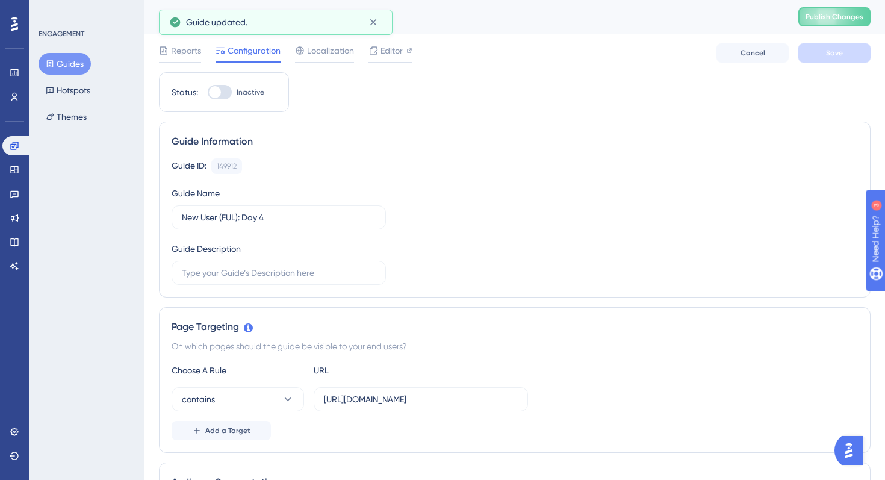
click at [63, 64] on button "Guides" at bounding box center [65, 64] width 52 height 22
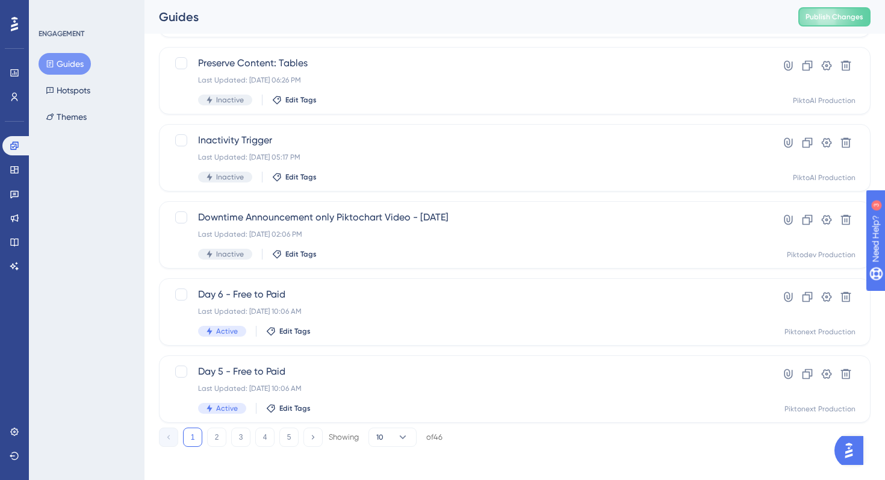
scroll to position [454, 0]
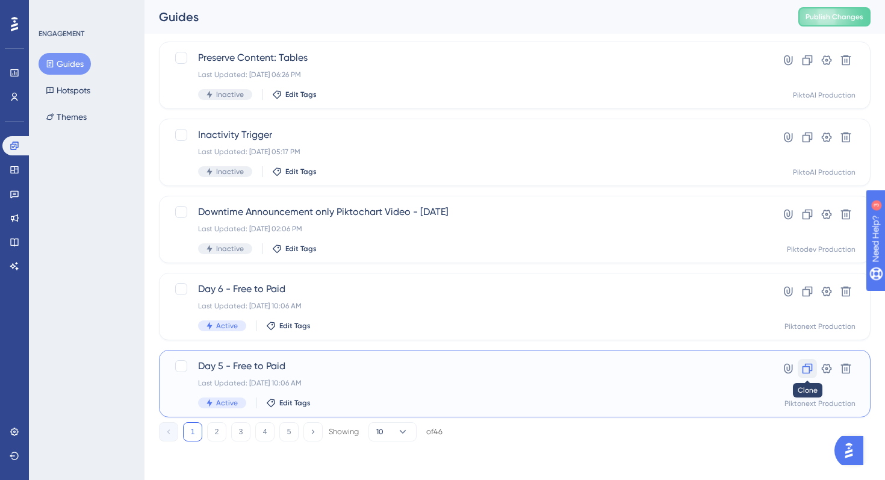
click at [806, 367] on icon at bounding box center [807, 368] width 12 height 12
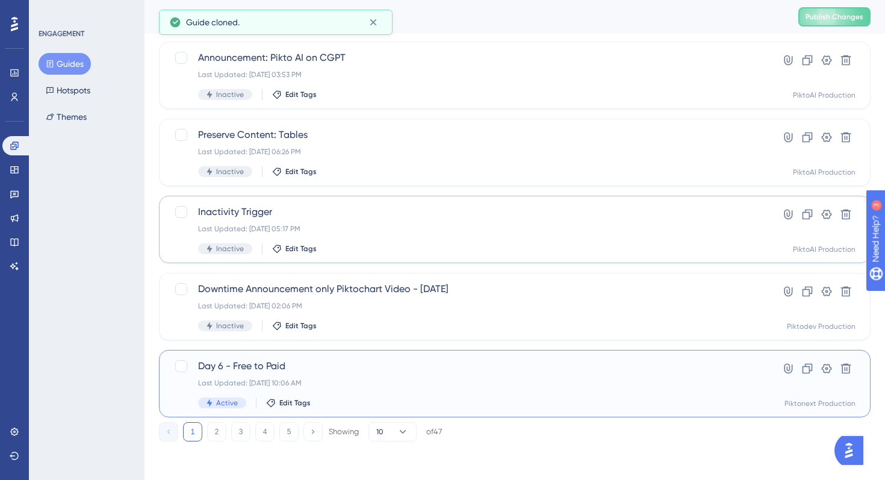
scroll to position [0, 0]
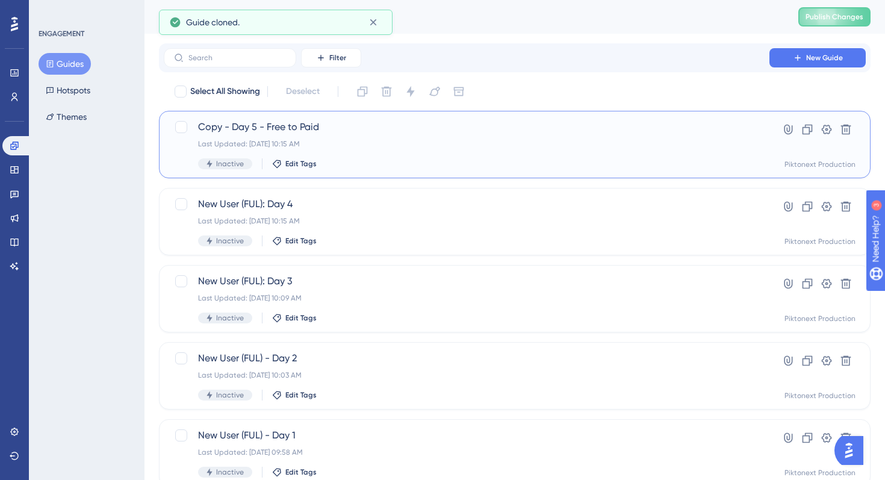
click at [397, 125] on span "Copy - Day 5 - Free to Paid" at bounding box center [466, 127] width 537 height 14
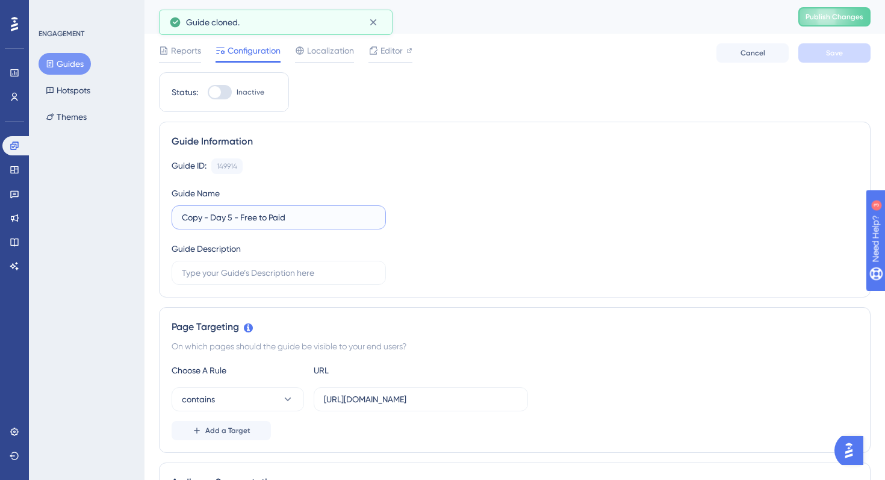
click at [228, 221] on input "Copy - Day 5 - Free to Paid" at bounding box center [279, 217] width 194 height 13
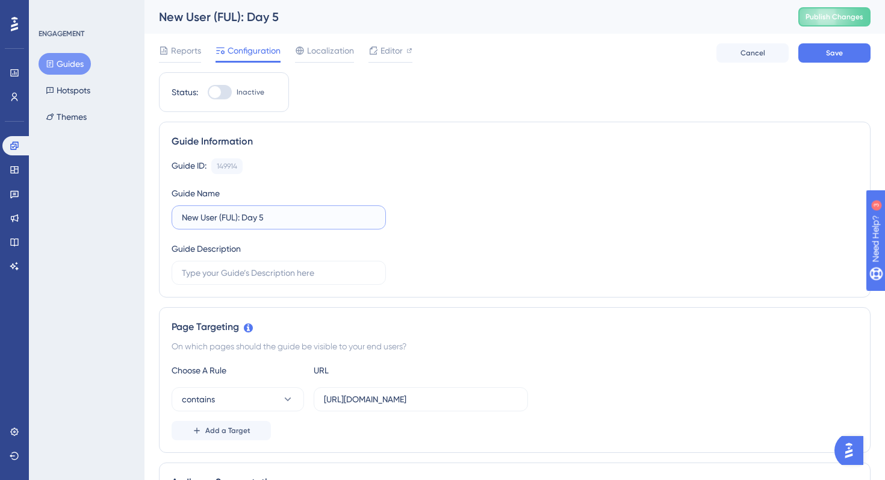
type input "New User (FUL): Day 5"
click at [488, 242] on div "Guide ID: 149914 Copy Guide Name New User (FUL): Day 5 Guide Description" at bounding box center [515, 221] width 686 height 126
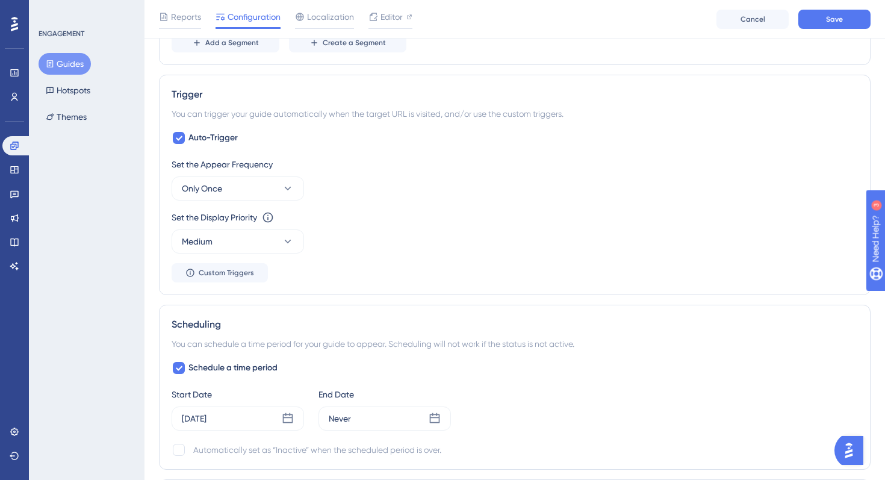
scroll to position [852, 0]
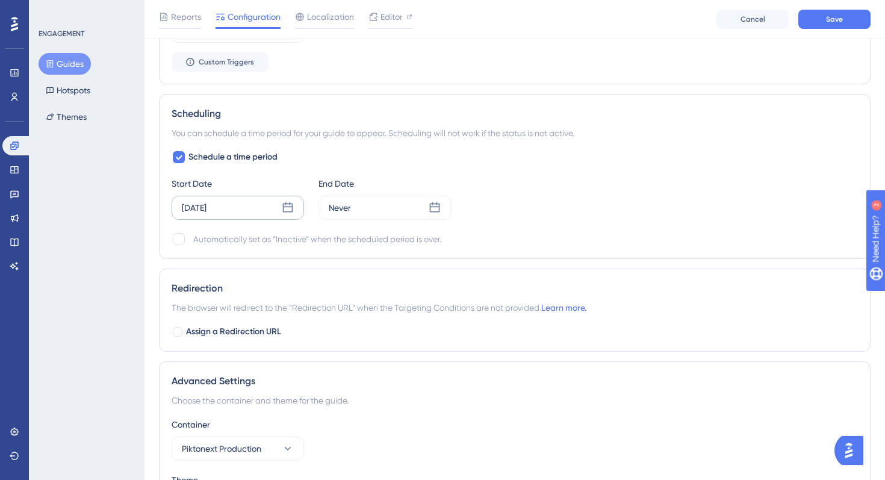
click at [284, 208] on icon at bounding box center [288, 208] width 12 height 12
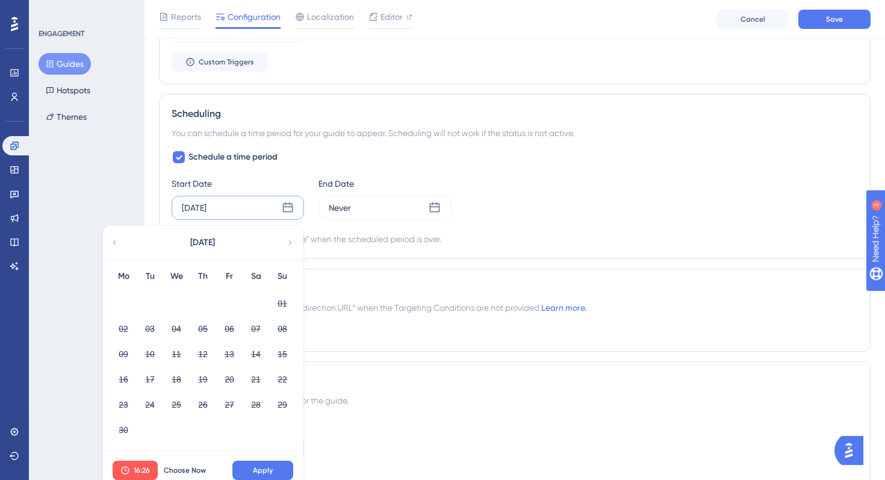
click at [287, 243] on icon at bounding box center [290, 242] width 8 height 11
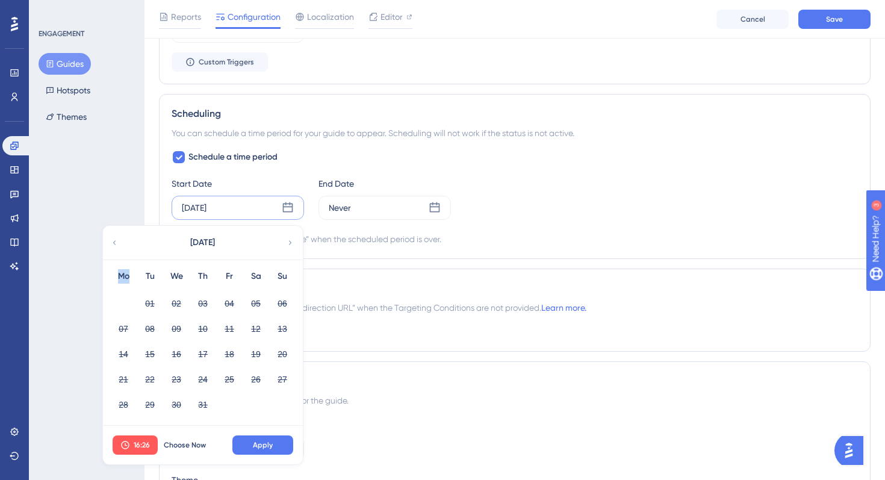
click at [287, 243] on icon at bounding box center [290, 242] width 8 height 11
click at [154, 406] on button "26" at bounding box center [150, 404] width 20 height 20
click at [253, 444] on span "Apply" at bounding box center [263, 445] width 20 height 10
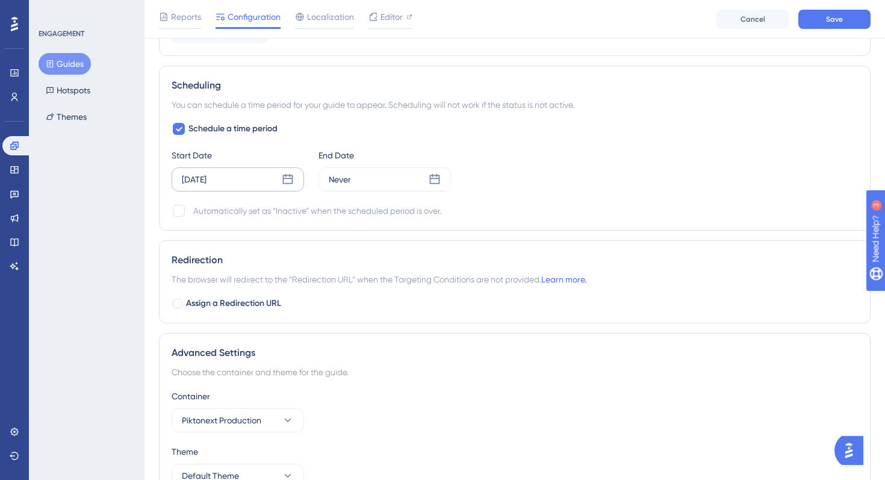
scroll to position [884, 0]
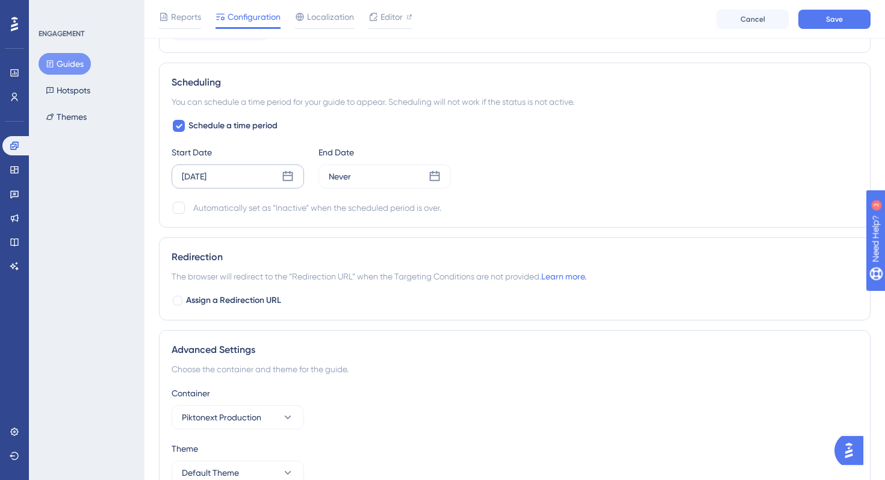
click at [287, 176] on icon at bounding box center [288, 176] width 12 height 12
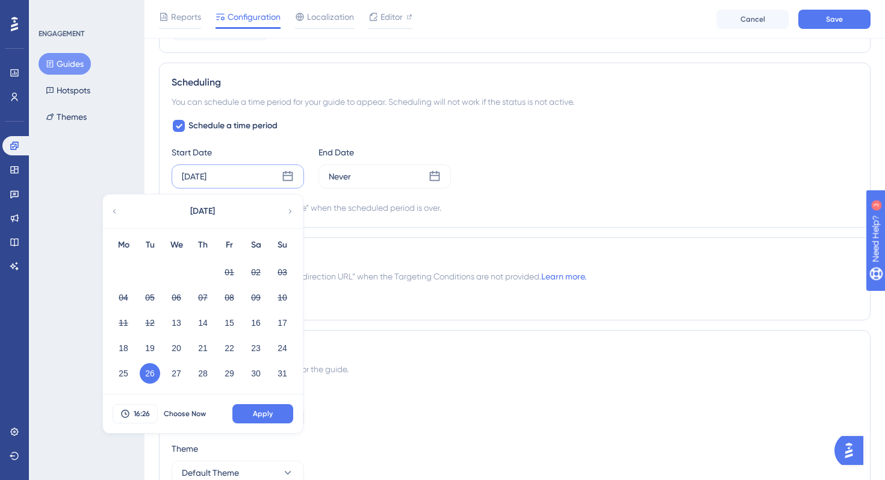
click at [156, 373] on button "26" at bounding box center [150, 373] width 20 height 20
click at [131, 415] on button "16:26" at bounding box center [135, 413] width 45 height 19
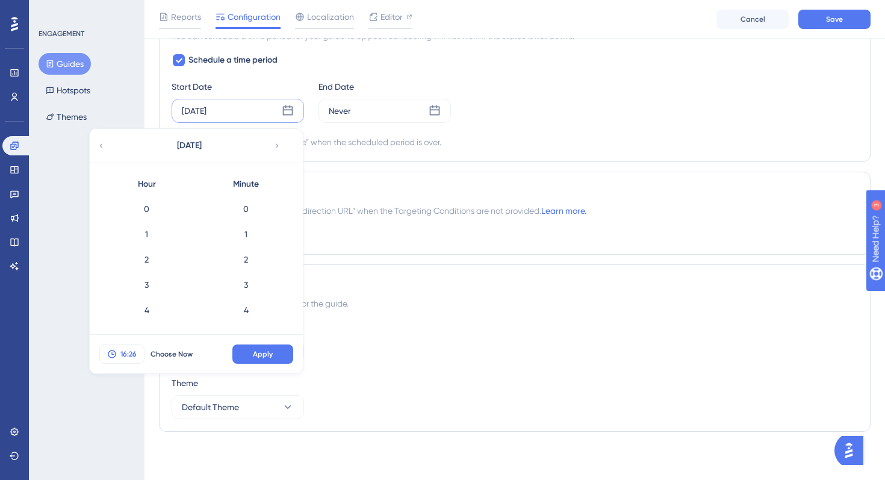
scroll to position [606, 0]
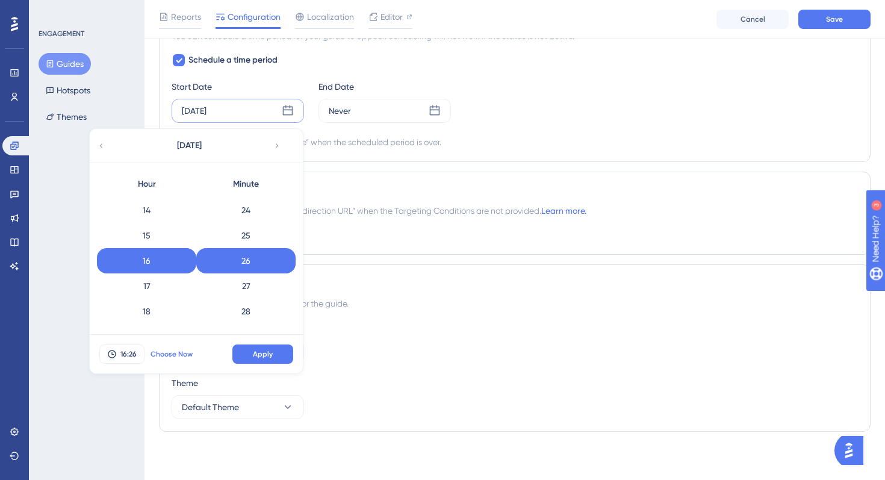
click at [174, 349] on span "Choose Now" at bounding box center [171, 354] width 42 height 10
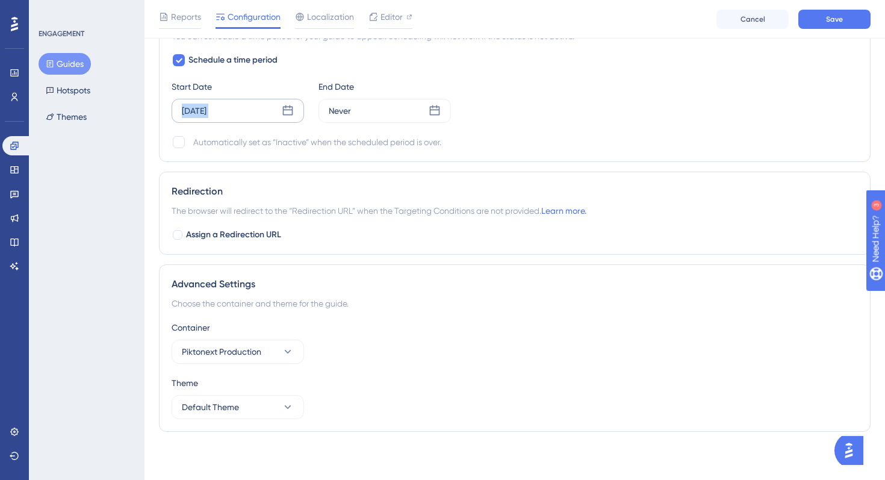
click at [288, 110] on icon at bounding box center [288, 111] width 12 height 12
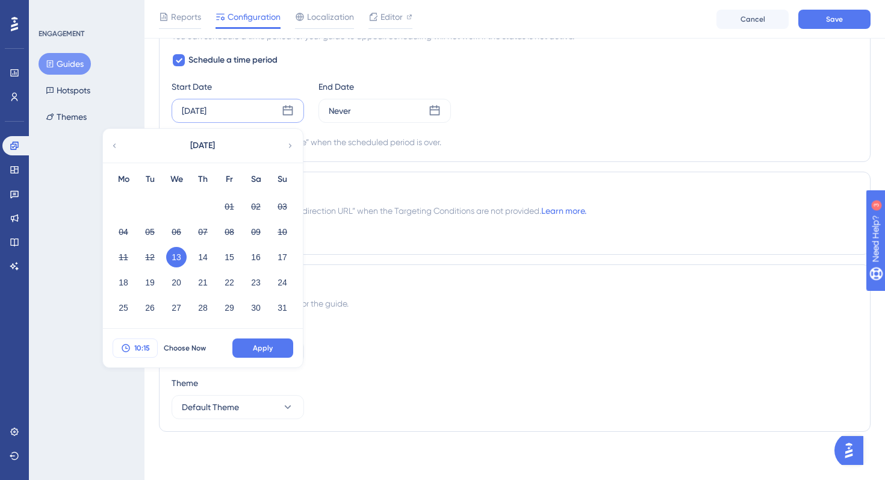
click at [139, 347] on span "10:15" at bounding box center [142, 348] width 16 height 10
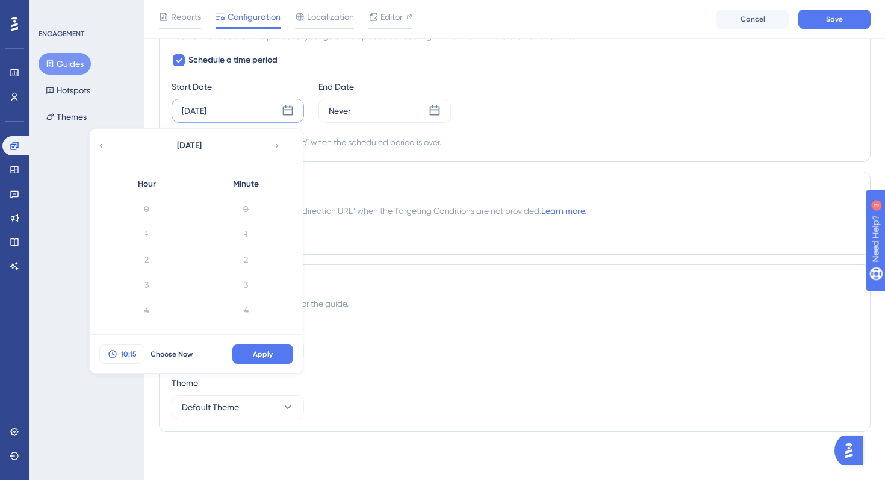
scroll to position [327, 0]
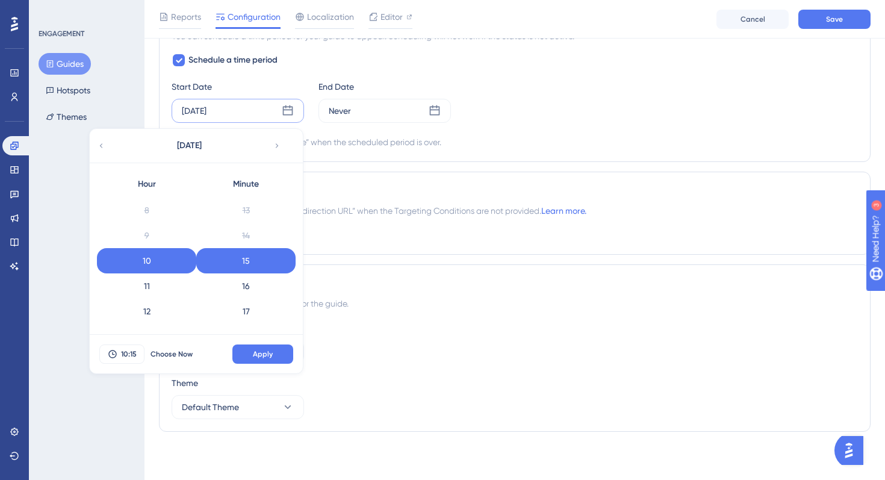
click at [424, 227] on div "Redirection The browser will redirect to the “Redirection URL” when the Targeti…" at bounding box center [514, 213] width 711 height 83
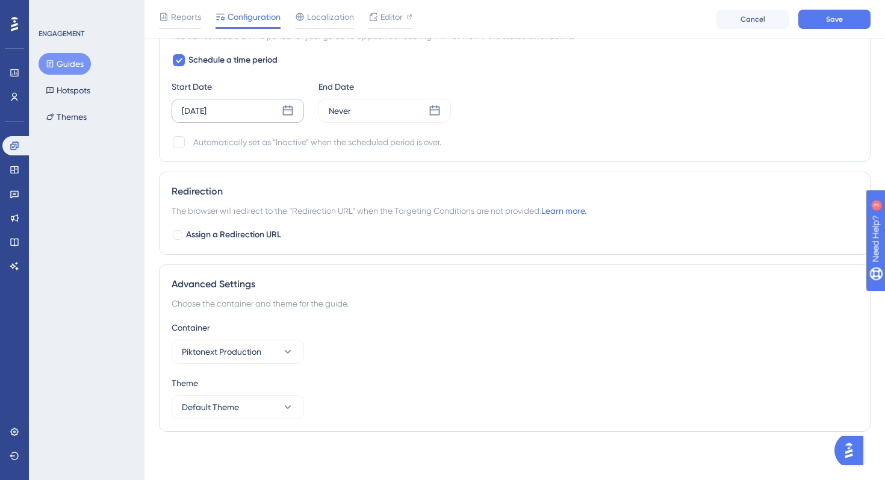
click at [290, 104] on div "Aug 13 2025" at bounding box center [238, 111] width 132 height 24
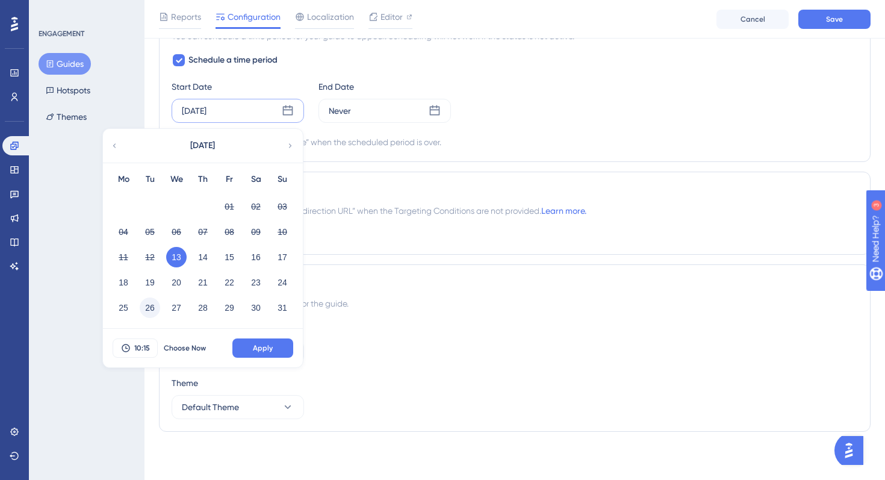
click at [150, 314] on button "26" at bounding box center [150, 307] width 20 height 20
click at [144, 346] on span "10:15" at bounding box center [142, 348] width 16 height 10
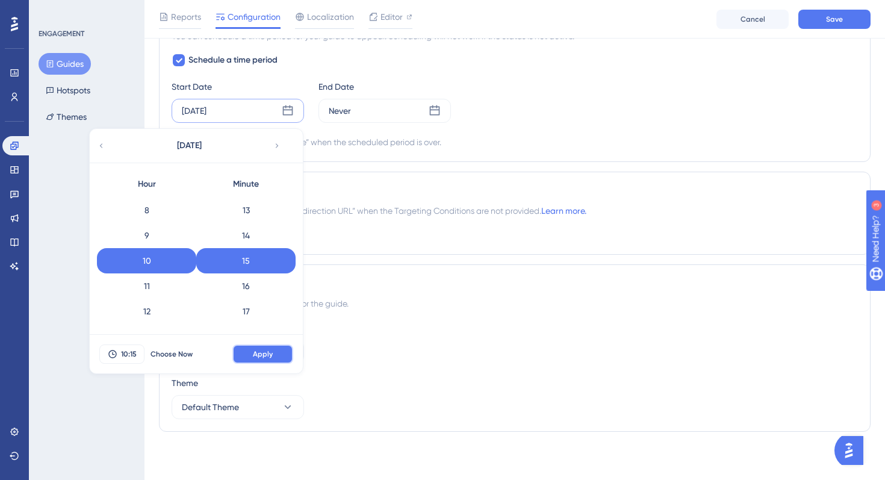
click at [268, 355] on span "Apply" at bounding box center [263, 354] width 20 height 10
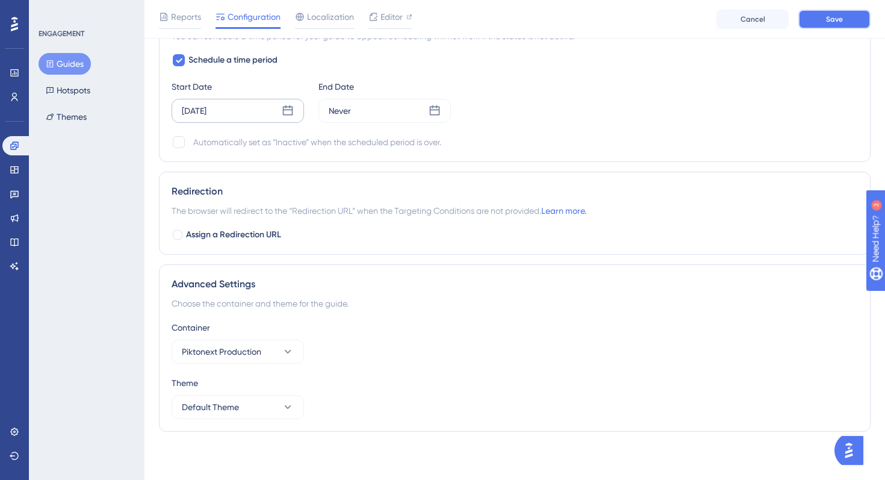
click at [846, 13] on button "Save" at bounding box center [834, 19] width 72 height 19
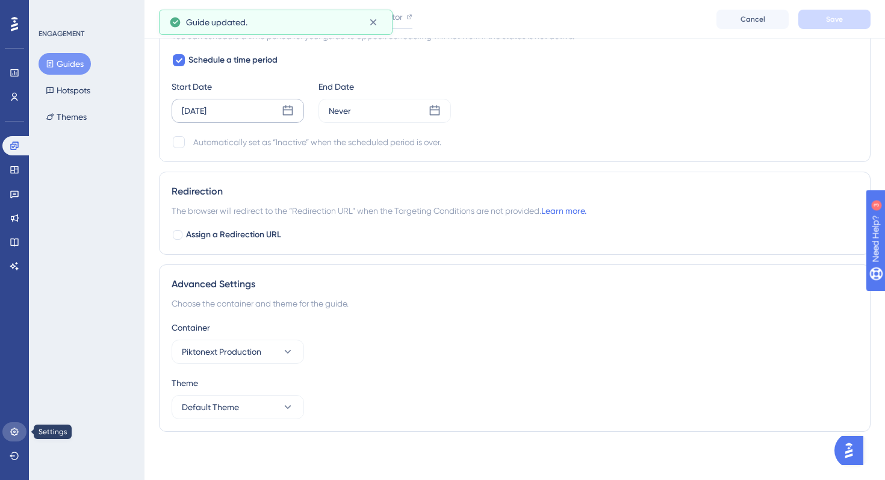
click at [17, 432] on icon at bounding box center [14, 431] width 8 height 8
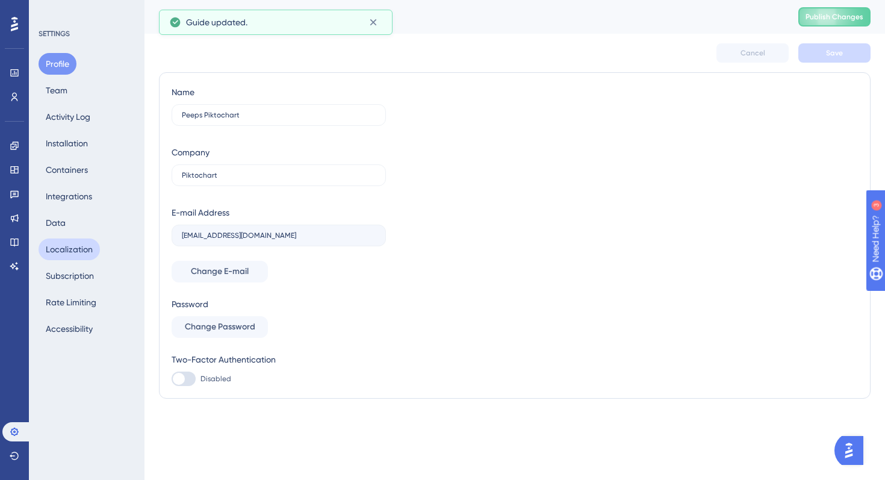
click at [97, 244] on button "Localization" at bounding box center [69, 249] width 61 height 22
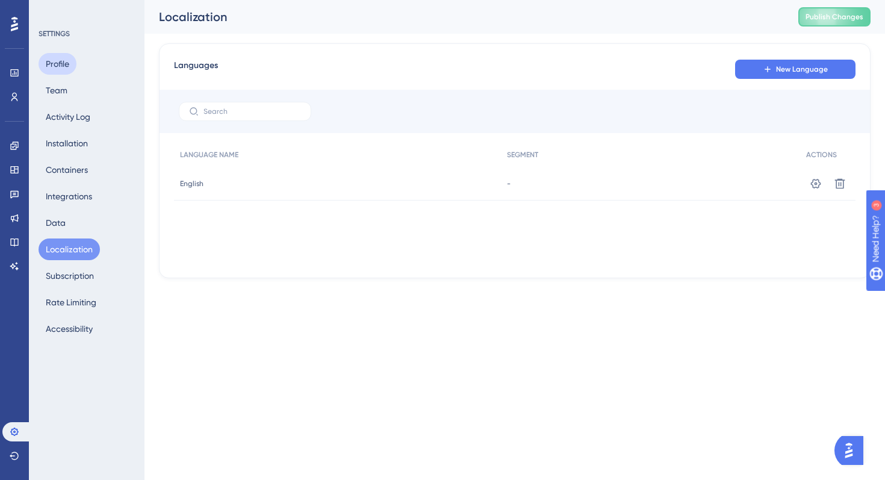
click at [72, 60] on button "Profile" at bounding box center [58, 64] width 38 height 22
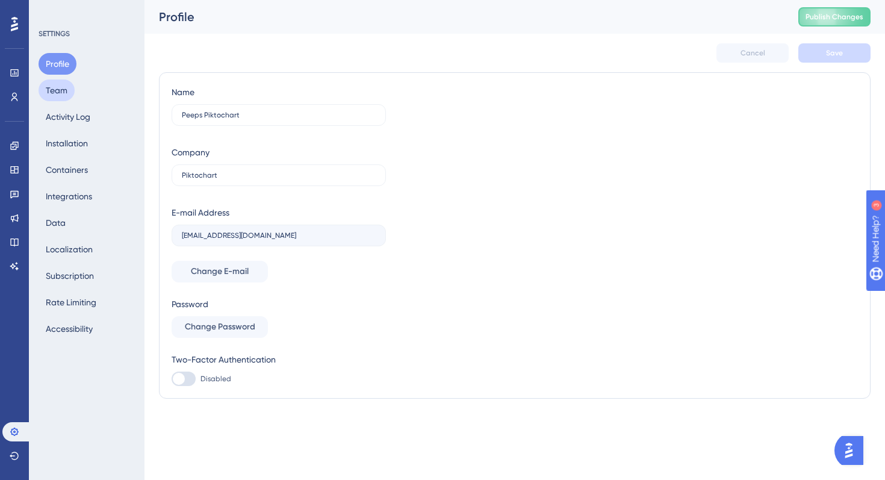
click at [63, 88] on button "Team" at bounding box center [57, 90] width 36 height 22
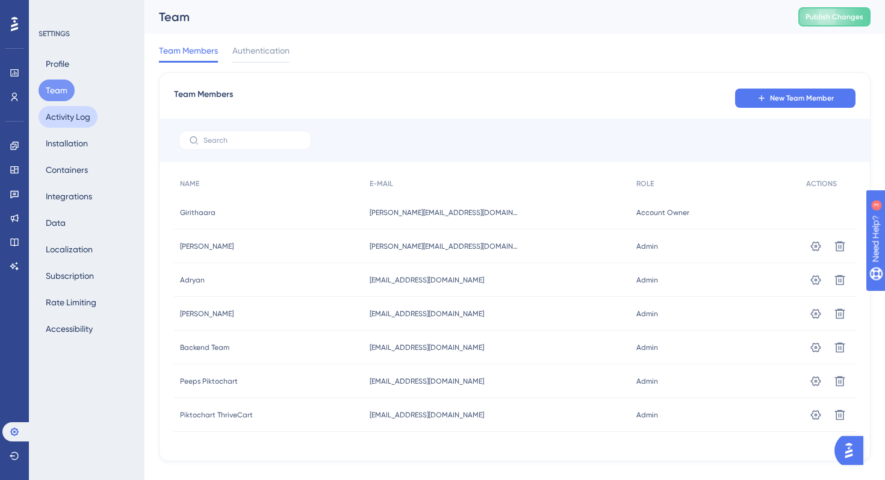
click at [71, 117] on button "Activity Log" at bounding box center [68, 117] width 59 height 22
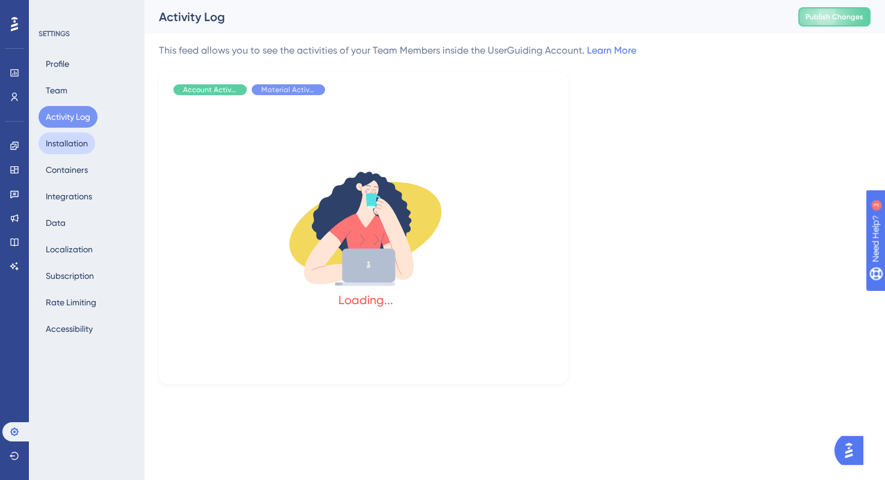
click at [71, 150] on button "Installation" at bounding box center [67, 143] width 57 height 22
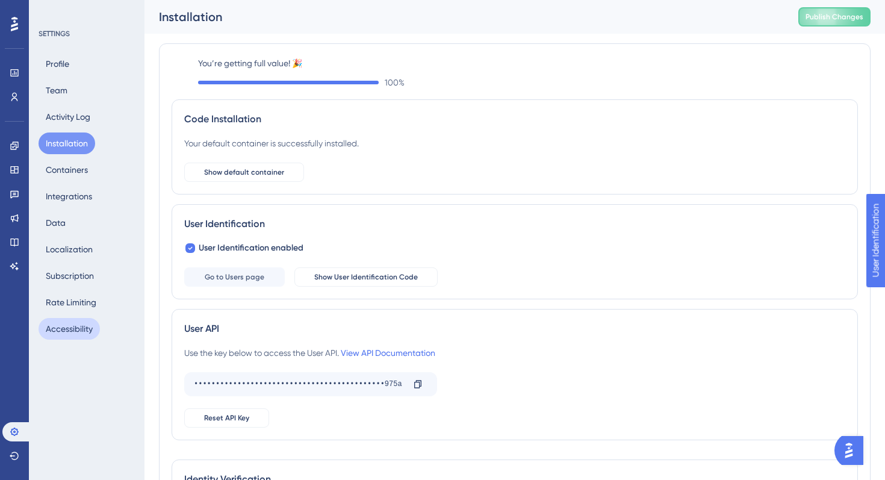
click at [76, 330] on button "Accessibility" at bounding box center [69, 329] width 61 height 22
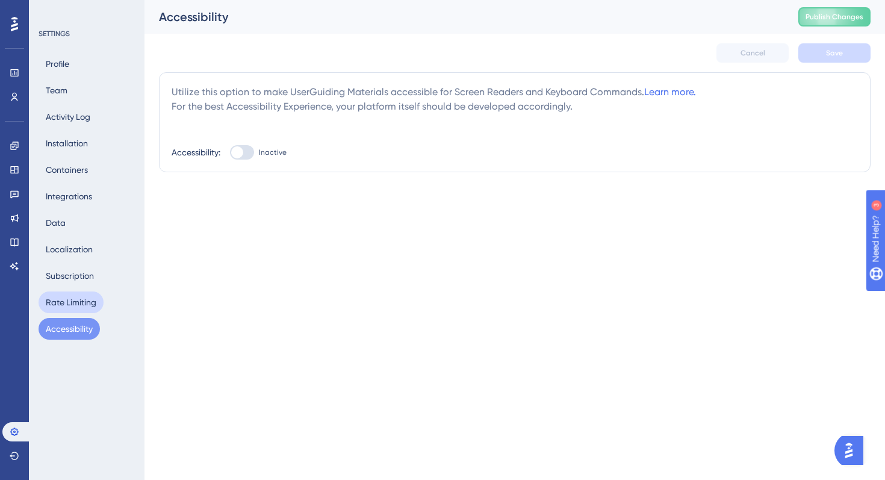
click at [81, 303] on button "Rate Limiting" at bounding box center [71, 302] width 65 height 22
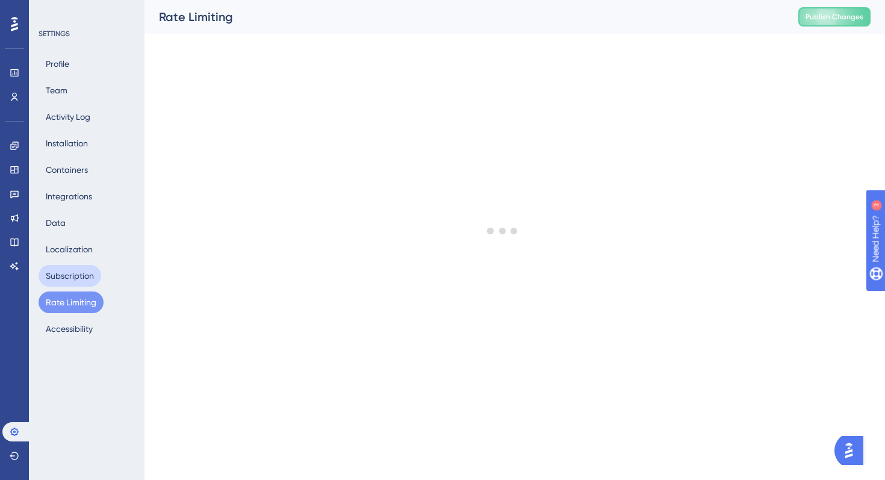
click at [82, 274] on button "Subscription" at bounding box center [70, 276] width 63 height 22
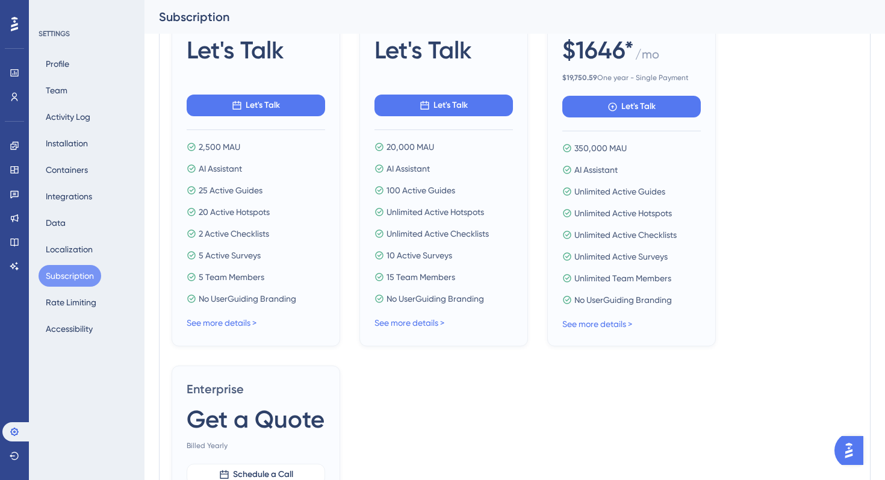
scroll to position [85, 0]
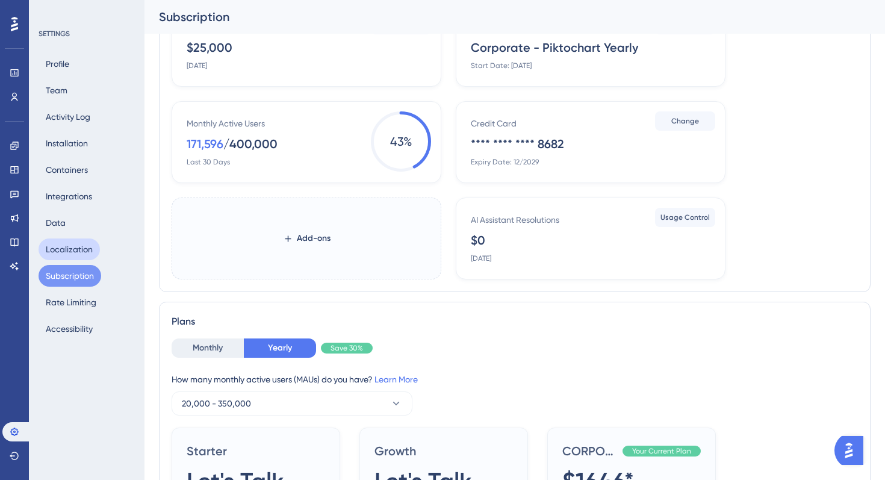
click at [69, 244] on button "Localization" at bounding box center [69, 249] width 61 height 22
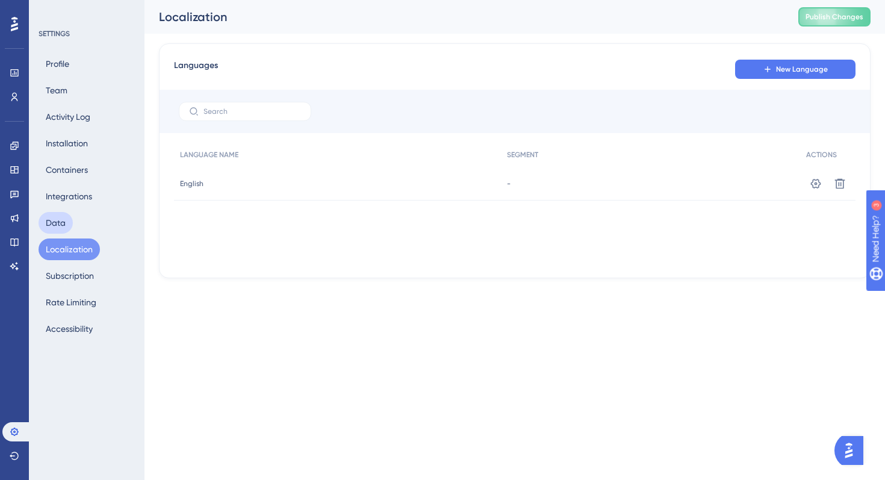
click at [64, 218] on button "Data" at bounding box center [56, 223] width 34 height 22
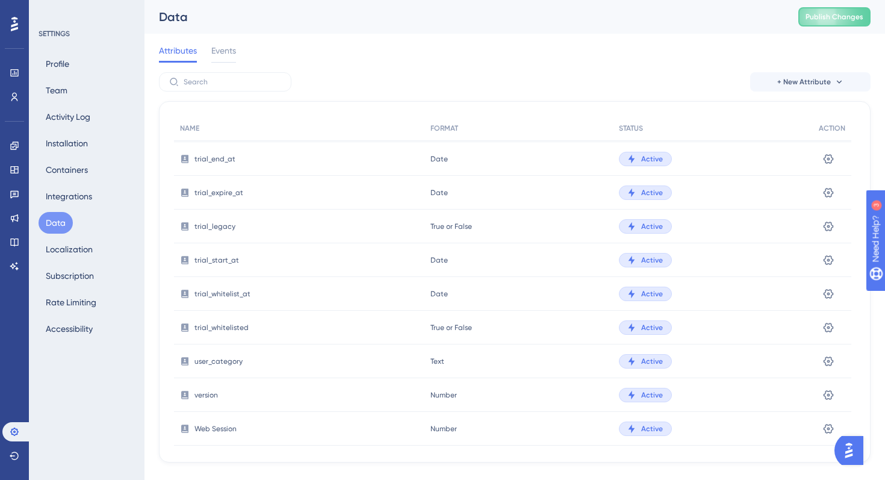
scroll to position [820, 0]
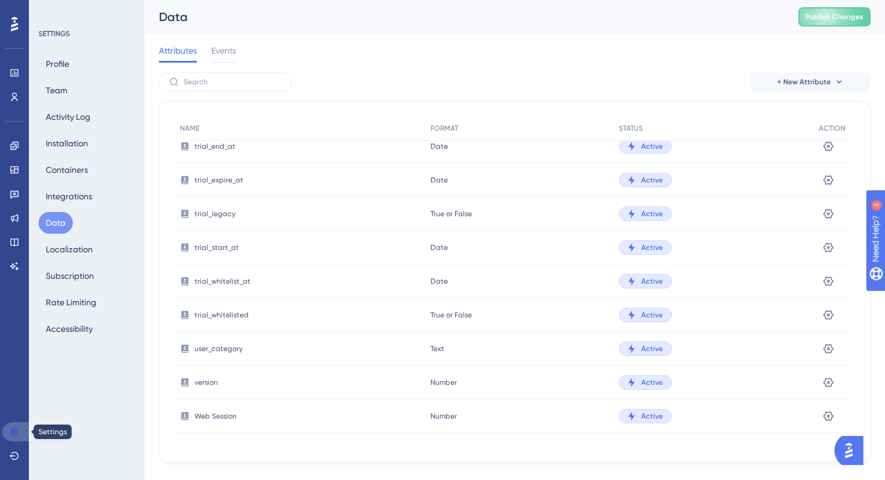
click at [17, 429] on icon at bounding box center [15, 432] width 10 height 10
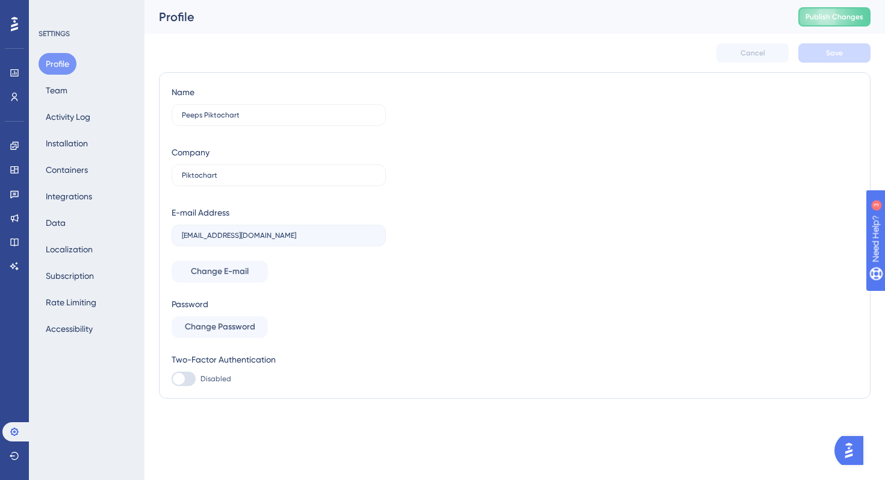
click at [85, 88] on div "Profile Team Activity Log Installation Containers Integrations Data Localizatio…" at bounding box center [88, 196] width 98 height 287
click at [71, 90] on button "Team" at bounding box center [57, 90] width 36 height 22
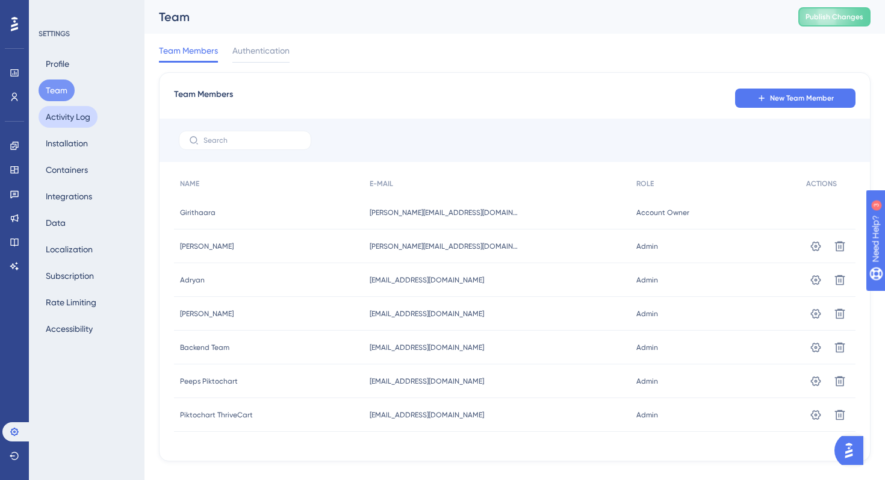
click at [75, 110] on button "Activity Log" at bounding box center [68, 117] width 59 height 22
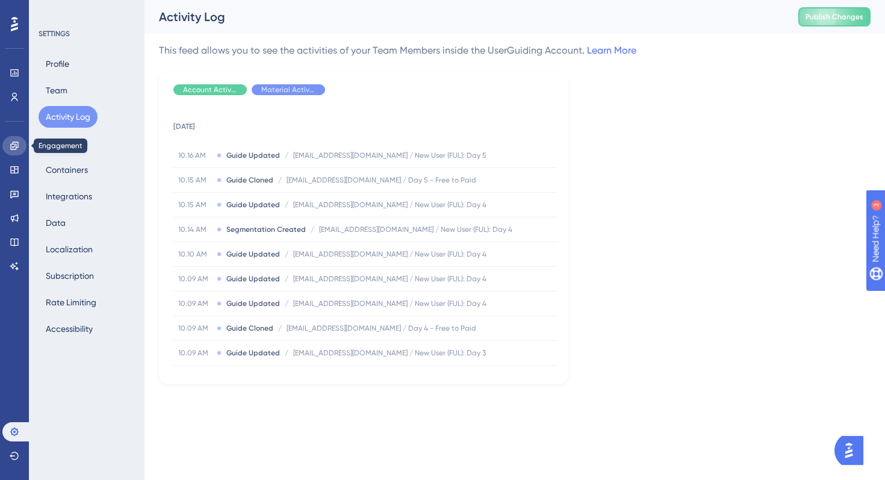
click at [11, 138] on link at bounding box center [14, 145] width 24 height 19
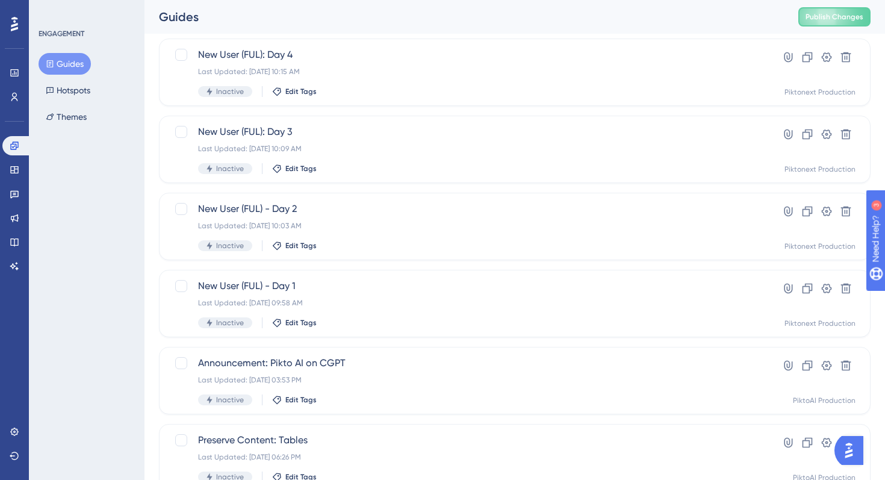
scroll to position [199, 0]
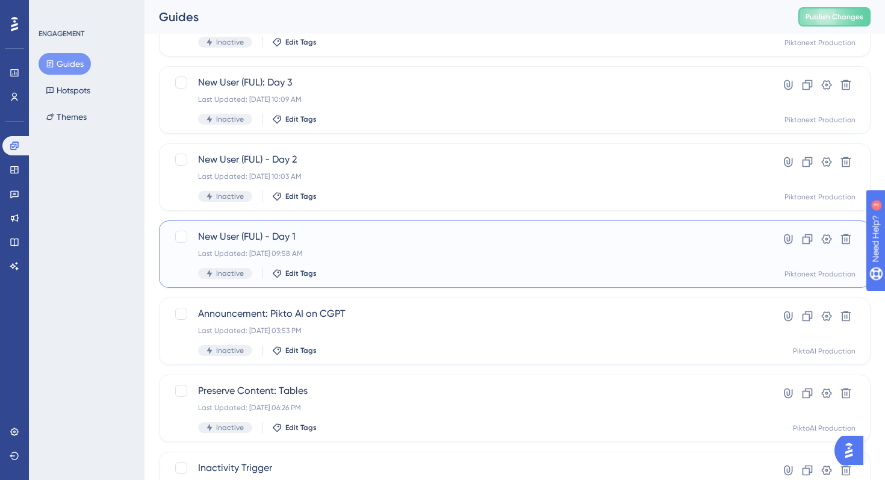
click at [360, 243] on span "New User (FUL) - Day 1" at bounding box center [466, 236] width 537 height 14
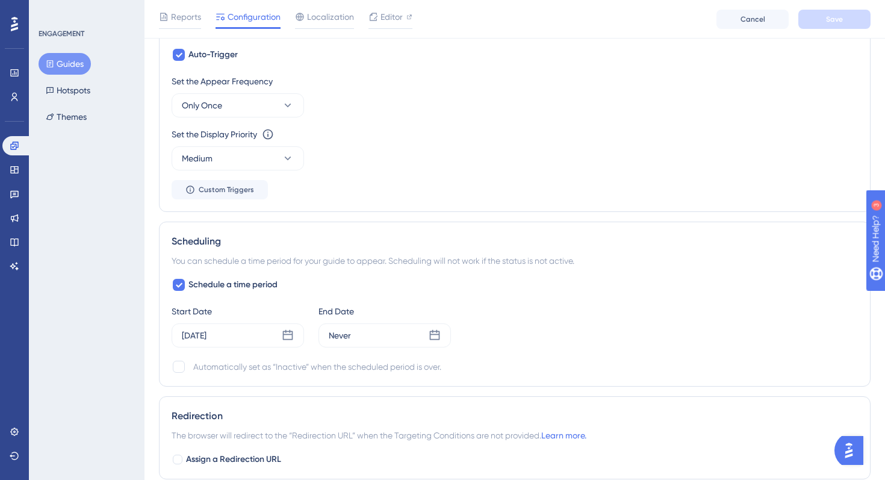
scroll to position [740, 0]
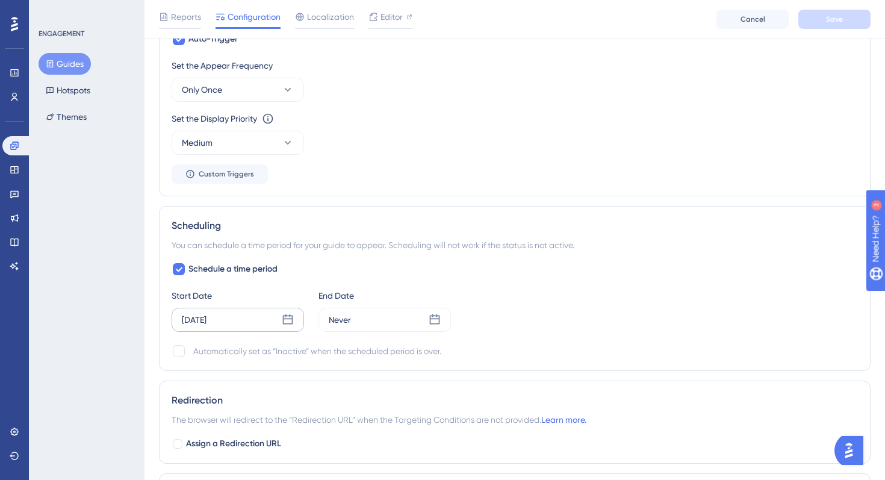
click at [238, 317] on div "Aug 26 2025" at bounding box center [238, 320] width 132 height 24
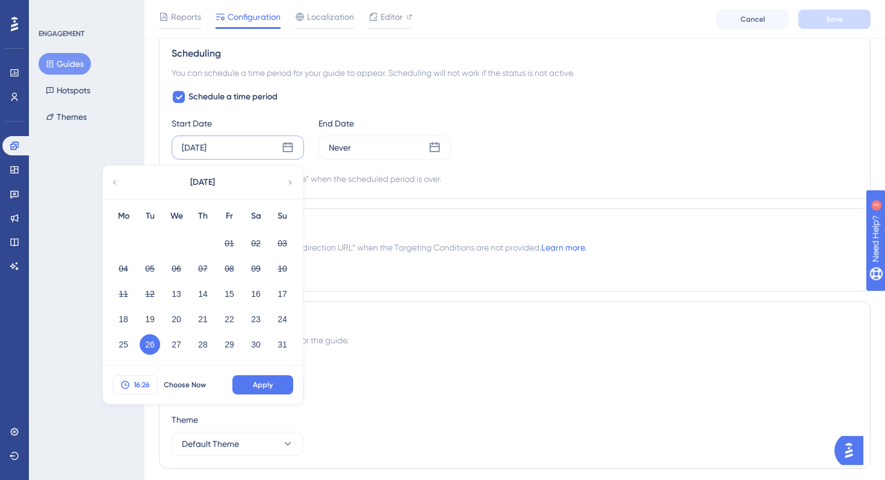
click at [141, 386] on span "16:26" at bounding box center [142, 385] width 16 height 10
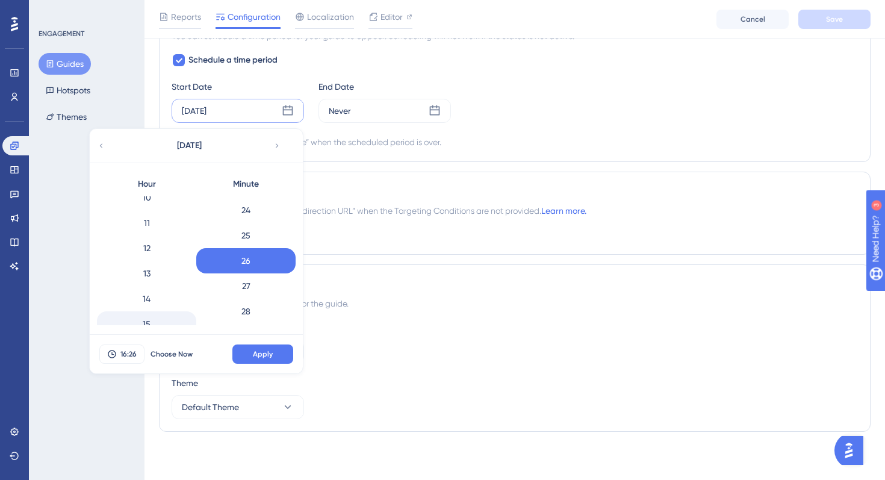
scroll to position [263, 0]
click at [163, 237] on div "12" at bounding box center [146, 249] width 99 height 25
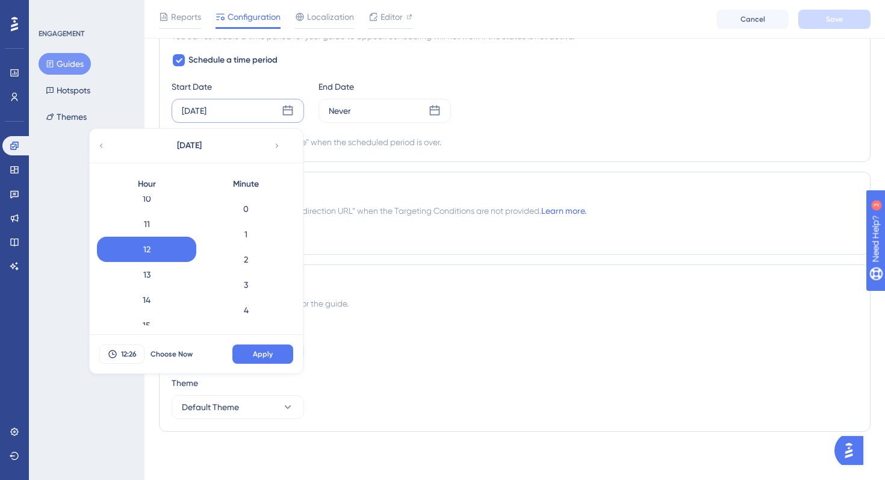
scroll to position [947, 0]
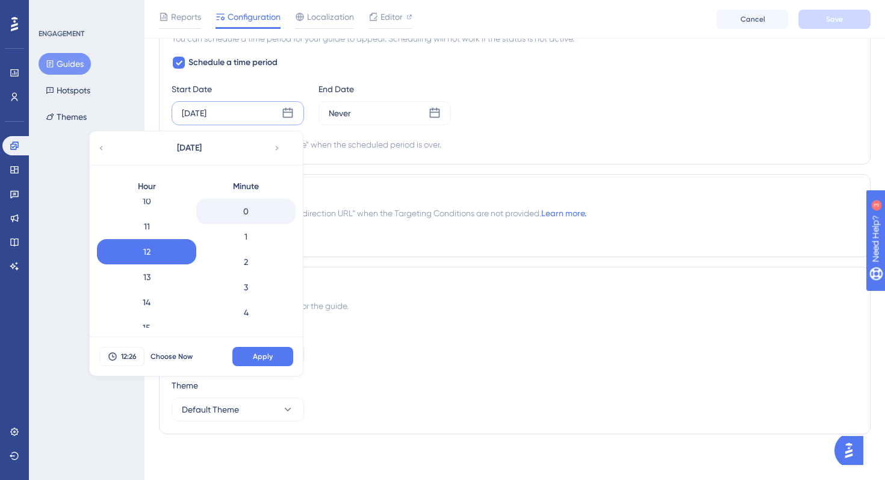
click at [251, 212] on div "0" at bounding box center [245, 211] width 99 height 25
click at [259, 356] on span "Apply" at bounding box center [263, 357] width 20 height 10
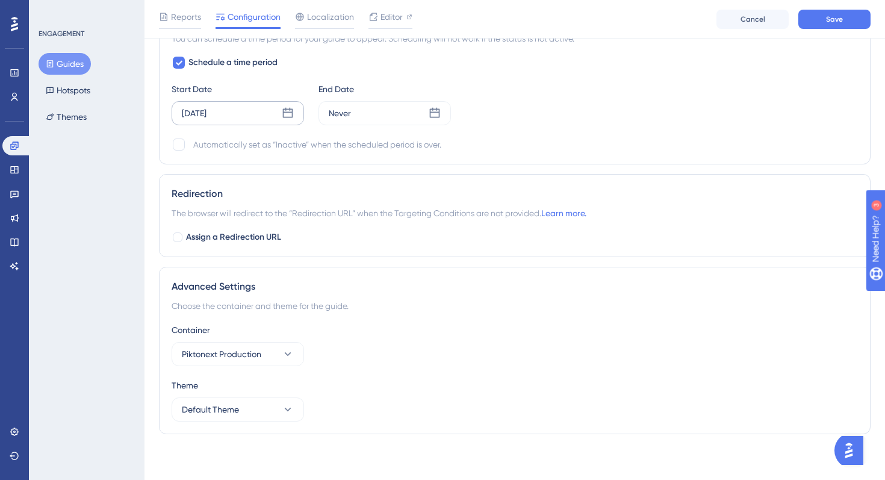
click at [265, 118] on div "Aug 26 2025" at bounding box center [238, 113] width 132 height 24
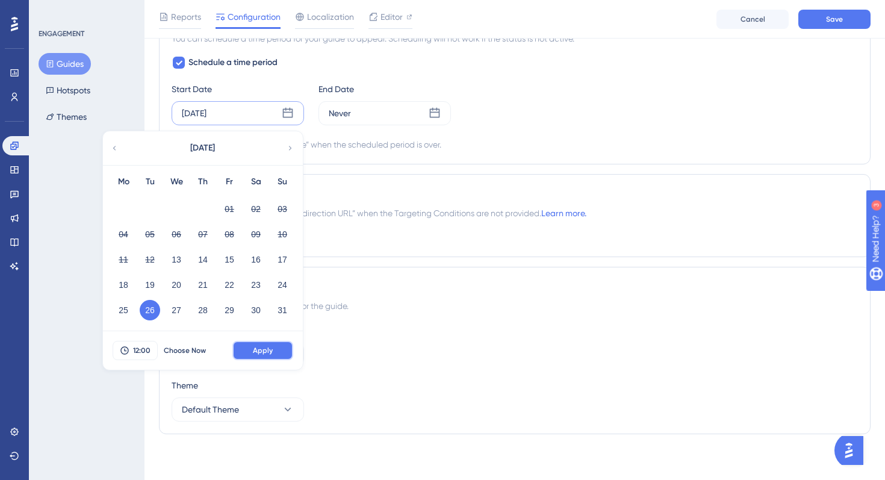
click at [258, 352] on span "Apply" at bounding box center [263, 350] width 20 height 10
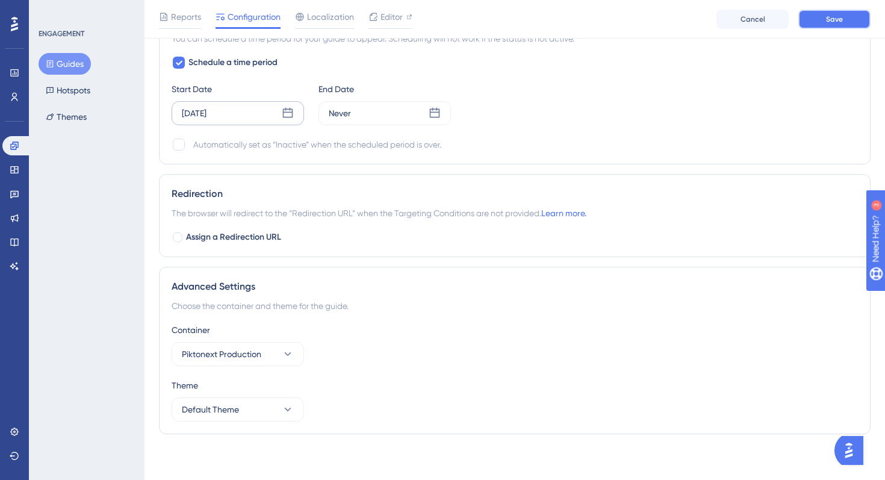
click at [821, 19] on button "Save" at bounding box center [834, 19] width 72 height 19
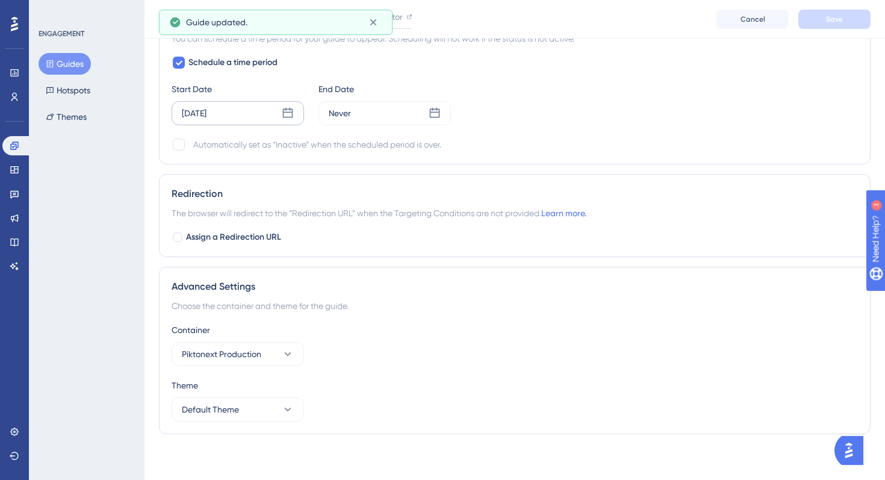
click at [69, 59] on button "Guides" at bounding box center [65, 64] width 52 height 22
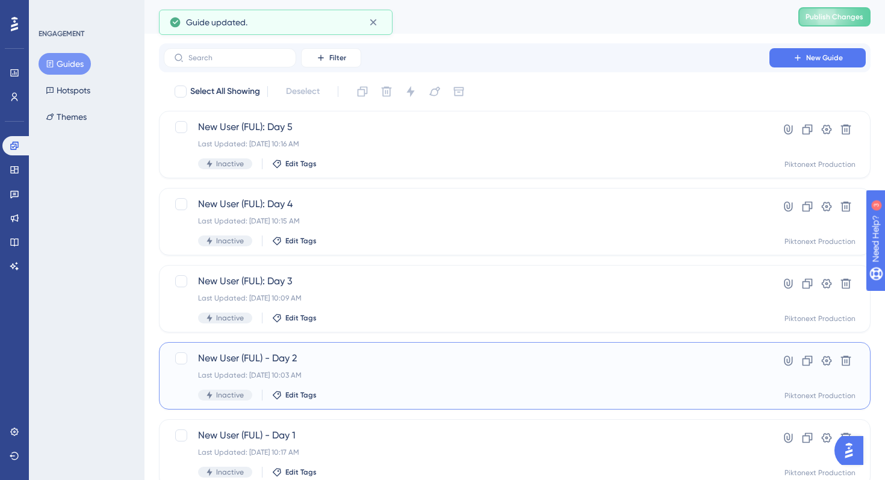
click at [353, 345] on div "New User (FUL) - Day 2 Last Updated: Aug 13 2025, 10:03 AM Inactive Edit Tags H…" at bounding box center [514, 375] width 711 height 67
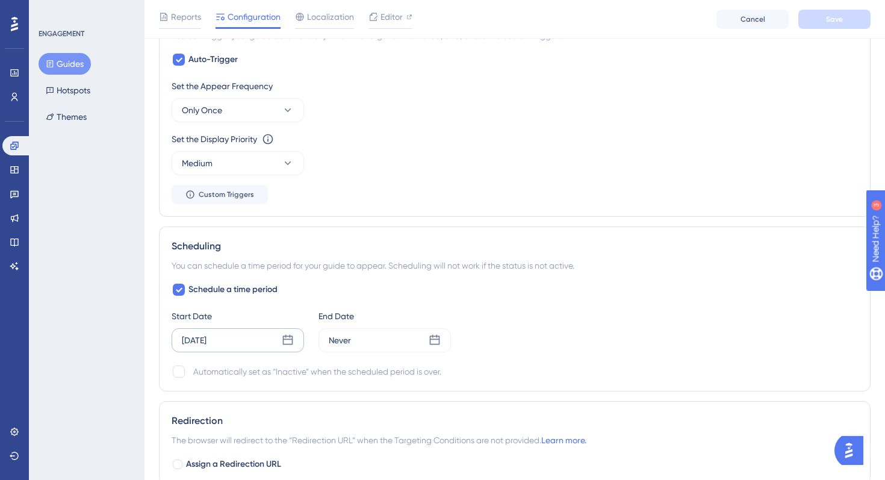
click at [291, 337] on icon at bounding box center [288, 340] width 12 height 12
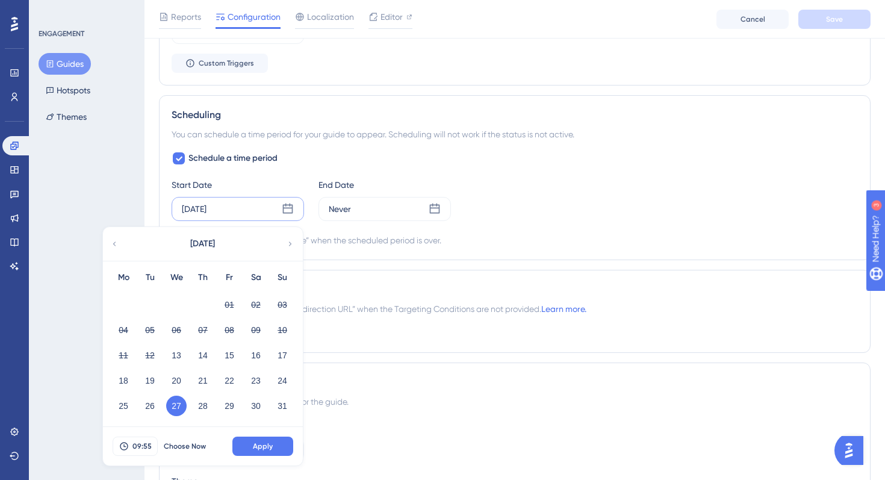
scroll to position [870, 0]
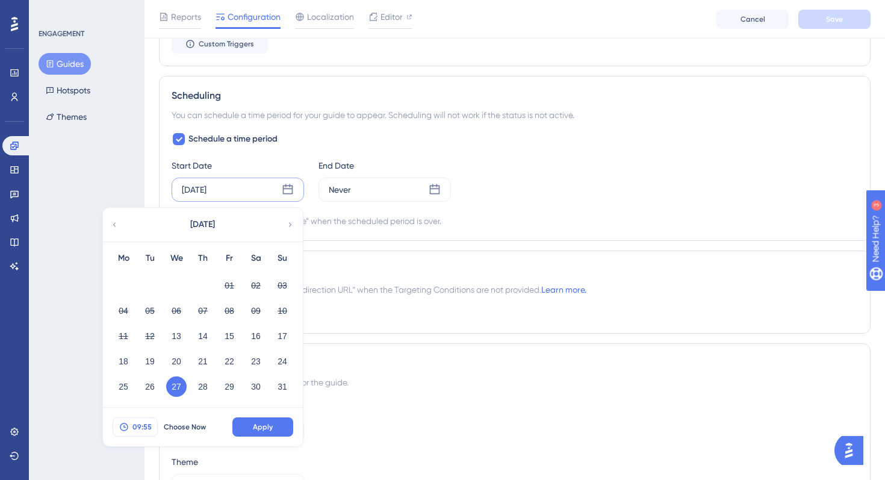
click at [147, 431] on span "09:55" at bounding box center [141, 427] width 19 height 10
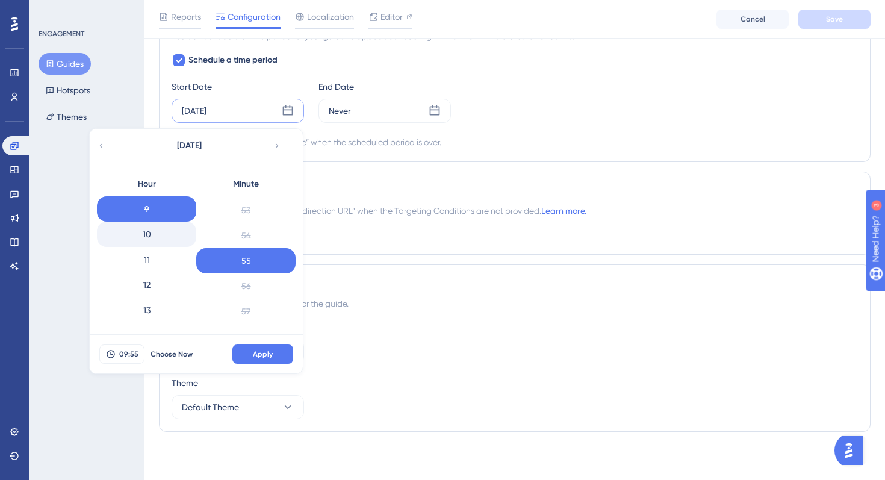
scroll to position [228, 0]
click at [166, 287] on div "12" at bounding box center [146, 283] width 99 height 25
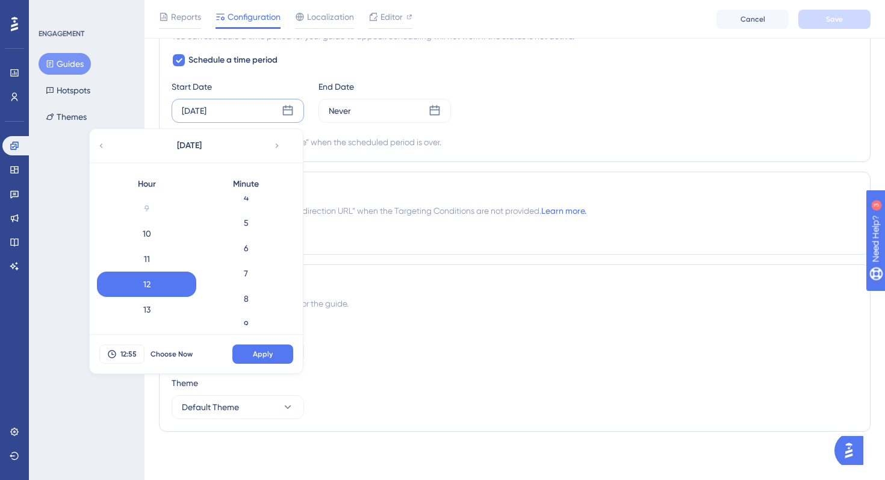
scroll to position [0, 0]
click at [252, 209] on div "0" at bounding box center [245, 208] width 99 height 25
click at [265, 355] on span "Apply" at bounding box center [263, 354] width 20 height 10
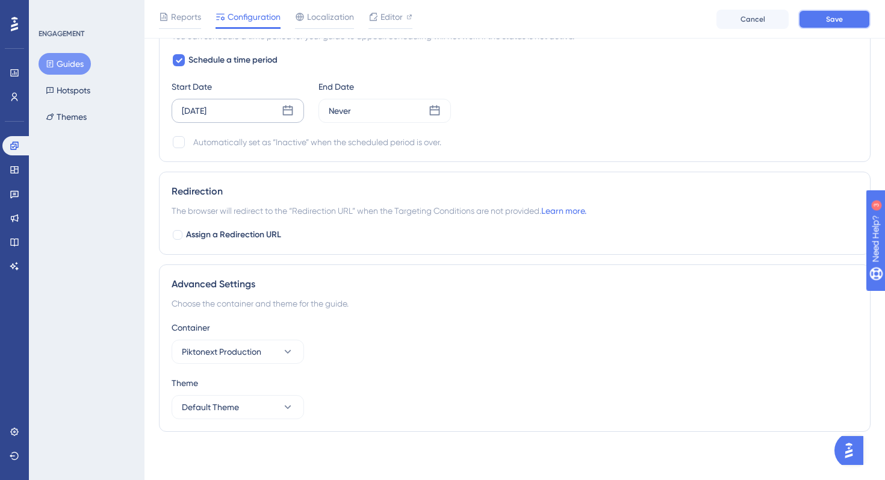
click at [821, 17] on button "Save" at bounding box center [834, 19] width 72 height 19
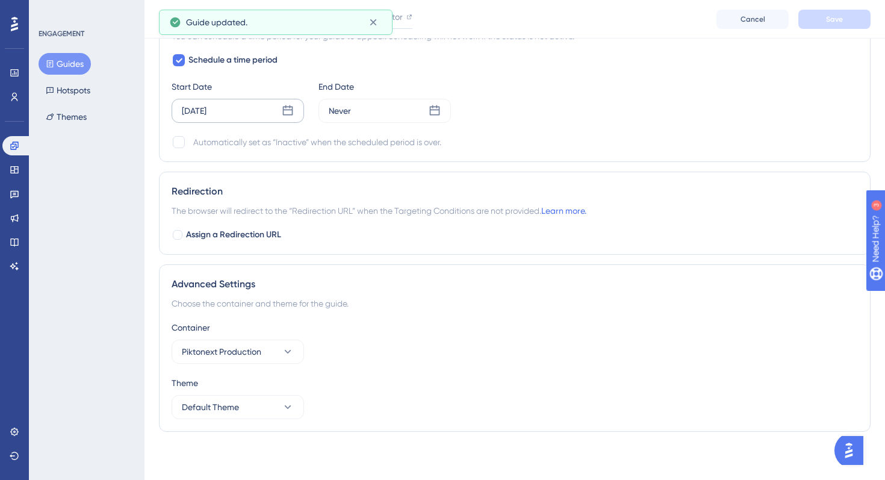
click at [72, 63] on button "Guides" at bounding box center [65, 64] width 52 height 22
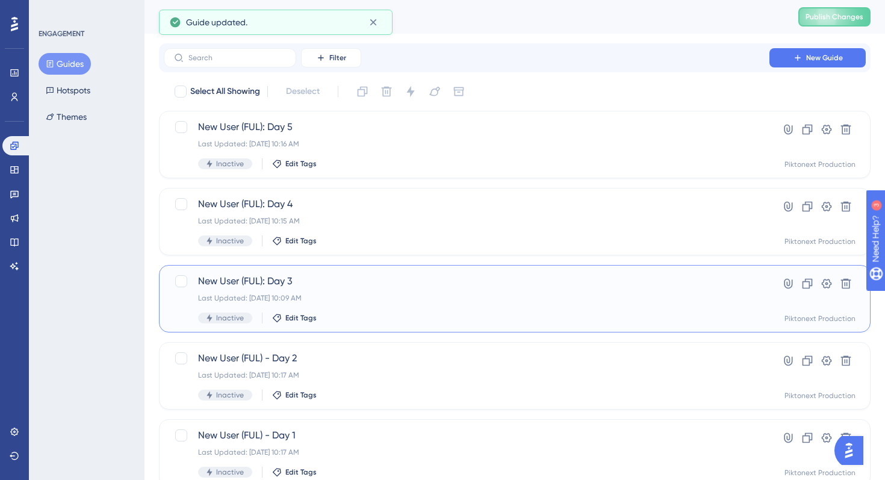
click at [354, 316] on div "Inactive Edit Tags" at bounding box center [466, 317] width 537 height 11
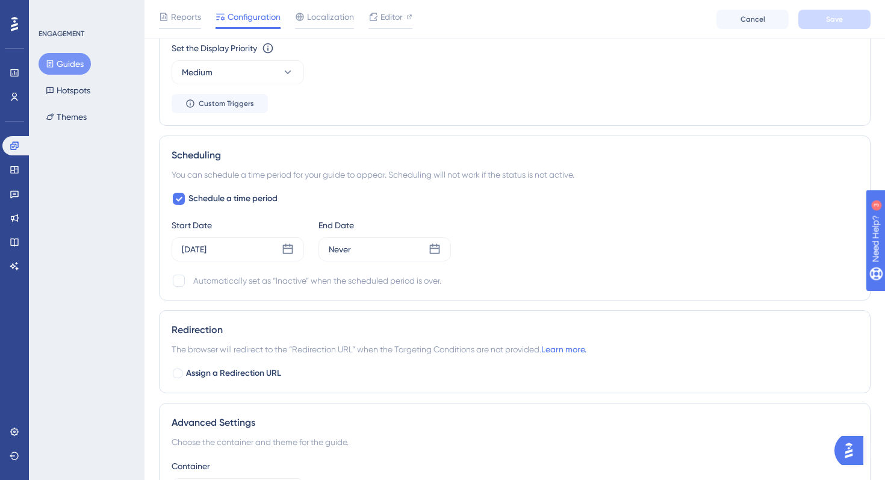
scroll to position [821, 0]
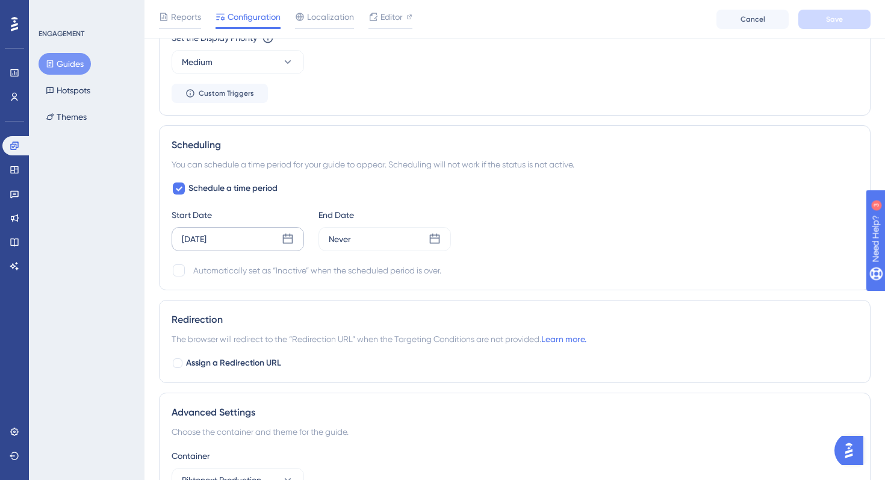
click at [284, 234] on icon at bounding box center [288, 239] width 12 height 12
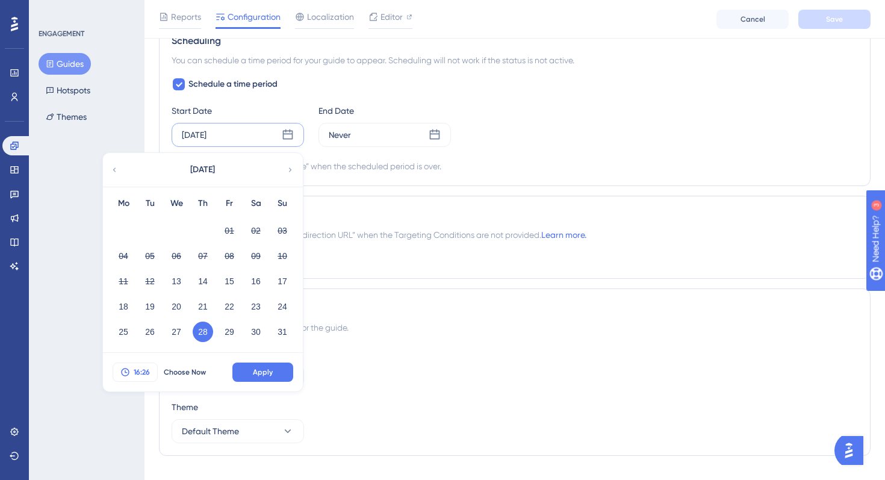
click at [147, 374] on span "16:26" at bounding box center [142, 372] width 16 height 10
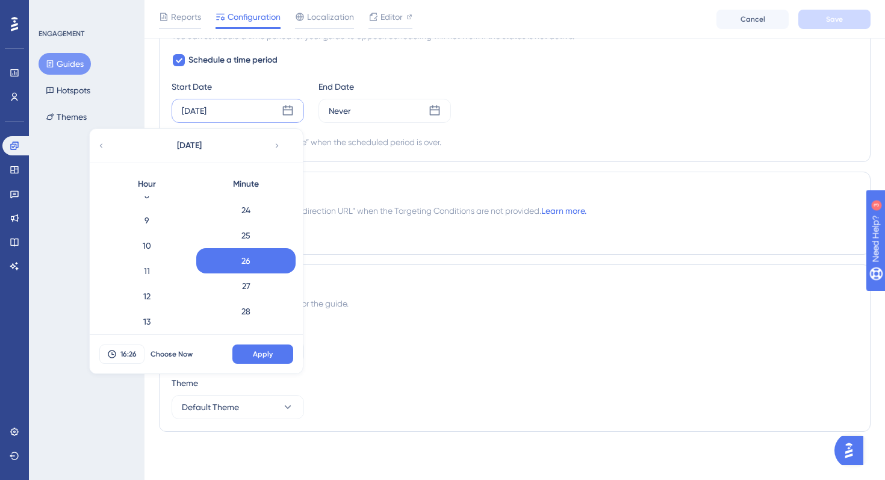
scroll to position [218, 0]
click at [158, 290] on div "12" at bounding box center [146, 293] width 99 height 25
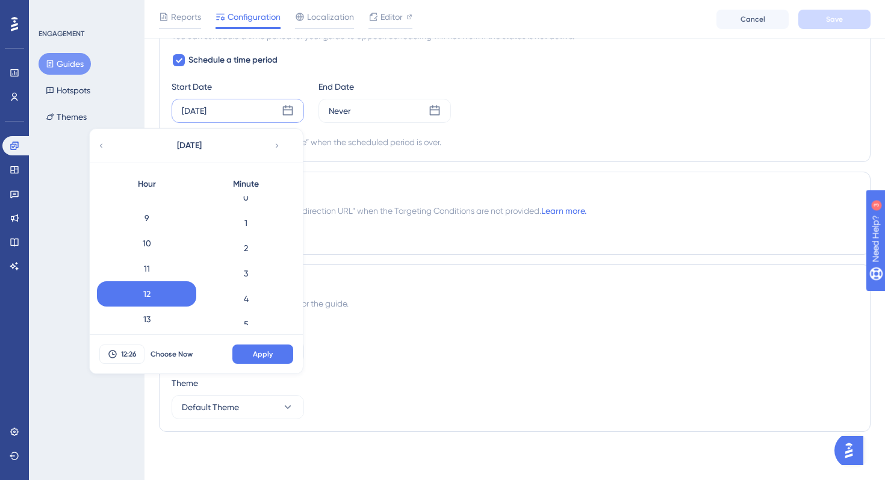
scroll to position [0, 0]
click at [252, 214] on div "0" at bounding box center [245, 208] width 99 height 25
click at [255, 350] on span "Apply" at bounding box center [263, 354] width 20 height 10
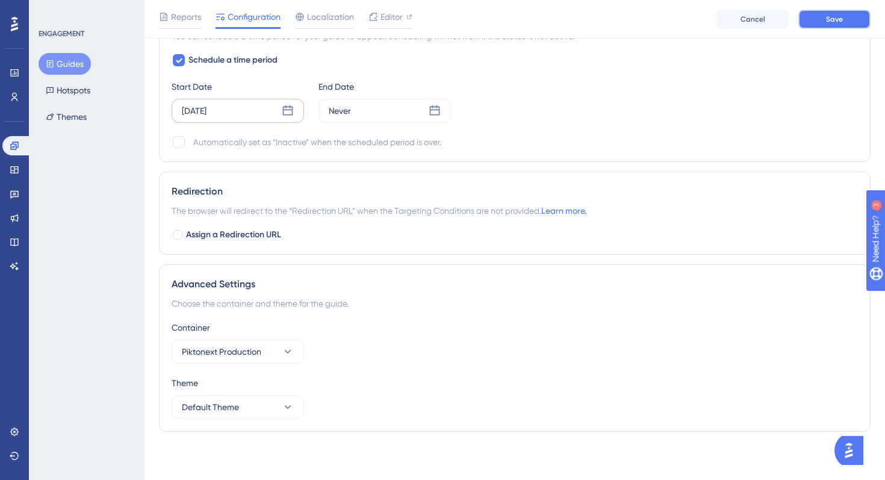
click at [840, 16] on span "Save" at bounding box center [834, 19] width 17 height 10
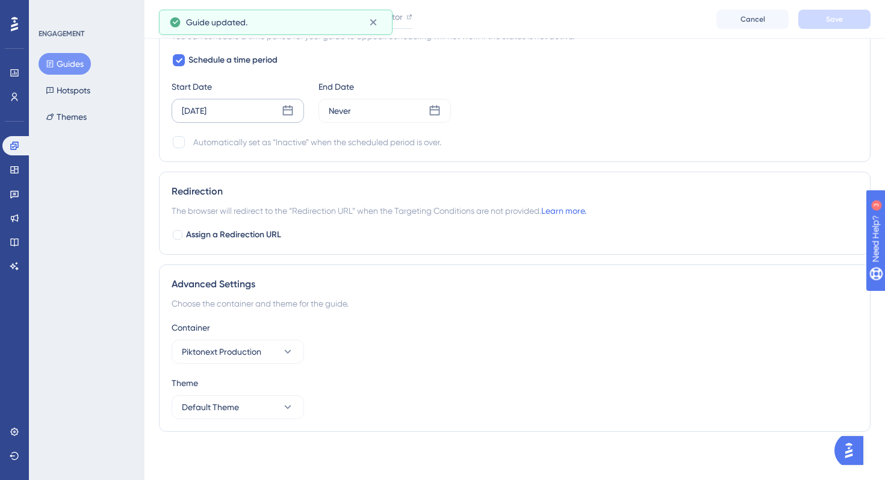
click at [76, 66] on button "Guides" at bounding box center [65, 64] width 52 height 22
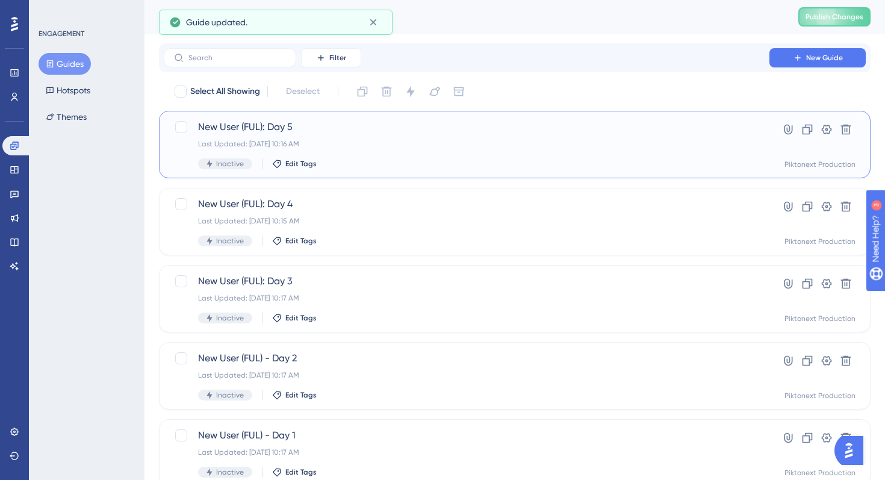
drag, startPoint x: 388, startPoint y: 153, endPoint x: 375, endPoint y: 161, distance: 14.9
click at [375, 161] on div "New User (FUL): Day 5 Last Updated: Aug 13 2025, 10:16 AM Inactive Edit Tags" at bounding box center [466, 144] width 537 height 49
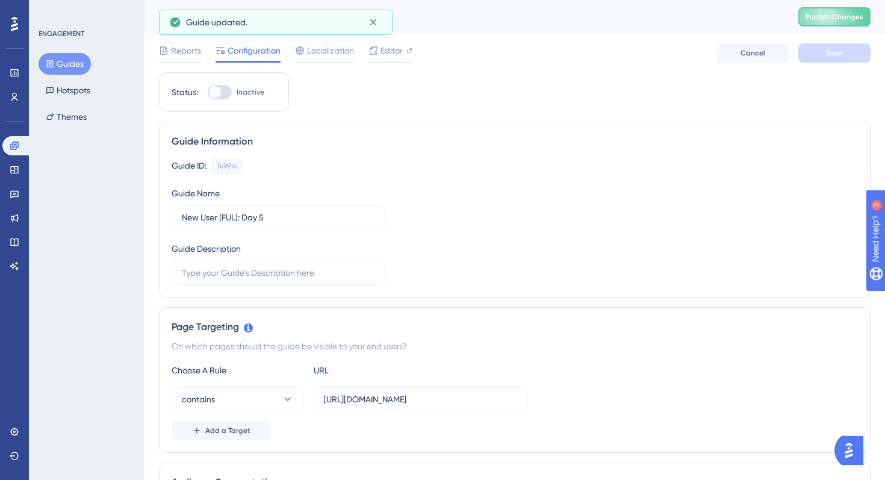
click at [78, 63] on button "Guides" at bounding box center [65, 64] width 52 height 22
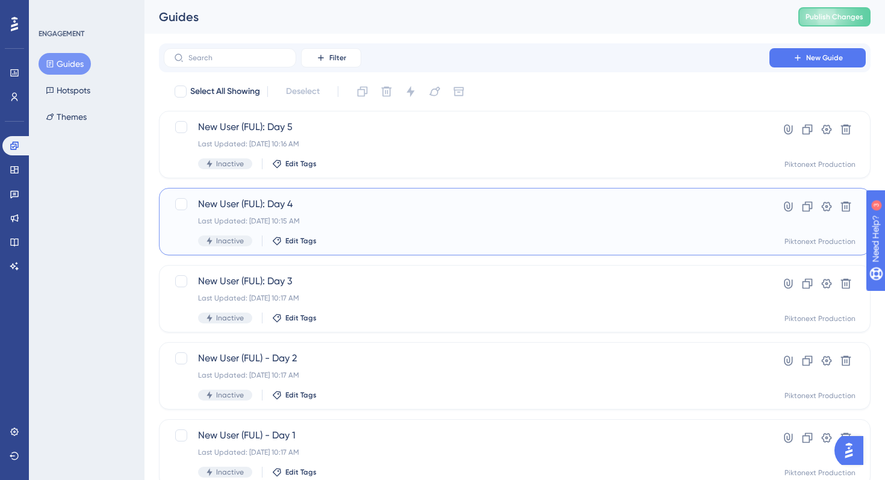
click at [367, 211] on span "New User (FUL): Day 4" at bounding box center [466, 204] width 537 height 14
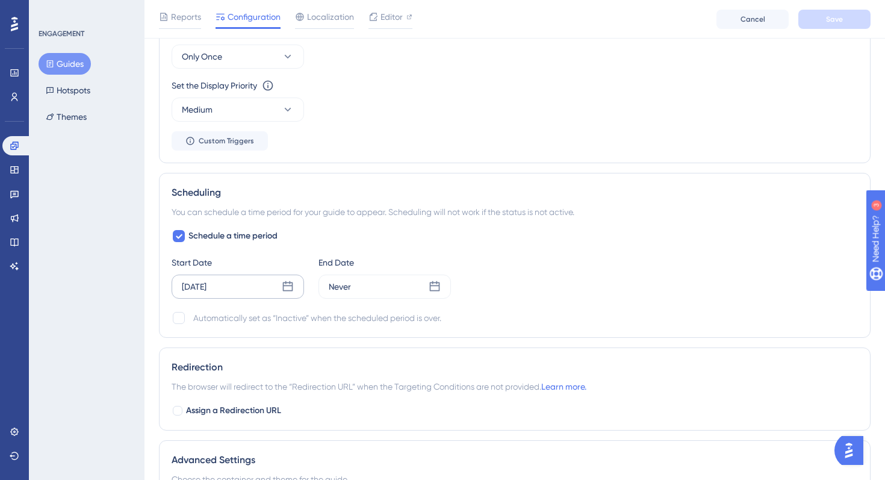
click at [263, 297] on div "Aug 29 2025" at bounding box center [238, 286] width 132 height 24
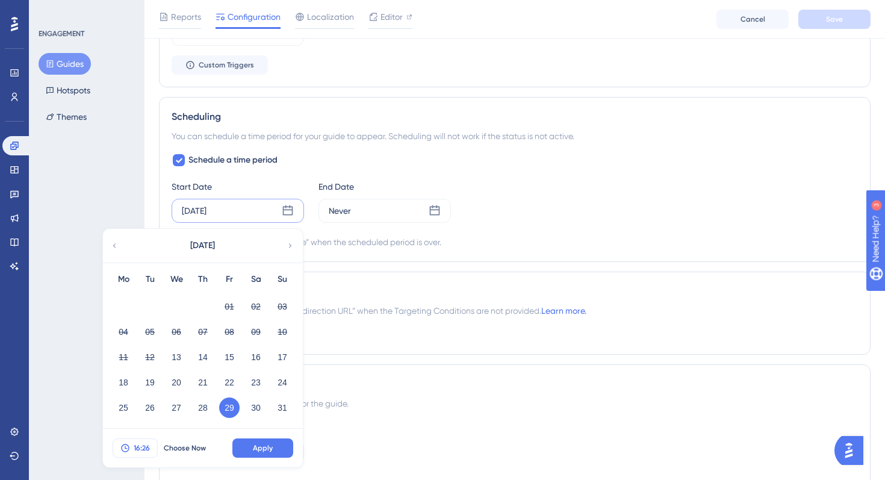
click at [133, 452] on button "16:26" at bounding box center [135, 447] width 45 height 19
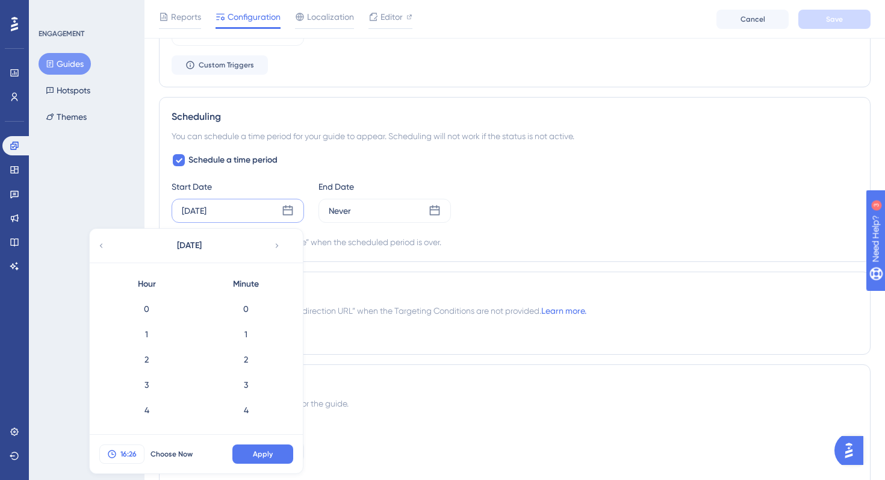
scroll to position [949, 0]
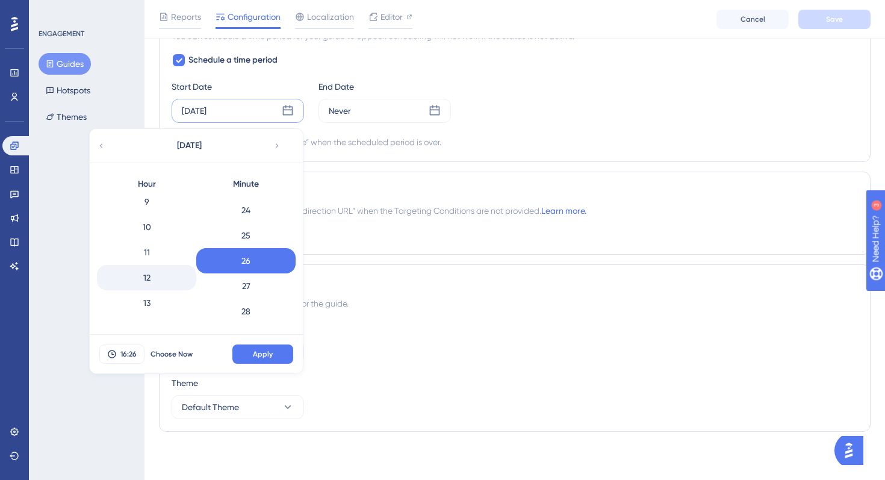
click at [156, 274] on div "12" at bounding box center [146, 277] width 99 height 25
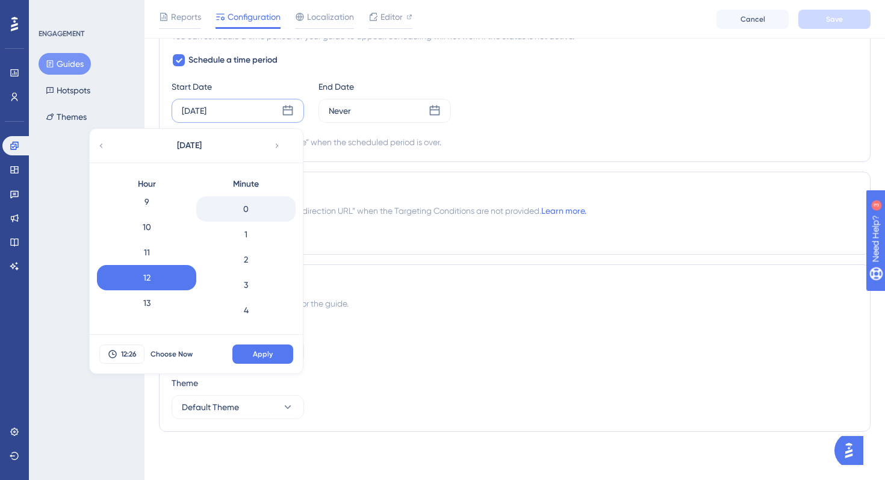
click at [256, 203] on div "0" at bounding box center [245, 208] width 99 height 25
click at [261, 355] on span "Apply" at bounding box center [263, 354] width 20 height 10
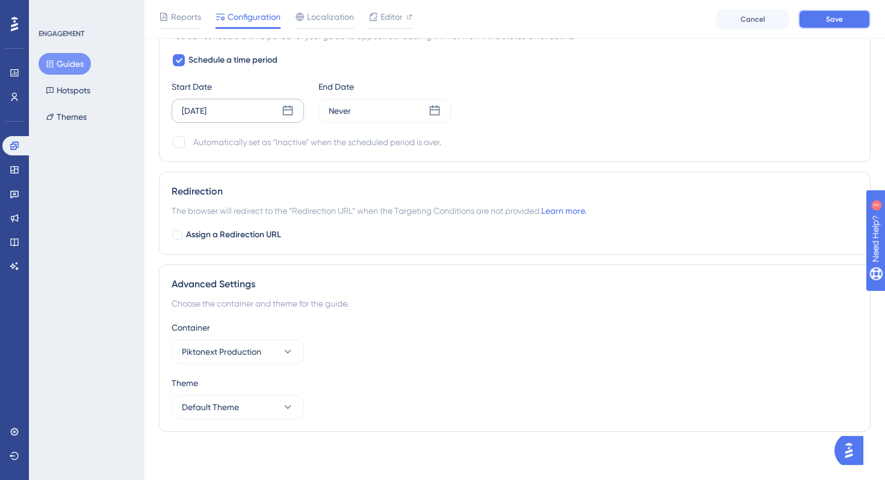
click at [820, 20] on button "Save" at bounding box center [834, 19] width 72 height 19
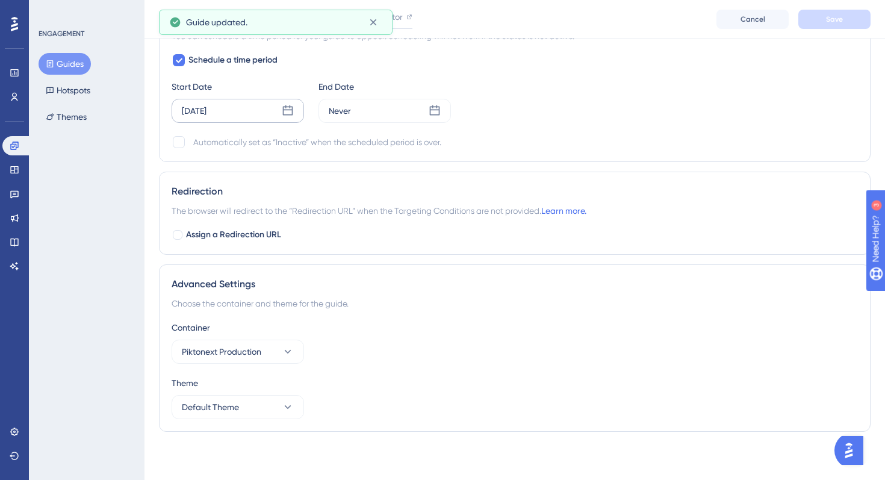
click at [70, 61] on button "Guides" at bounding box center [65, 64] width 52 height 22
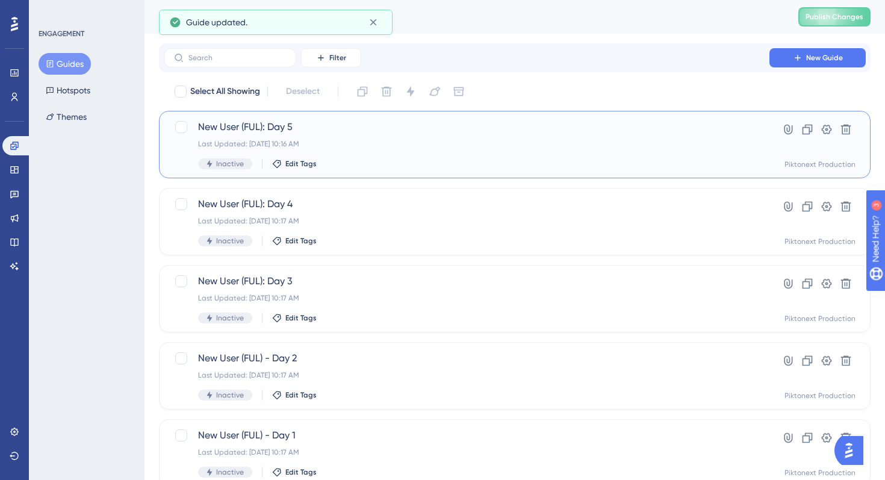
click at [356, 158] on div "Inactive Edit Tags" at bounding box center [466, 163] width 537 height 11
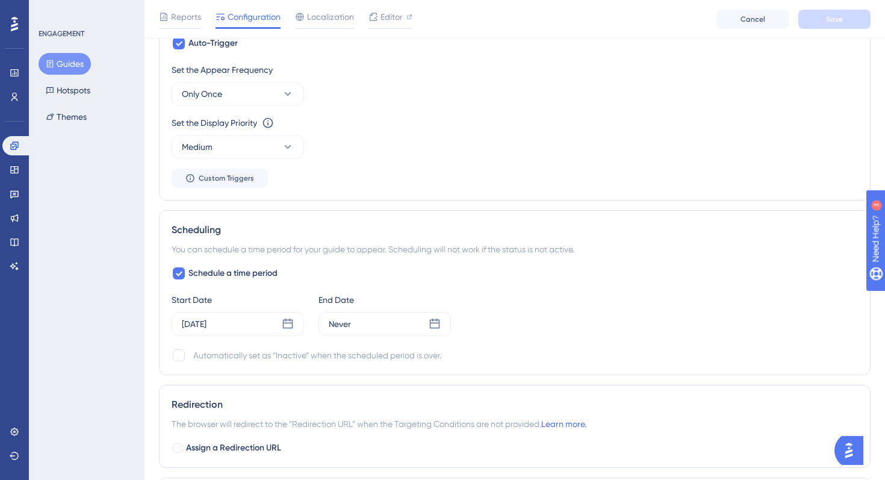
scroll to position [767, 0]
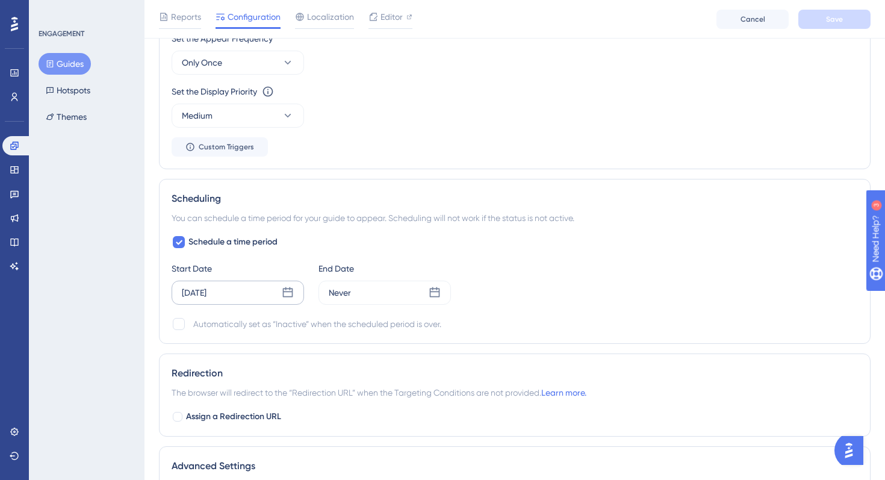
click at [283, 301] on div "Aug 26 2025" at bounding box center [238, 292] width 132 height 24
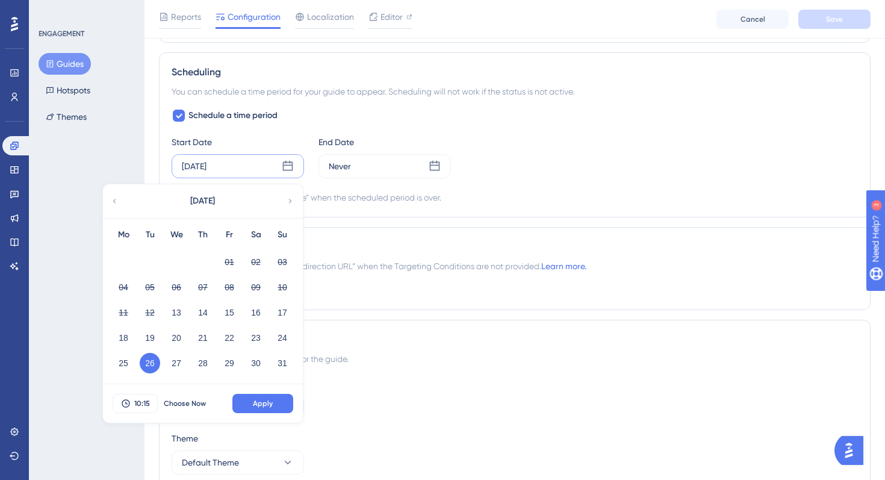
scroll to position [896, 0]
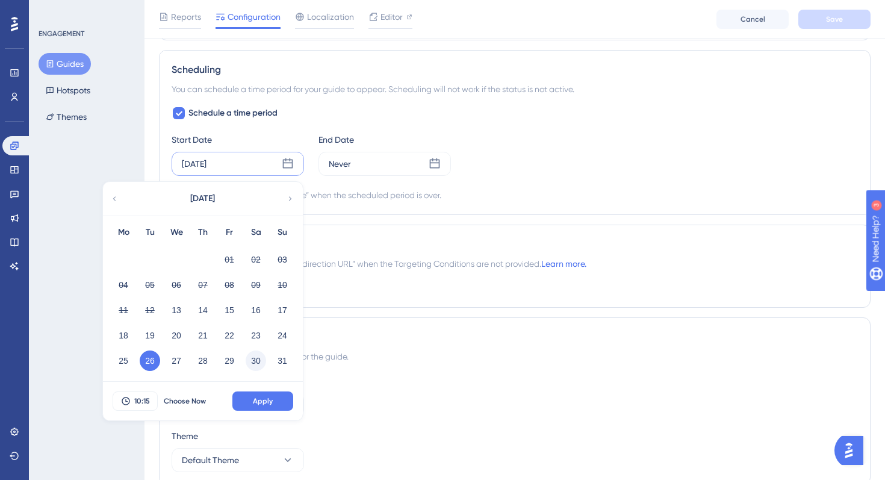
click at [255, 362] on button "30" at bounding box center [256, 360] width 20 height 20
click at [138, 397] on span "10:15" at bounding box center [142, 401] width 16 height 10
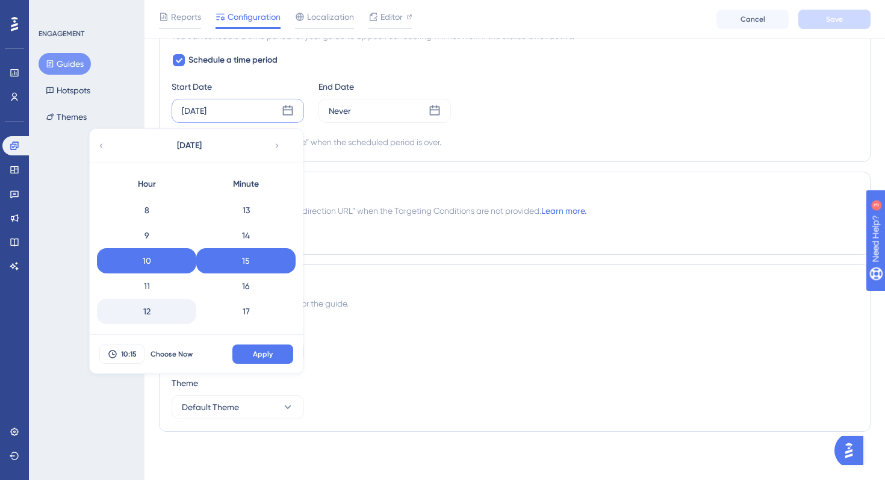
click at [156, 309] on div "12" at bounding box center [146, 311] width 99 height 25
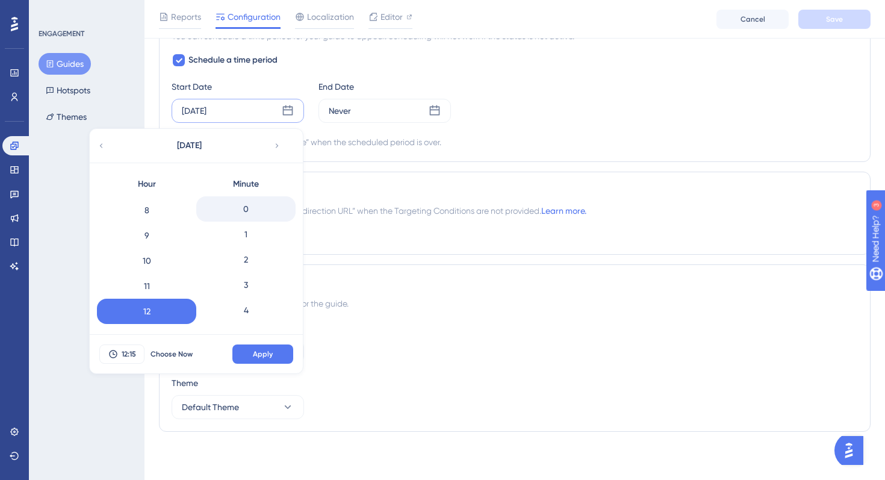
click at [249, 212] on div "0" at bounding box center [245, 208] width 99 height 25
click at [254, 359] on button "Apply" at bounding box center [262, 353] width 61 height 19
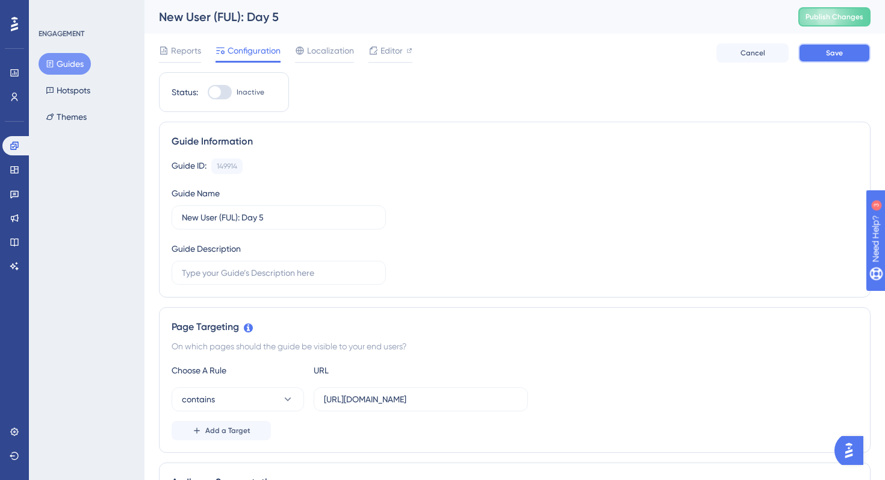
click at [827, 57] on span "Save" at bounding box center [834, 53] width 17 height 10
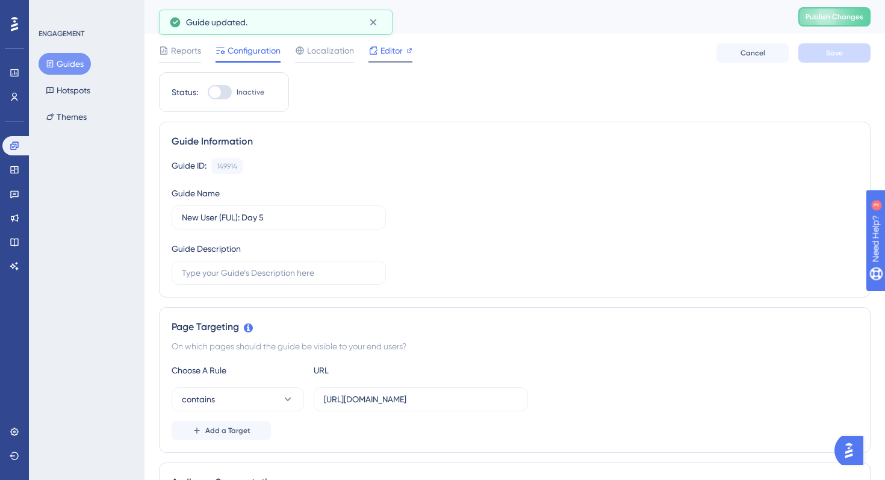
click at [392, 46] on span "Editor" at bounding box center [391, 50] width 22 height 14
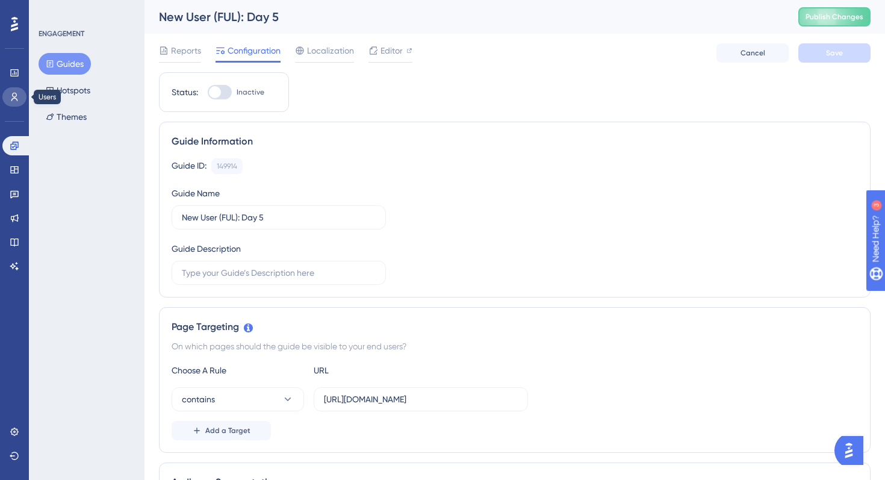
click at [13, 100] on icon at bounding box center [15, 97] width 10 height 10
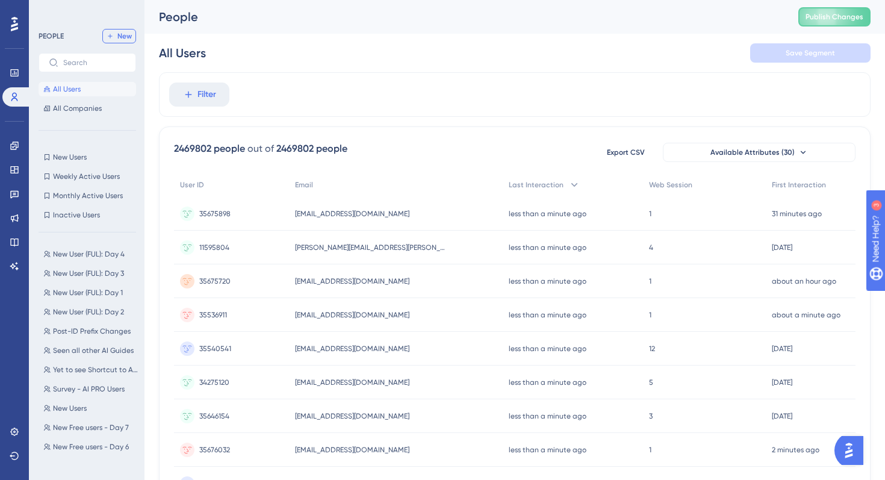
click at [121, 36] on span "New" at bounding box center [124, 36] width 14 height 10
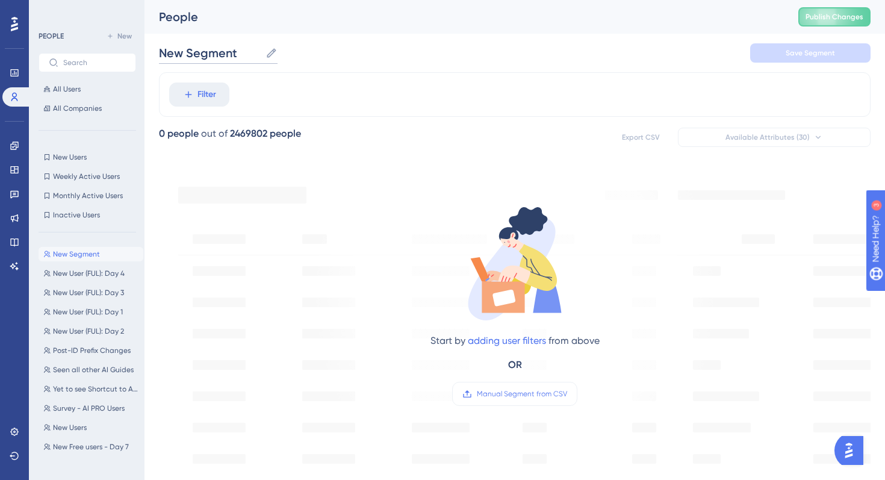
click at [228, 46] on input "New Segment" at bounding box center [210, 53] width 102 height 17
type input "New User (FUL): Day 5"
click at [427, 61] on div "New User (FUL): Day 5 New User (FUL): Day 5 Save Segment" at bounding box center [514, 53] width 711 height 39
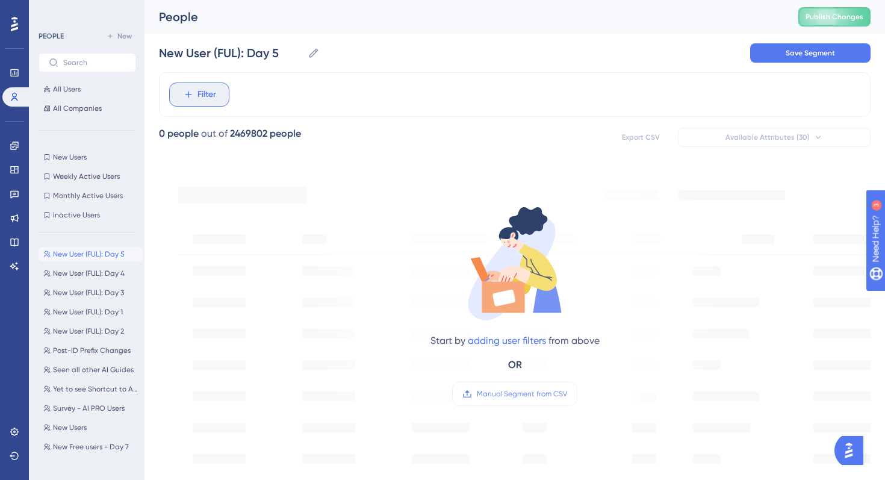
click at [218, 101] on button "Filter" at bounding box center [199, 94] width 60 height 24
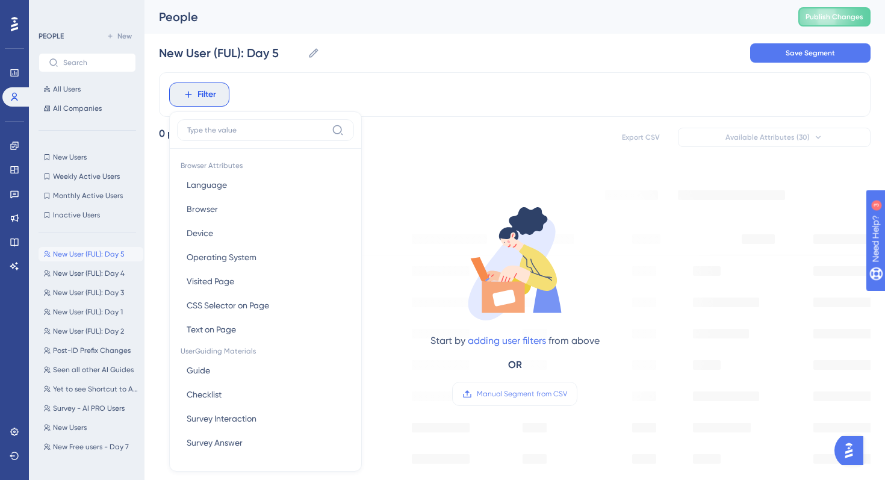
scroll to position [51, 0]
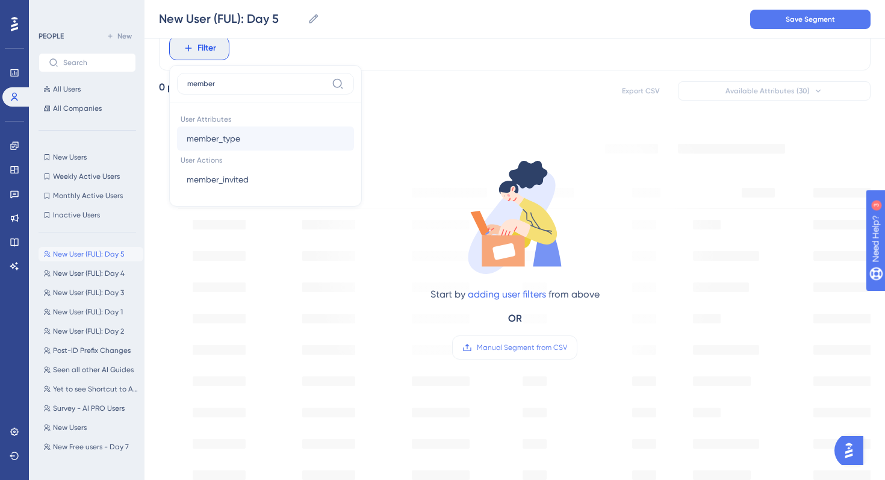
type input "member"
click at [246, 135] on button "member_type member_type" at bounding box center [265, 138] width 177 height 24
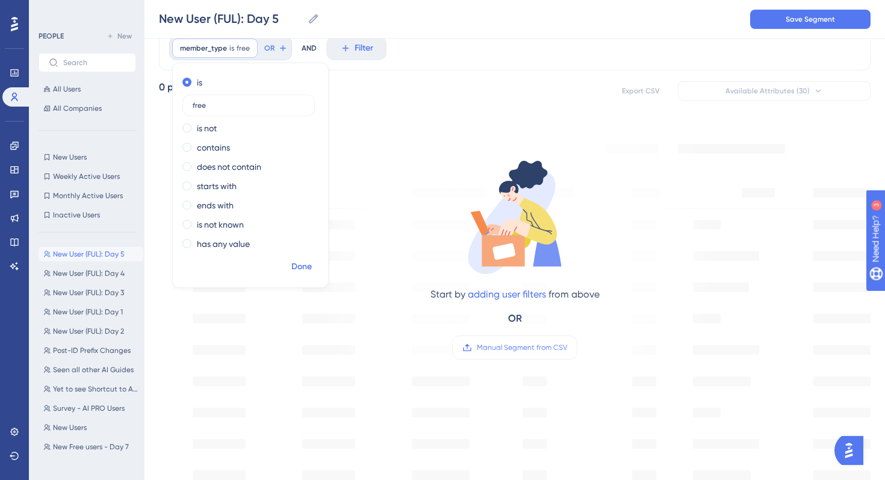
type input "free"
click at [303, 261] on span "Done" at bounding box center [301, 266] width 20 height 14
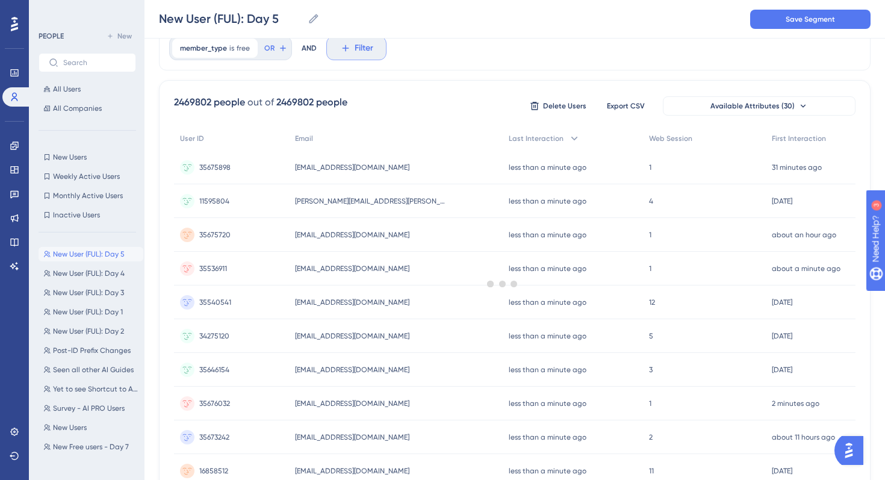
click at [355, 41] on span "Filter" at bounding box center [364, 48] width 19 height 14
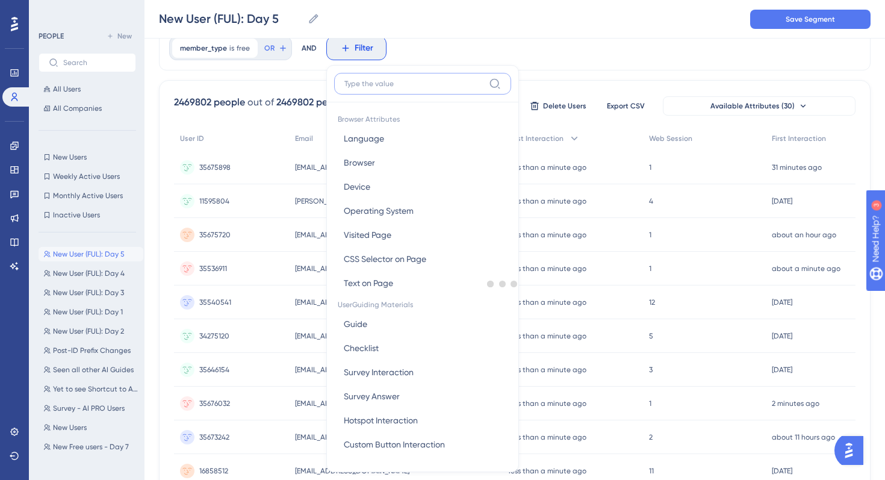
scroll to position [79, 0]
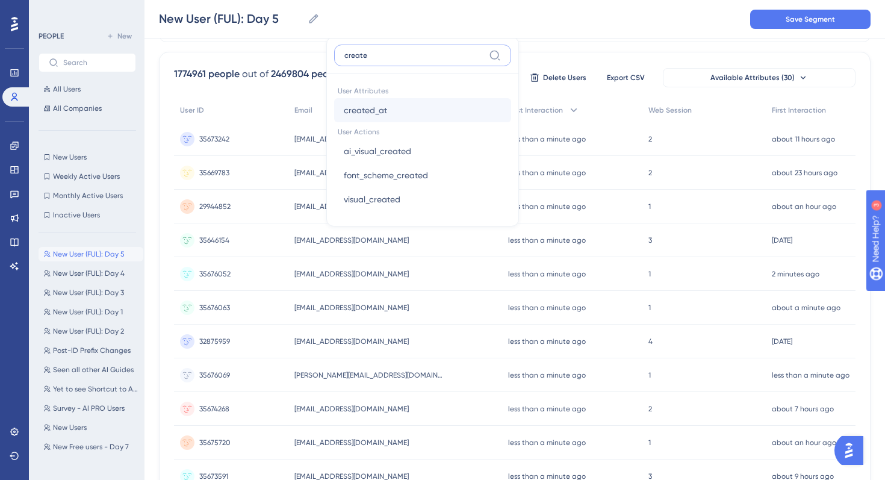
type input "create"
click at [370, 106] on span "created_at" at bounding box center [365, 110] width 43 height 14
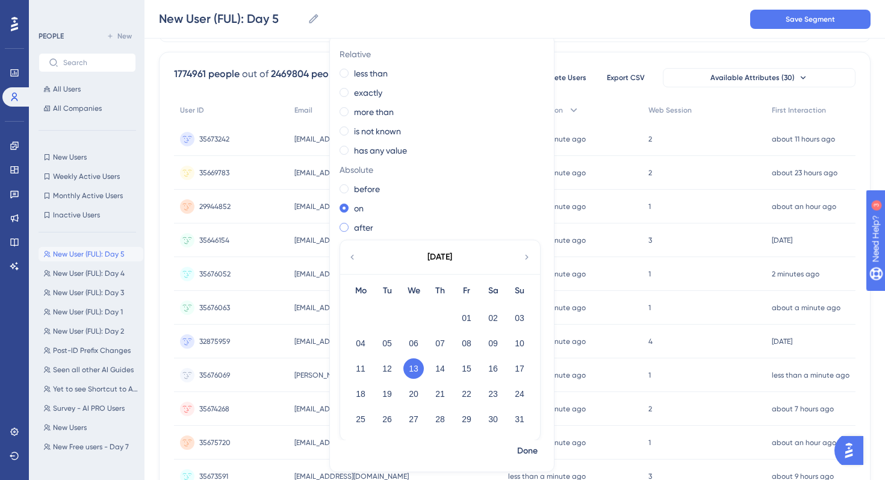
click at [360, 225] on label "after" at bounding box center [363, 227] width 19 height 14
click at [391, 420] on button "26" at bounding box center [387, 419] width 20 height 20
click at [522, 451] on span "Done" at bounding box center [527, 451] width 20 height 14
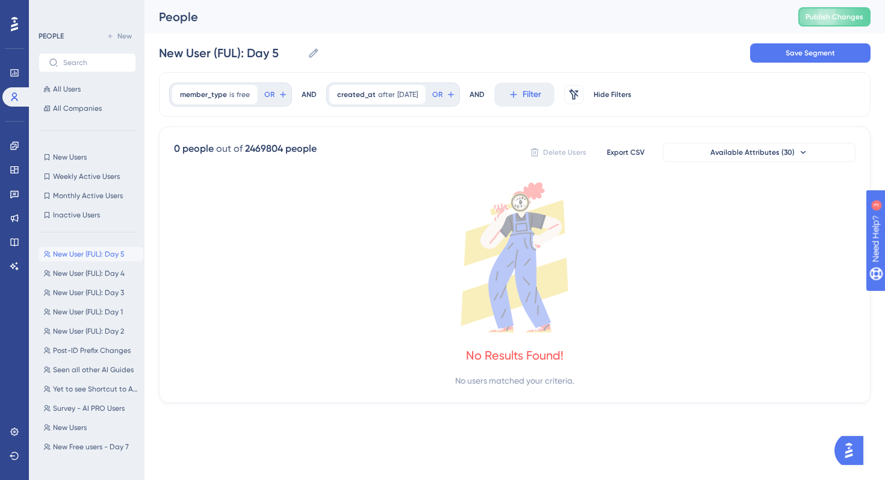
scroll to position [0, 0]
click at [316, 52] on icon at bounding box center [314, 53] width 12 height 12
click at [303, 52] on input "New User (FUL): Day 5" at bounding box center [231, 53] width 144 height 17
click at [539, 96] on span "Filter" at bounding box center [531, 94] width 19 height 14
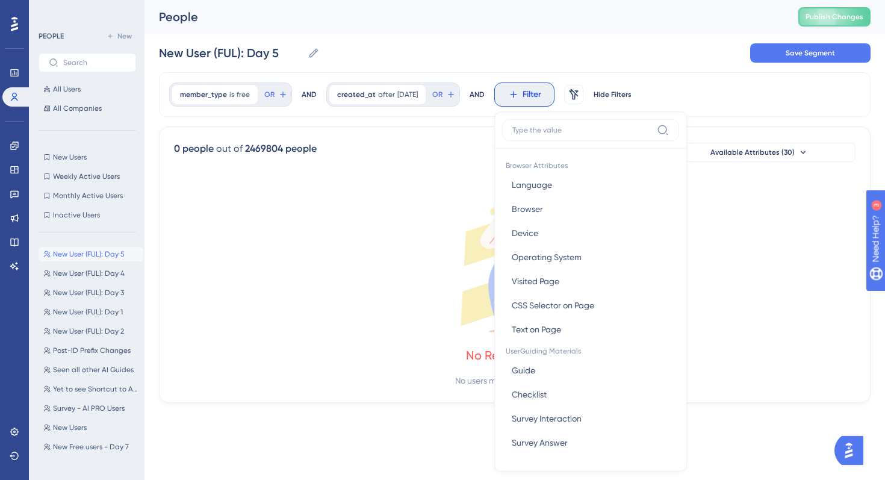
scroll to position [51, 0]
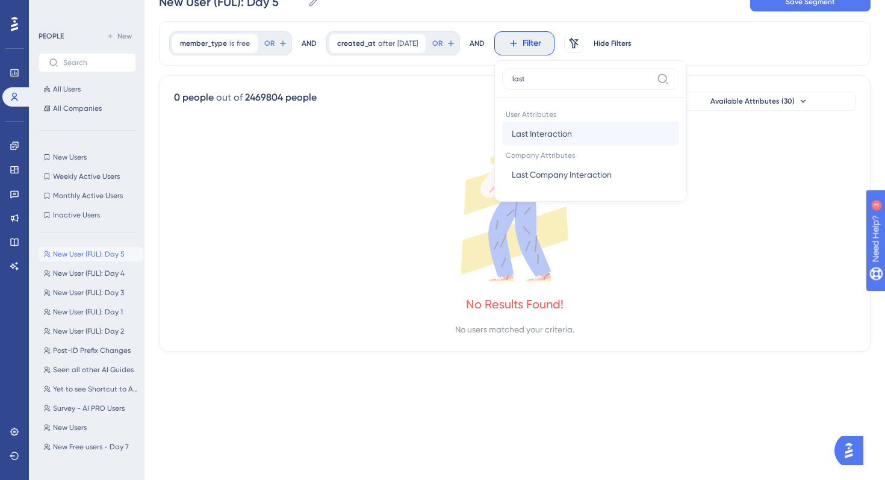
type input "last"
click at [563, 135] on span "Last Interaction" at bounding box center [542, 133] width 60 height 14
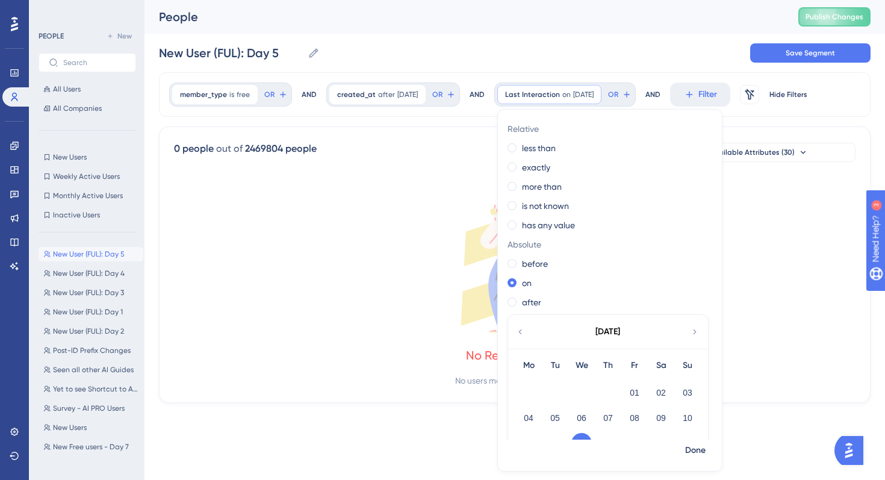
scroll to position [0, 0]
click at [551, 151] on label "less than" at bounding box center [539, 148] width 34 height 14
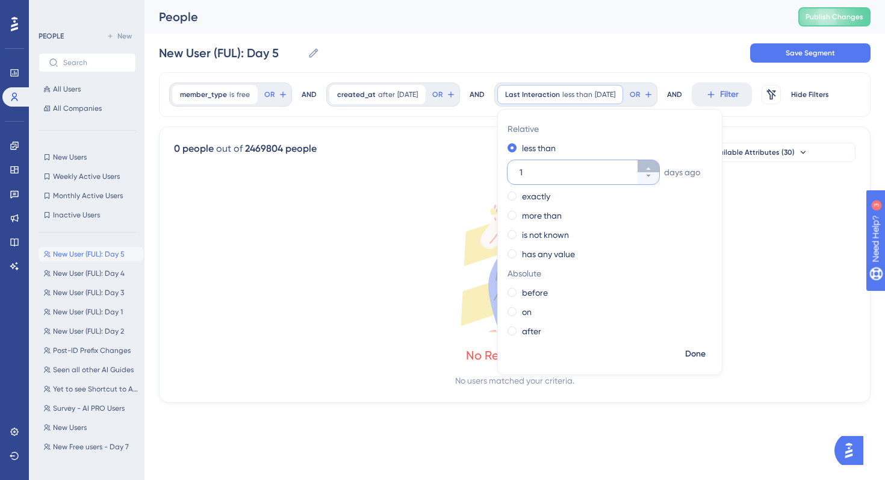
click at [658, 164] on button "1" at bounding box center [648, 166] width 22 height 12
click at [658, 164] on button "2" at bounding box center [648, 166] width 22 height 12
click at [658, 164] on button "3" at bounding box center [648, 166] width 22 height 12
click at [658, 164] on button "4" at bounding box center [648, 166] width 22 height 12
click at [658, 164] on button "5" at bounding box center [648, 166] width 22 height 12
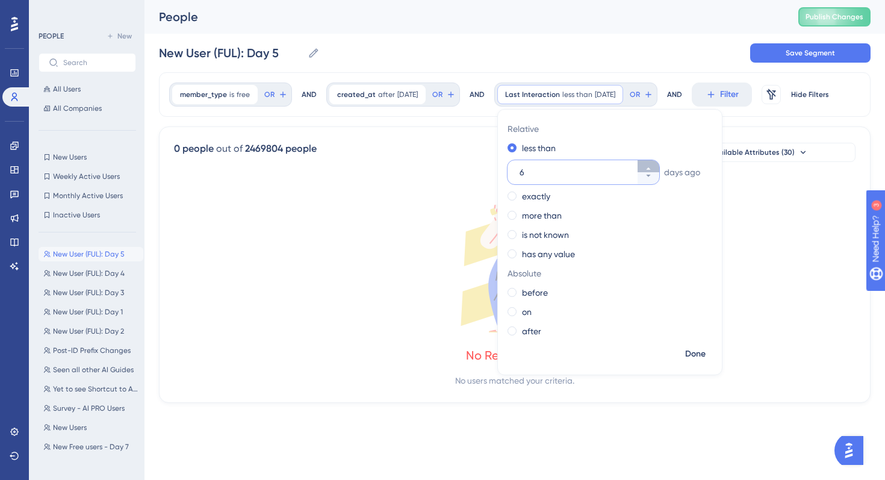
click at [658, 164] on button "6" at bounding box center [648, 166] width 22 height 12
type input "7"
click at [705, 354] on span "Done" at bounding box center [695, 354] width 20 height 14
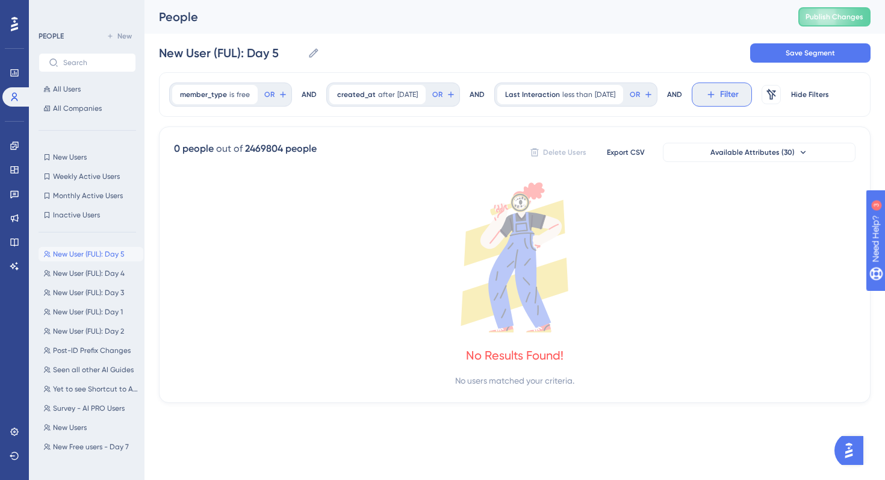
drag, startPoint x: 728, startPoint y: 95, endPoint x: 702, endPoint y: 95, distance: 25.3
click at [716, 95] on icon at bounding box center [710, 94] width 11 height 11
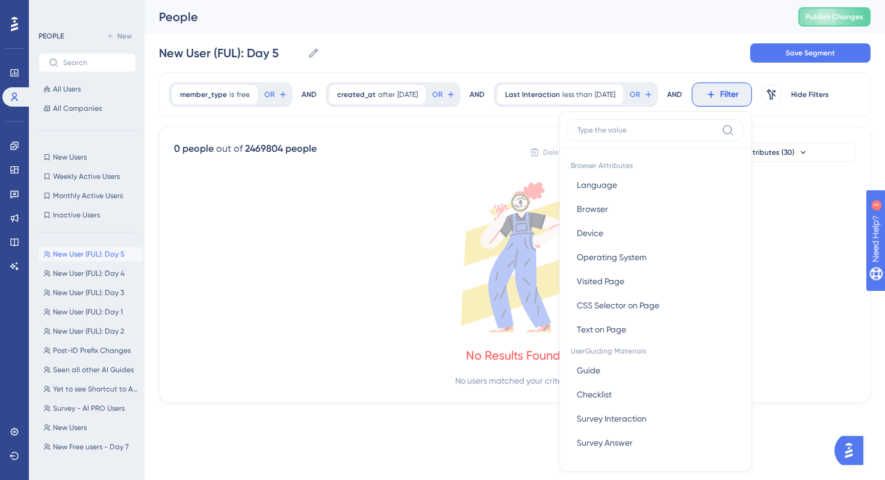
scroll to position [51, 0]
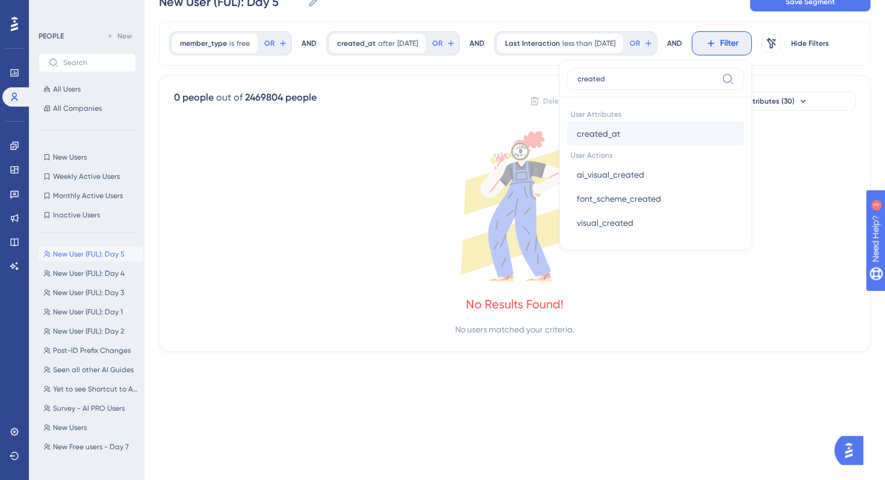
type input "created"
click at [620, 129] on span "created_at" at bounding box center [598, 133] width 43 height 14
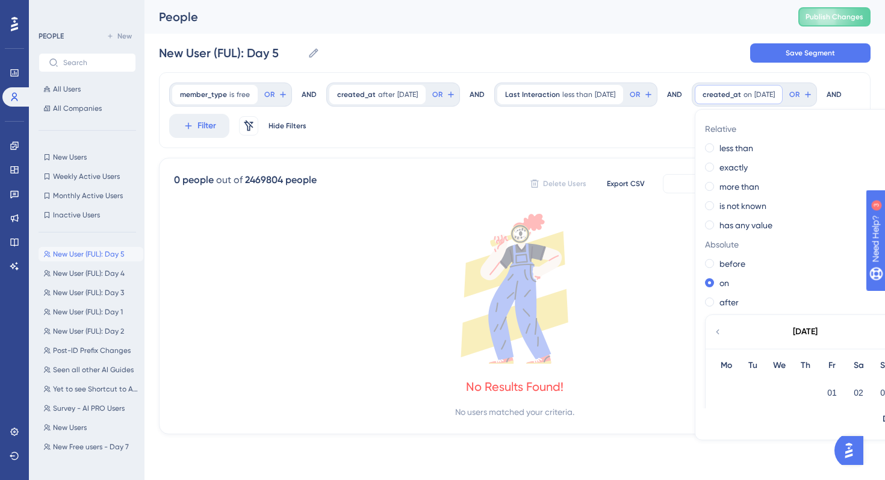
scroll to position [0, 0]
click at [719, 175] on label "exactly" at bounding box center [733, 167] width 28 height 14
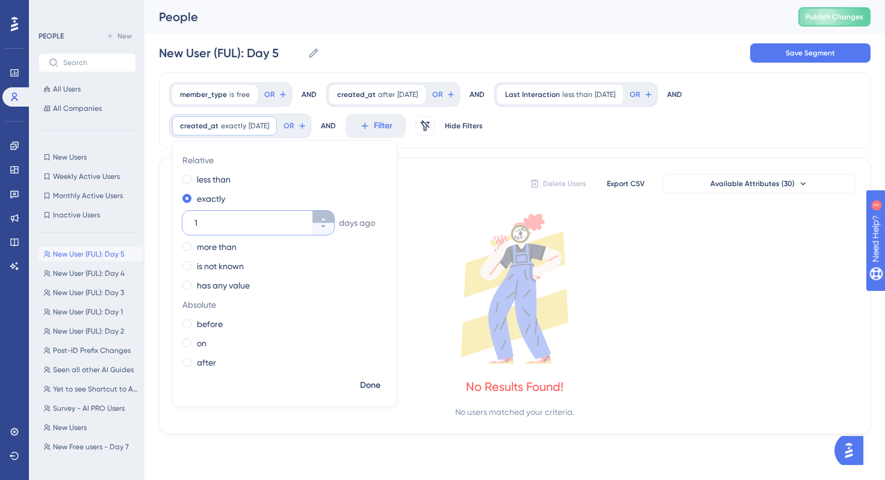
click at [319, 218] on button "1" at bounding box center [323, 217] width 22 height 12
click at [319, 218] on button "2" at bounding box center [323, 217] width 22 height 12
click at [319, 218] on button "3" at bounding box center [323, 217] width 22 height 12
click at [319, 218] on button "4" at bounding box center [323, 217] width 22 height 12
type input "5"
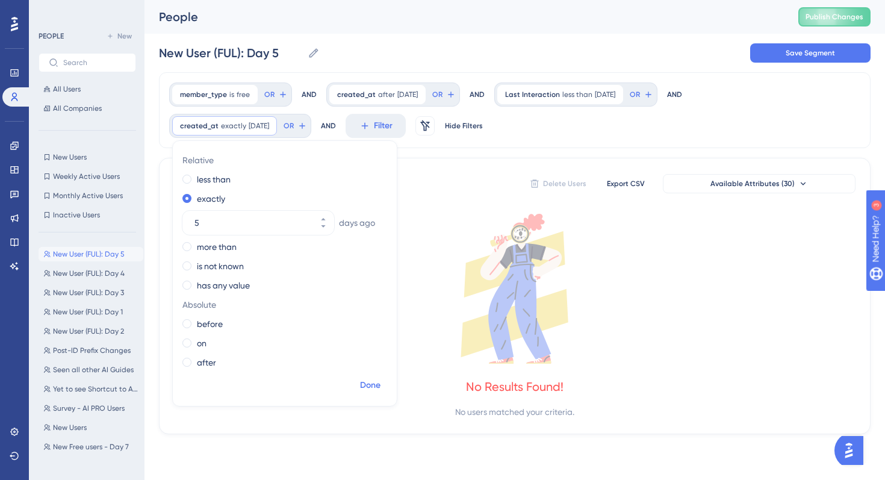
click at [372, 385] on span "Done" at bounding box center [370, 385] width 20 height 14
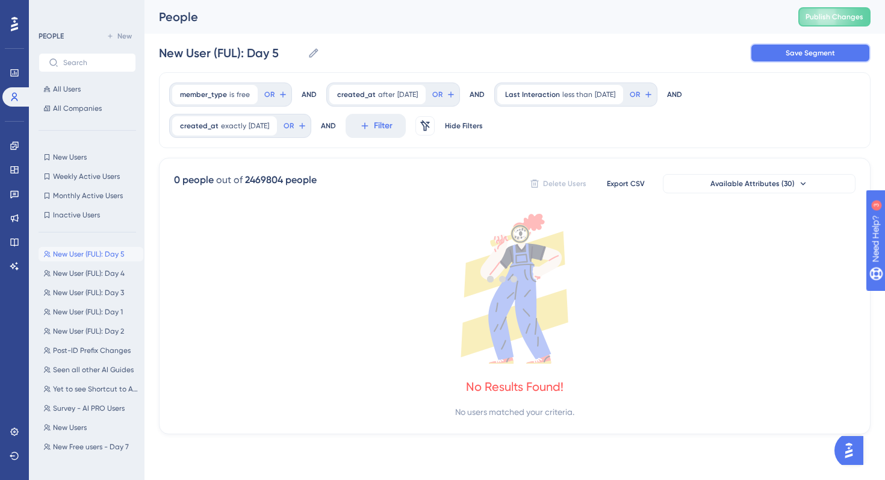
click at [793, 56] on span "Save Segment" at bounding box center [809, 53] width 49 height 10
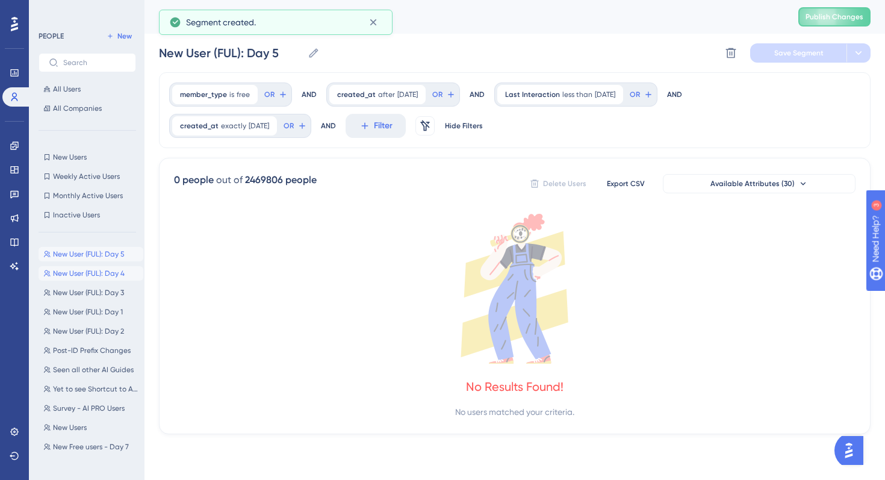
click at [91, 268] on button "New User (FUL): Day 4 New User (FUL): Day 4" at bounding box center [91, 273] width 105 height 14
click at [90, 253] on span "New User (FUL): Day 5" at bounding box center [89, 254] width 72 height 10
type input "New User (FUL): Day 5"
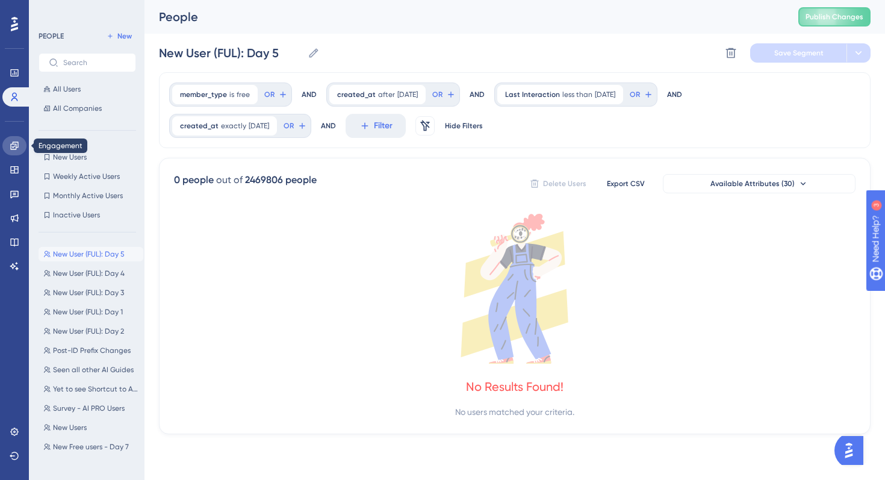
click at [14, 142] on icon at bounding box center [15, 146] width 10 height 10
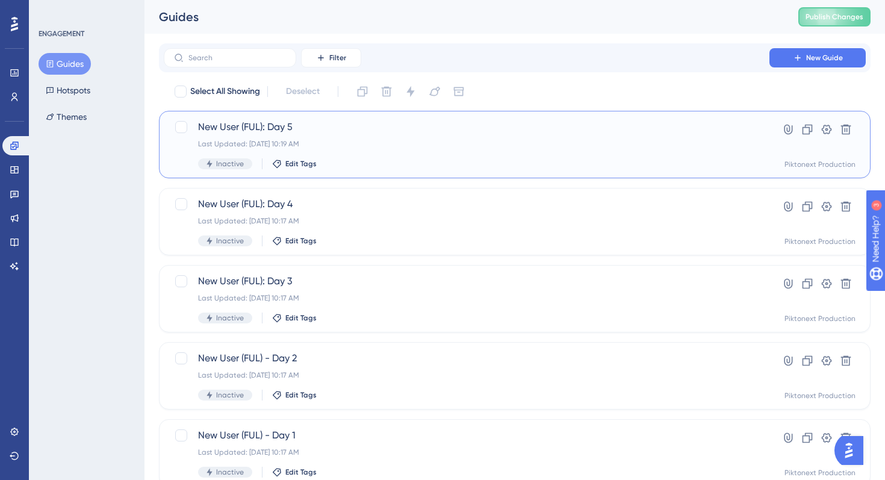
click at [380, 131] on span "New User (FUL): Day 5" at bounding box center [466, 127] width 537 height 14
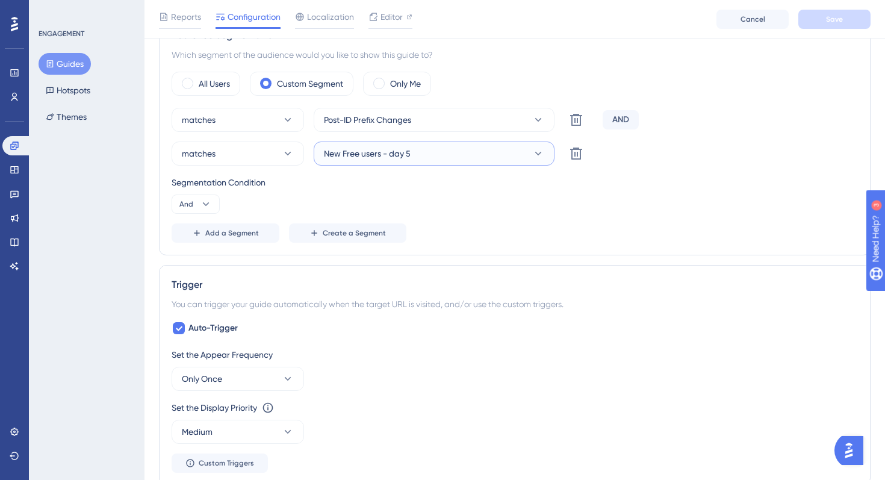
click at [439, 159] on button "New Free users - day 5" at bounding box center [434, 153] width 241 height 24
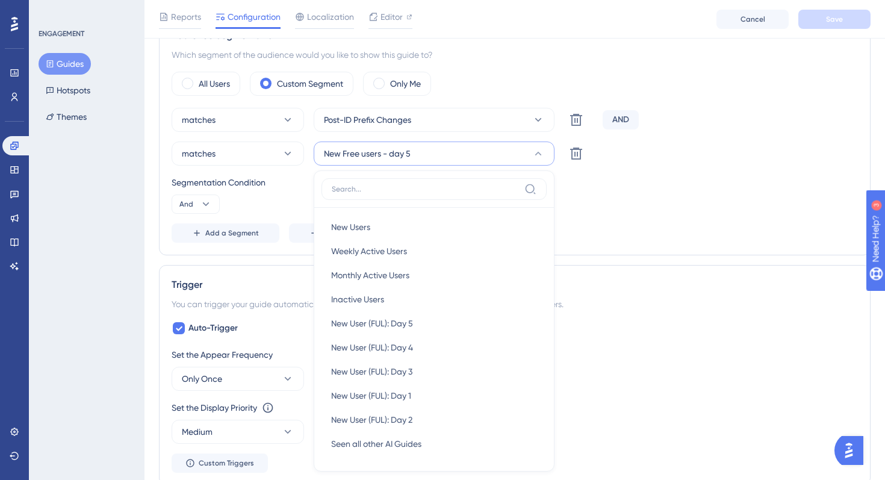
scroll to position [532, 0]
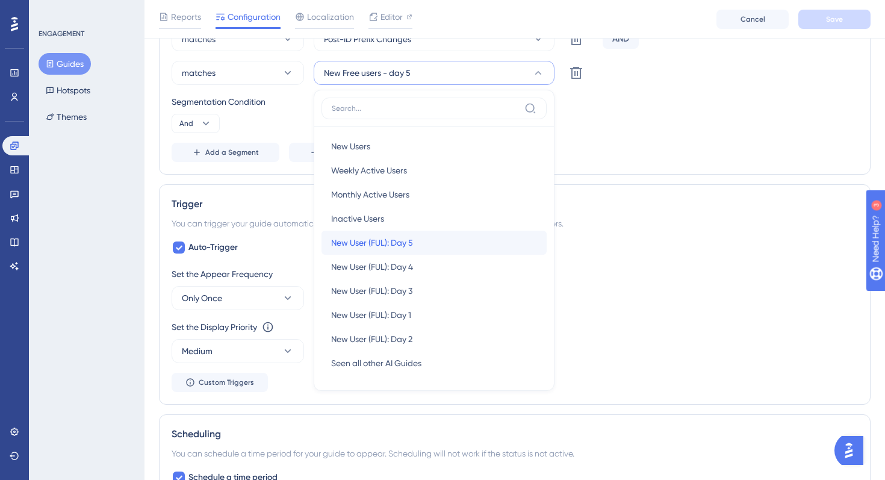
click at [426, 235] on div "New User (FUL): Day 5 New User (FUL): Day 5" at bounding box center [434, 243] width 206 height 24
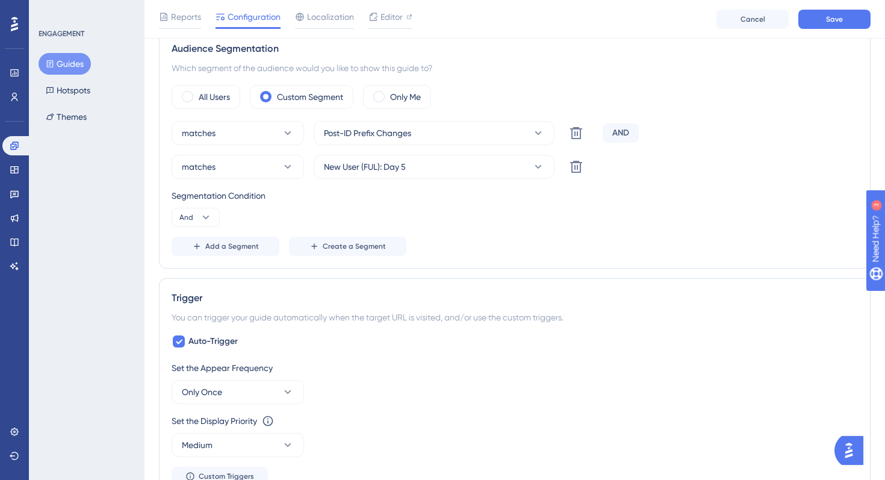
scroll to position [330, 0]
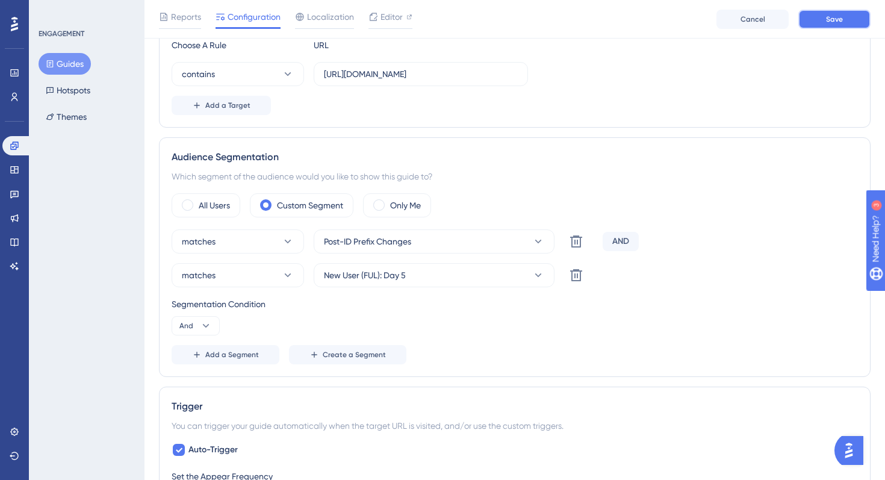
click at [822, 25] on button "Save" at bounding box center [834, 19] width 72 height 19
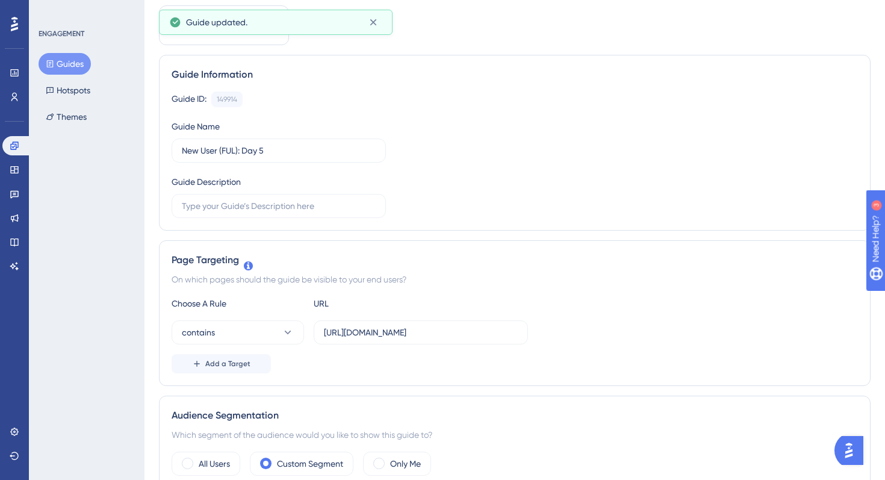
scroll to position [0, 0]
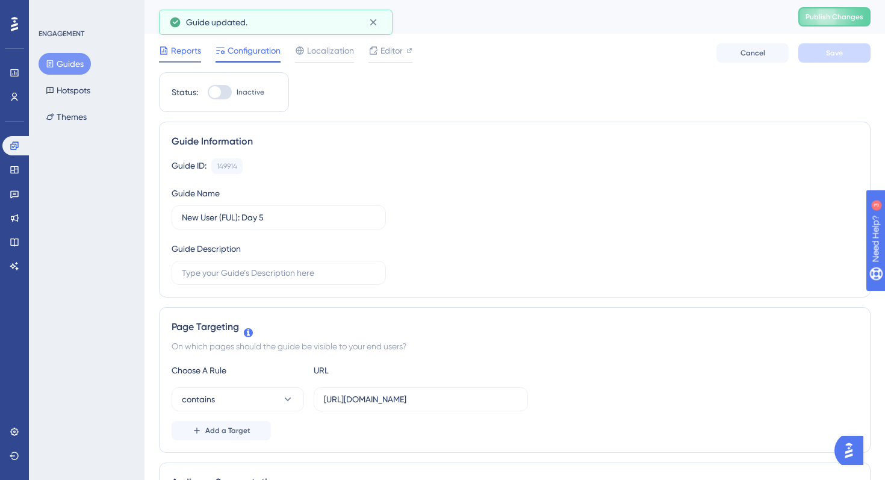
click at [181, 49] on span "Reports" at bounding box center [186, 50] width 30 height 14
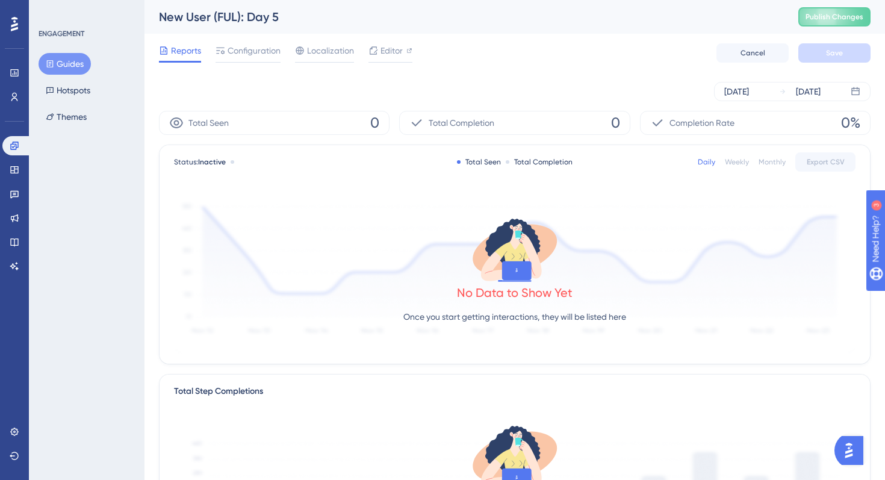
click at [66, 58] on button "Guides" at bounding box center [65, 64] width 52 height 22
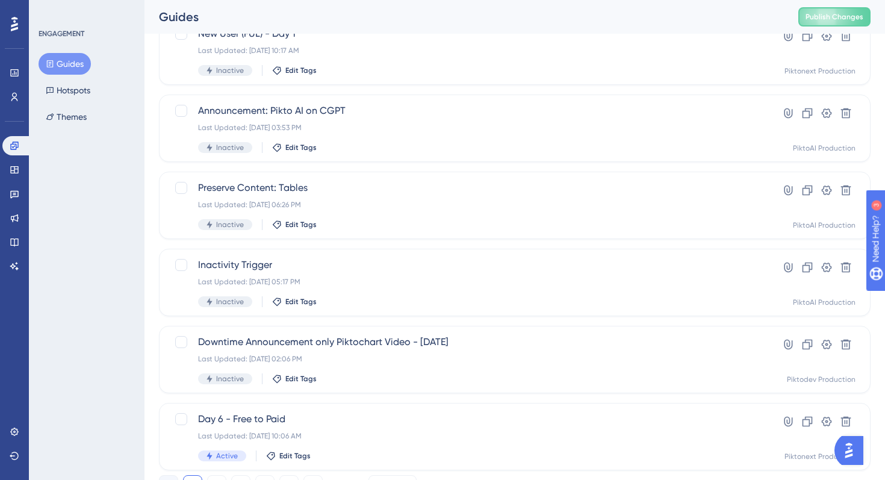
scroll to position [454, 0]
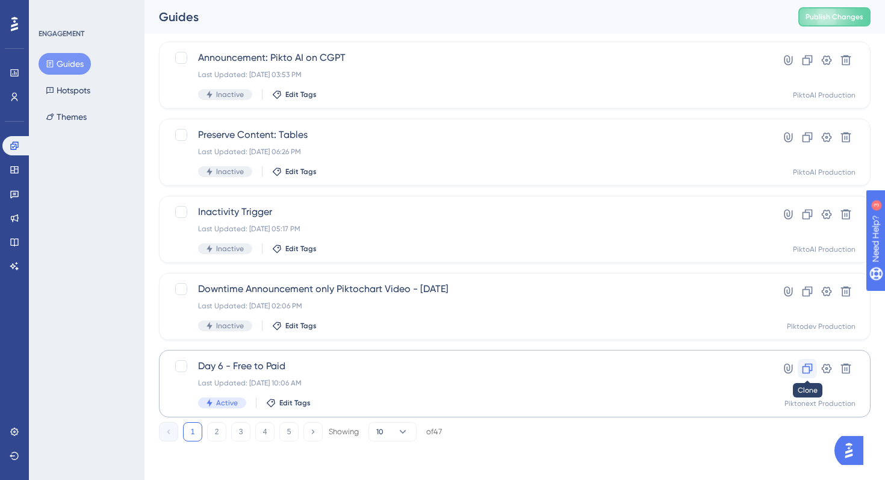
click at [805, 370] on icon at bounding box center [807, 368] width 12 height 12
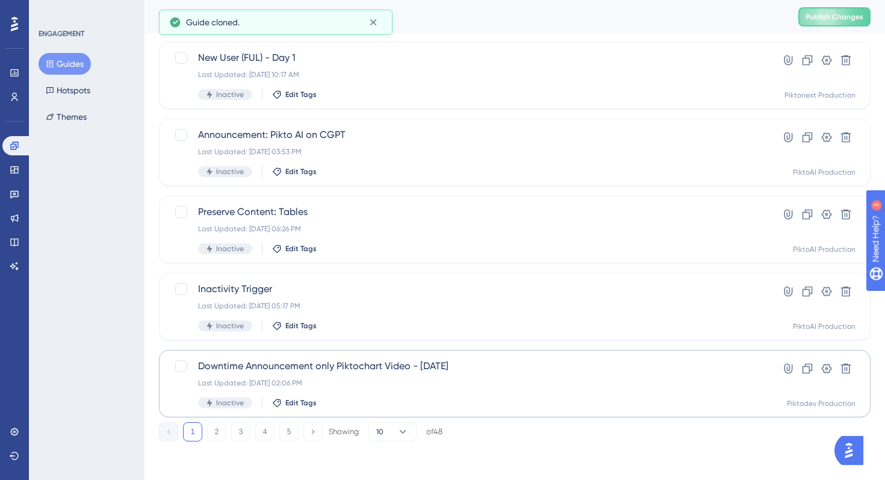
scroll to position [0, 0]
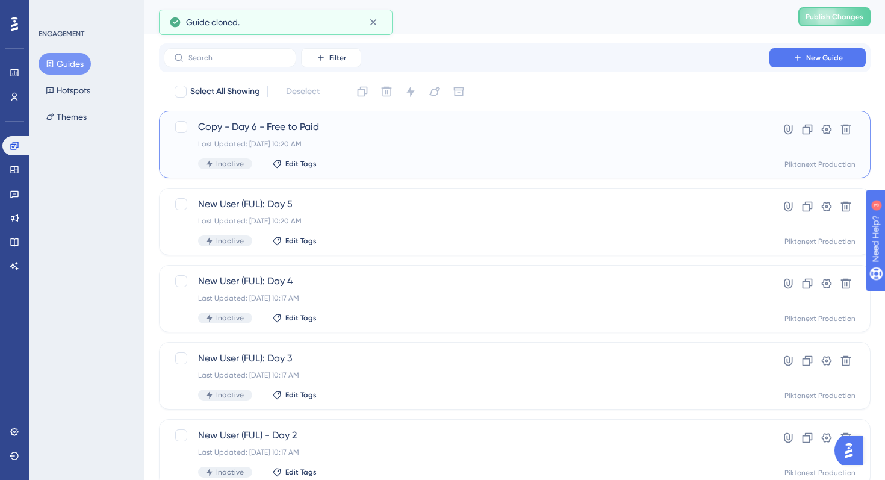
click at [382, 146] on div "Last Updated: Aug 13 2025, 10:20 AM" at bounding box center [466, 144] width 537 height 10
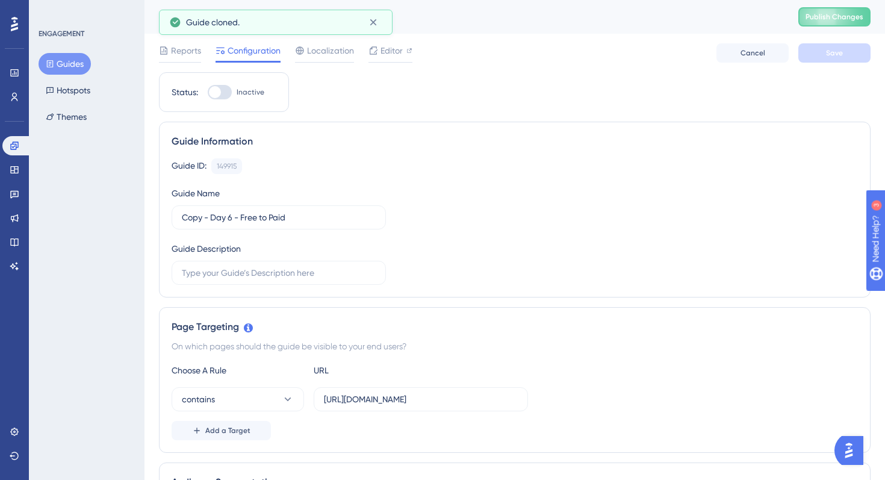
click at [232, 230] on div "Guide ID: 149915 Copy Guide Name Copy - Day 6 - Free to Paid Guide Description" at bounding box center [515, 221] width 686 height 126
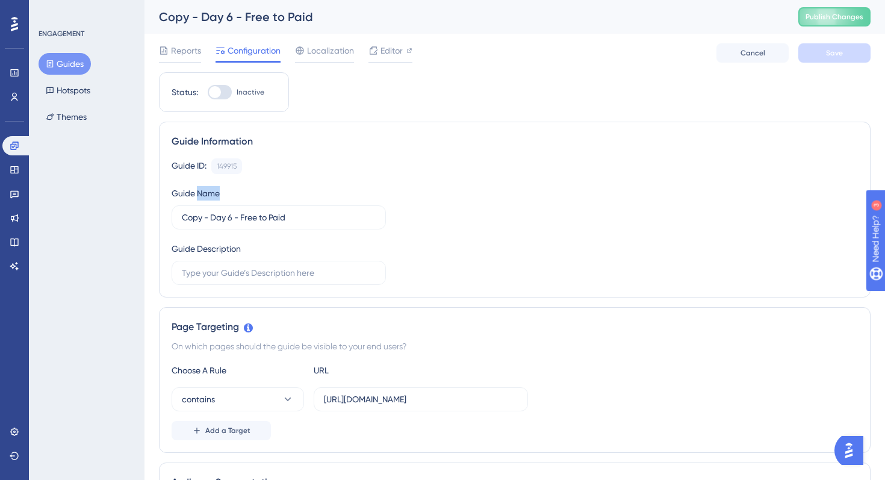
click at [232, 230] on div "Guide ID: 149915 Copy Guide Name Copy - Day 6 - Free to Paid Guide Description" at bounding box center [515, 221] width 686 height 126
click at [237, 216] on input "Copy - Day 6 - Free to Paid" at bounding box center [279, 217] width 194 height 13
type input "New User (FUL): Day 6"
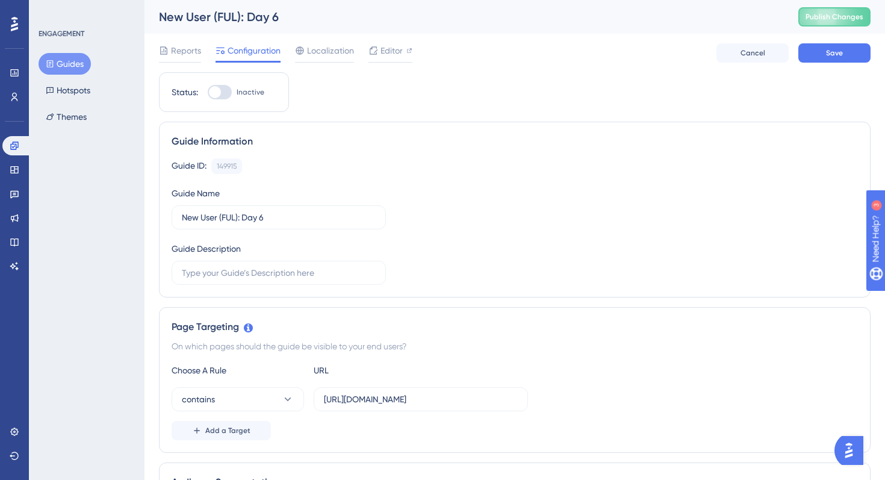
click at [550, 229] on div "Guide ID: 149915 Copy Guide Name New User (FUL): Day 6 Guide Description" at bounding box center [515, 221] width 686 height 126
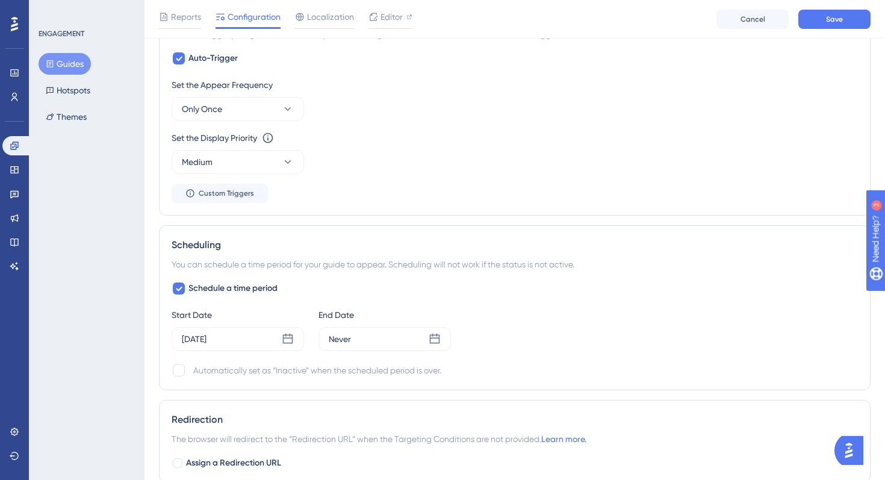
scroll to position [740, 0]
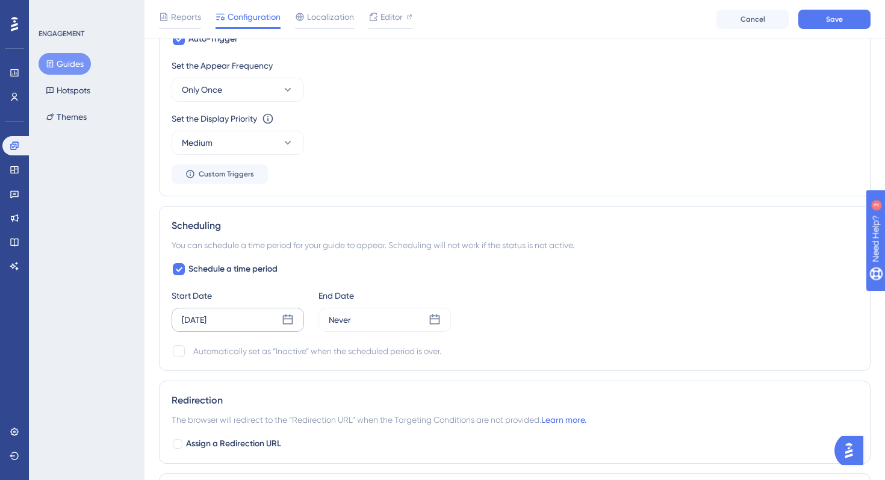
click at [290, 320] on icon at bounding box center [288, 320] width 12 height 12
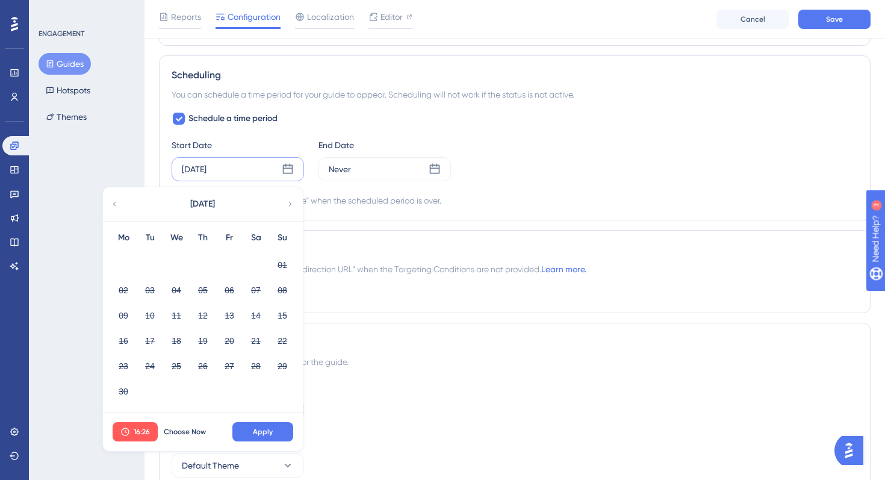
scroll to position [891, 0]
click at [287, 208] on icon at bounding box center [290, 203] width 8 height 11
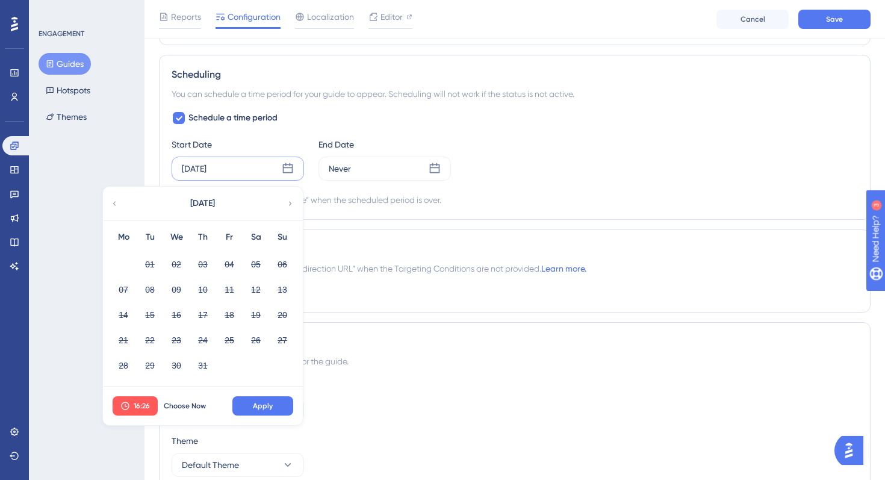
click at [284, 200] on div "July 2025" at bounding box center [202, 204] width 199 height 34
click at [291, 200] on icon at bounding box center [290, 203] width 8 height 11
click at [278, 367] on button "31" at bounding box center [282, 365] width 20 height 20
click at [132, 411] on button "16:26" at bounding box center [135, 405] width 45 height 19
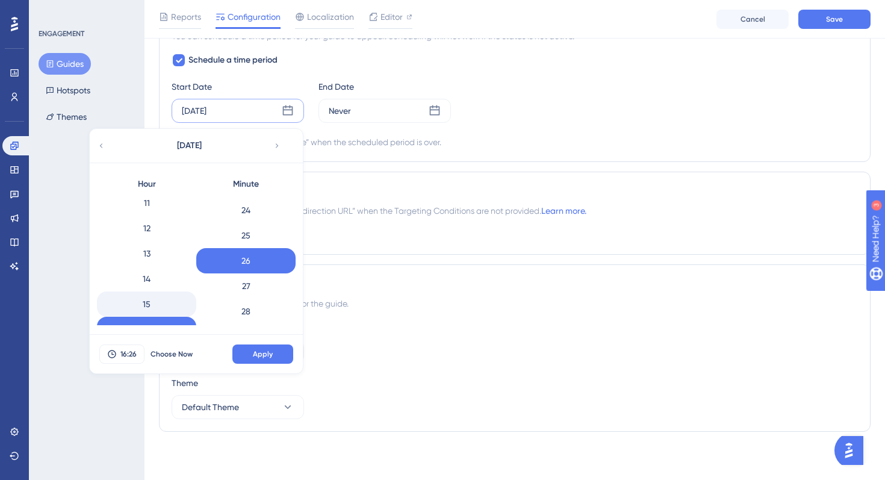
scroll to position [280, 0]
click at [155, 234] on div "12" at bounding box center [146, 232] width 99 height 25
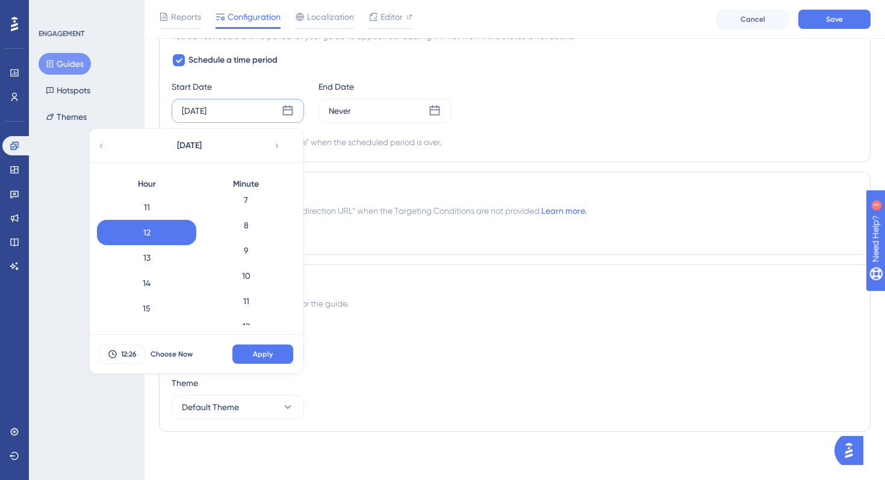
scroll to position [0, 0]
click at [250, 215] on div "0" at bounding box center [245, 208] width 99 height 25
click at [259, 355] on span "Apply" at bounding box center [263, 354] width 20 height 10
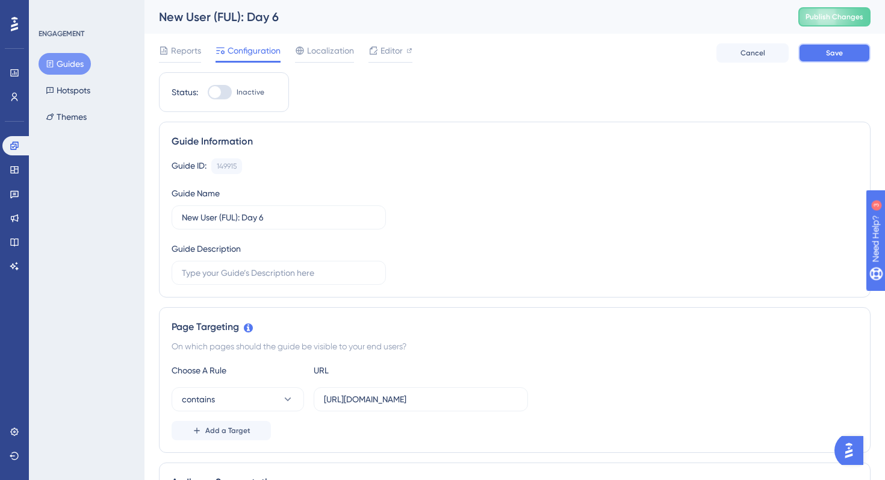
click at [815, 55] on button "Save" at bounding box center [834, 52] width 72 height 19
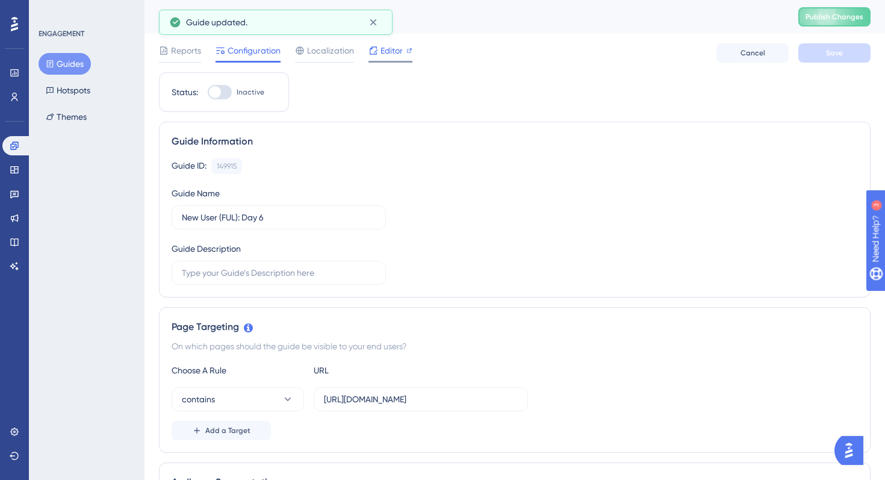
click at [393, 52] on span "Editor" at bounding box center [391, 50] width 22 height 14
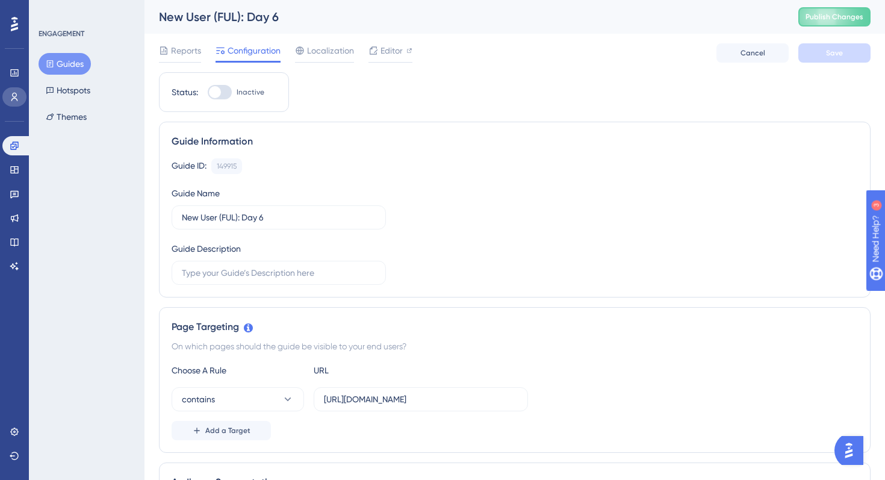
click at [19, 89] on link at bounding box center [14, 96] width 24 height 19
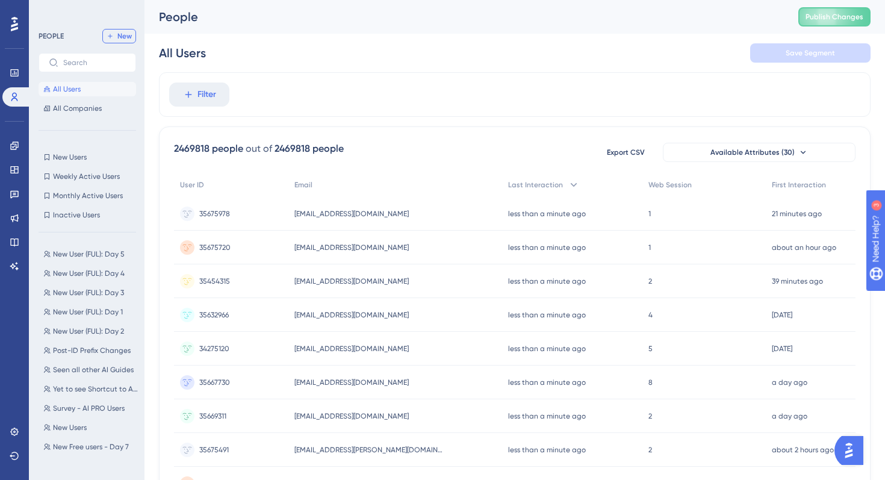
click at [125, 33] on span "New" at bounding box center [124, 36] width 14 height 10
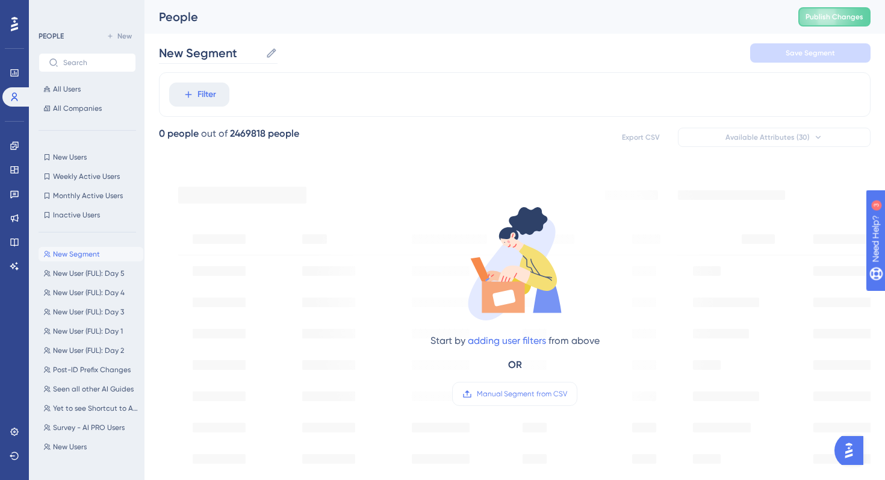
click at [272, 51] on icon at bounding box center [271, 53] width 12 height 12
click at [261, 51] on input "New Segment" at bounding box center [210, 53] width 102 height 17
click at [240, 52] on input "New Segment" at bounding box center [210, 53] width 102 height 17
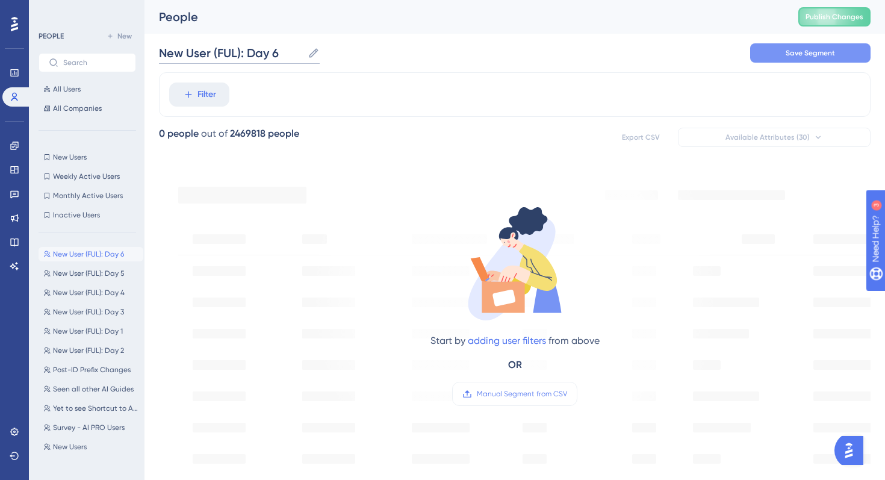
type input "New User (FUL): Day 6"
click at [772, 49] on button "Save Segment" at bounding box center [810, 52] width 120 height 19
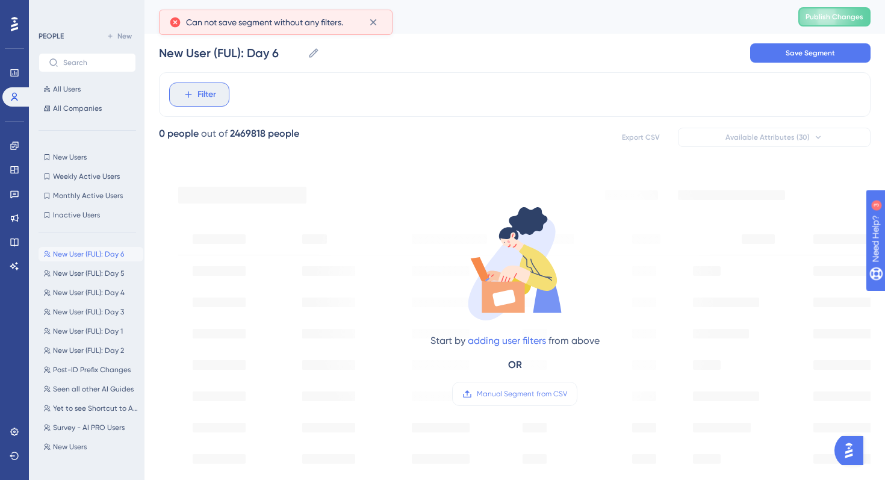
click at [208, 99] on span "Filter" at bounding box center [206, 94] width 19 height 14
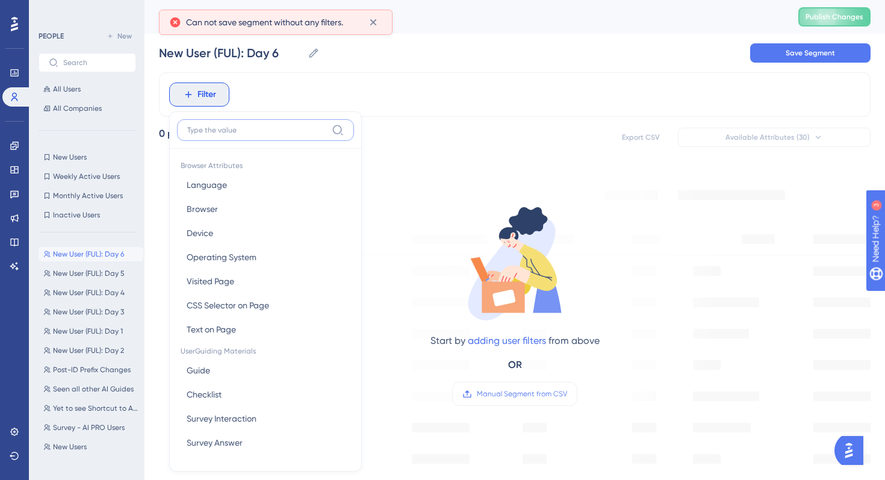
scroll to position [51, 0]
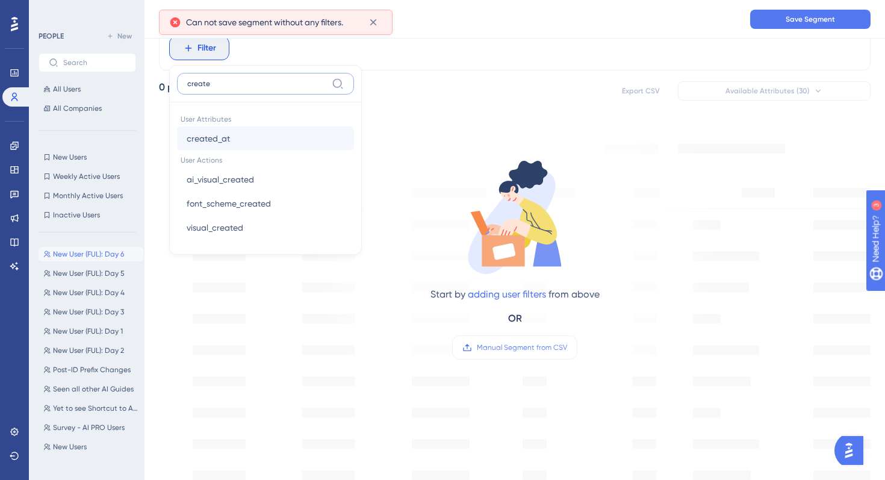
type input "create"
click at [237, 134] on button "created_at created_at" at bounding box center [265, 138] width 177 height 24
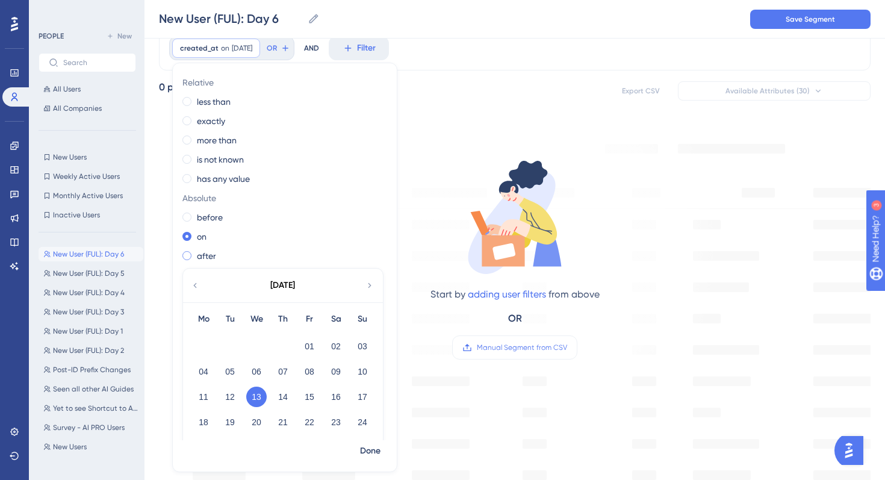
scroll to position [34, 0]
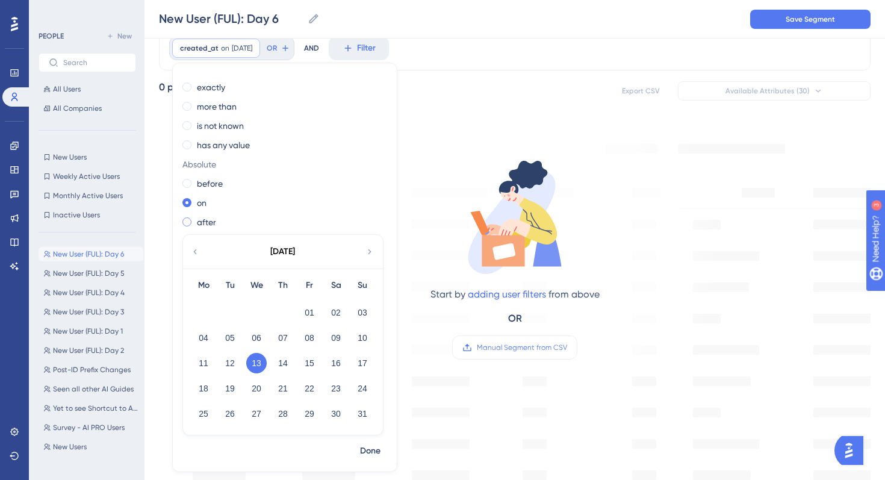
click at [209, 228] on label "after" at bounding box center [206, 222] width 19 height 14
click at [228, 410] on button "26" at bounding box center [230, 413] width 20 height 20
click at [367, 445] on span "Done" at bounding box center [370, 451] width 20 height 14
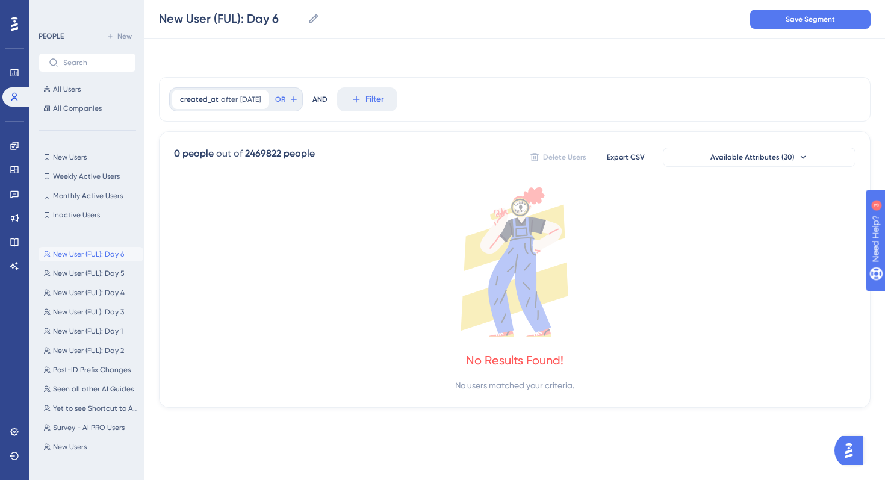
scroll to position [0, 0]
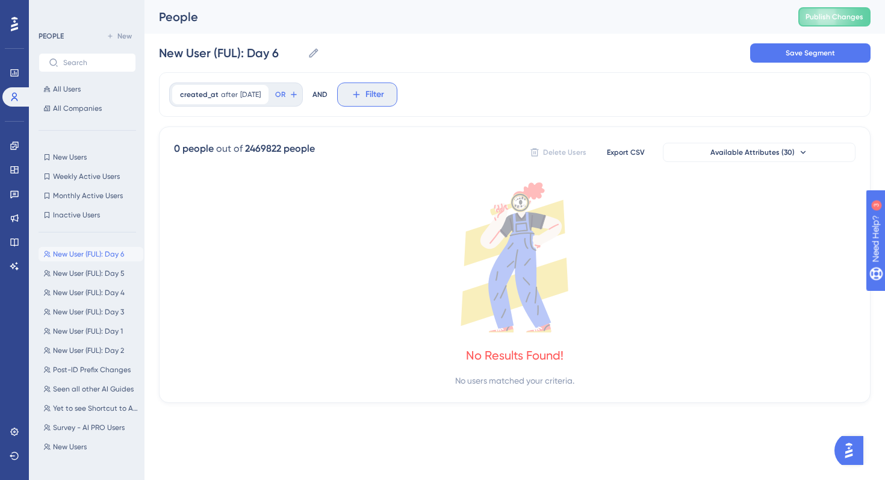
click at [384, 87] on span "Filter" at bounding box center [374, 94] width 19 height 14
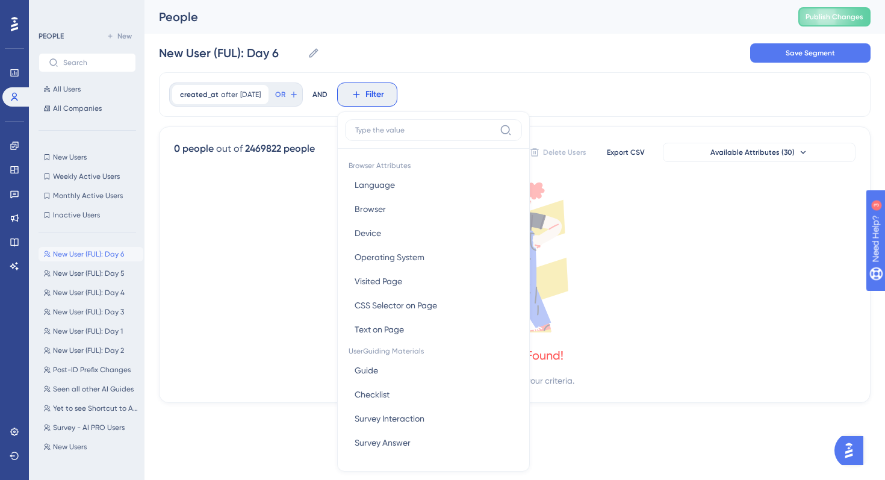
scroll to position [51, 0]
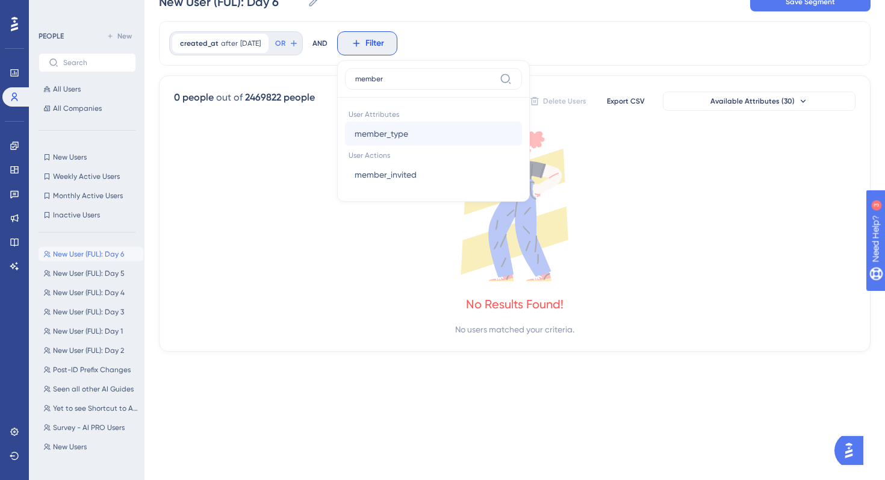
type input "member"
click at [397, 134] on span "member_type" at bounding box center [382, 133] width 54 height 14
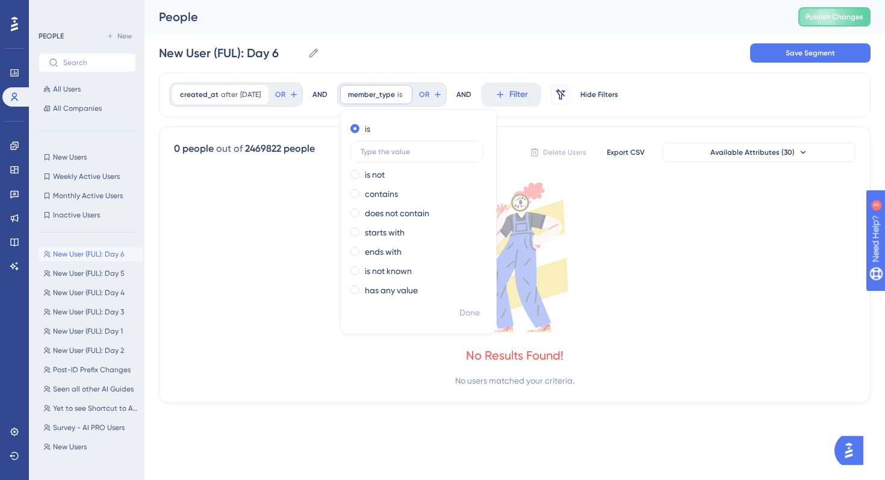
scroll to position [0, 0]
type input "free"
click at [477, 302] on div "is free is not contains does not contain starts with ends with is not known has…" at bounding box center [418, 210] width 155 height 183
click at [477, 313] on span "Done" at bounding box center [469, 313] width 20 height 14
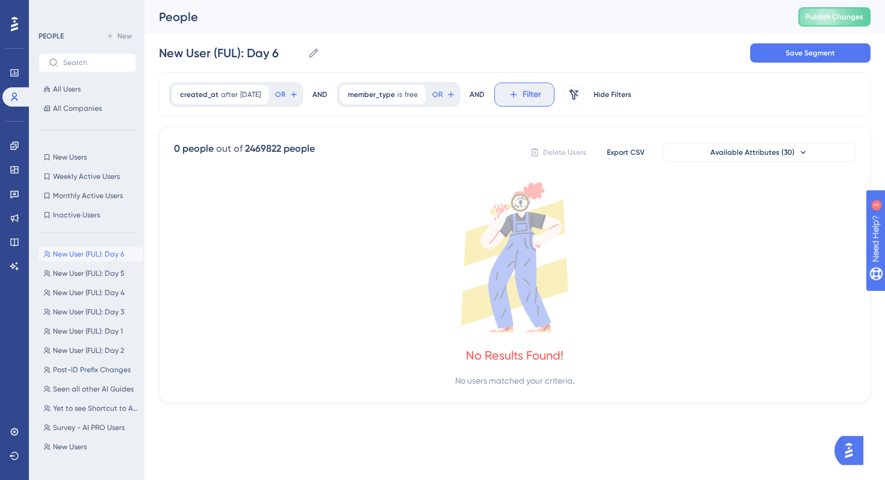
click at [541, 98] on span "Filter" at bounding box center [531, 94] width 19 height 14
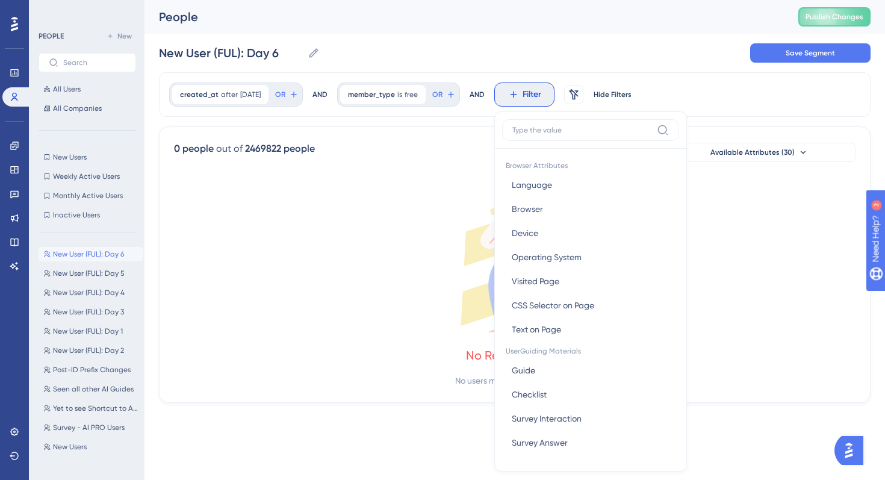
scroll to position [51, 0]
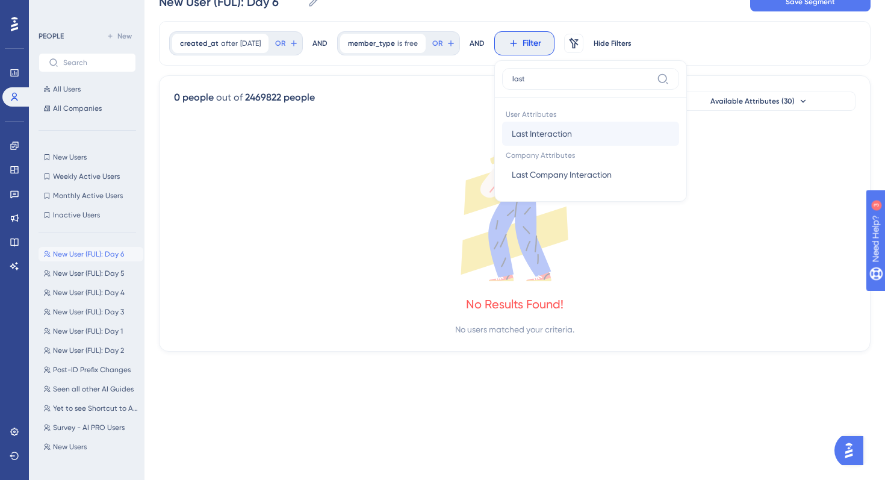
type input "last"
click at [549, 141] on button "Last Interaction Last Interaction" at bounding box center [590, 134] width 177 height 24
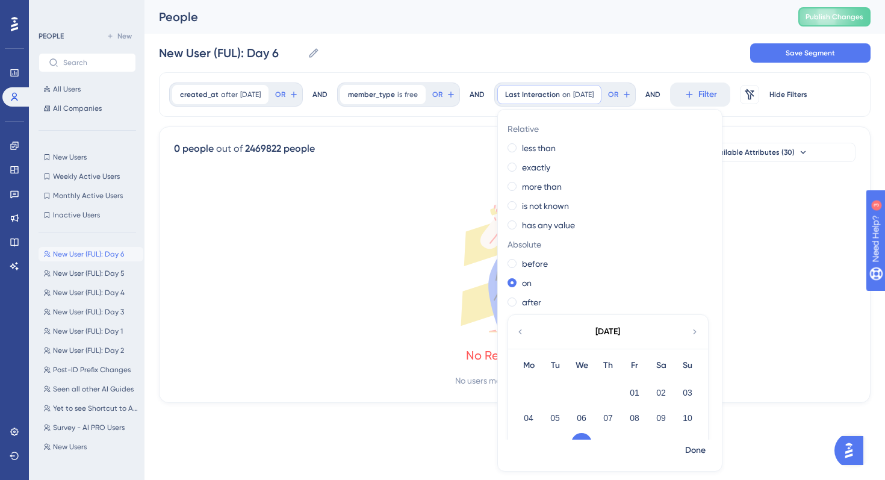
scroll to position [0, 0]
click at [554, 150] on label "less than" at bounding box center [539, 148] width 34 height 14
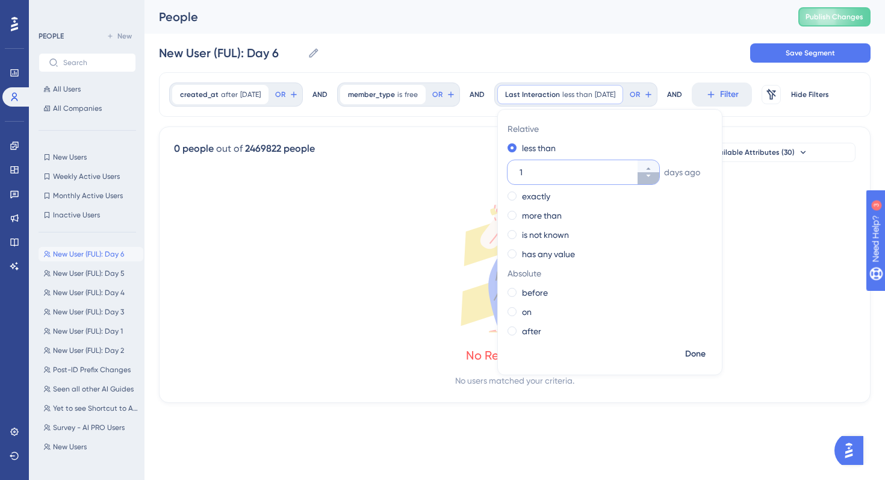
click at [652, 174] on icon at bounding box center [648, 175] width 7 height 7
click at [652, 165] on icon at bounding box center [648, 168] width 7 height 7
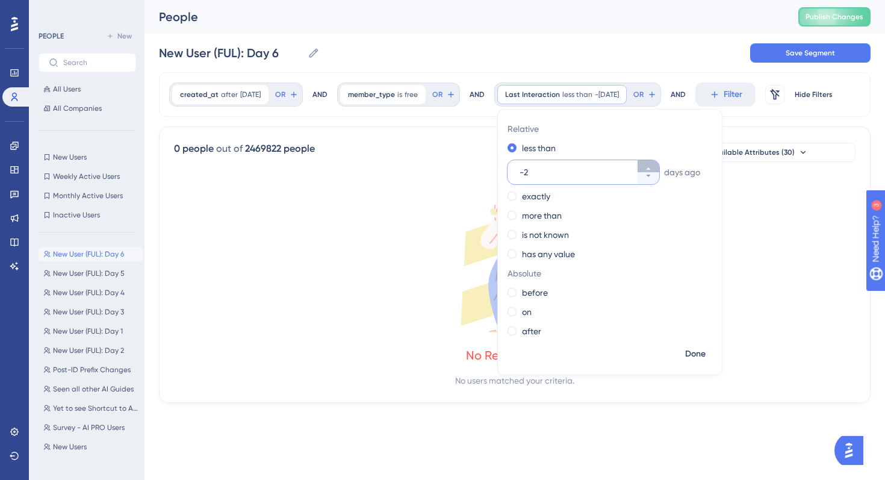
click at [652, 165] on icon at bounding box center [648, 168] width 7 height 7
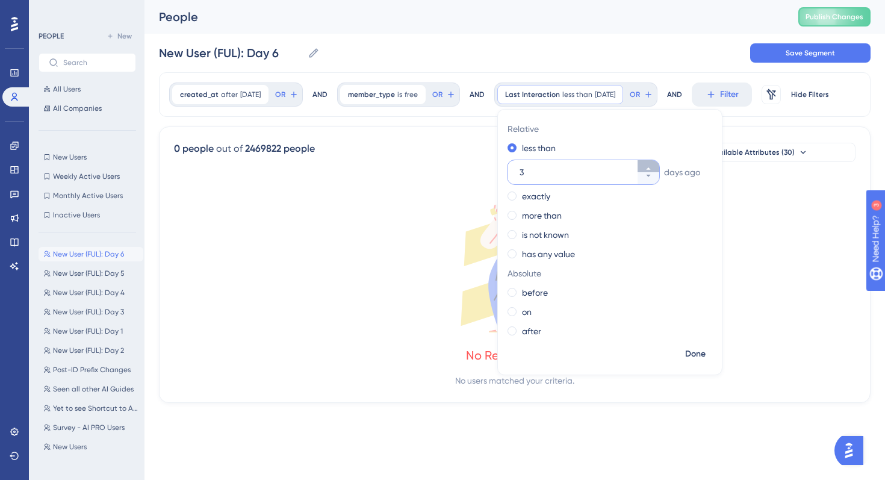
click at [652, 165] on icon at bounding box center [648, 168] width 7 height 7
type input "7"
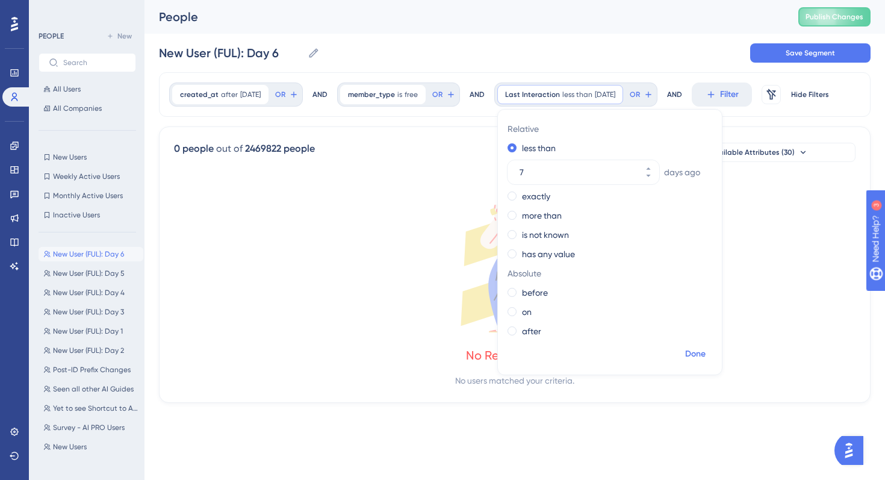
click at [699, 350] on span "Done" at bounding box center [695, 354] width 20 height 14
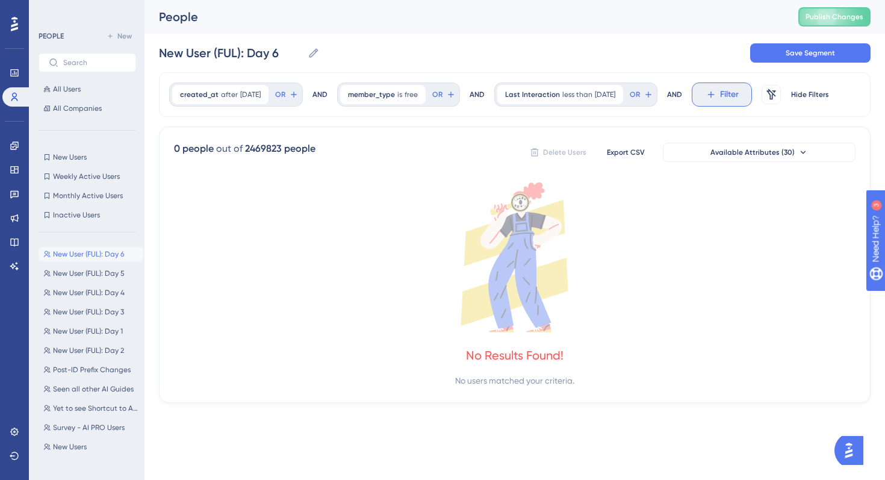
click at [716, 97] on icon at bounding box center [710, 94] width 11 height 11
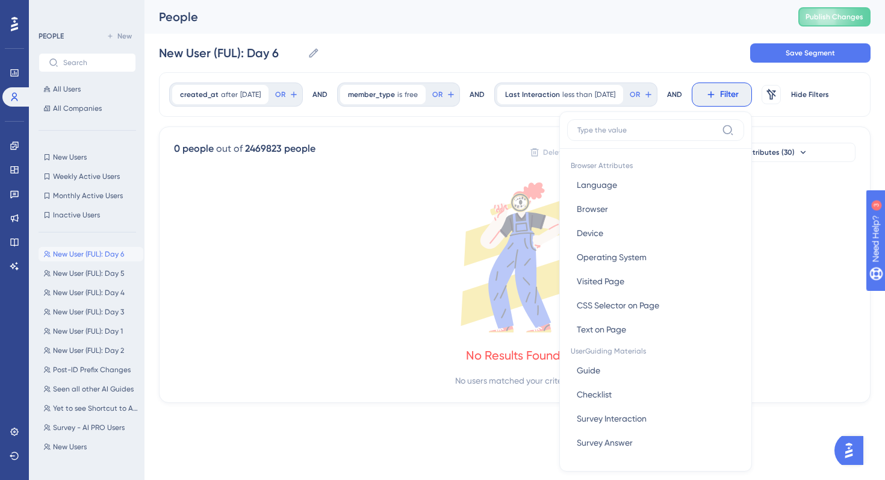
scroll to position [51, 0]
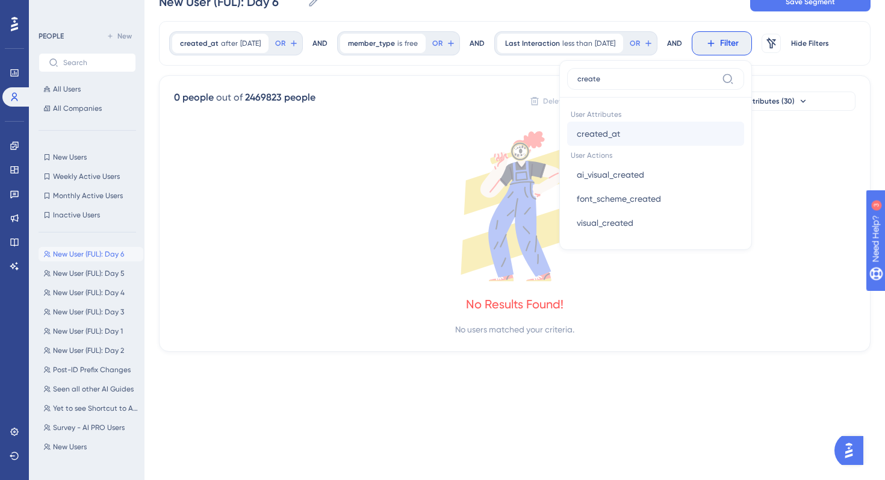
type input "create"
click at [668, 134] on button "created_at created_at" at bounding box center [655, 134] width 177 height 24
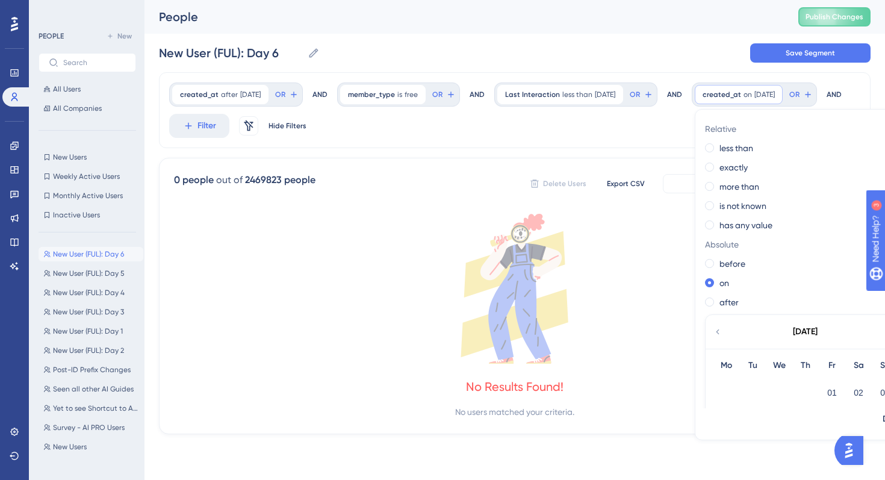
scroll to position [0, 0]
click at [705, 175] on div "exactly" at bounding box center [805, 167] width 200 height 14
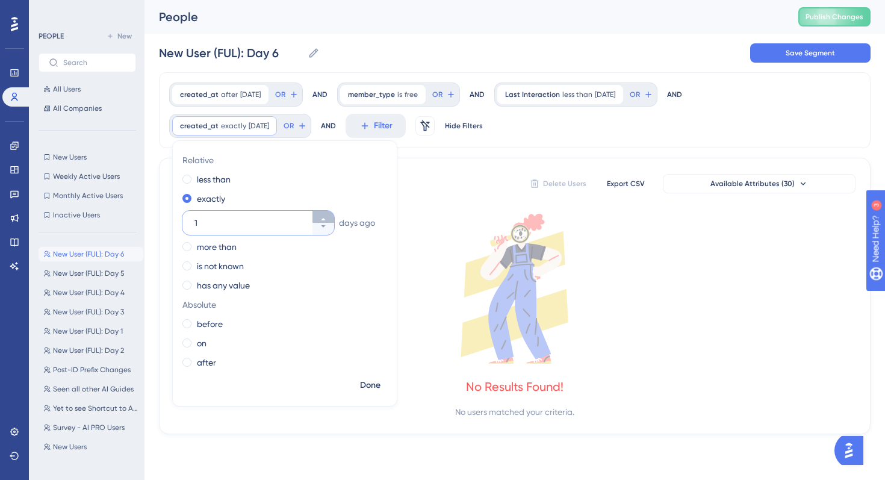
click at [321, 216] on icon at bounding box center [323, 218] width 7 height 7
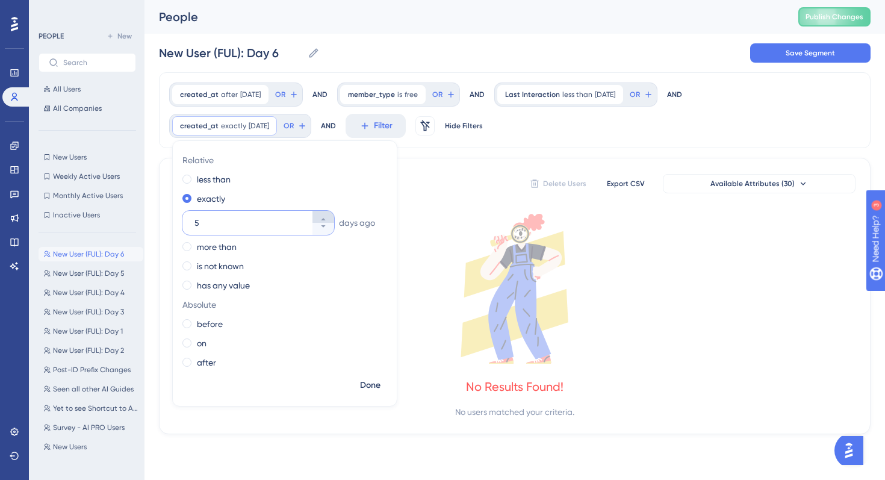
type input "6"
click at [370, 385] on span "Done" at bounding box center [370, 385] width 20 height 14
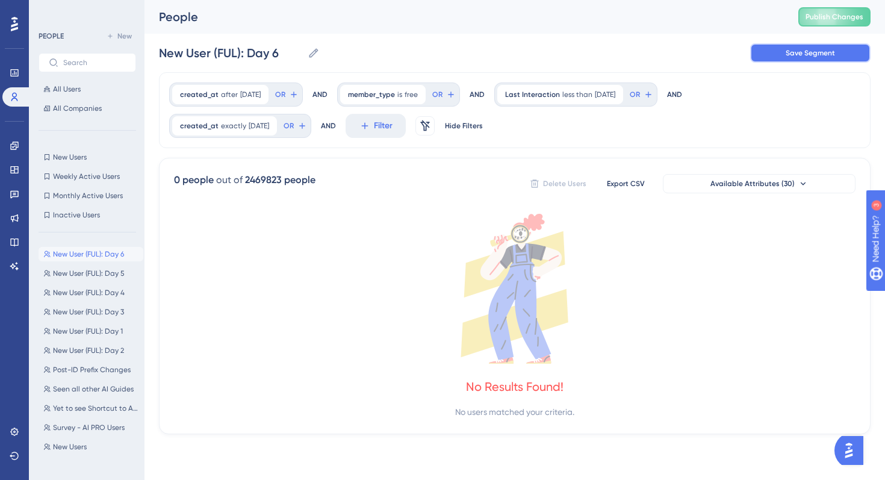
click at [788, 54] on span "Save Segment" at bounding box center [809, 53] width 49 height 10
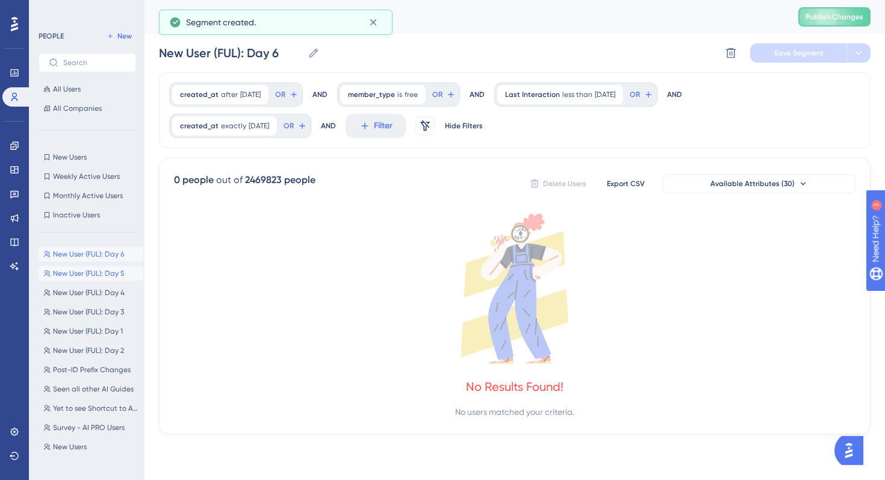
click at [99, 277] on span "New User (FUL): Day 5" at bounding box center [89, 273] width 72 height 10
click at [98, 251] on span "New User (FUL): Day 6" at bounding box center [88, 254] width 71 height 10
click at [96, 267] on button "New User (FUL): Day 5 New User (FUL): Day 5" at bounding box center [91, 273] width 105 height 14
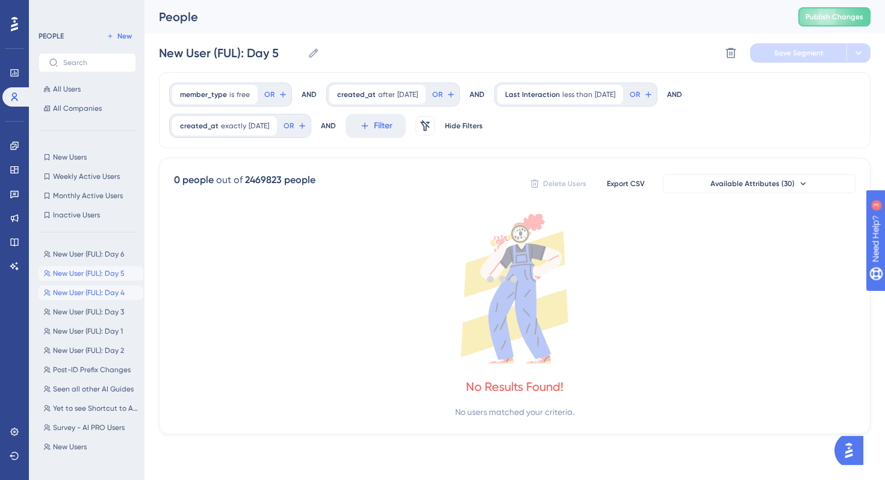
click at [94, 290] on span "New User (FUL): Day 4" at bounding box center [89, 293] width 72 height 10
click at [94, 277] on span "New User (FUL): Day 5" at bounding box center [89, 273] width 72 height 10
click at [96, 258] on span "New User (FUL): Day 6" at bounding box center [88, 254] width 71 height 10
type input "New User (FUL): Day 6"
drag, startPoint x: 436, startPoint y: 85, endPoint x: 347, endPoint y: 85, distance: 89.7
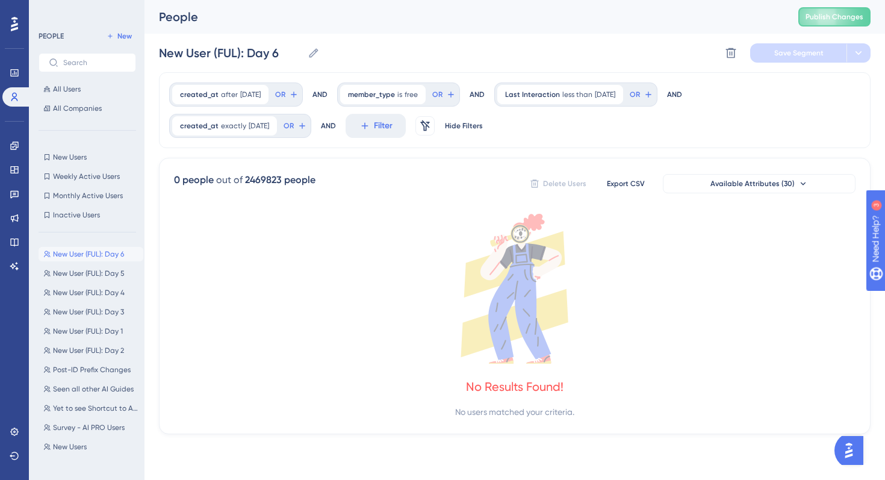
click at [345, 85] on div "created_at after 8/26/2025 8/26/2025 Remove OR AND member_type is free free Rem…" at bounding box center [514, 110] width 711 height 76
click at [16, 140] on link at bounding box center [14, 145] width 24 height 19
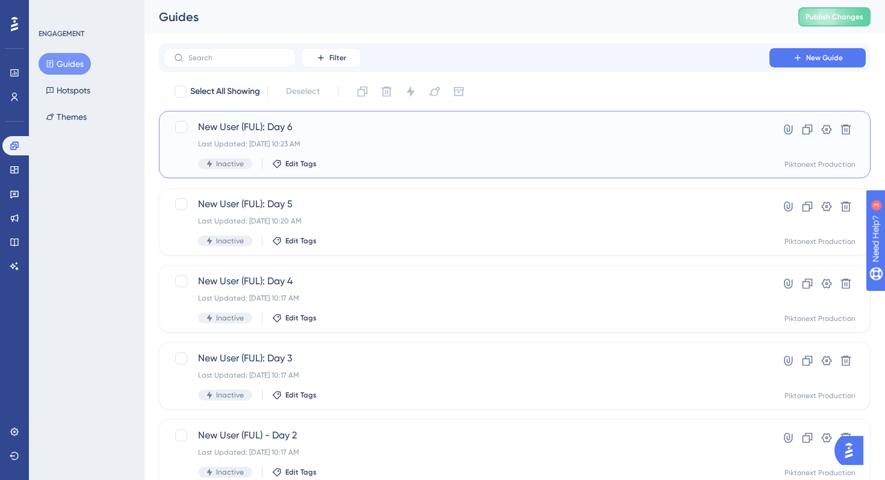
click at [365, 132] on span "New User (FUL): Day 6" at bounding box center [466, 127] width 537 height 14
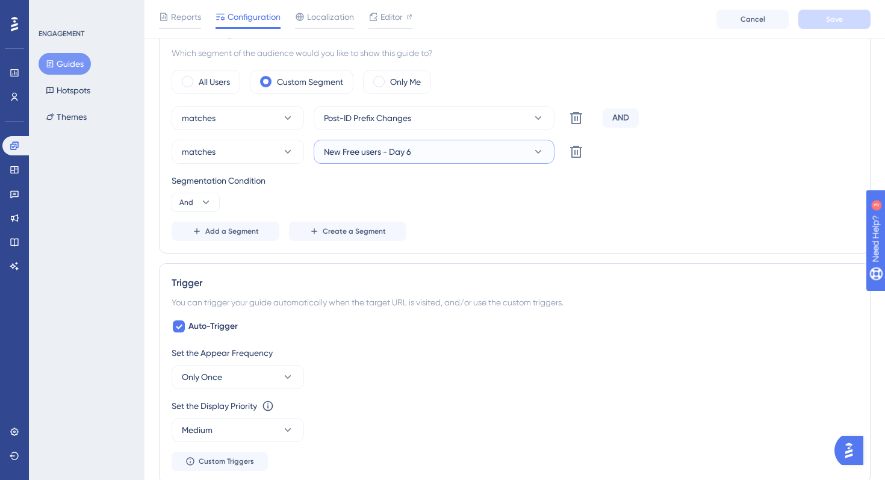
click at [433, 156] on button "New Free users - Day 6" at bounding box center [434, 152] width 241 height 24
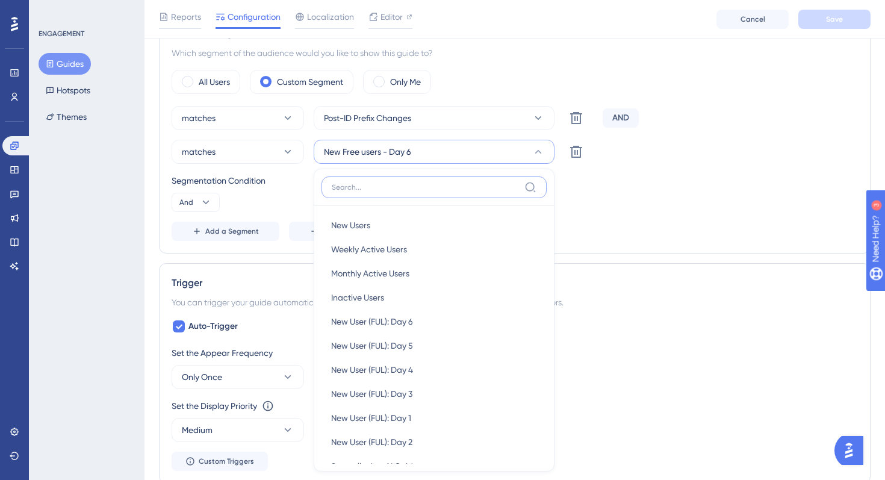
scroll to position [531, 0]
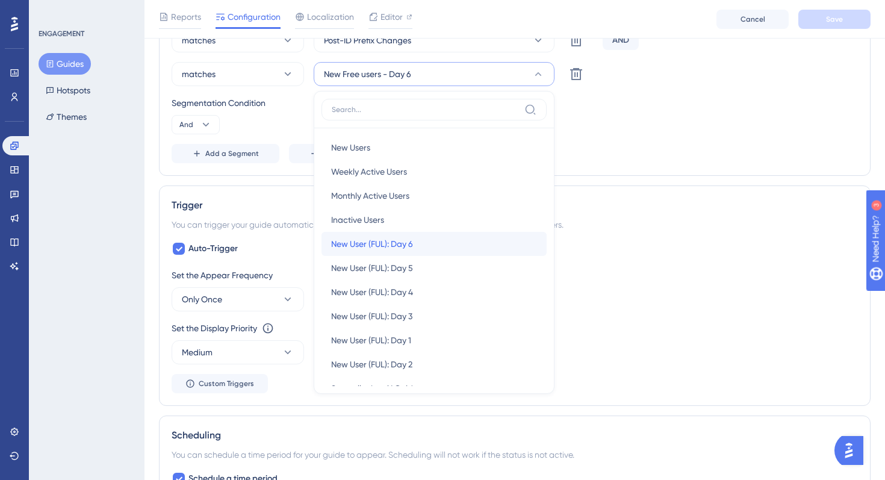
click at [417, 236] on div "New User (FUL): Day 6 New User (FUL): Day 6" at bounding box center [434, 244] width 206 height 24
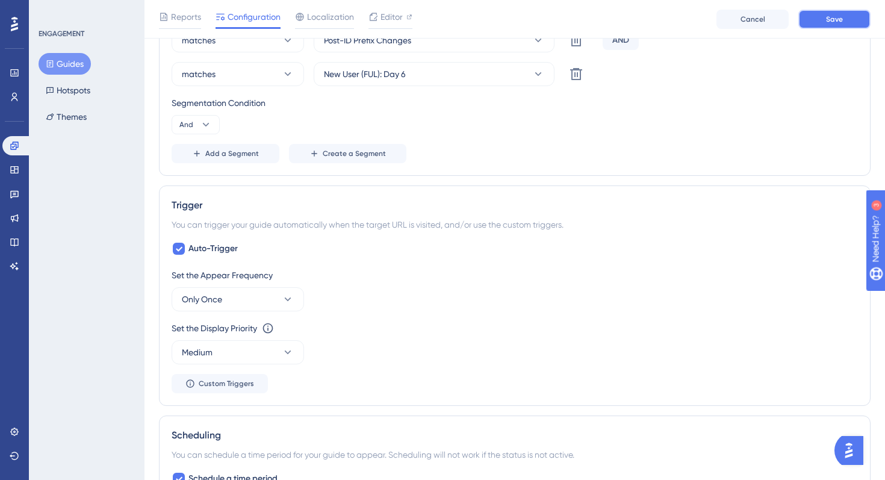
click at [839, 16] on span "Save" at bounding box center [834, 19] width 17 height 10
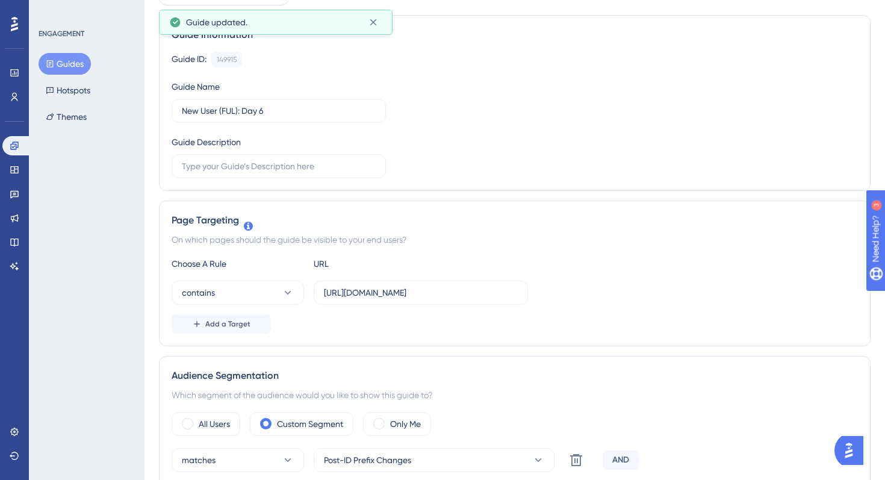
scroll to position [0, 0]
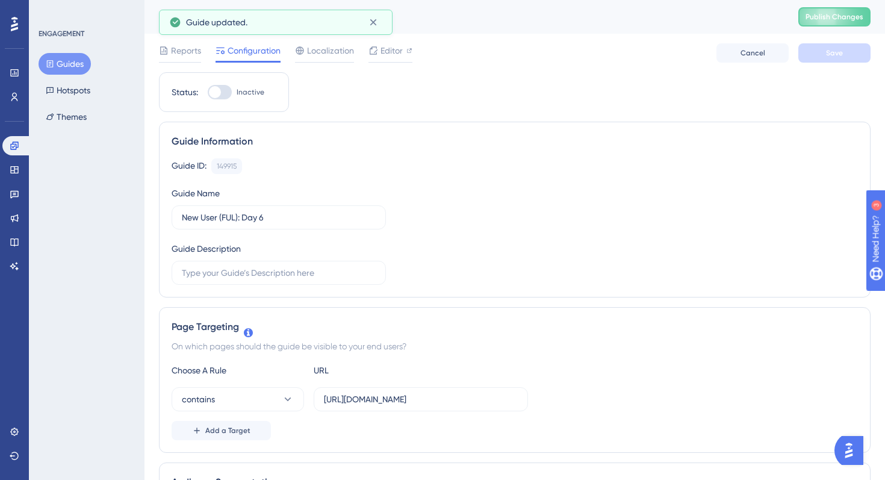
click at [77, 72] on button "Guides" at bounding box center [65, 64] width 52 height 22
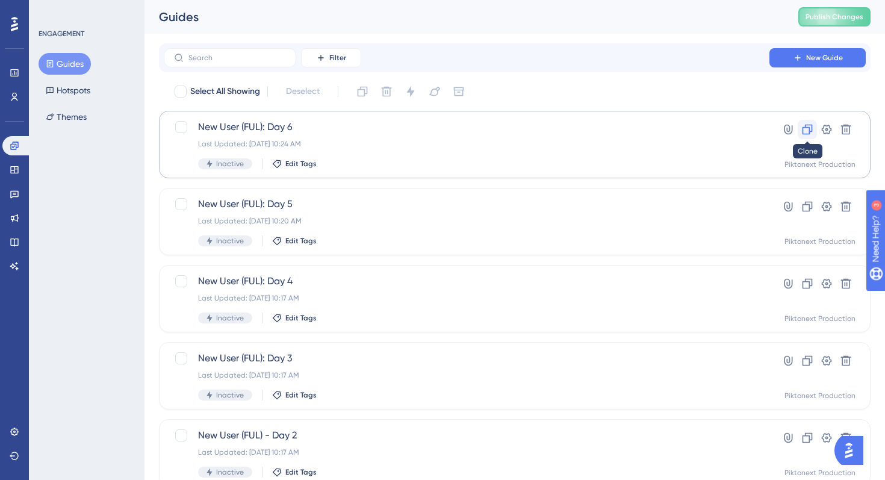
click at [802, 125] on icon at bounding box center [807, 129] width 12 height 12
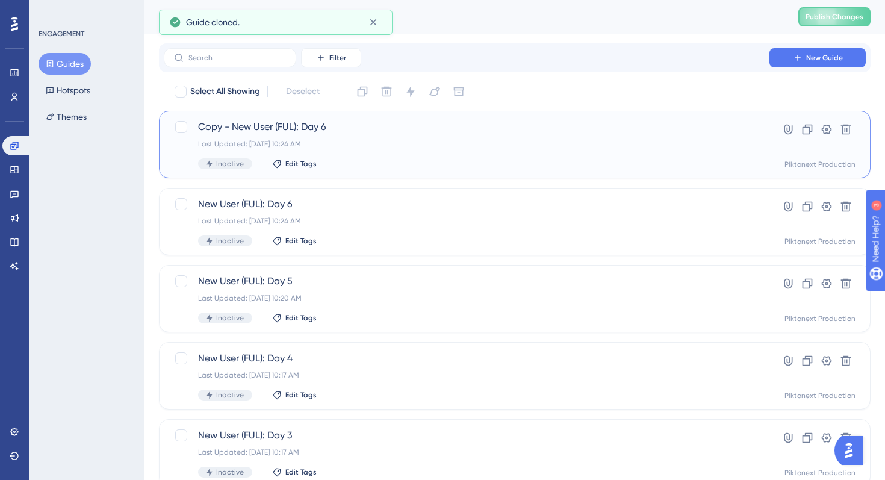
click at [286, 130] on span "Copy - New User (FUL): Day 6" at bounding box center [466, 127] width 537 height 14
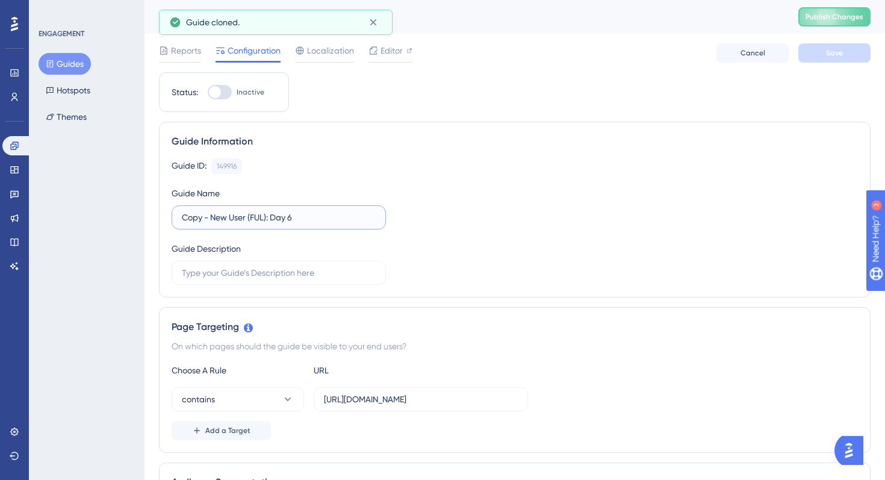
drag, startPoint x: 210, startPoint y: 215, endPoint x: 178, endPoint y: 203, distance: 34.3
click at [178, 204] on div "Guide Name Copy - New User (FUL): Day 6" at bounding box center [279, 207] width 214 height 43
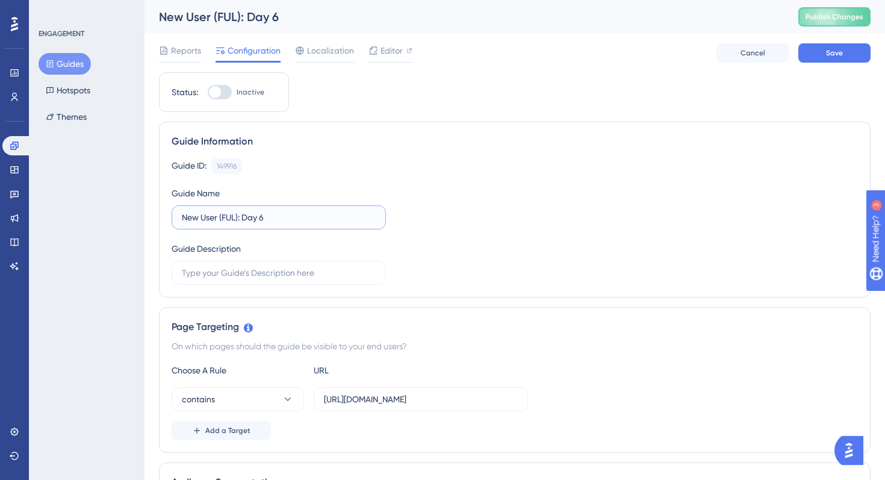
click at [303, 217] on input "New User (FUL): Day 6" at bounding box center [279, 217] width 194 height 13
type input "New User (FUL): Day 7"
click at [404, 187] on div "Guide ID: 149916 Copy Guide Name New User (FUL): Day 7 Guide Description" at bounding box center [515, 221] width 686 height 126
click at [799, 56] on button "Save" at bounding box center [834, 52] width 72 height 19
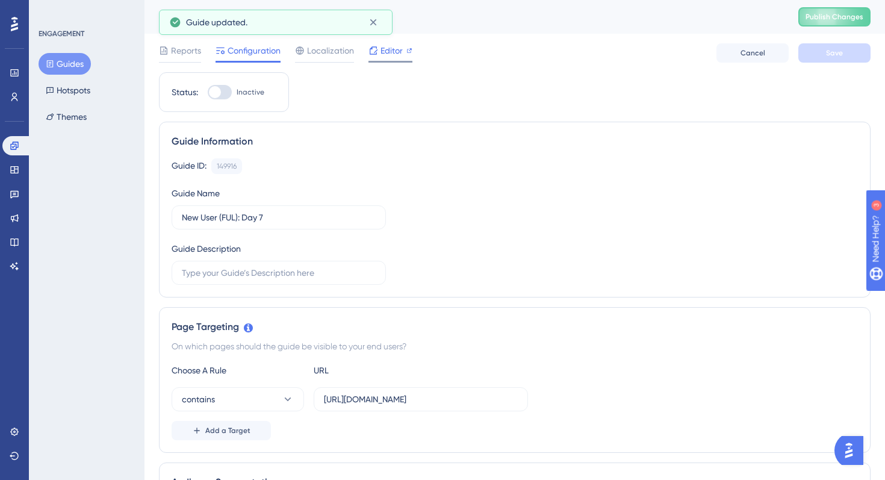
click at [393, 53] on span "Editor" at bounding box center [391, 50] width 22 height 14
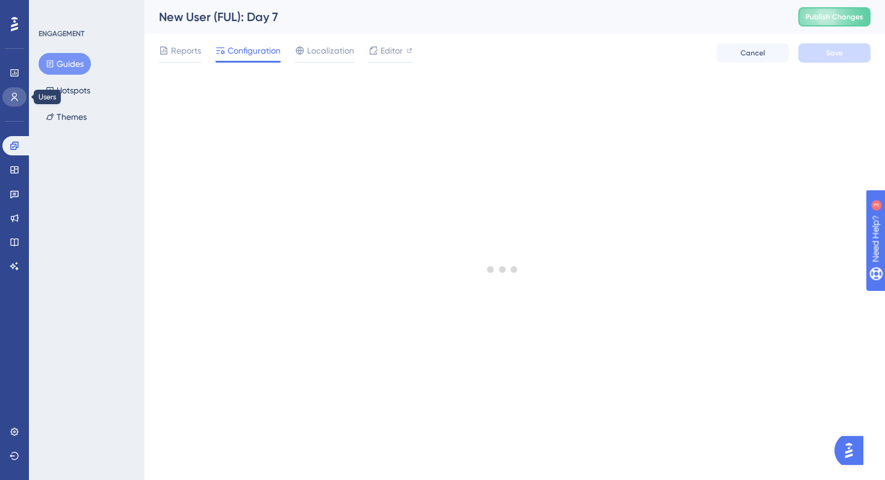
click at [18, 103] on link at bounding box center [14, 96] width 24 height 19
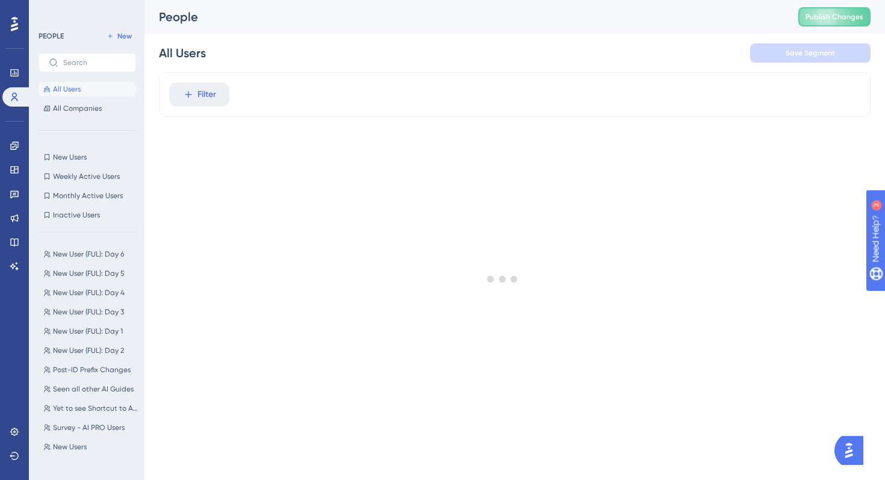
click at [120, 24] on div "PEOPLE New All Users All Companies New Users New Users Weekly Active Users Week…" at bounding box center [87, 240] width 116 height 480
click at [120, 33] on span "New" at bounding box center [124, 36] width 14 height 10
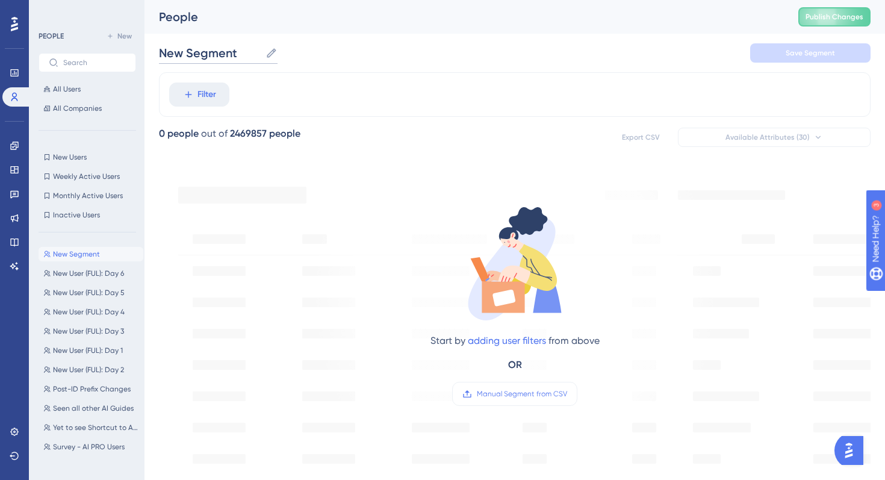
click at [236, 54] on input "New Segment" at bounding box center [210, 53] width 102 height 17
type input "New User (FUL): Day 7"
click at [214, 90] on span "Filter" at bounding box center [206, 94] width 19 height 14
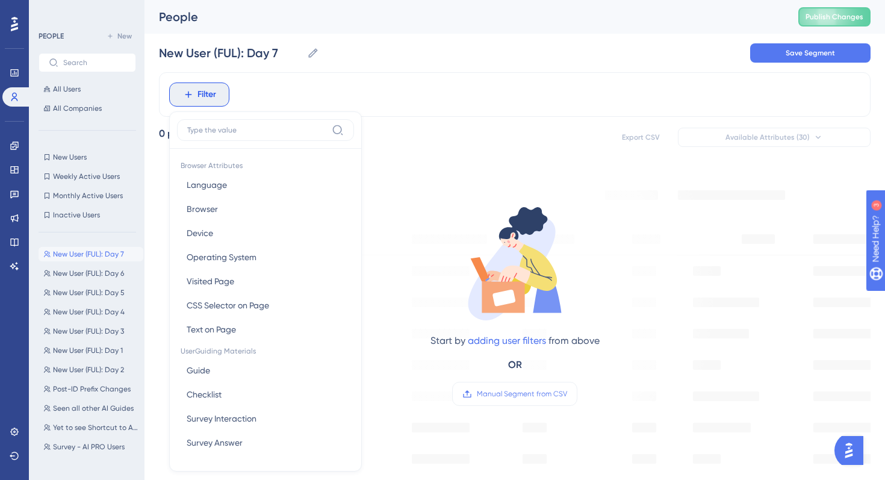
scroll to position [51, 0]
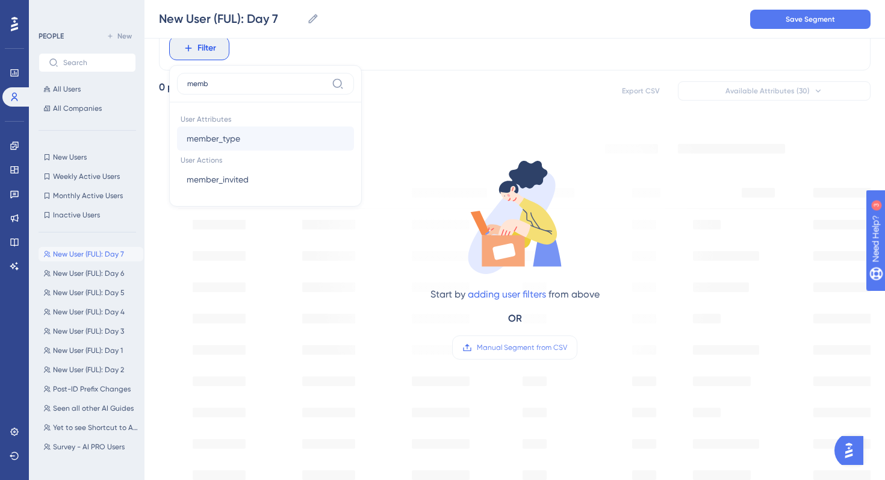
type input "memb"
click at [215, 137] on span "member_type" at bounding box center [214, 138] width 54 height 14
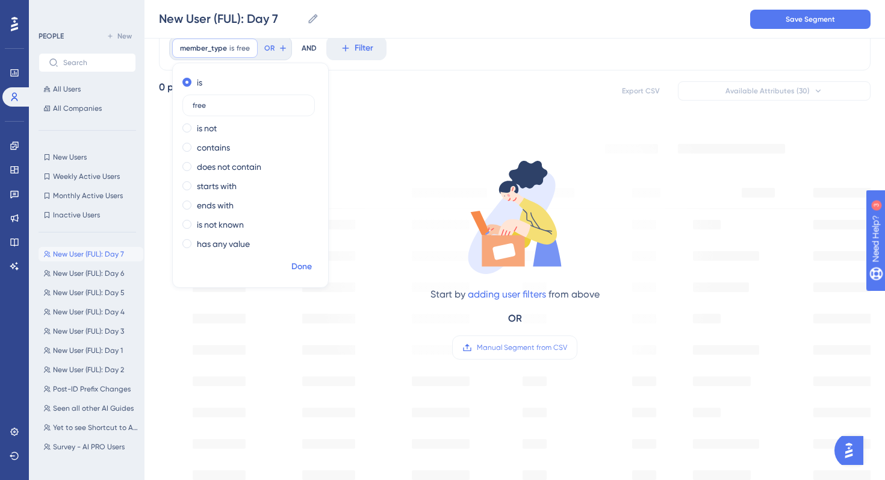
type input "free"
click at [300, 265] on span "Done" at bounding box center [301, 266] width 20 height 14
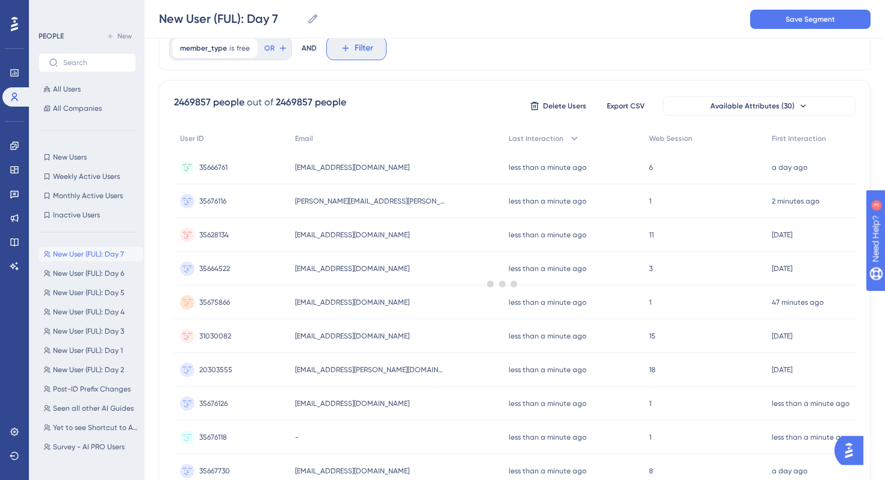
click at [355, 57] on button "Filter" at bounding box center [356, 48] width 60 height 24
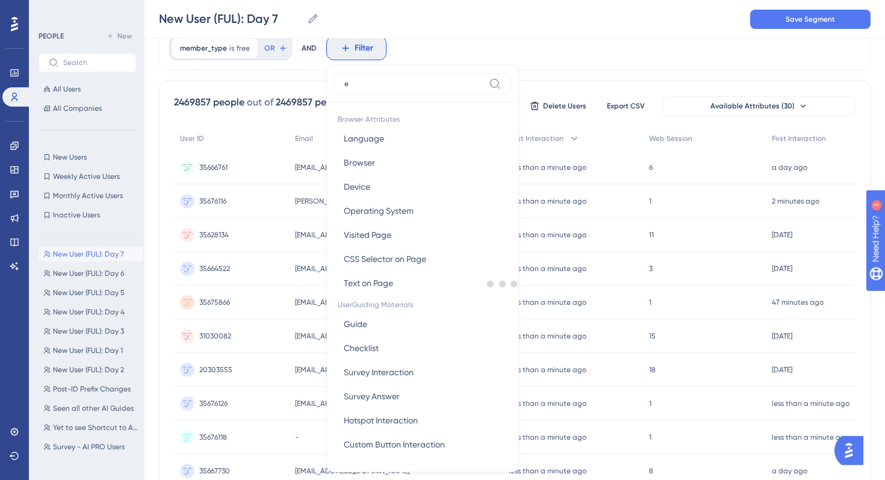
scroll to position [79, 0]
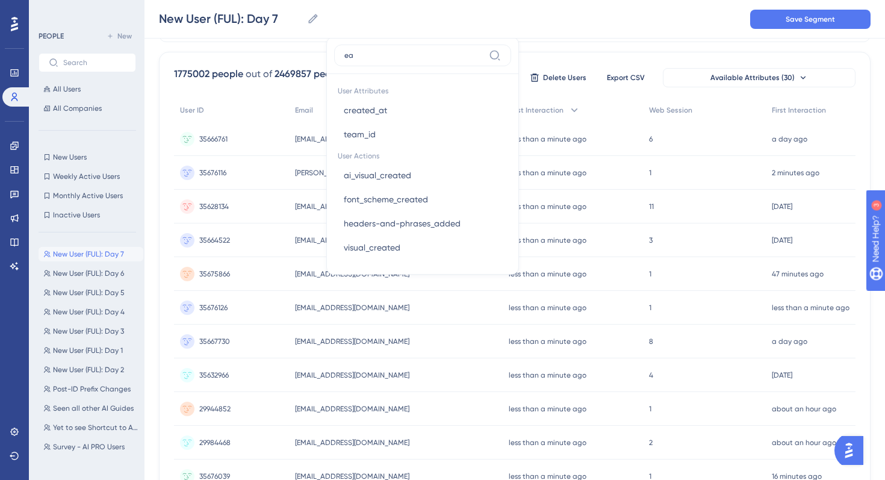
type input "e"
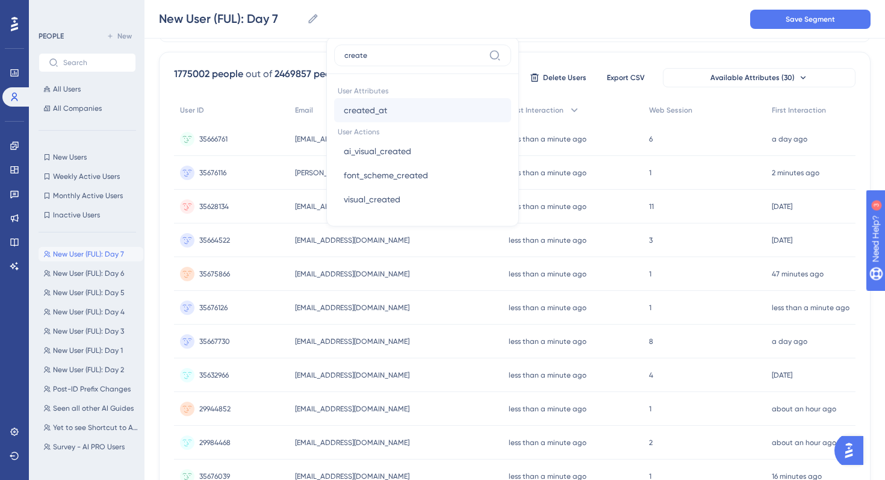
type input "create"
click at [374, 108] on span "created_at" at bounding box center [365, 110] width 43 height 14
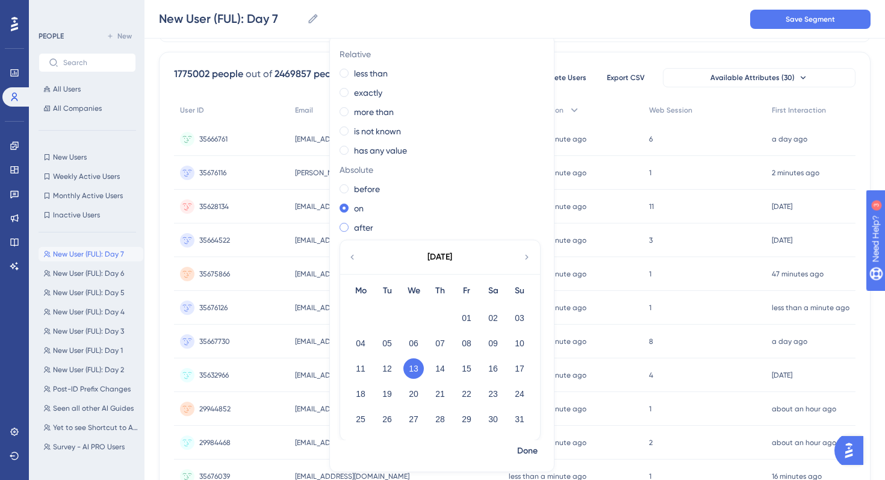
click at [365, 228] on label "after" at bounding box center [363, 227] width 19 height 14
click at [391, 415] on button "26" at bounding box center [387, 419] width 20 height 20
click at [524, 450] on span "Done" at bounding box center [527, 451] width 20 height 14
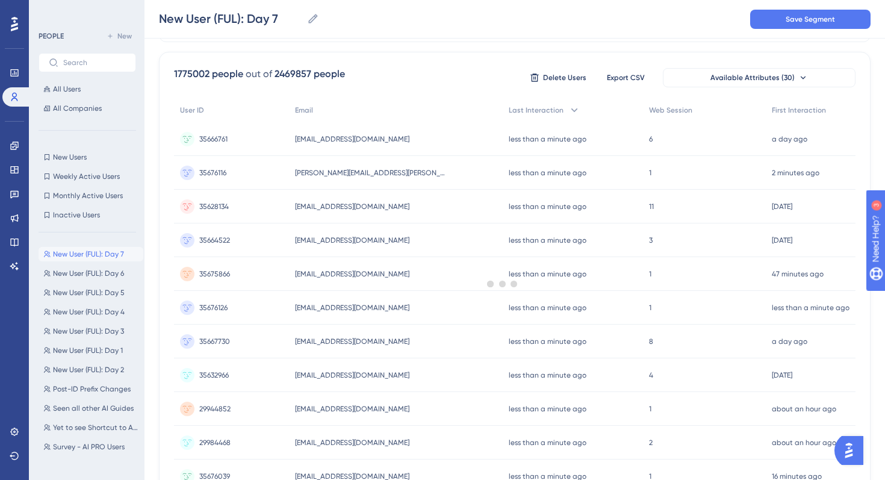
scroll to position [0, 0]
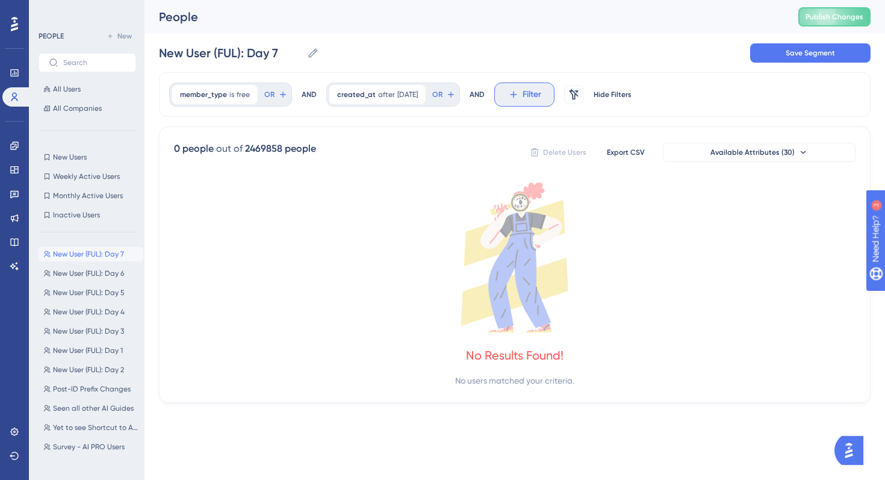
click at [519, 98] on icon at bounding box center [513, 94] width 11 height 11
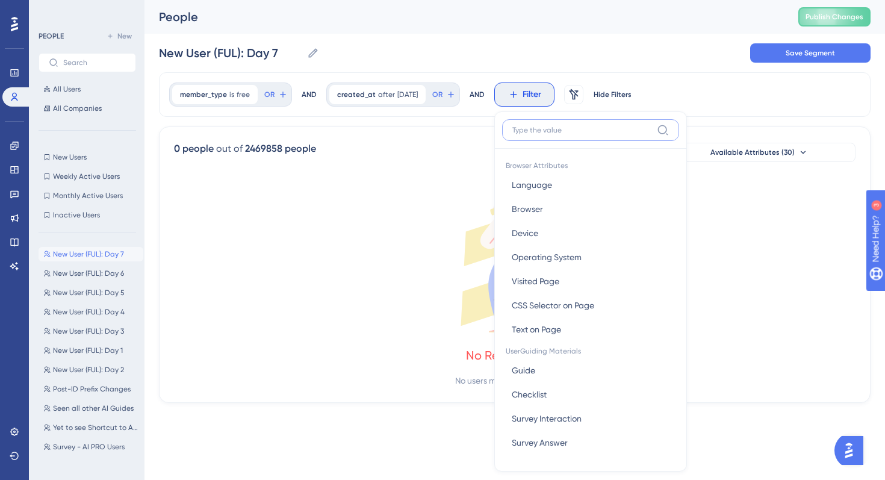
scroll to position [51, 0]
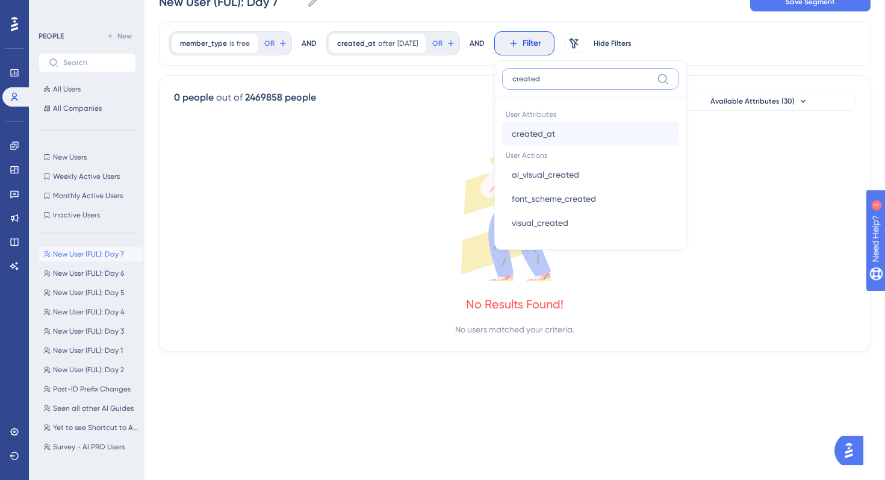
type input "created"
click at [555, 136] on span "created_at" at bounding box center [533, 133] width 43 height 14
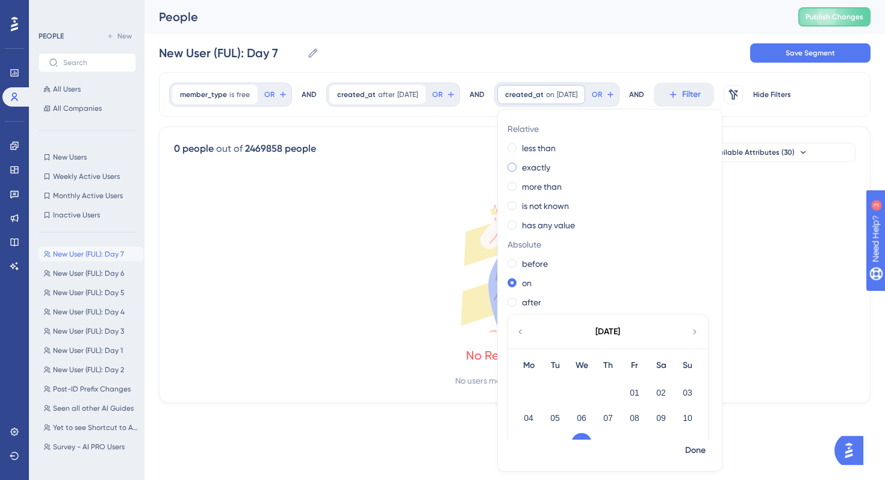
click at [550, 163] on label "exactly" at bounding box center [536, 167] width 28 height 14
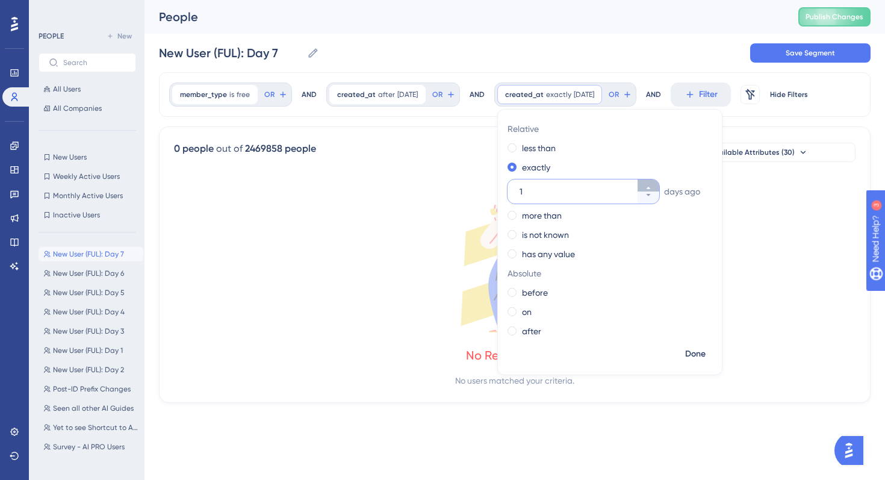
click at [652, 185] on icon at bounding box center [648, 187] width 7 height 7
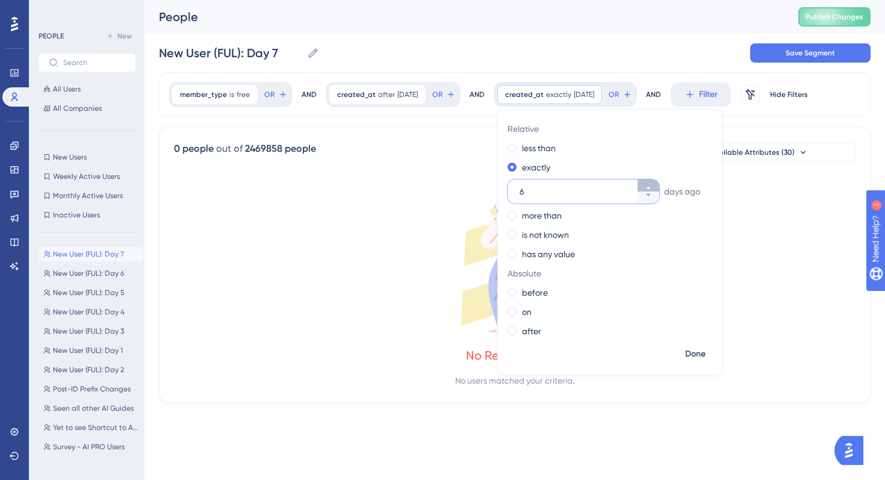
click at [652, 185] on icon at bounding box center [648, 187] width 7 height 7
click at [652, 198] on icon at bounding box center [648, 194] width 7 height 7
type input "7"
click at [705, 355] on span "Done" at bounding box center [695, 354] width 20 height 14
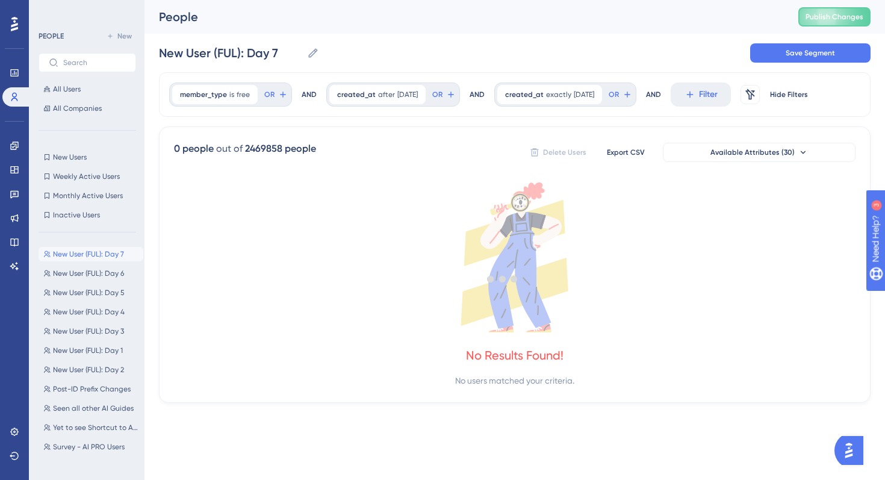
click at [715, 106] on div at bounding box center [502, 278] width 764 height 393
click at [722, 91] on button "Filter" at bounding box center [701, 94] width 60 height 24
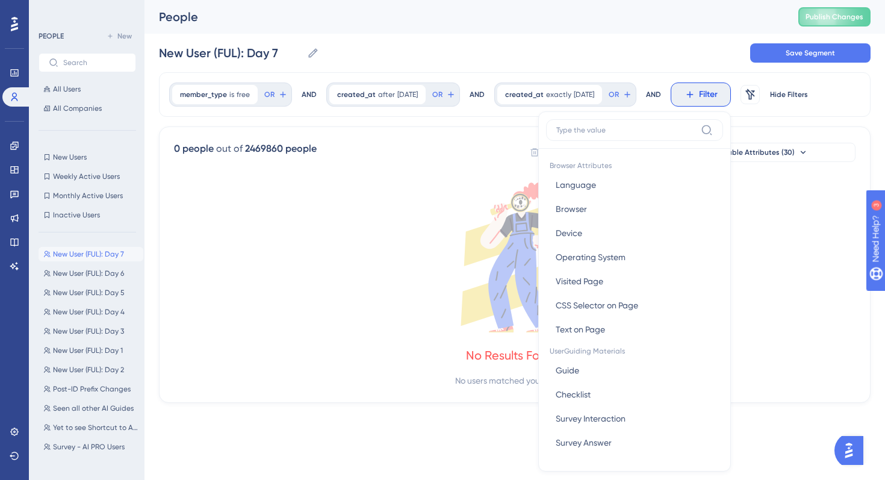
scroll to position [51, 0]
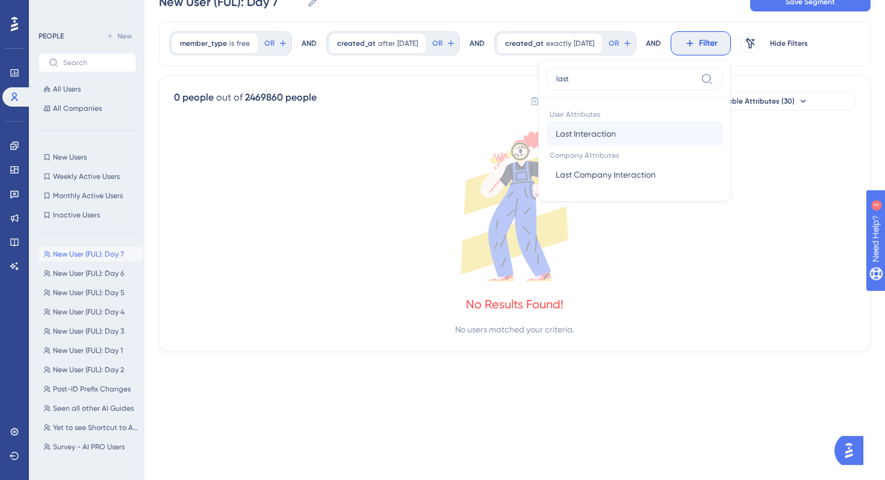
type input "last"
click at [647, 136] on button "Last Interaction Last Interaction" at bounding box center [634, 134] width 177 height 24
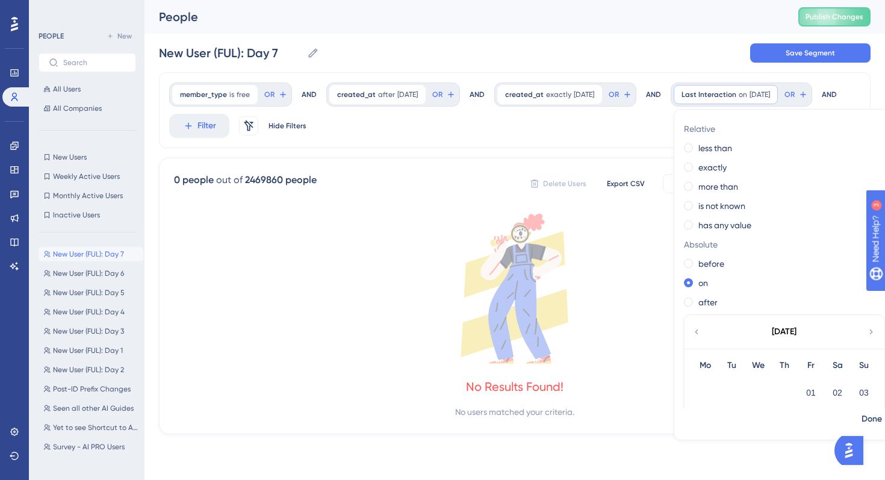
scroll to position [0, 0]
click at [684, 175] on div "exactly" at bounding box center [784, 167] width 200 height 14
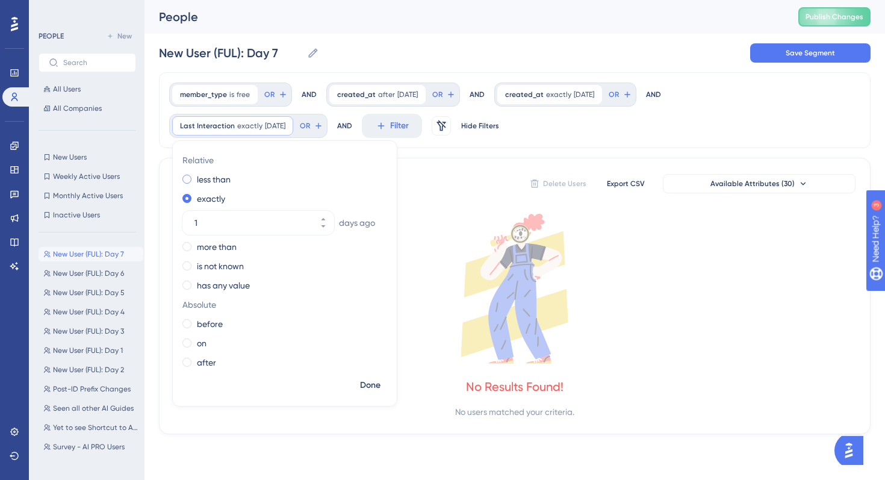
click at [227, 181] on label "less than" at bounding box center [214, 179] width 34 height 14
click at [323, 199] on icon at bounding box center [323, 199] width 7 height 7
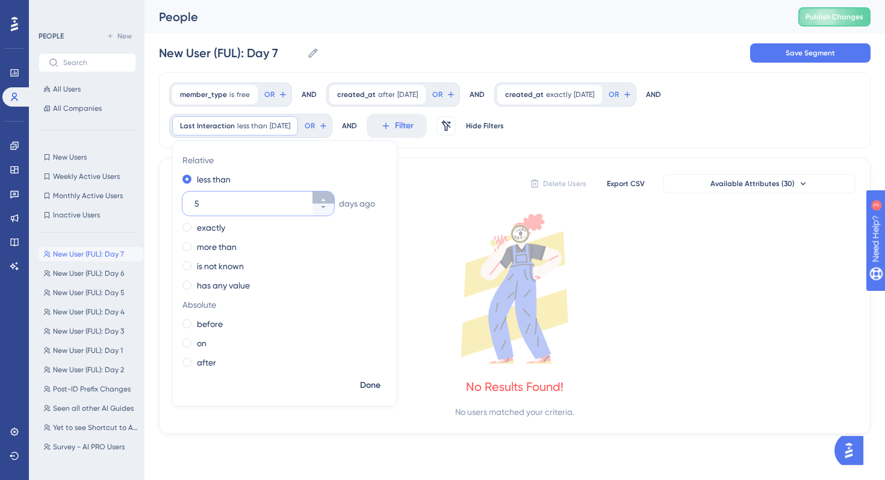
click at [323, 199] on icon at bounding box center [323, 199] width 7 height 7
type input "7"
click at [370, 383] on span "Done" at bounding box center [370, 385] width 20 height 14
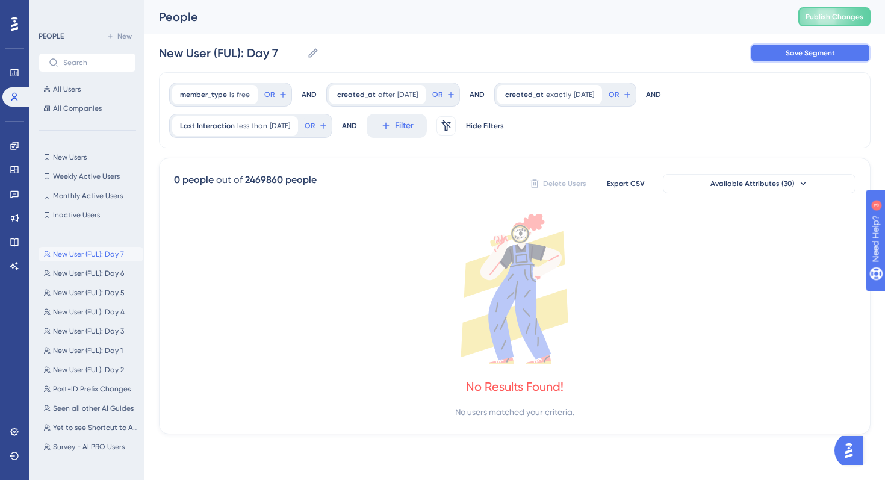
click at [810, 56] on span "Save Segment" at bounding box center [809, 53] width 49 height 10
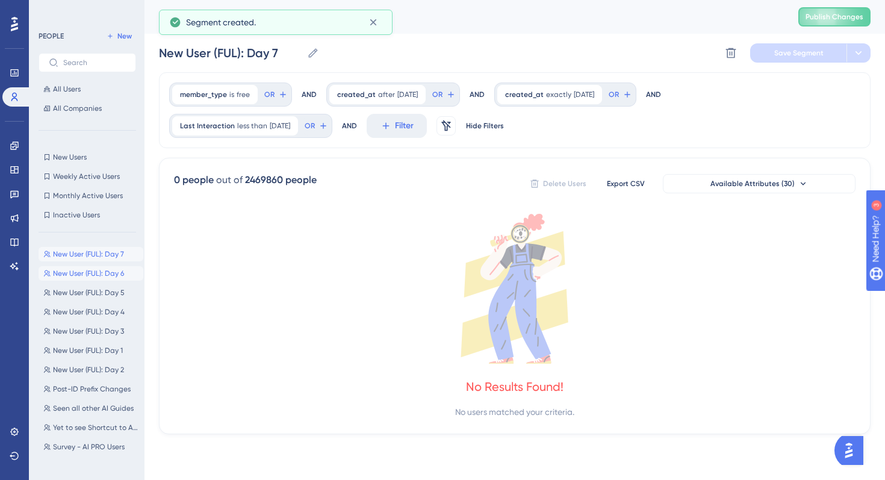
click at [94, 272] on span "New User (FUL): Day 6" at bounding box center [88, 273] width 71 height 10
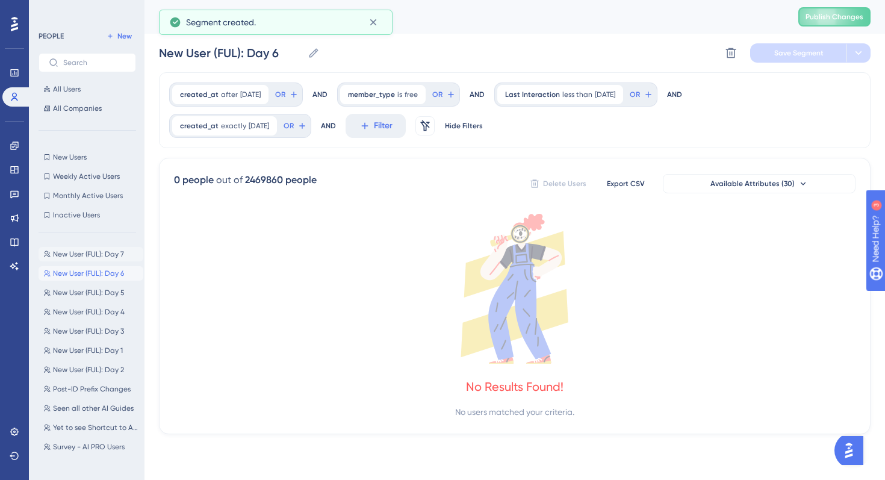
click at [94, 257] on span "New User (FUL): Day 7" at bounding box center [88, 254] width 71 height 10
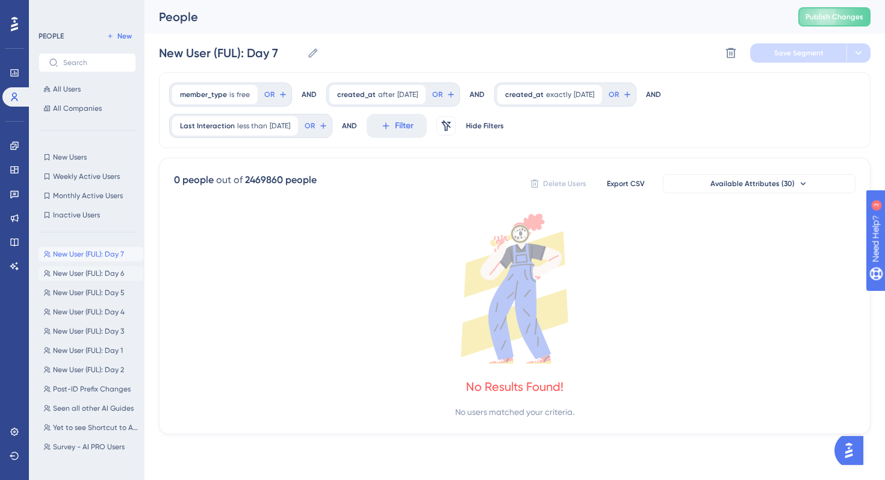
click at [107, 270] on span "New User (FUL): Day 6" at bounding box center [88, 273] width 71 height 10
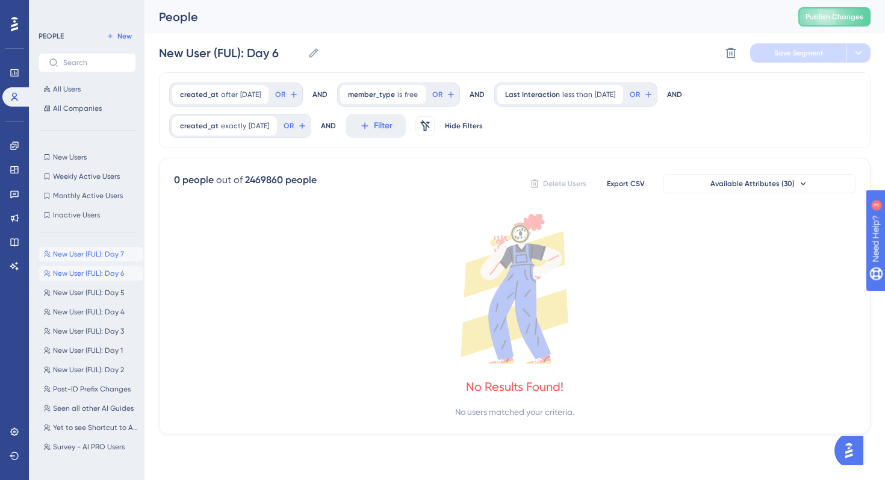
click at [98, 258] on span "New User (FUL): Day 7" at bounding box center [88, 254] width 71 height 10
click at [92, 271] on span "New User (FUL): Day 6" at bounding box center [88, 273] width 71 height 10
click at [95, 253] on span "New User (FUL): Day 7" at bounding box center [88, 254] width 71 height 10
click at [85, 274] on span "New User (FUL): Day 6" at bounding box center [88, 273] width 71 height 10
click at [90, 261] on button "New User (FUL): Day 7 New User (FUL): Day 7" at bounding box center [91, 254] width 105 height 14
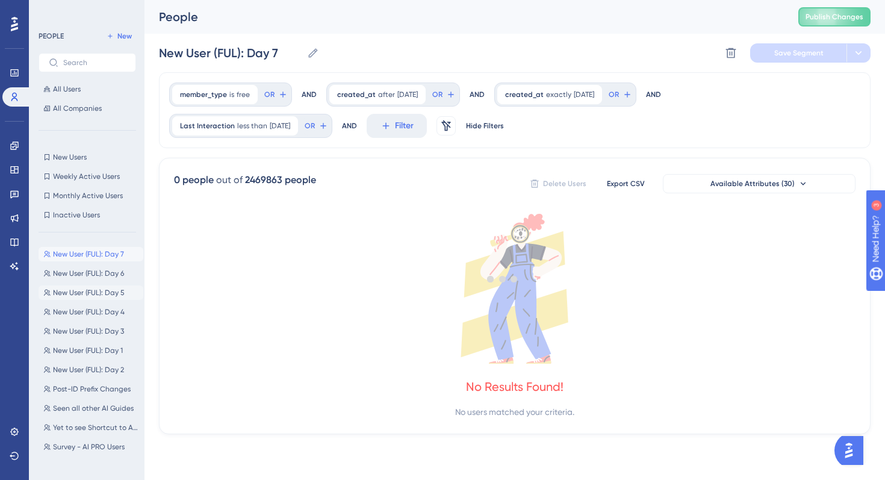
click at [88, 293] on span "New User (FUL): Day 5" at bounding box center [89, 293] width 72 height 10
click at [94, 261] on div "New User (FUL): Day 7 New User (FUL): Day 7 New User (FUL): Day 6 New User (FUL…" at bounding box center [91, 350] width 105 height 216
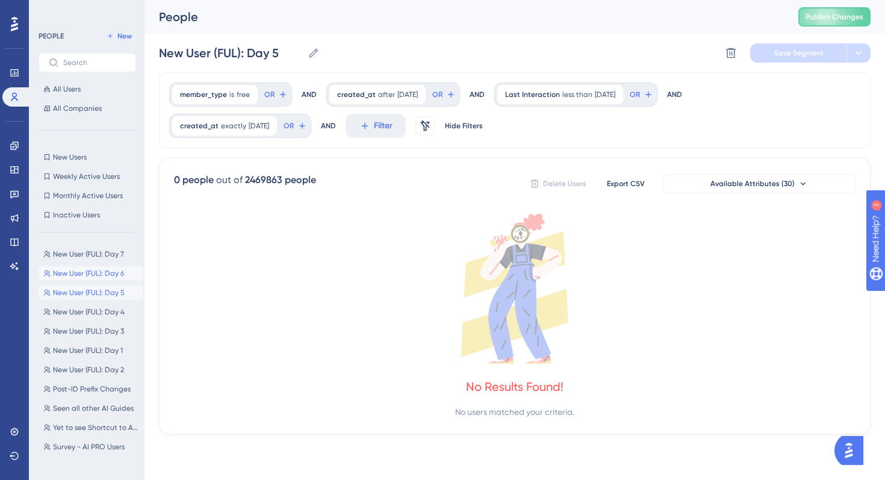
click at [90, 270] on span "New User (FUL): Day 6" at bounding box center [88, 273] width 71 height 10
click at [89, 296] on span "New User (FUL): Day 5" at bounding box center [89, 293] width 72 height 10
click at [96, 256] on span "New User (FUL): Day 7" at bounding box center [88, 254] width 71 height 10
type input "New User (FUL): Day 7"
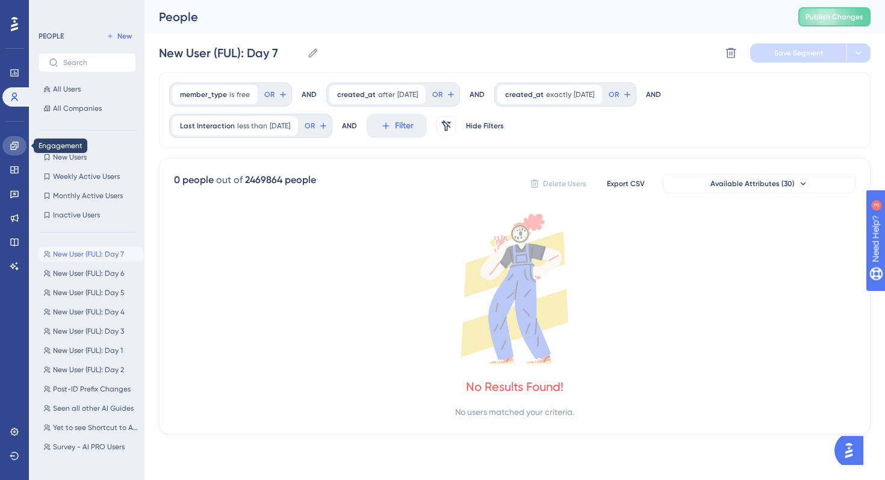
click at [13, 144] on icon at bounding box center [14, 145] width 8 height 8
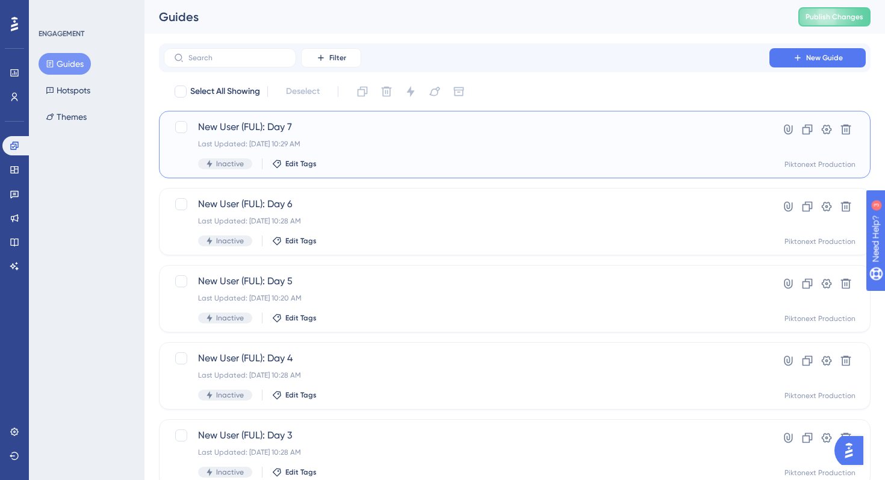
click at [418, 156] on div "New User (FUL): Day 7 Last Updated: Aug 13 2025, 10:29 AM Inactive Edit Tags" at bounding box center [466, 144] width 537 height 49
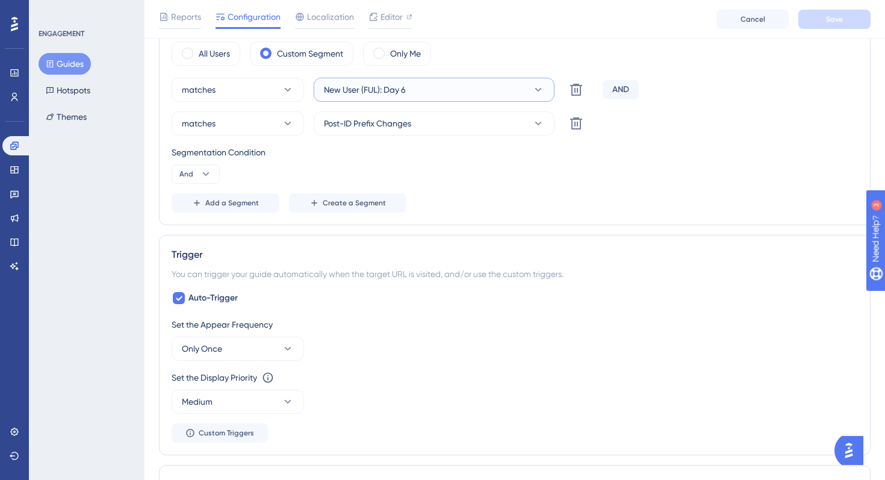
click at [459, 91] on button "New User (FUL): Day 6" at bounding box center [434, 90] width 241 height 24
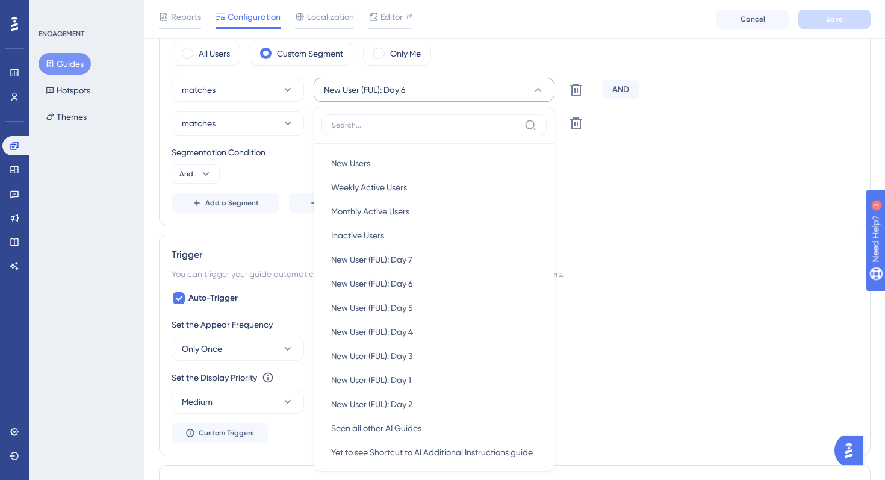
scroll to position [527, 0]
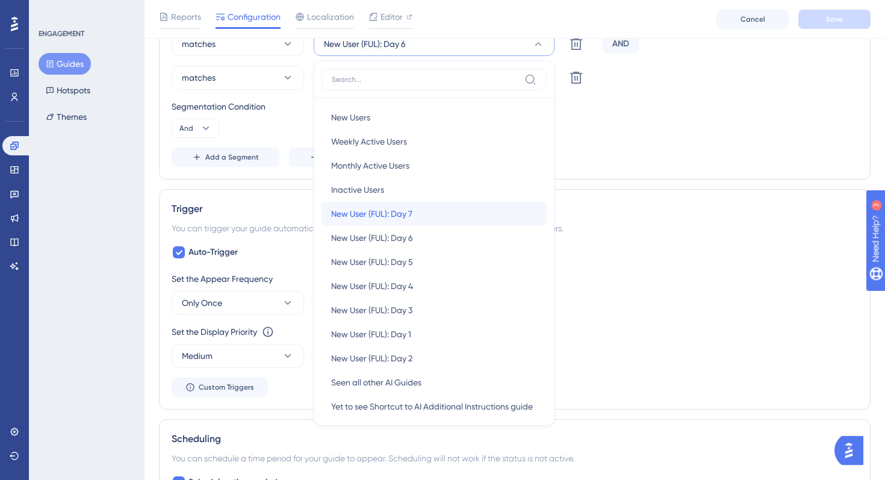
click at [435, 222] on div "New User (FUL): Day 7 New User (FUL): Day 7" at bounding box center [434, 214] width 206 height 24
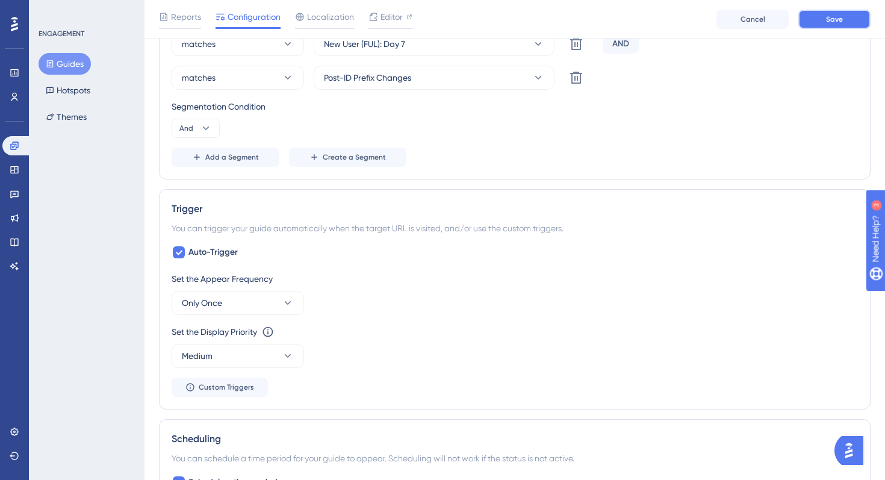
click at [802, 17] on button "Save" at bounding box center [834, 19] width 72 height 19
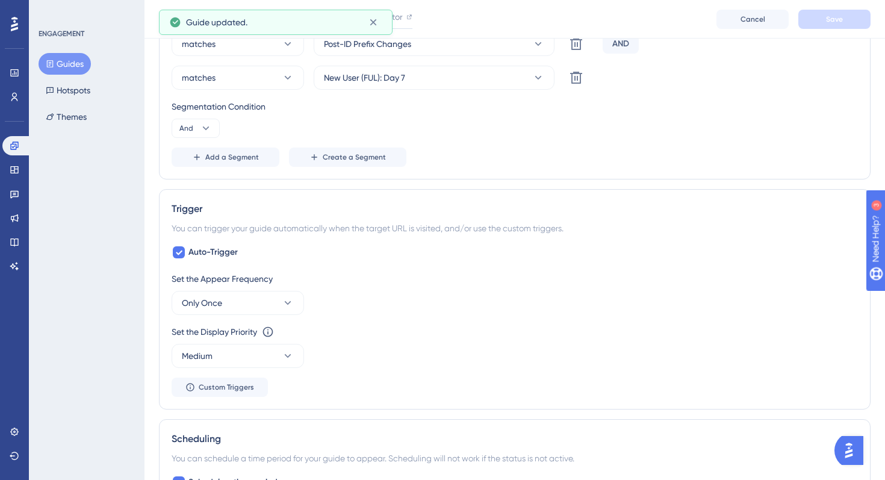
scroll to position [0, 0]
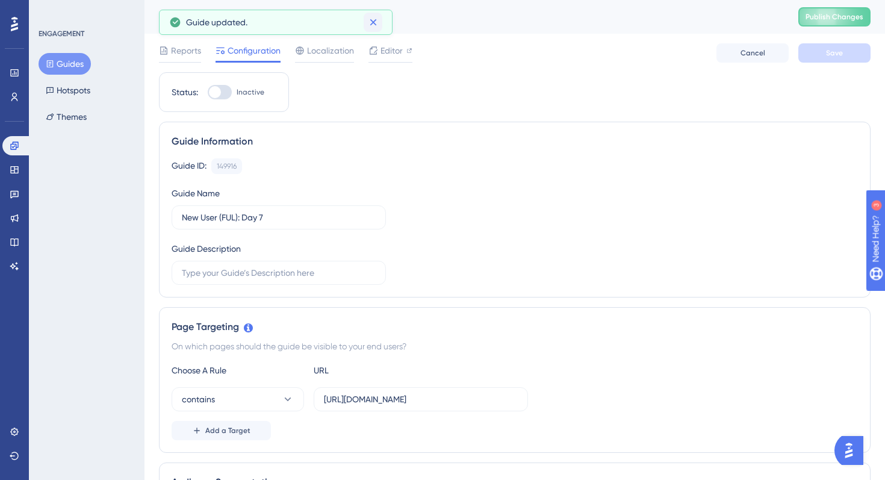
click at [382, 17] on button at bounding box center [373, 22] width 19 height 19
click at [84, 57] on button "Guides" at bounding box center [65, 64] width 52 height 22
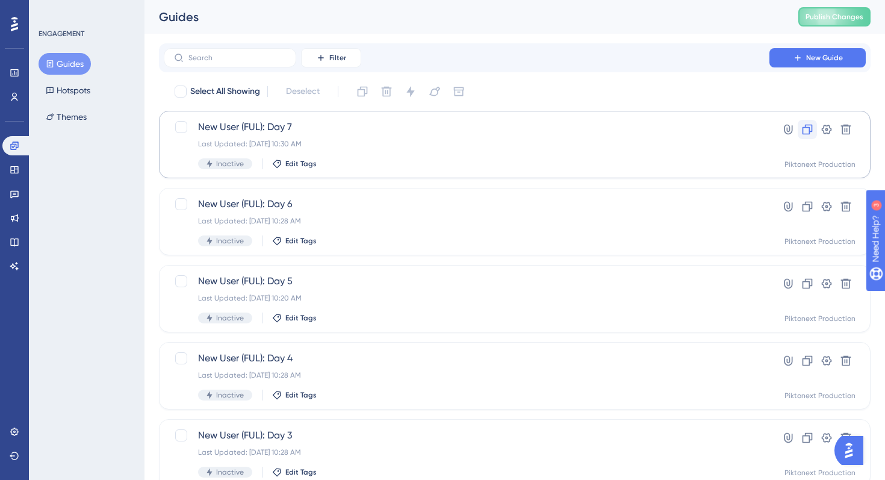
click at [809, 134] on icon at bounding box center [807, 130] width 10 height 10
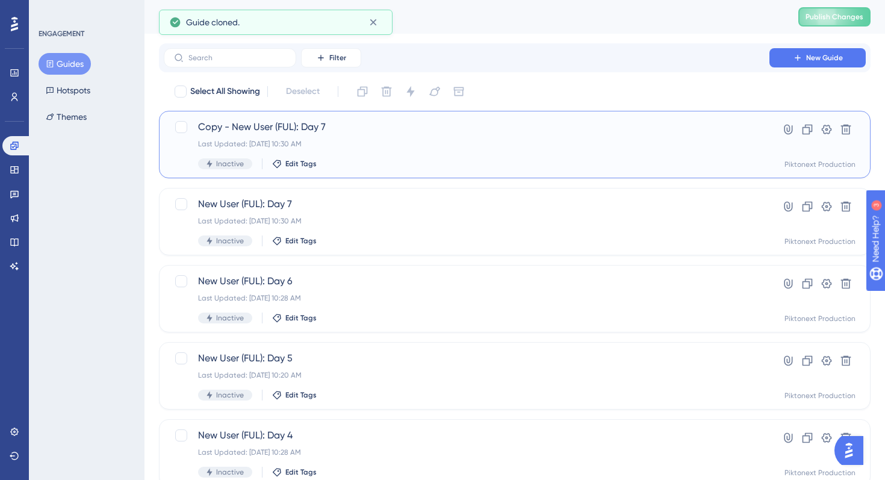
click at [364, 160] on div "Inactive Edit Tags" at bounding box center [466, 163] width 537 height 11
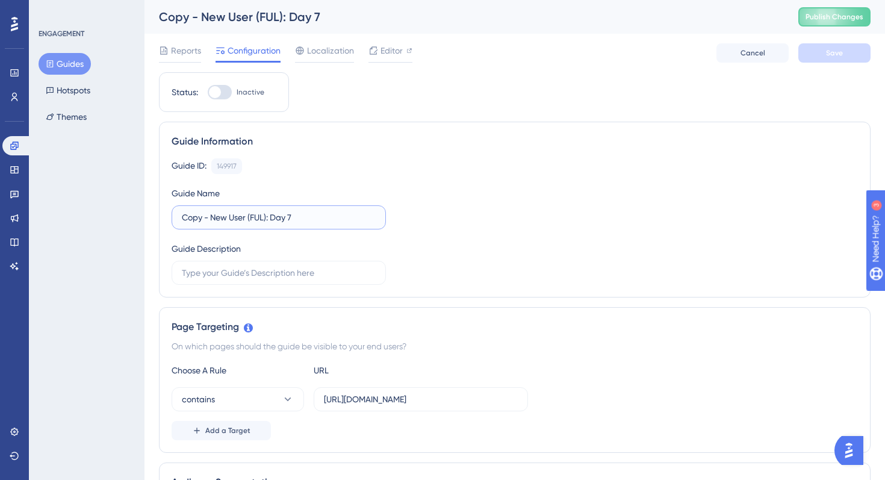
drag, startPoint x: 214, startPoint y: 215, endPoint x: 169, endPoint y: 206, distance: 45.4
click at [169, 206] on div "Guide Information Guide ID: 149917 Copy Guide Name Copy - New User (FUL): Day 7…" at bounding box center [514, 210] width 711 height 176
click at [280, 217] on input "New User (FUL): Day 7" at bounding box center [279, 217] width 194 height 13
type input "New User (FUL): Day 8"
click at [362, 233] on div "Guide ID: 149917 Copy Guide Name New User (FUL): Day 8 Guide Description" at bounding box center [515, 221] width 686 height 126
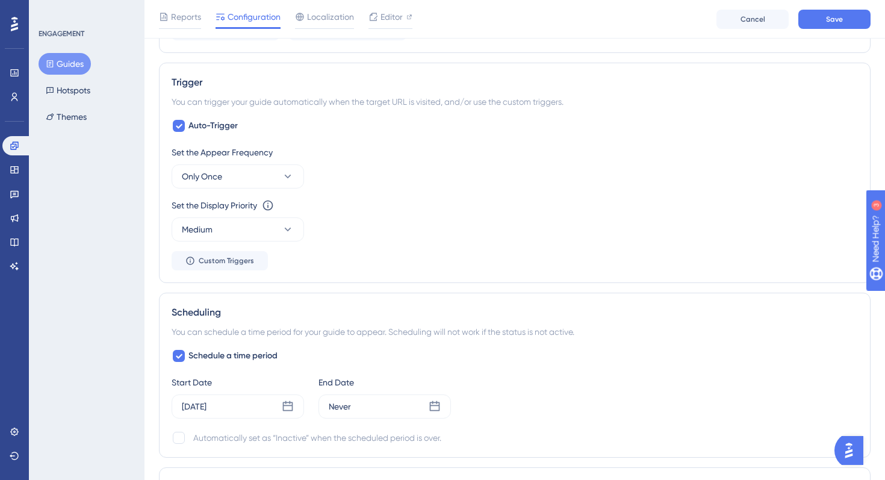
scroll to position [736, 0]
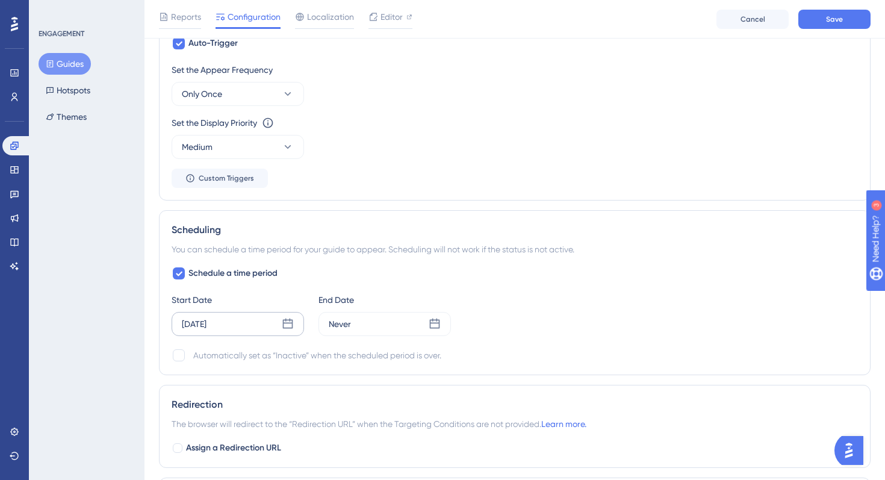
click at [289, 318] on icon at bounding box center [288, 324] width 12 height 12
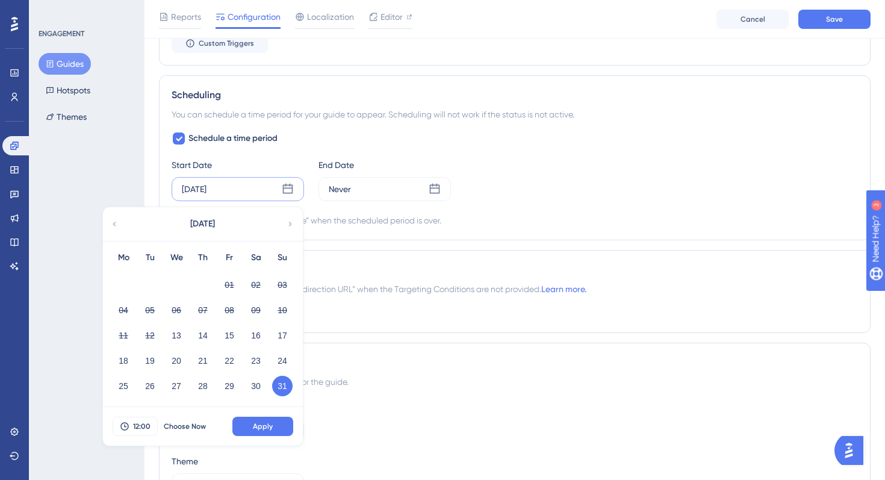
scroll to position [870, 0]
click at [288, 226] on icon at bounding box center [290, 224] width 8 height 11
click at [149, 288] on button "02" at bounding box center [150, 285] width 20 height 20
click at [262, 429] on span "Apply" at bounding box center [263, 427] width 20 height 10
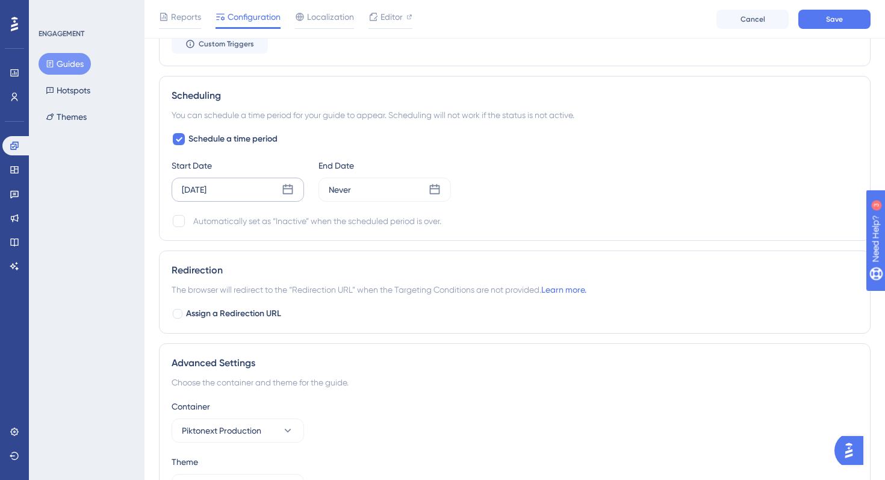
click at [240, 190] on div "Sep 02 2025" at bounding box center [238, 190] width 132 height 24
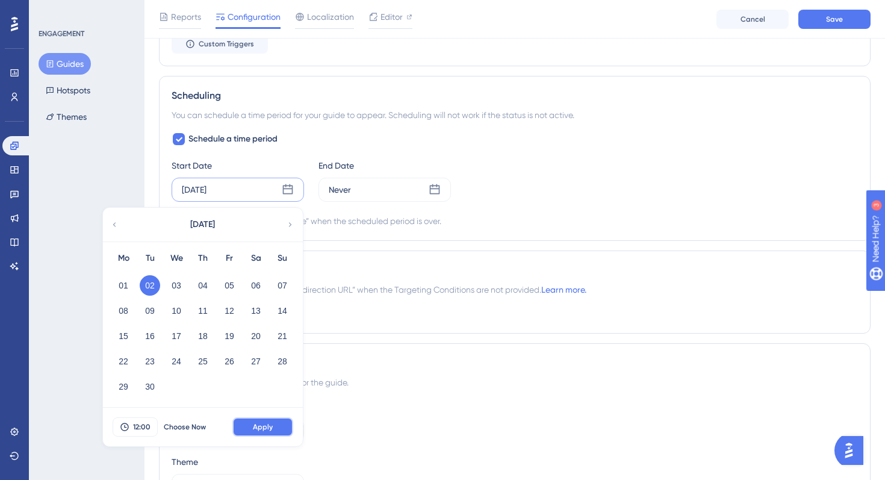
click at [283, 433] on button "Apply" at bounding box center [262, 426] width 61 height 19
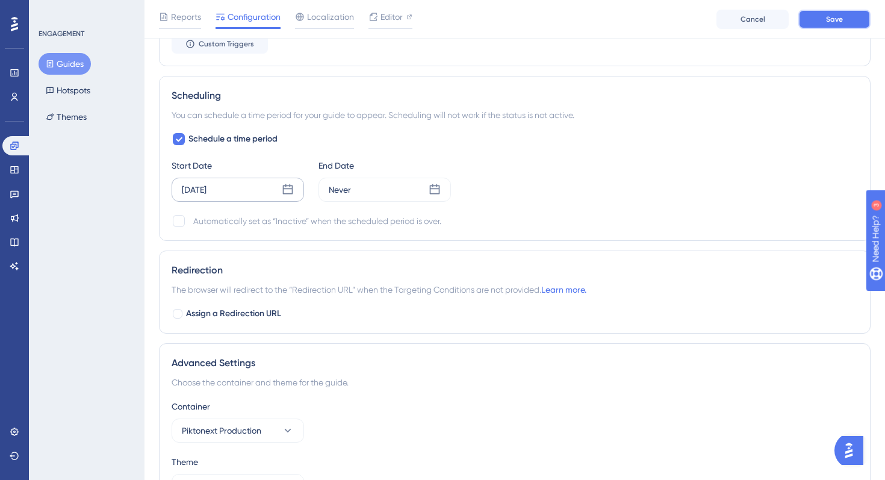
click at [818, 24] on button "Save" at bounding box center [834, 19] width 72 height 19
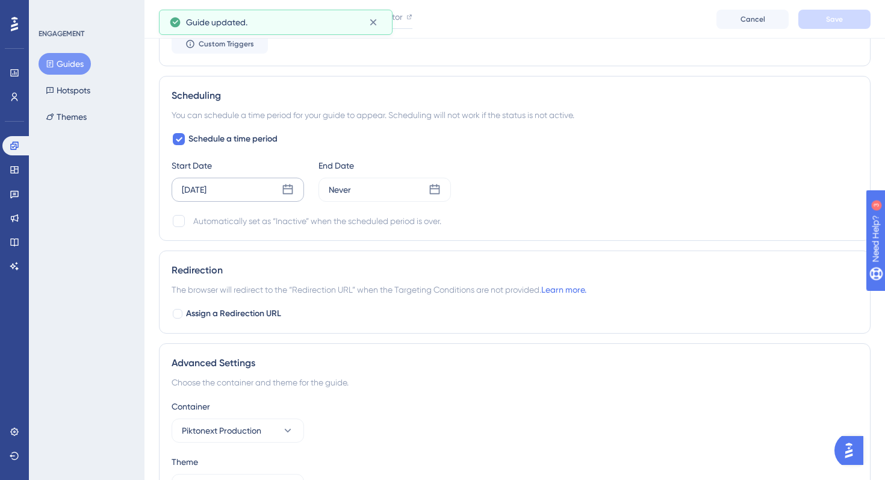
click at [78, 68] on button "Guides" at bounding box center [65, 64] width 52 height 22
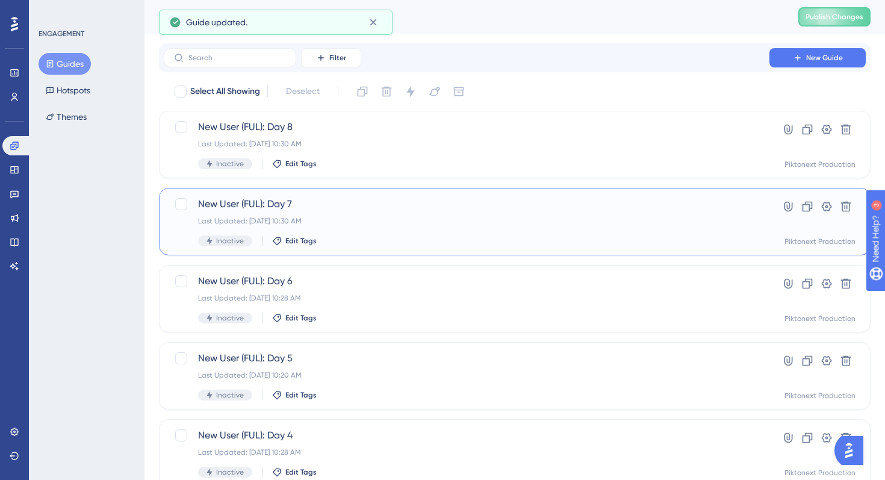
click at [364, 208] on span "New User (FUL): Day 7" at bounding box center [466, 204] width 537 height 14
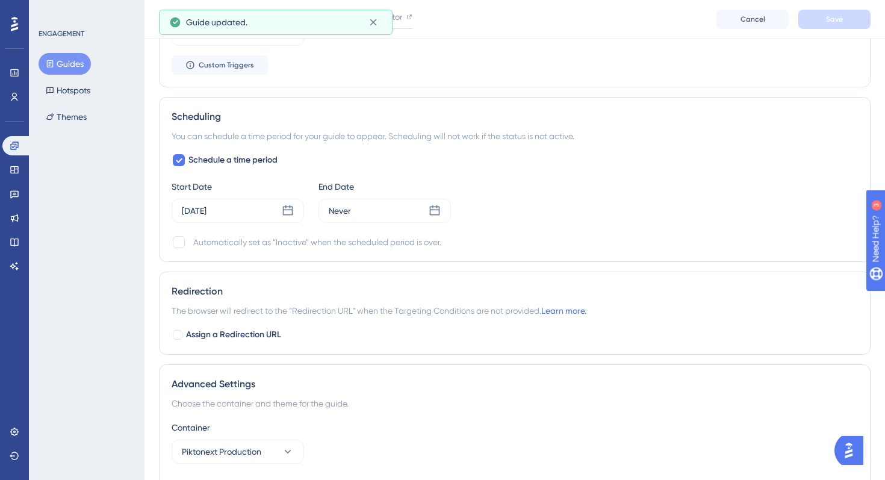
scroll to position [850, 0]
click at [276, 209] on div "Aug 31 2025" at bounding box center [238, 209] width 132 height 24
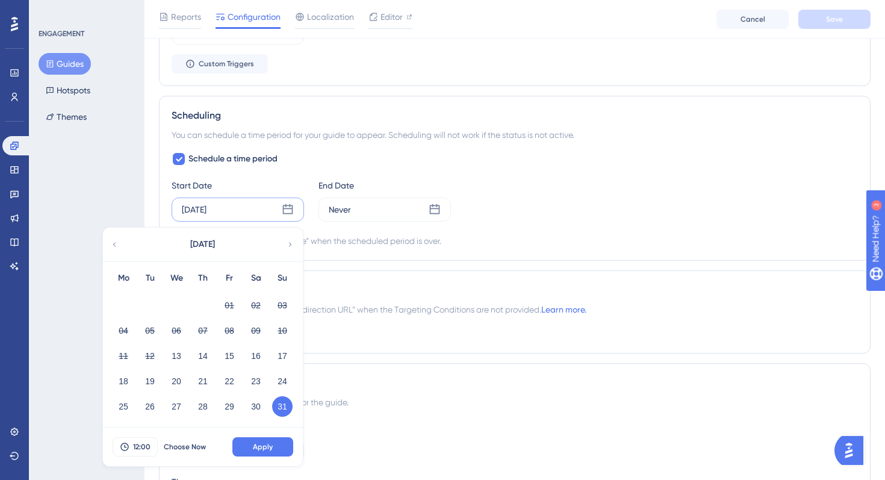
click at [289, 248] on icon at bounding box center [290, 244] width 8 height 11
click at [128, 305] on button "01" at bounding box center [123, 305] width 20 height 20
click at [265, 451] on span "Apply" at bounding box center [263, 447] width 20 height 10
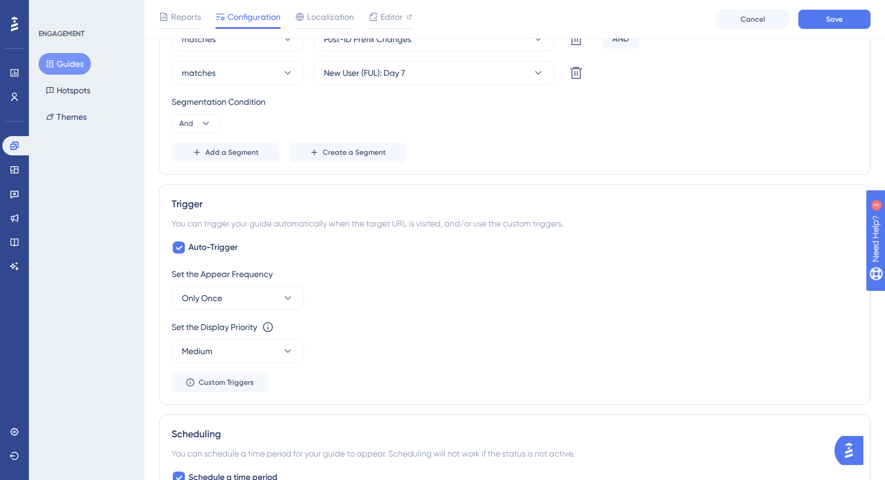
scroll to position [439, 0]
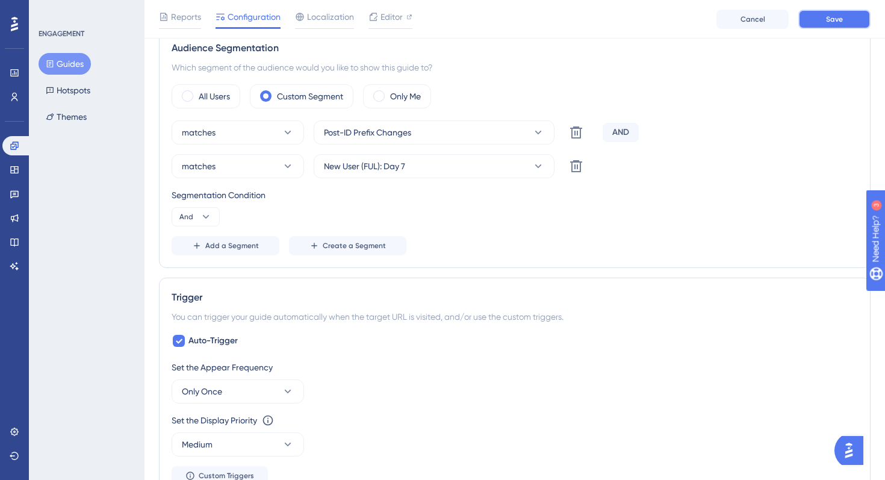
click at [829, 16] on span "Save" at bounding box center [834, 19] width 17 height 10
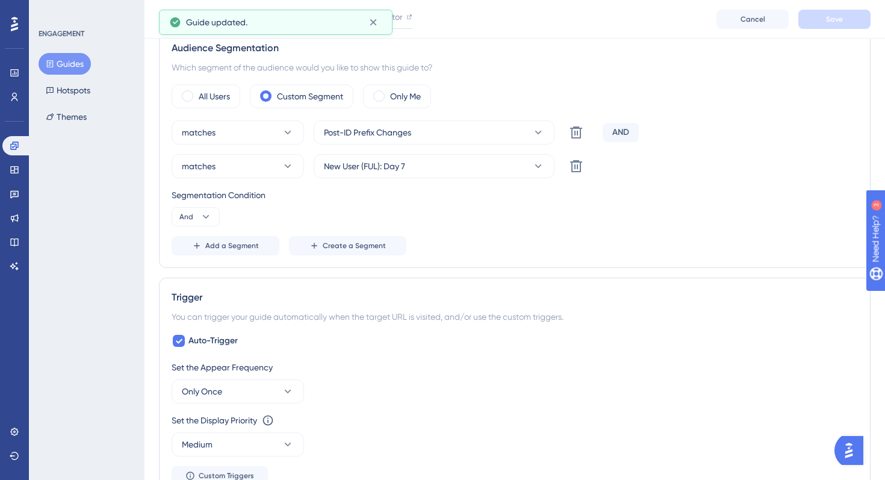
click at [79, 64] on button "Guides" at bounding box center [65, 64] width 52 height 22
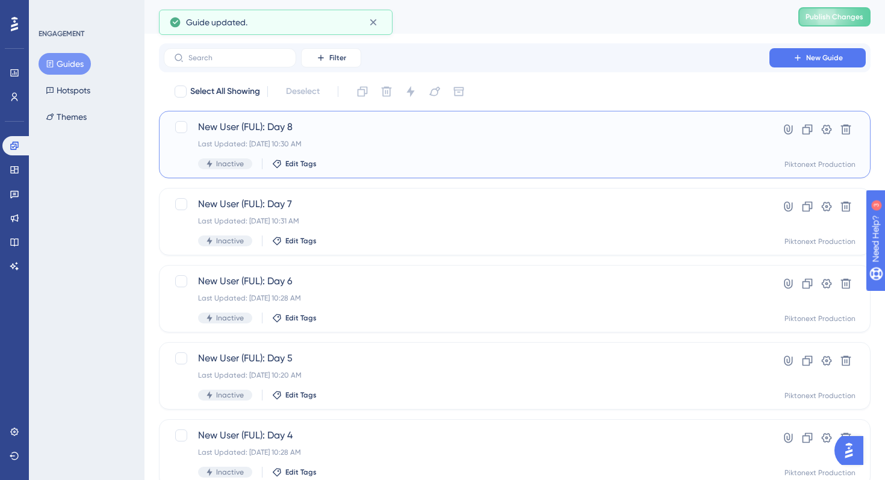
click at [464, 137] on div "New User (FUL): Day 8 Last Updated: Aug 13 2025, 10:30 AM Inactive Edit Tags" at bounding box center [466, 144] width 537 height 49
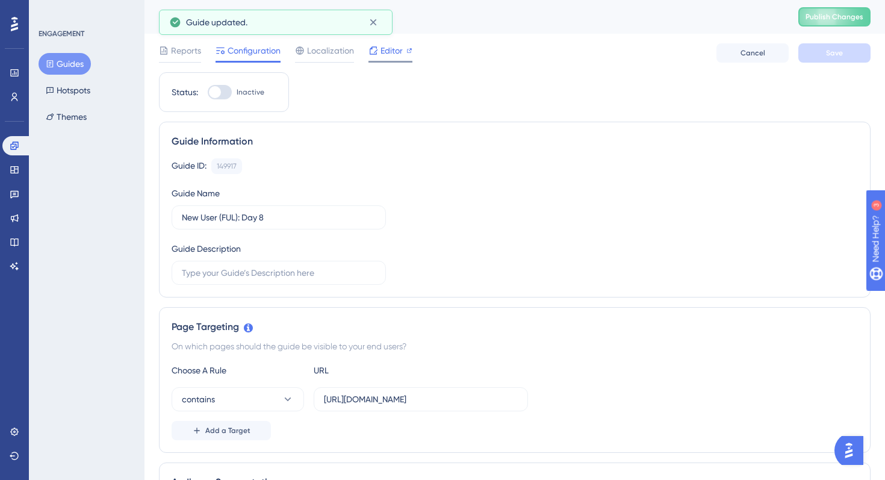
click at [392, 59] on div "Editor" at bounding box center [390, 52] width 44 height 19
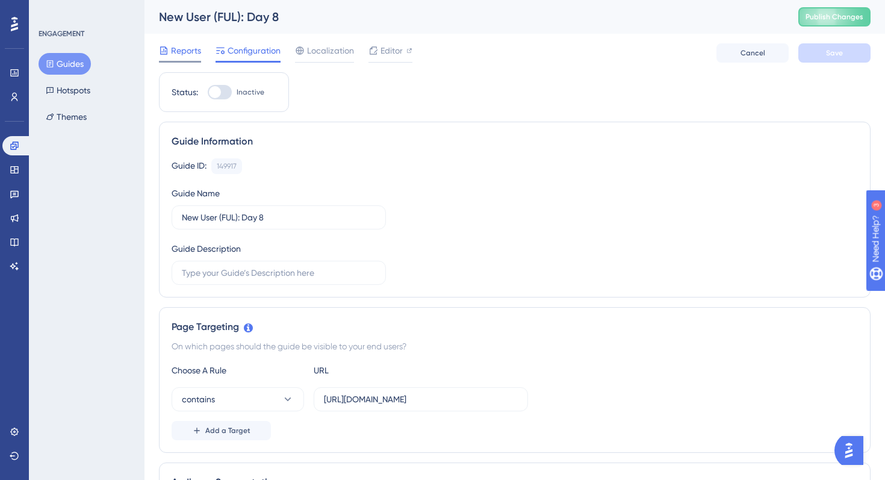
click at [199, 51] on span "Reports" at bounding box center [186, 50] width 30 height 14
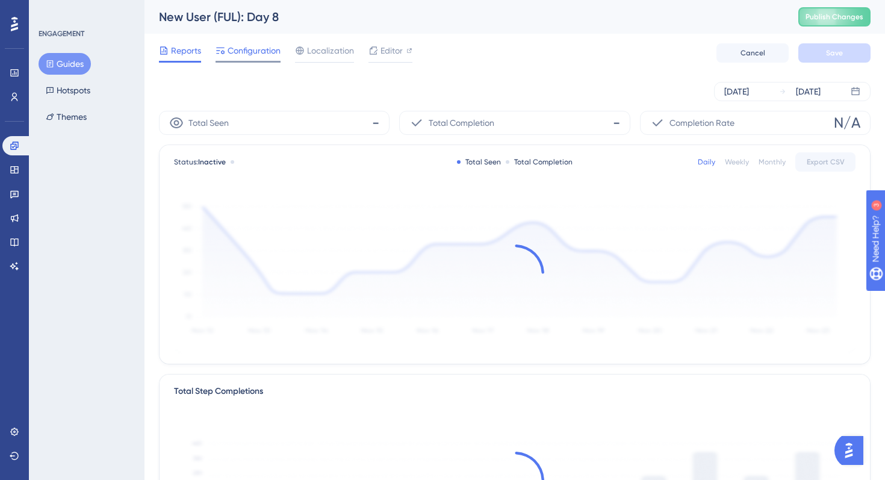
click at [221, 51] on icon at bounding box center [220, 51] width 10 height 10
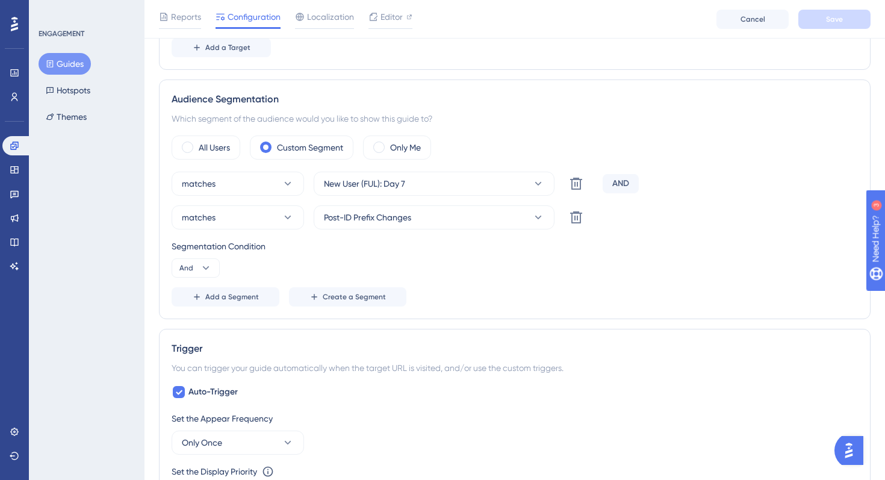
scroll to position [336, 0]
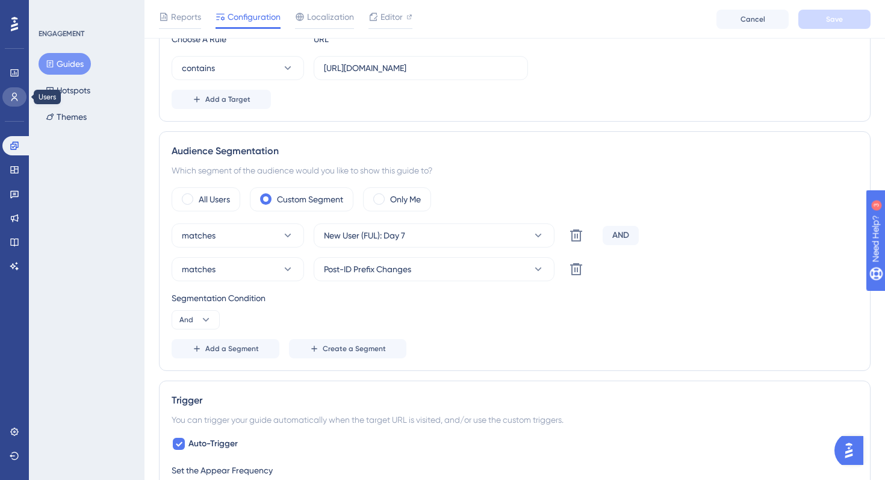
click at [16, 93] on icon at bounding box center [14, 97] width 7 height 8
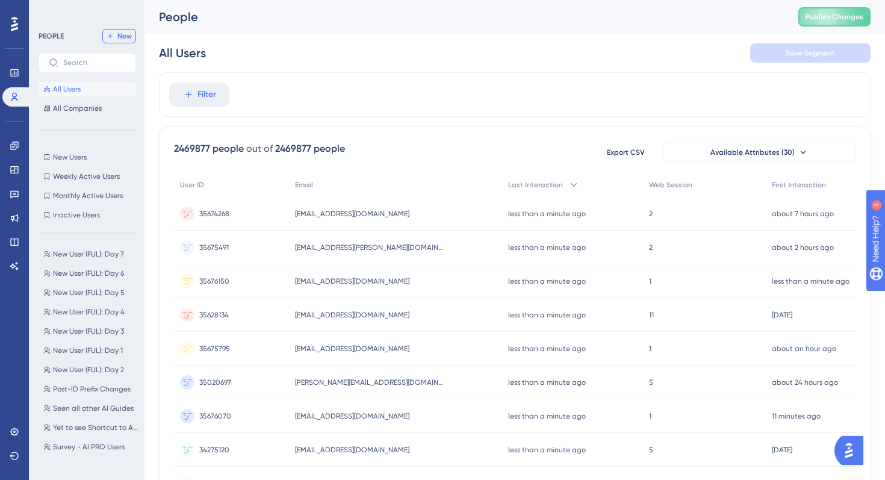
click at [113, 34] on icon at bounding box center [110, 36] width 7 height 7
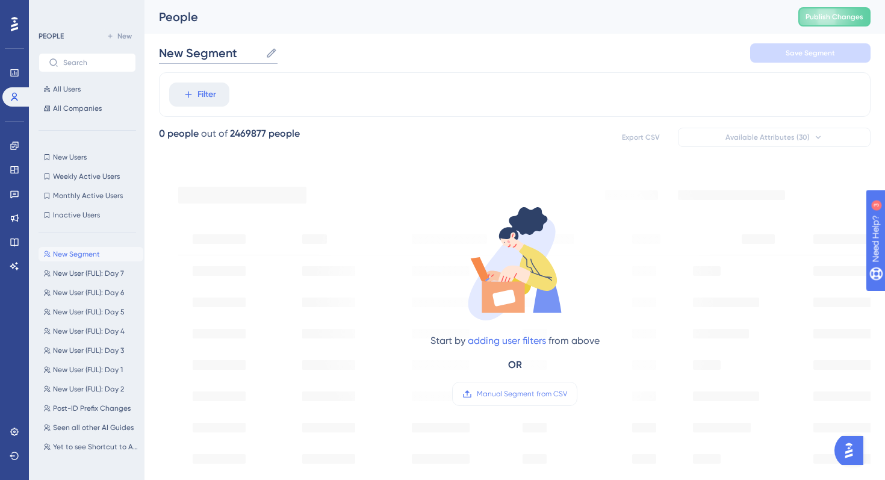
click at [258, 51] on input "New Segment" at bounding box center [210, 53] width 102 height 17
type input "New User (FUL): Day 8"
click at [415, 37] on div "New User (FUL): Day 8 New User (FUL): Day 8 Save Segment" at bounding box center [514, 53] width 711 height 39
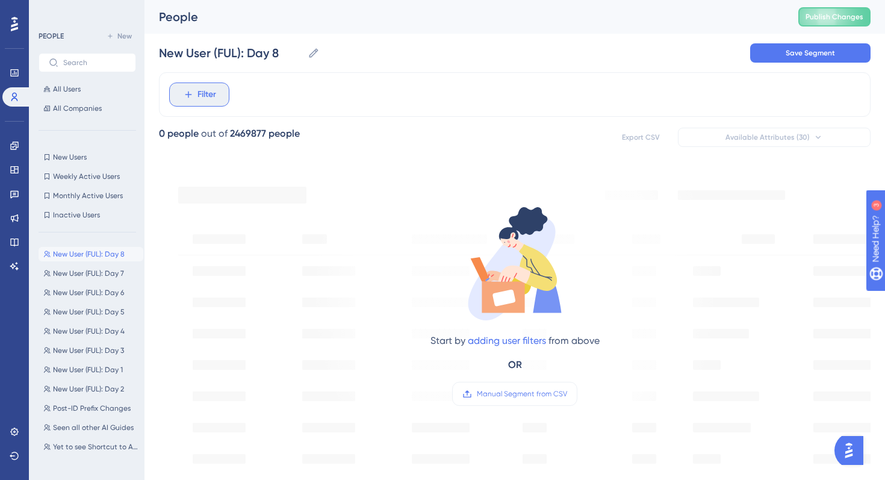
click at [207, 94] on span "Filter" at bounding box center [206, 94] width 19 height 14
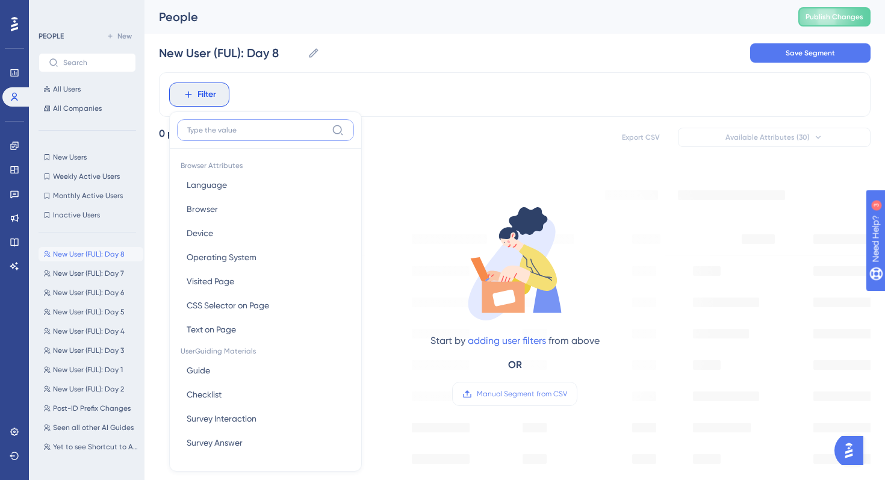
scroll to position [51, 0]
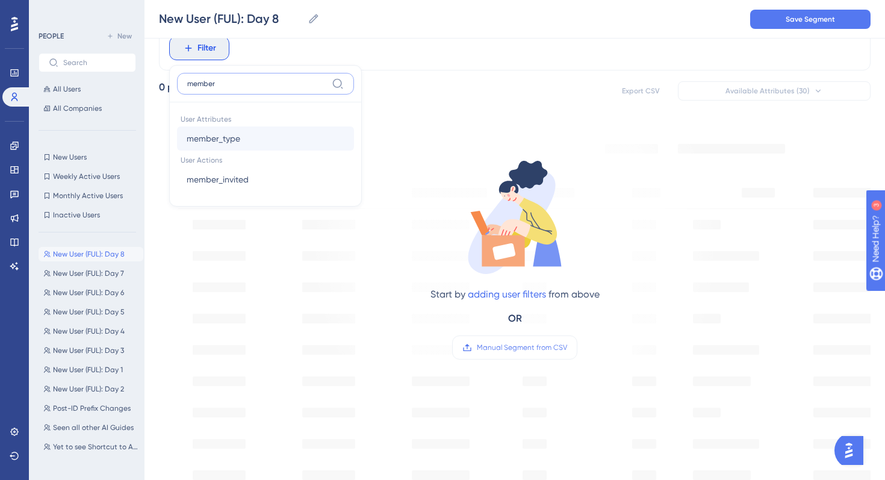
type input "member"
click at [216, 146] on button "member_type member_type" at bounding box center [265, 138] width 177 height 24
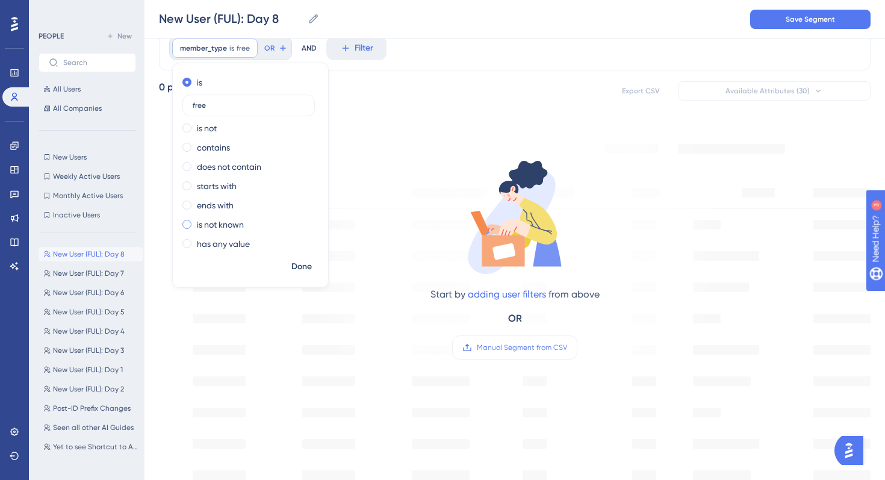
type input "free"
click at [308, 270] on span "Done" at bounding box center [301, 266] width 20 height 14
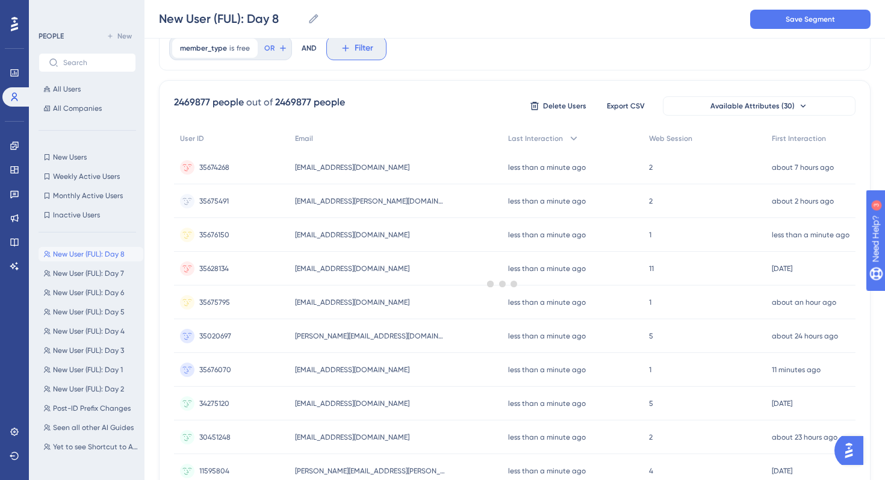
click at [350, 51] on button "Filter" at bounding box center [356, 48] width 60 height 24
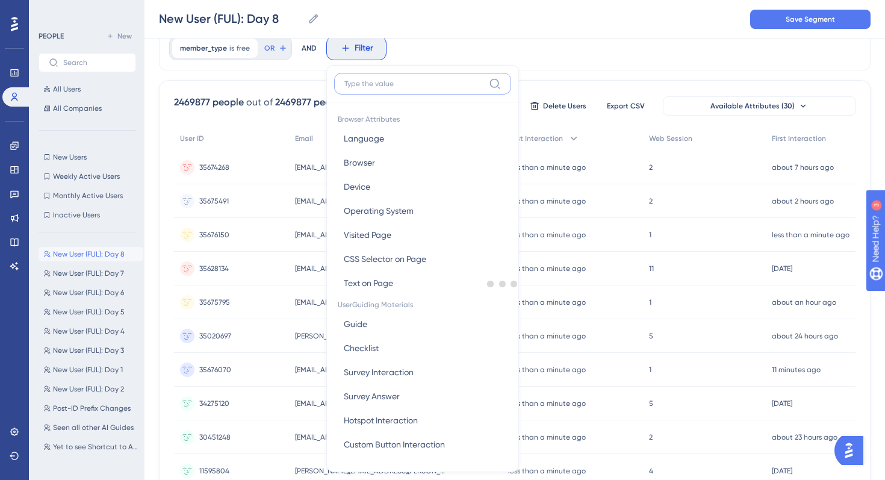
scroll to position [79, 0]
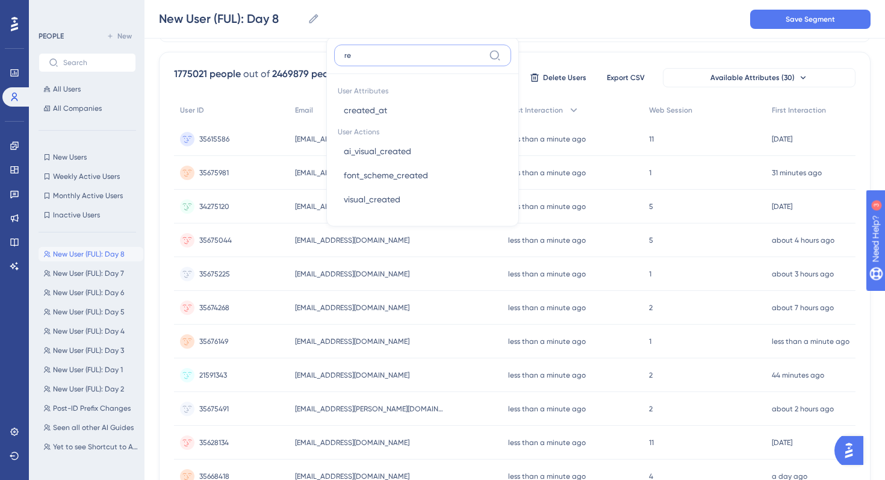
type input "r"
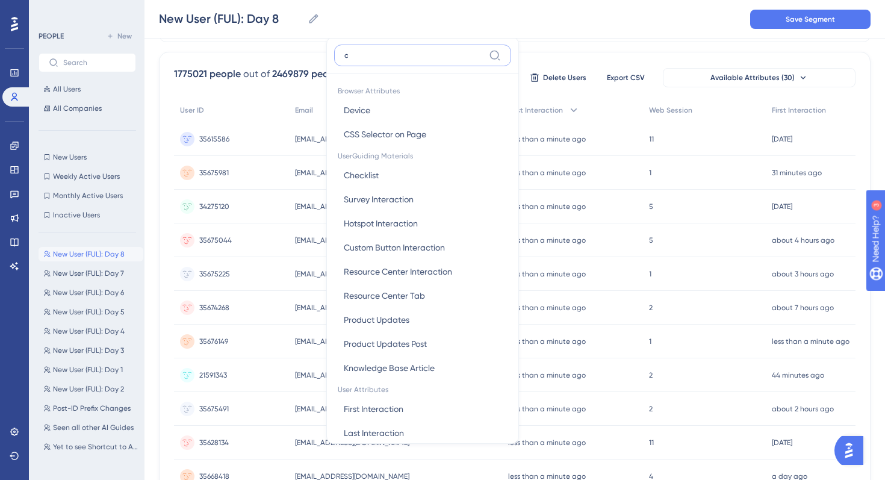
scroll to position [0, 0]
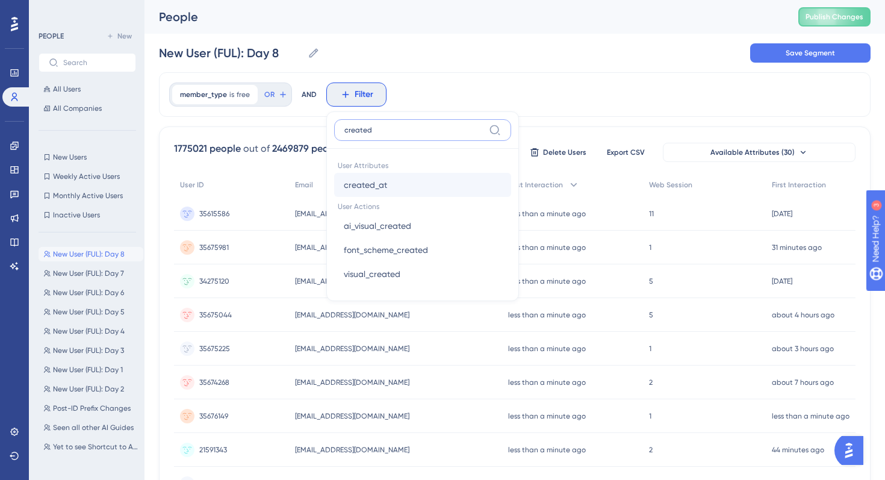
type input "created"
click at [394, 181] on button "created_at created_at" at bounding box center [422, 185] width 177 height 24
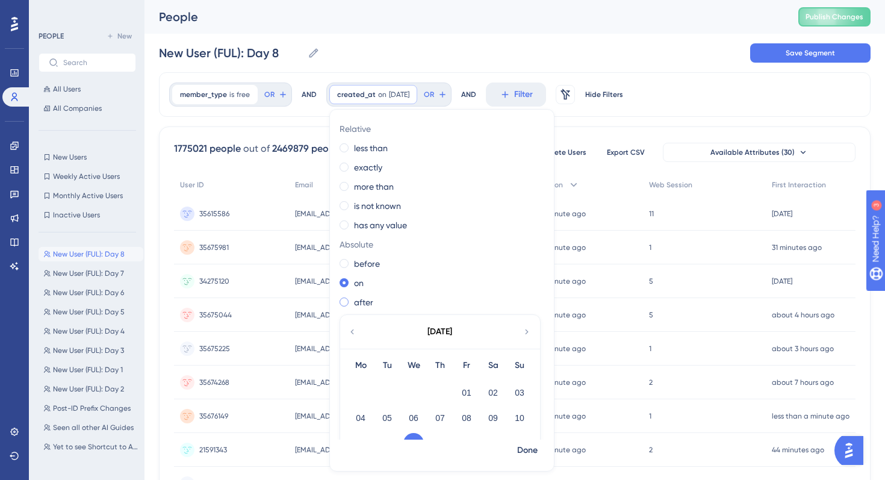
click at [361, 297] on label "after" at bounding box center [363, 302] width 19 height 14
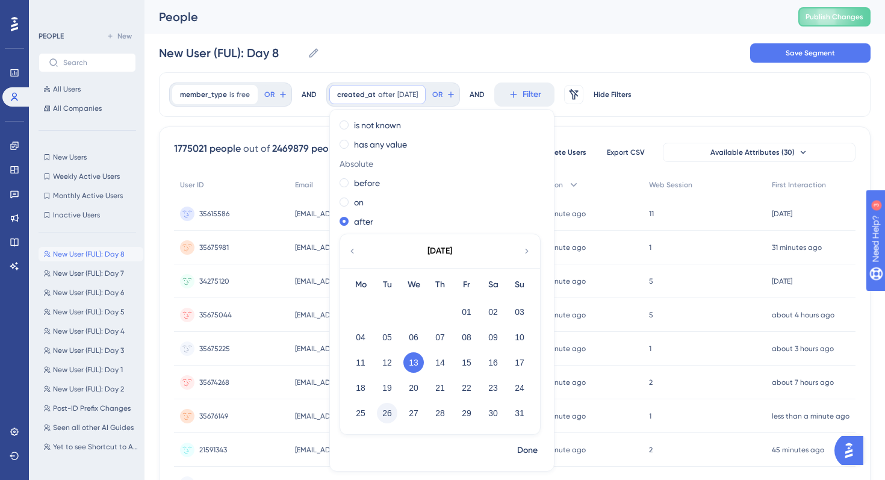
click at [388, 415] on button "26" at bounding box center [387, 413] width 20 height 20
click at [527, 451] on span "Done" at bounding box center [527, 450] width 20 height 14
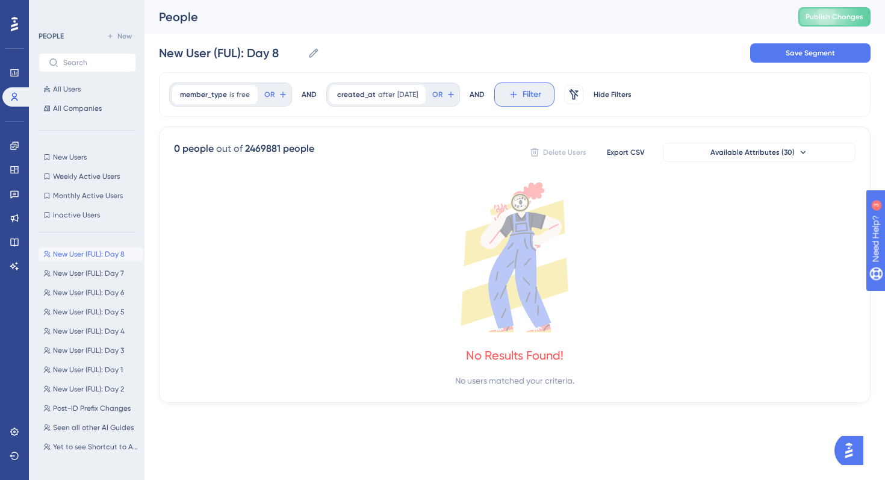
click at [527, 100] on button "Filter" at bounding box center [524, 94] width 60 height 24
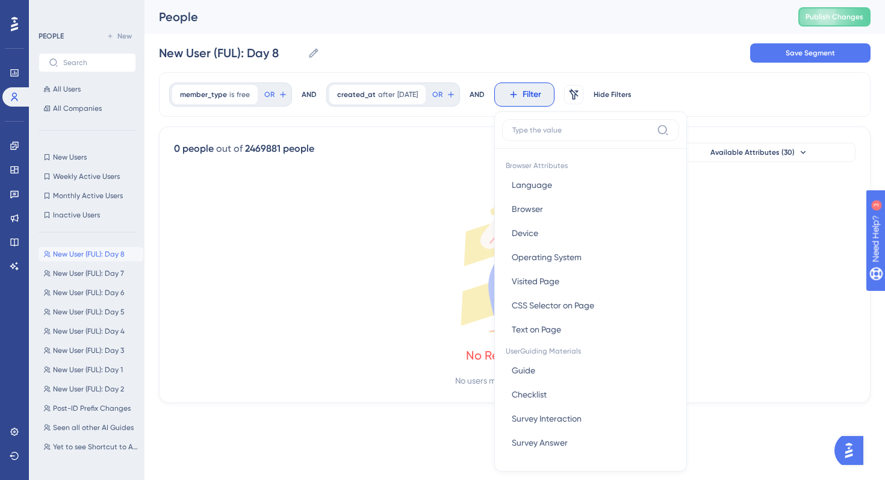
scroll to position [51, 0]
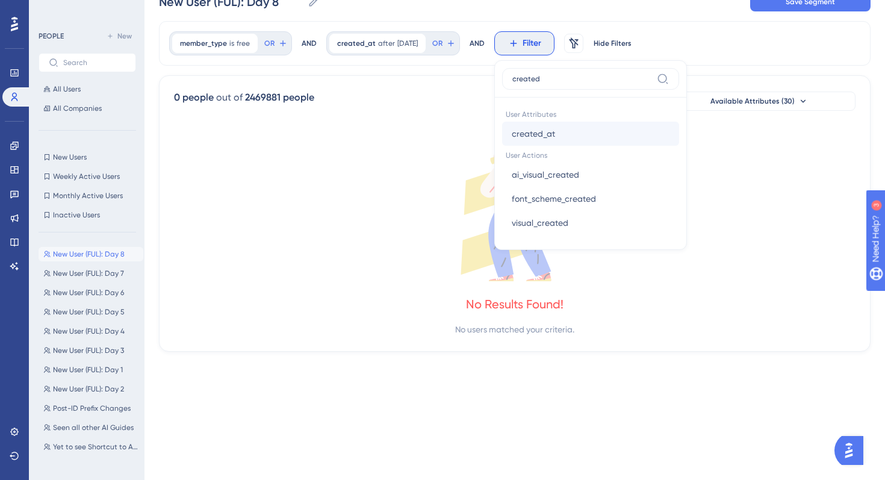
type input "created"
click at [555, 128] on span "created_at" at bounding box center [533, 133] width 43 height 14
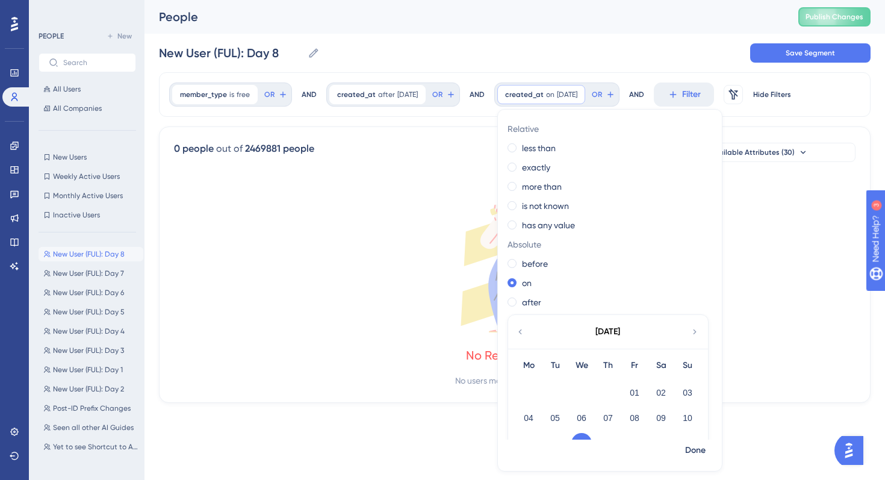
scroll to position [0, 0]
click at [547, 166] on label "exactly" at bounding box center [536, 167] width 28 height 14
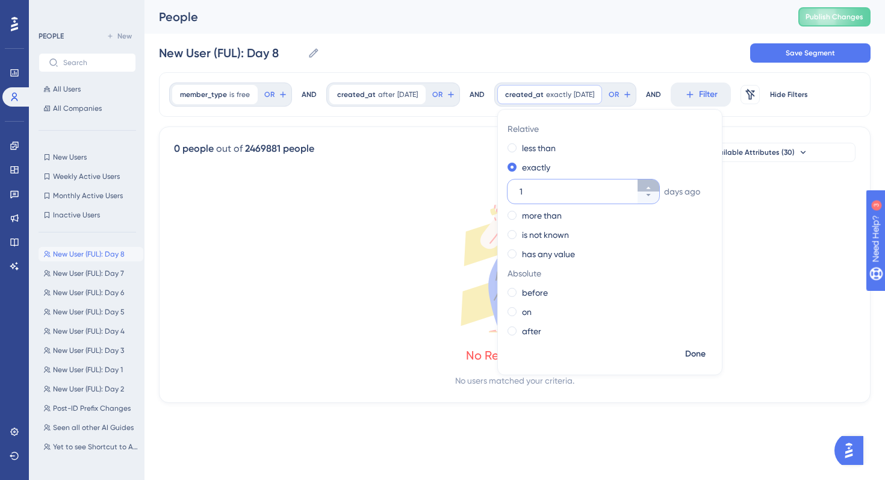
click at [652, 189] on icon at bounding box center [648, 187] width 7 height 7
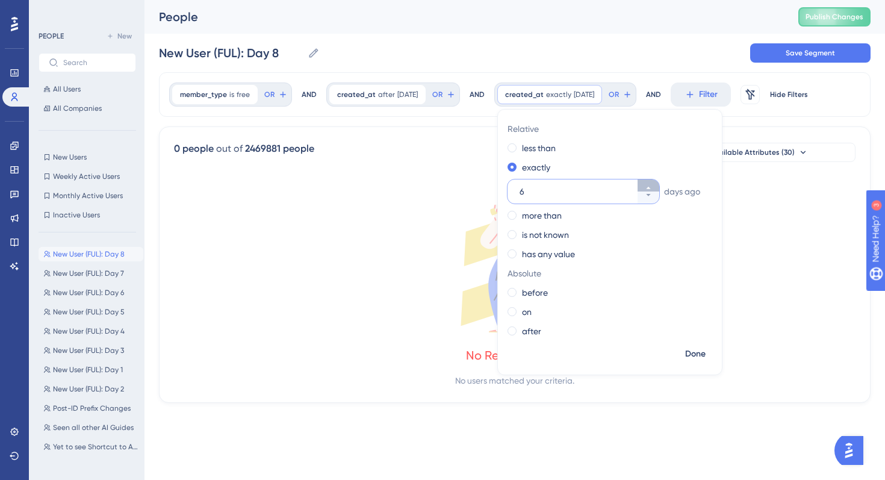
click at [652, 189] on icon at bounding box center [648, 187] width 7 height 7
type input "8"
click at [705, 358] on span "Done" at bounding box center [695, 354] width 20 height 14
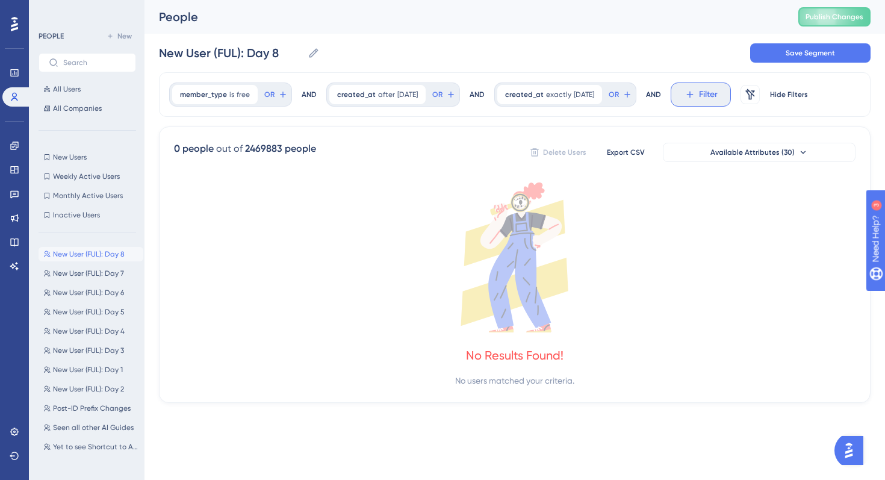
click at [695, 96] on icon at bounding box center [689, 94] width 11 height 11
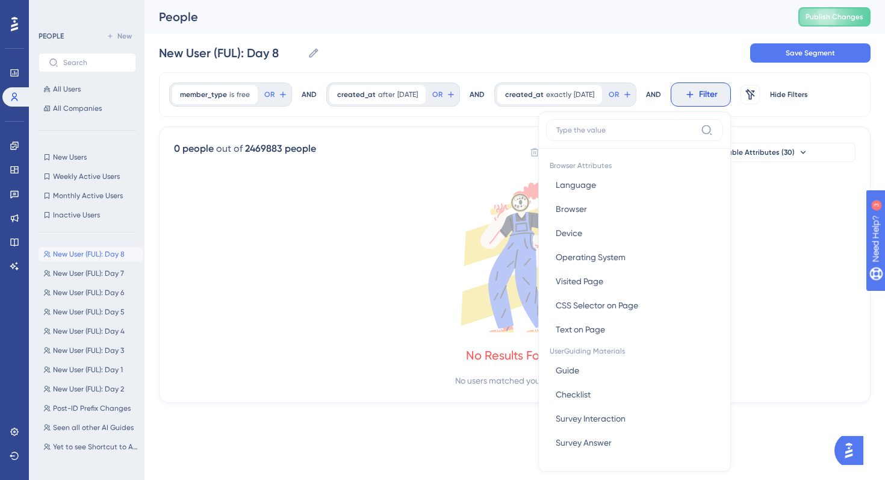
scroll to position [51, 0]
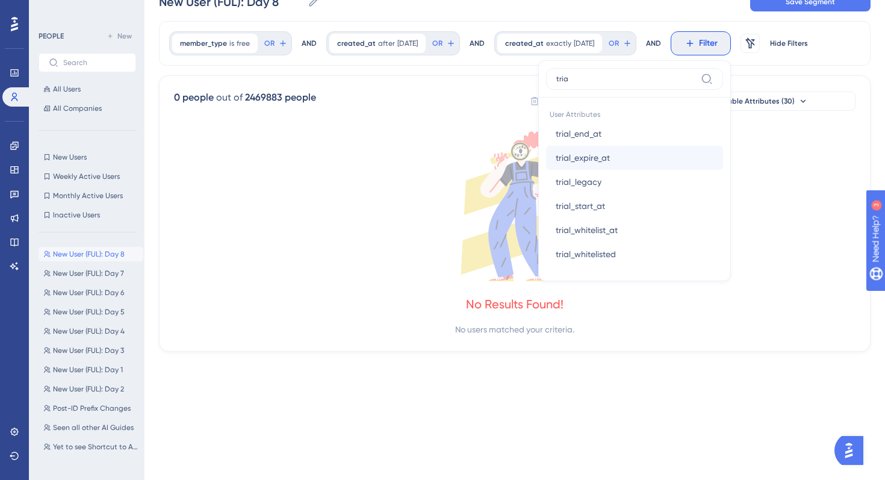
type input "tria"
click at [646, 169] on button "trial_expire_at trial_expire_at" at bounding box center [634, 158] width 177 height 24
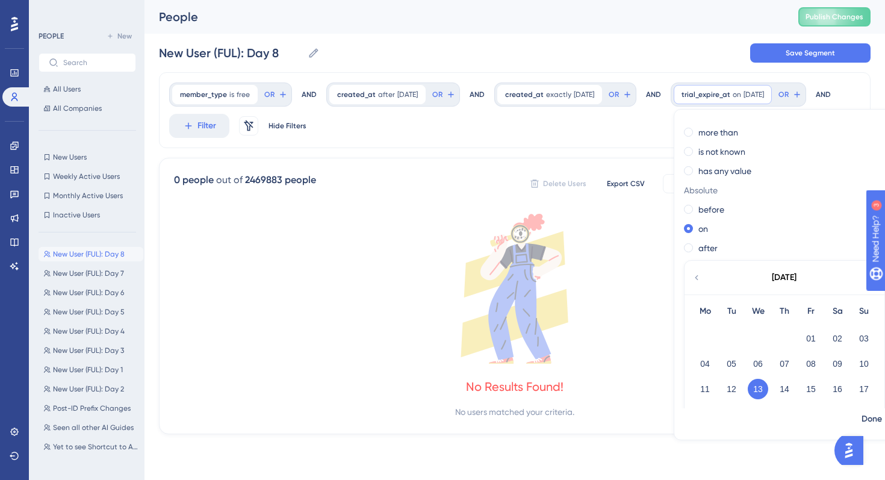
scroll to position [52, 0]
click at [698, 258] on label "after" at bounding box center [707, 250] width 19 height 14
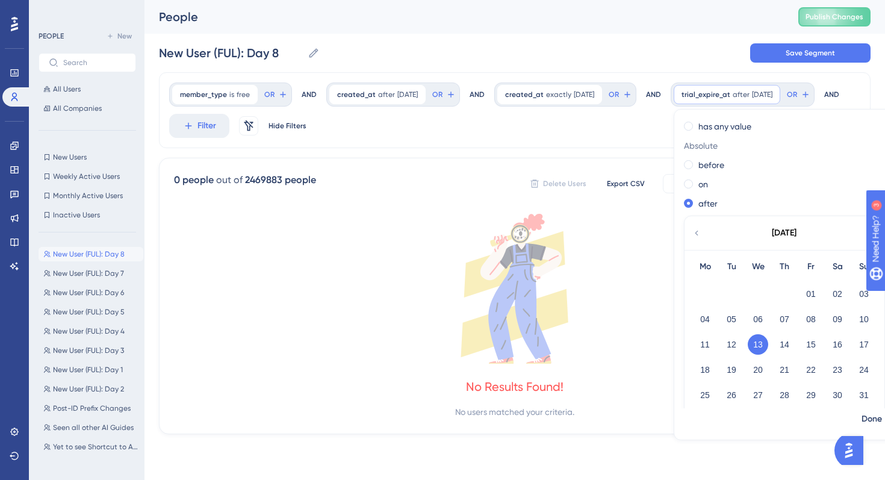
scroll to position [112, 0]
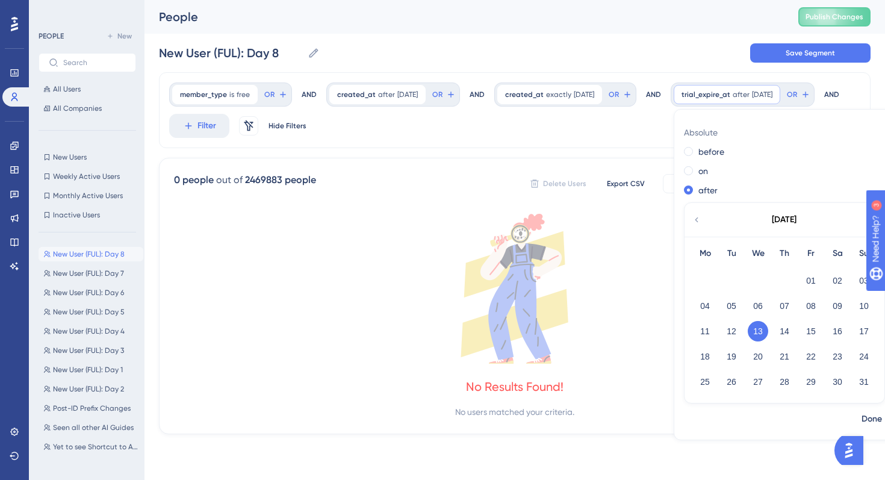
click at [692, 225] on icon at bounding box center [697, 219] width 10 height 11
click at [866, 225] on icon at bounding box center [871, 219] width 10 height 11
click at [721, 291] on button "02" at bounding box center [731, 280] width 20 height 20
click at [861, 426] on span "Done" at bounding box center [871, 419] width 20 height 14
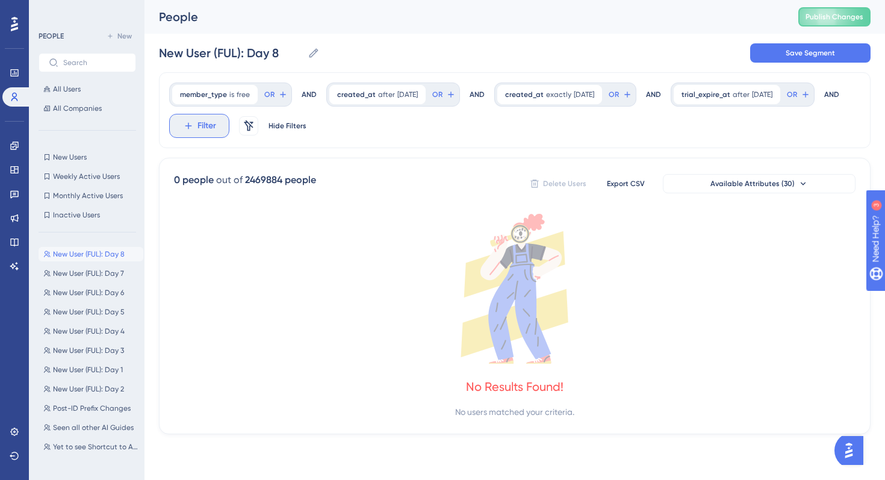
click at [229, 134] on button "Filter" at bounding box center [199, 126] width 60 height 24
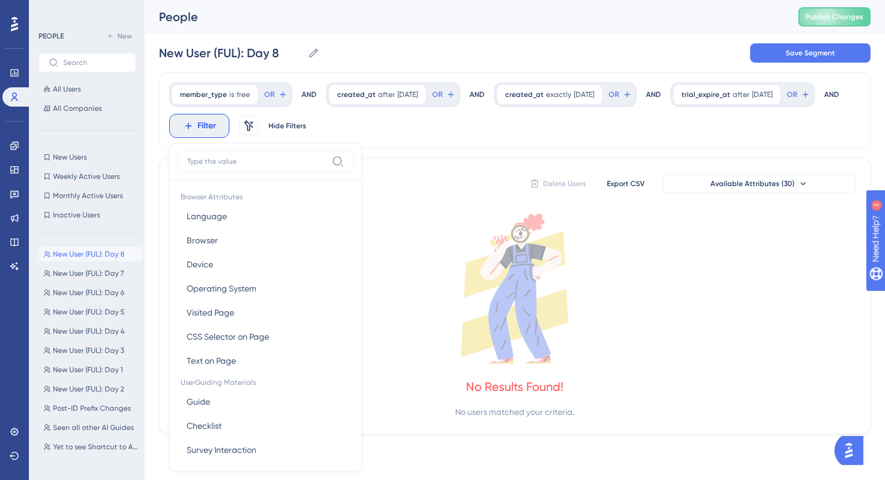
scroll to position [67, 0]
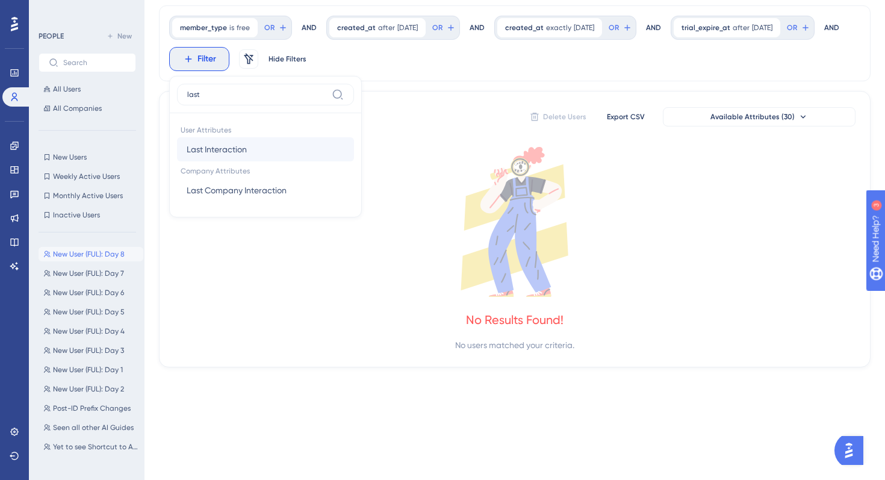
type input "last"
click at [354, 145] on button "Last Interaction Last Interaction" at bounding box center [265, 149] width 177 height 24
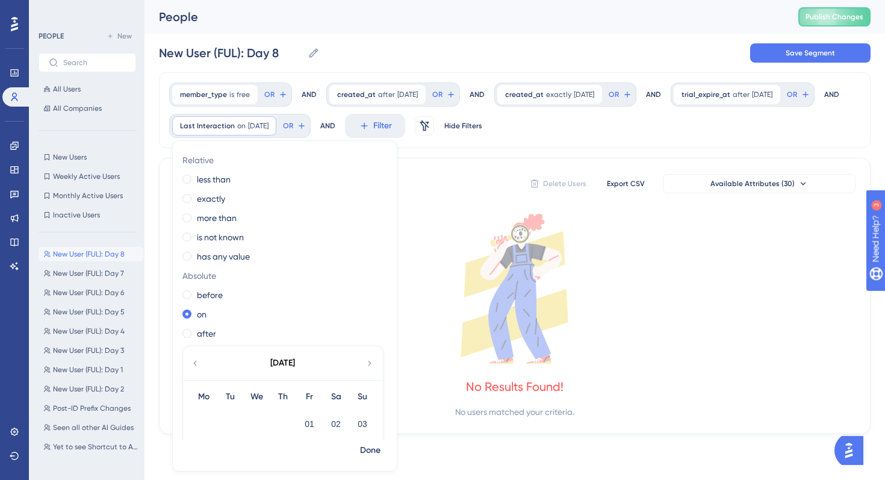
scroll to position [0, 0]
click at [382, 184] on div "less than" at bounding box center [282, 179] width 200 height 14
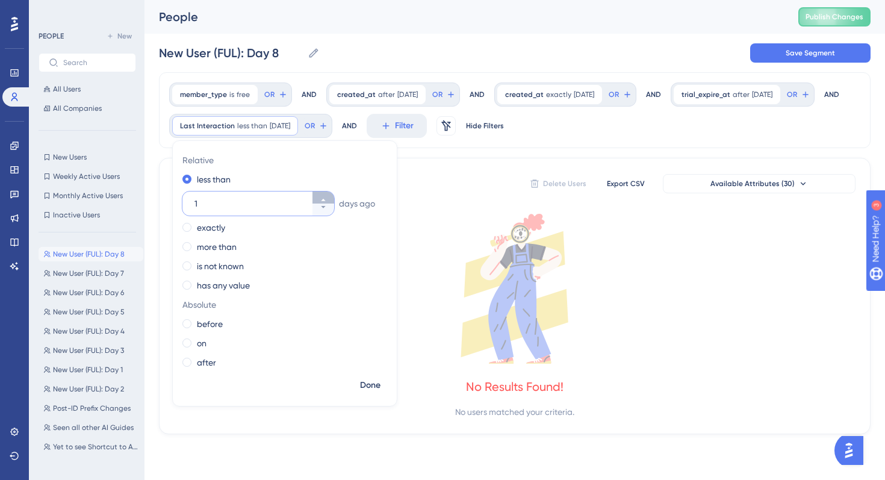
click at [334, 197] on button "1" at bounding box center [323, 197] width 22 height 12
click at [334, 197] on button "2" at bounding box center [323, 197] width 22 height 12
click at [334, 197] on button "3" at bounding box center [323, 197] width 22 height 12
click at [334, 197] on button "4" at bounding box center [323, 197] width 22 height 12
click at [334, 197] on button "5" at bounding box center [323, 197] width 22 height 12
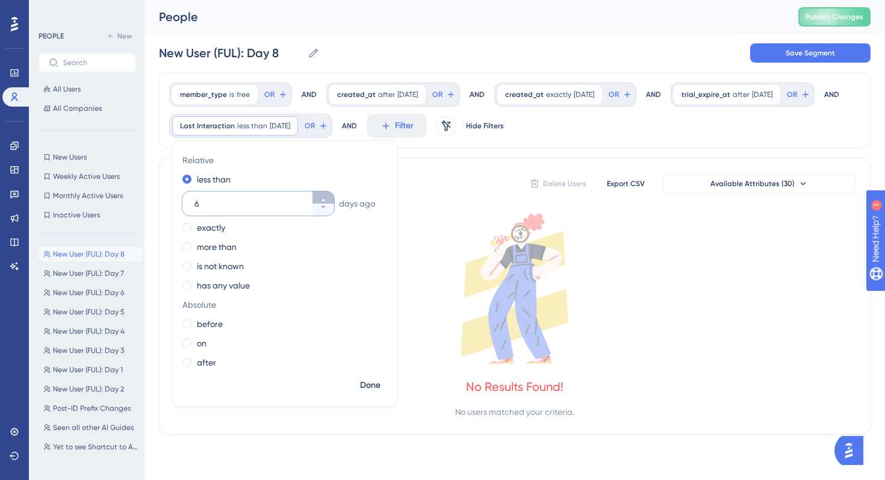
click at [334, 197] on button "6" at bounding box center [323, 197] width 22 height 12
type input "7"
click at [380, 383] on span "Done" at bounding box center [370, 385] width 20 height 14
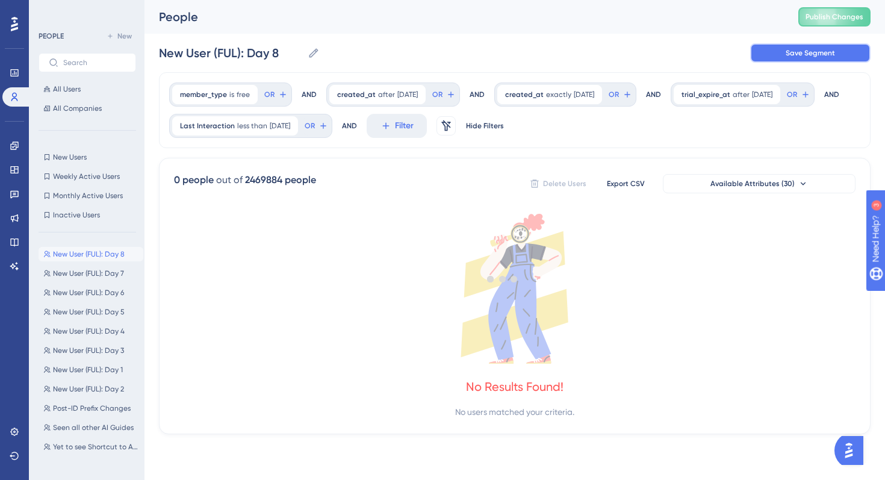
click at [802, 60] on button "Save Segment" at bounding box center [810, 52] width 120 height 19
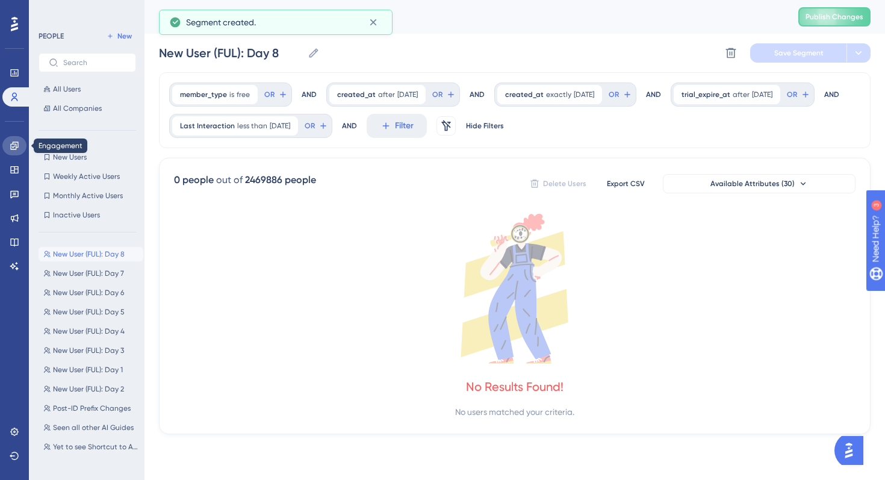
click at [11, 145] on icon at bounding box center [14, 145] width 8 height 8
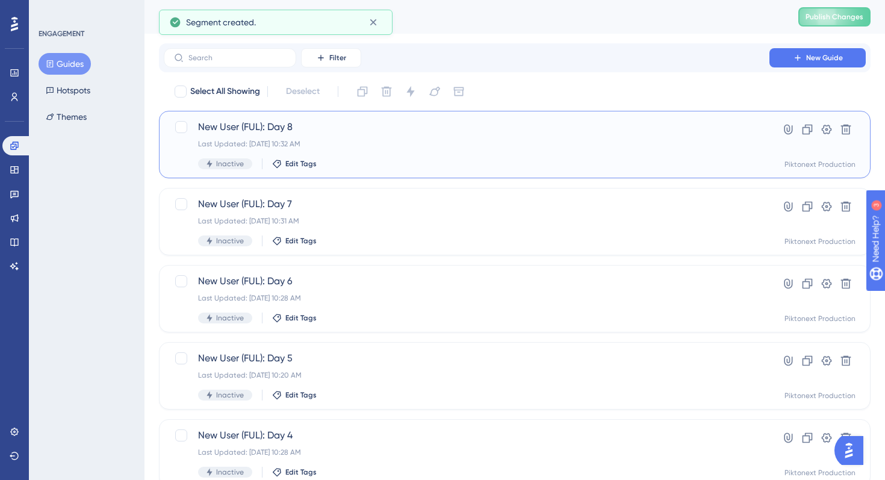
click at [371, 153] on div "New User (FUL): Day 8 Last Updated: Aug 13 2025, 10:32 AM Inactive Edit Tags" at bounding box center [466, 144] width 537 height 49
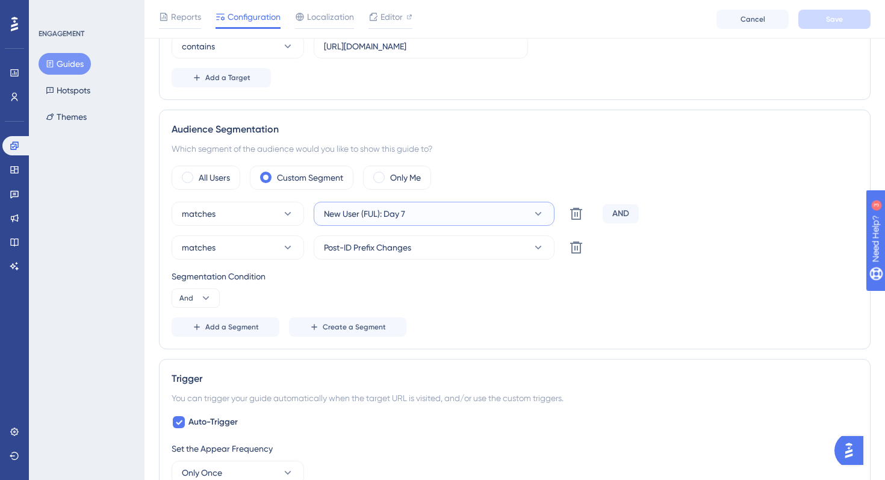
click at [446, 214] on button "New User (FUL): Day 7" at bounding box center [434, 214] width 241 height 24
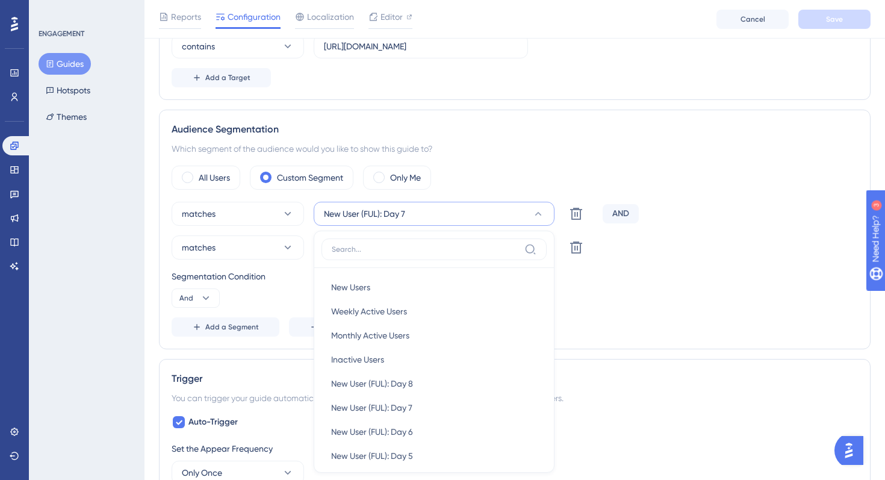
scroll to position [469, 0]
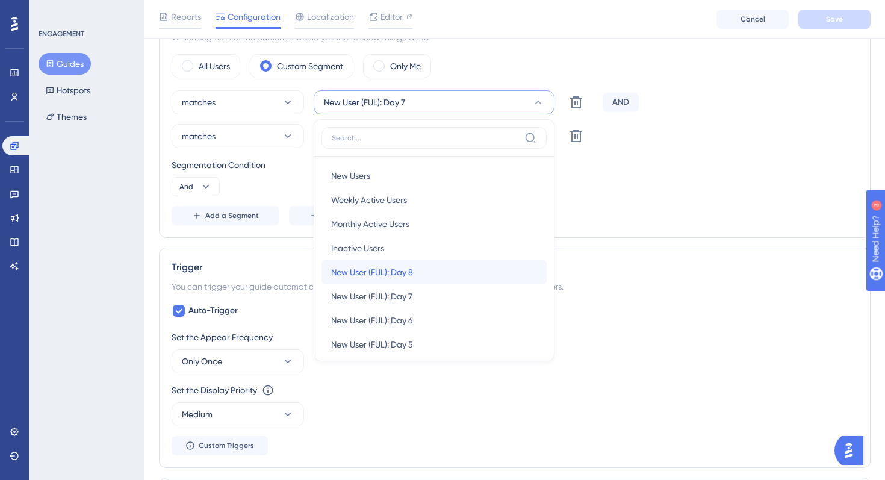
click at [430, 274] on div "New User (FUL): Day 8 New User (FUL): Day 8" at bounding box center [434, 272] width 206 height 24
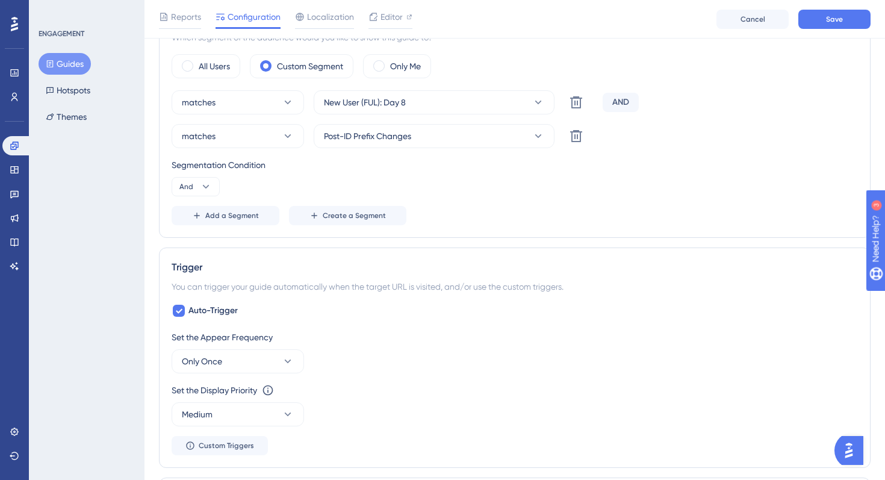
scroll to position [59, 0]
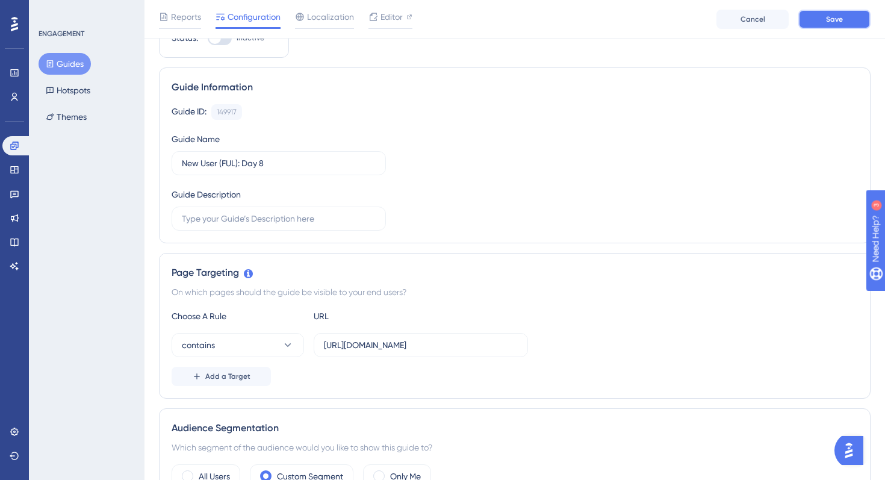
click at [848, 22] on button "Save" at bounding box center [834, 19] width 72 height 19
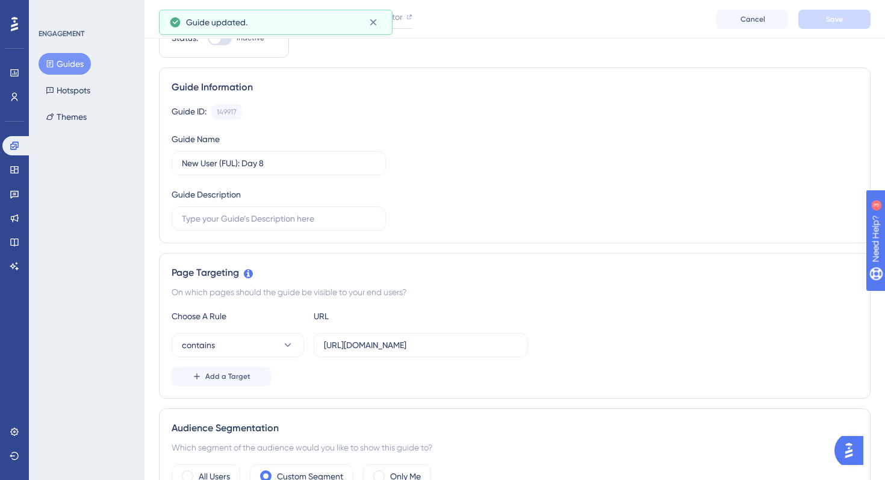
scroll to position [0, 0]
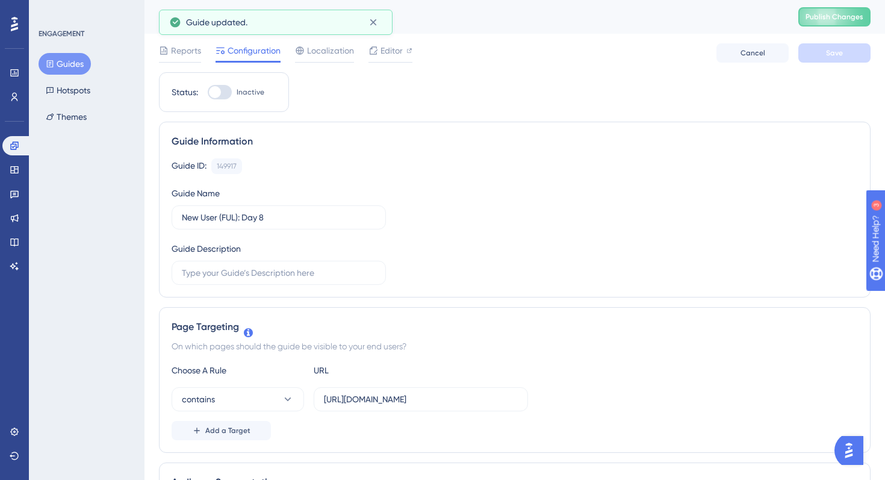
click at [65, 63] on button "Guides" at bounding box center [65, 64] width 52 height 22
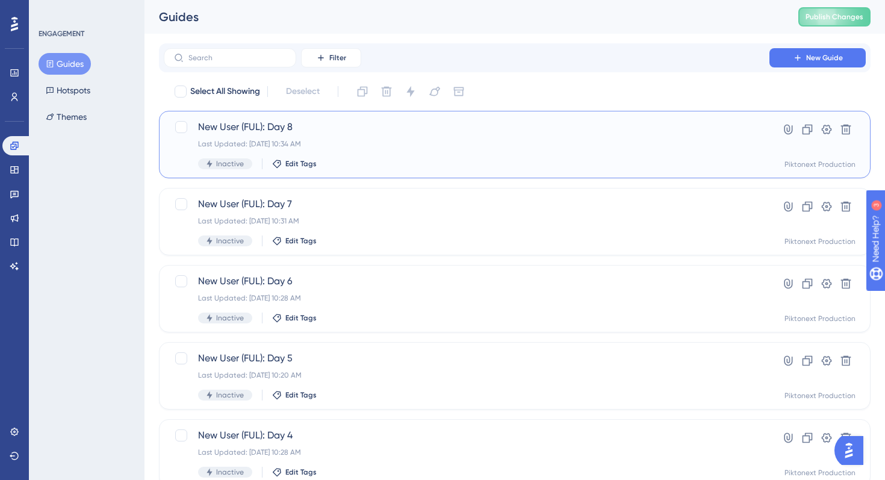
click at [349, 139] on div "Last Updated: Aug 13 2025, 10:34 AM" at bounding box center [466, 144] width 537 height 10
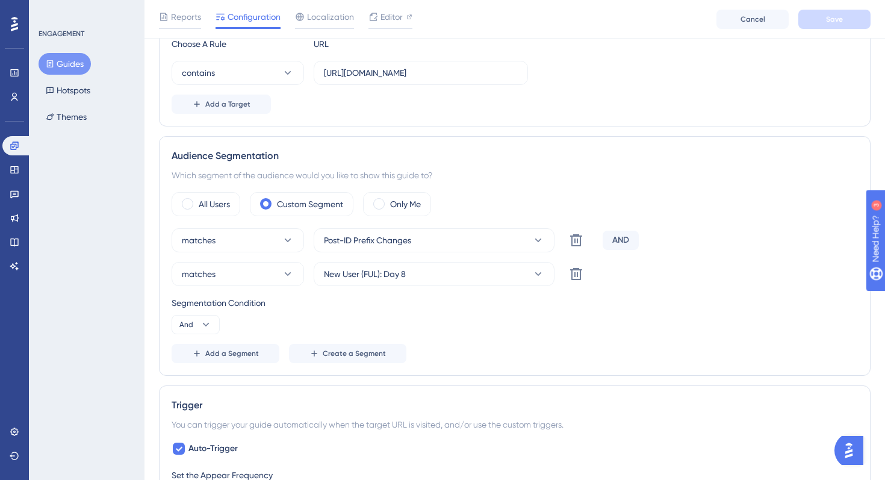
scroll to position [355, 0]
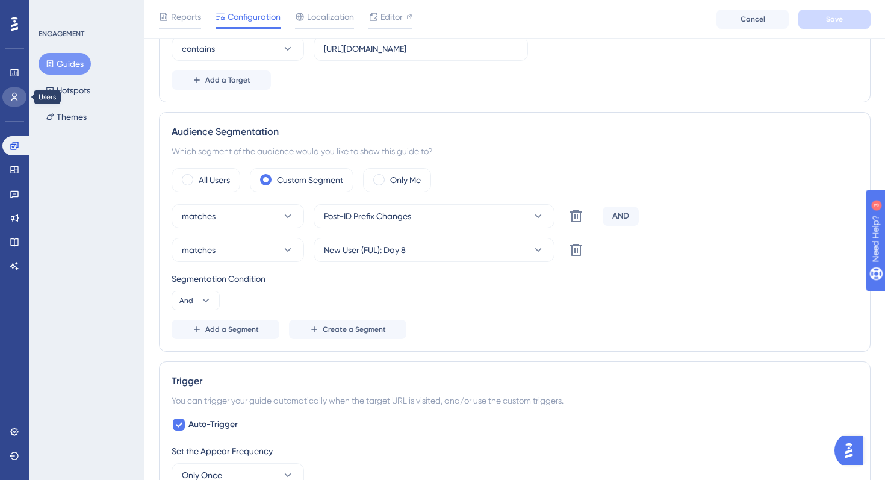
click at [11, 97] on icon at bounding box center [15, 97] width 10 height 10
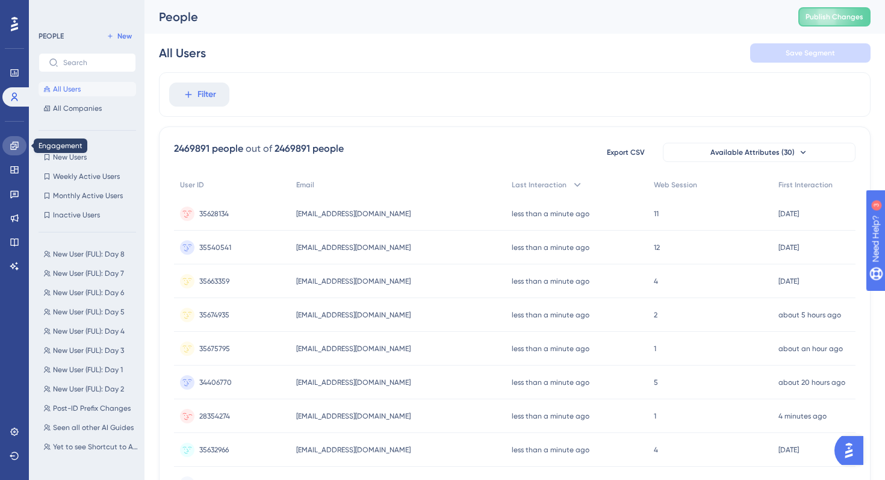
click at [13, 147] on icon at bounding box center [15, 146] width 10 height 10
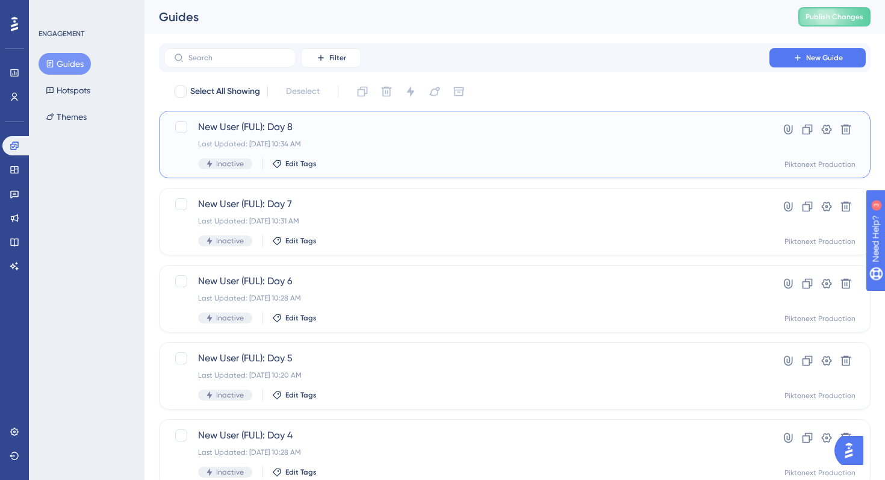
click at [342, 161] on div "Inactive Edit Tags" at bounding box center [466, 163] width 537 height 11
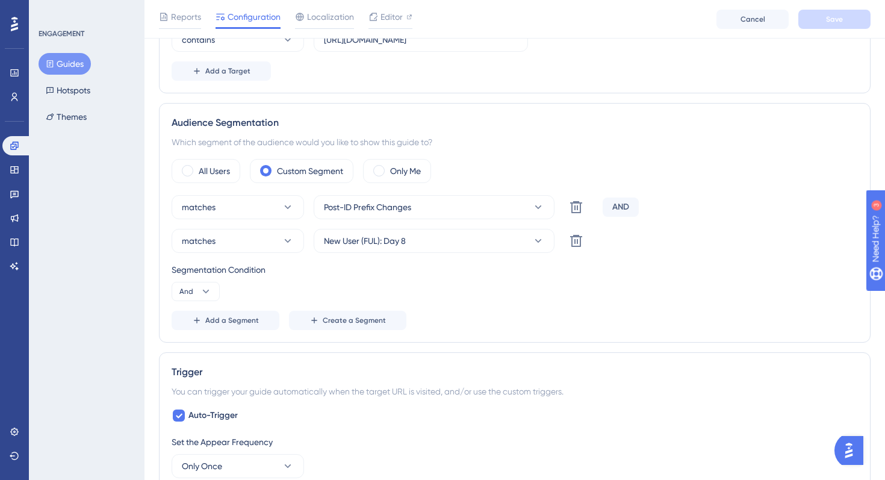
scroll to position [352, 0]
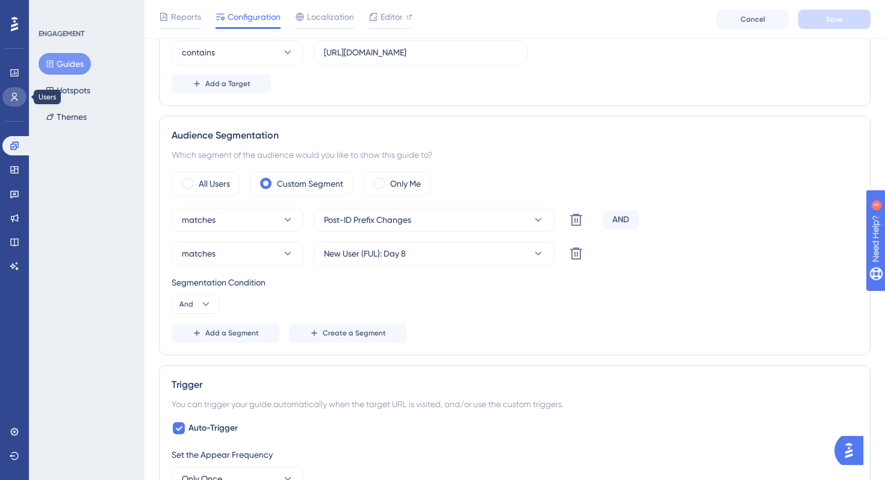
click at [16, 97] on icon at bounding box center [15, 97] width 10 height 10
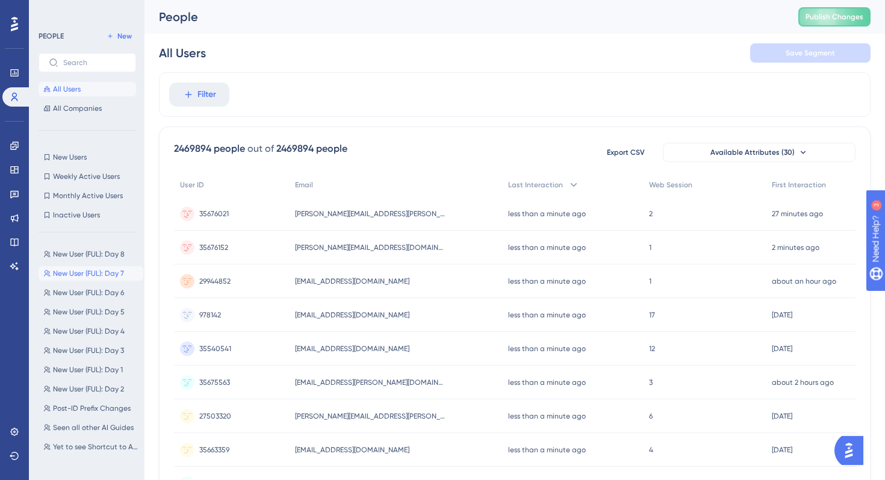
click at [101, 266] on button "New User (FUL): Day 7 New User (FUL): Day 7" at bounding box center [91, 273] width 105 height 14
